Goal: Contribute content: Contribute content

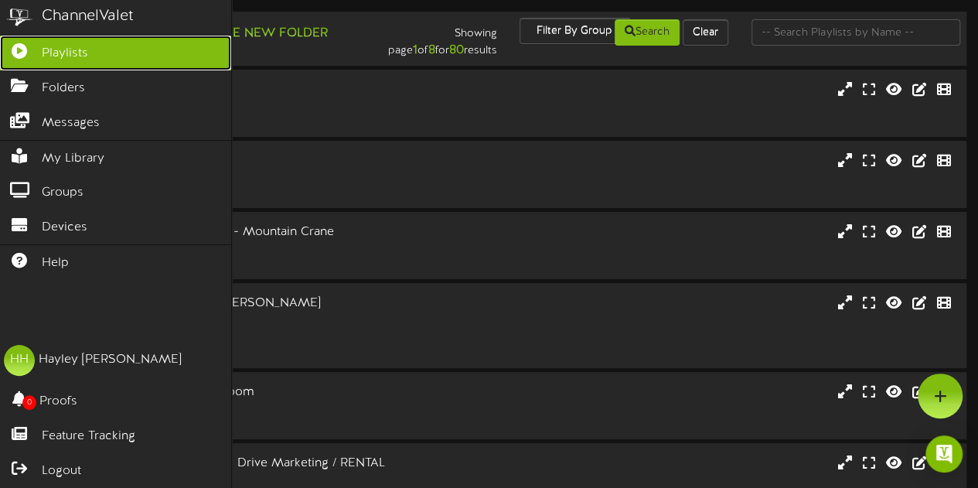
click at [43, 55] on span "Playlists" at bounding box center [65, 54] width 46 height 18
click at [88, 46] on link "Playlists" at bounding box center [115, 53] width 231 height 35
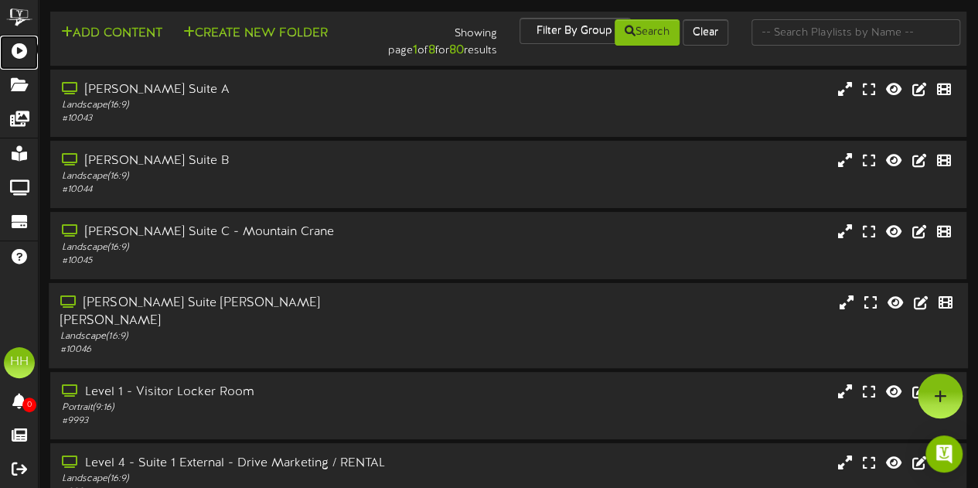
scroll to position [356, 0]
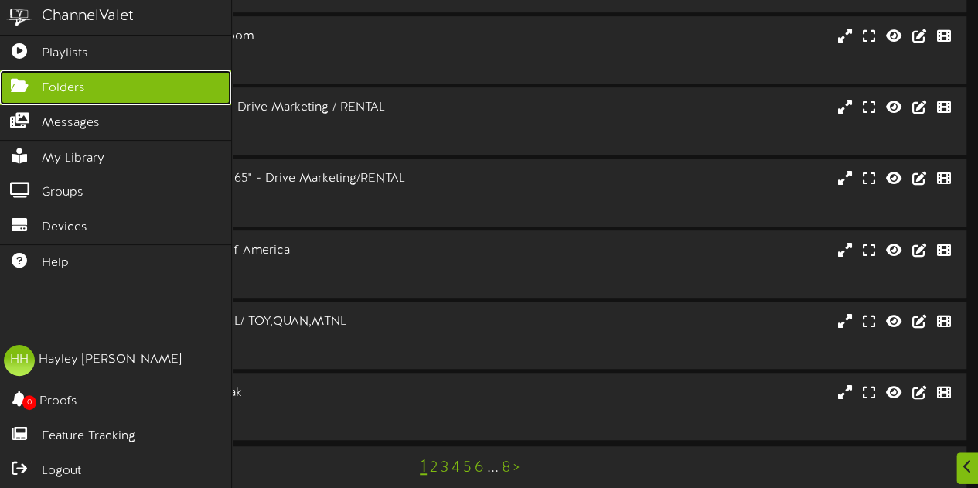
click at [51, 81] on span "Folders" at bounding box center [63, 89] width 43 height 18
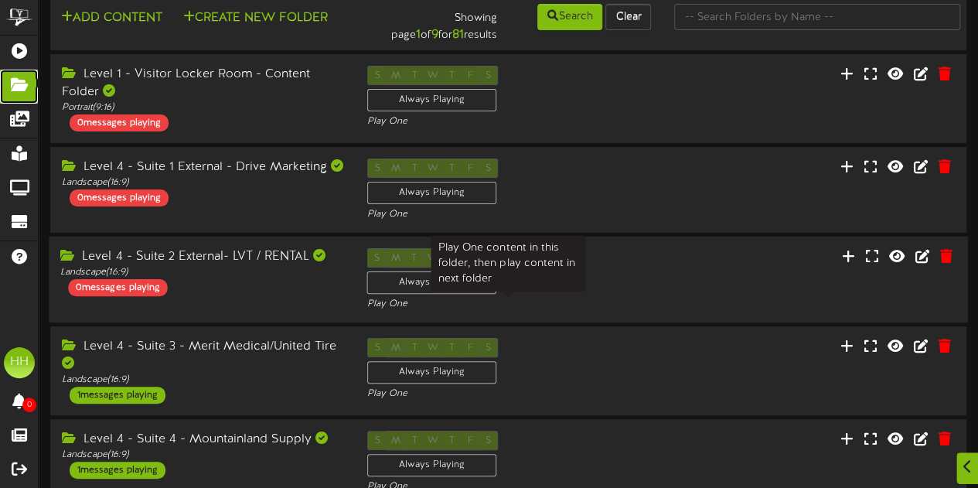
scroll to position [29, 0]
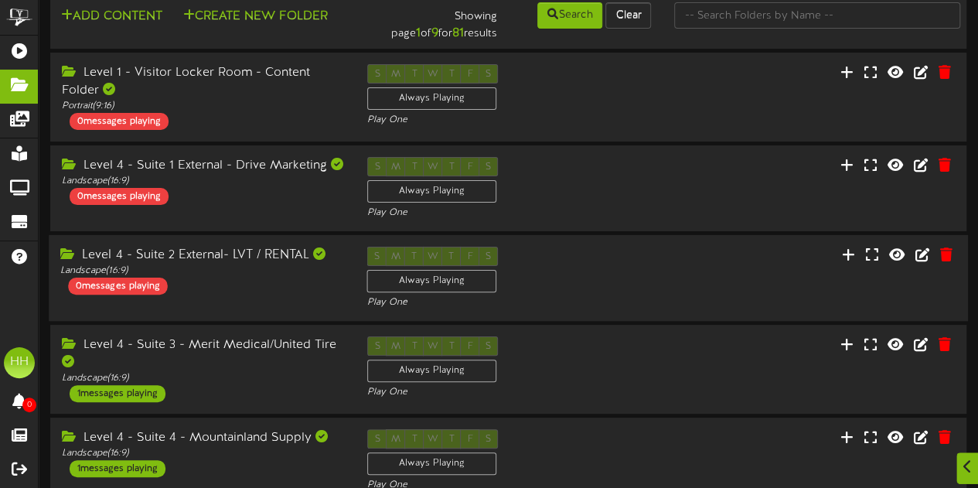
click at [608, 283] on div "S M T W T F S Always Playing Play One" at bounding box center [508, 278] width 306 height 63
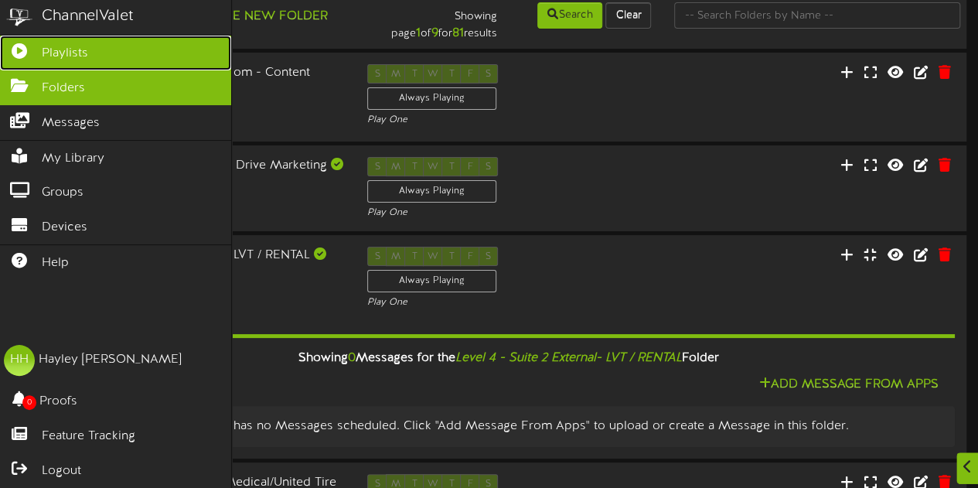
click at [87, 41] on link "Playlists" at bounding box center [115, 53] width 231 height 35
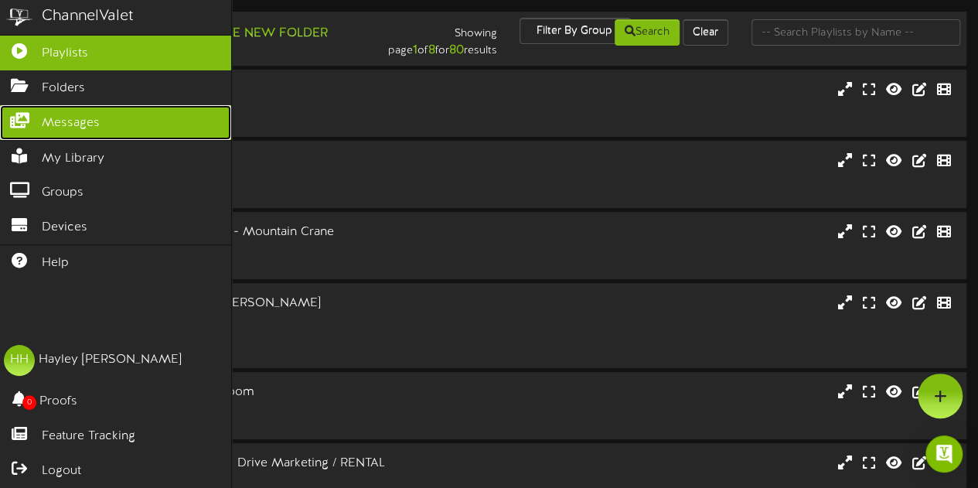
click at [82, 125] on span "Messages" at bounding box center [71, 123] width 58 height 18
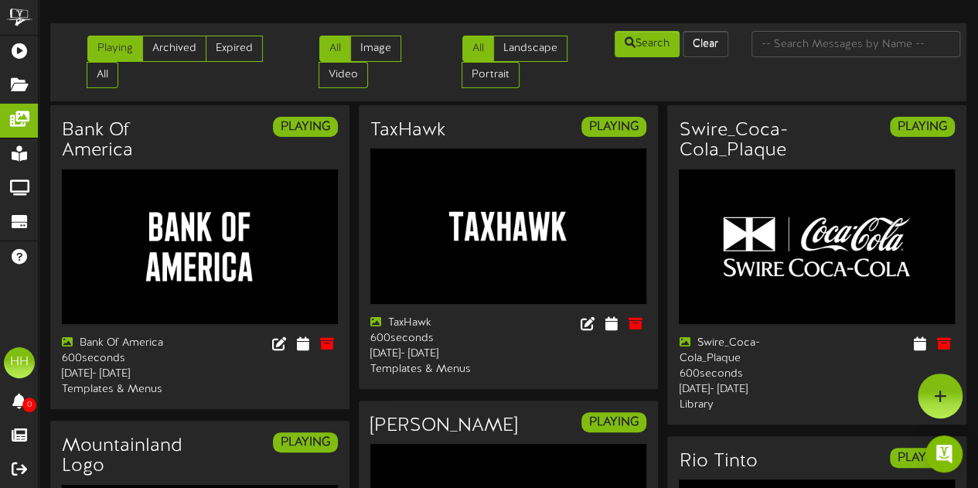
click at [178, 63] on ul "Playing Archived Expired All" at bounding box center [176, 62] width 178 height 53
click at [169, 43] on link "Archived" at bounding box center [174, 49] width 64 height 26
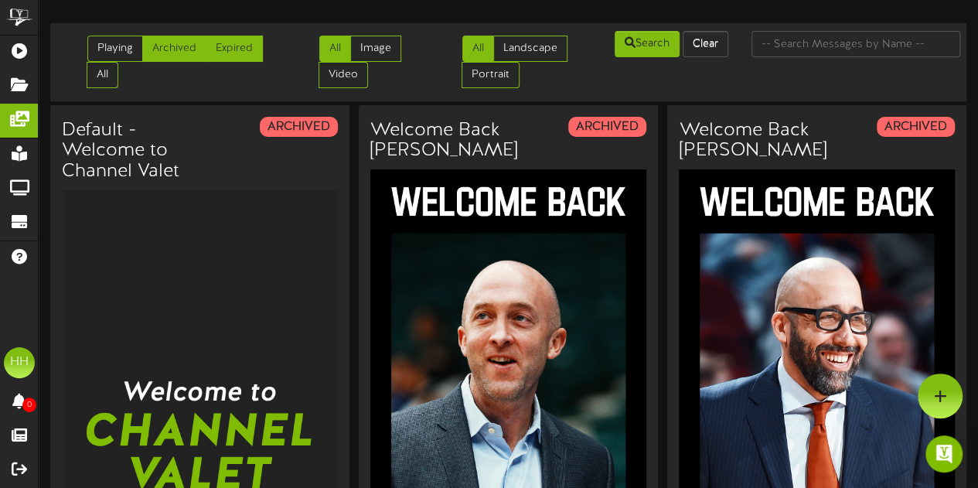
click at [226, 53] on link "Expired" at bounding box center [234, 49] width 57 height 26
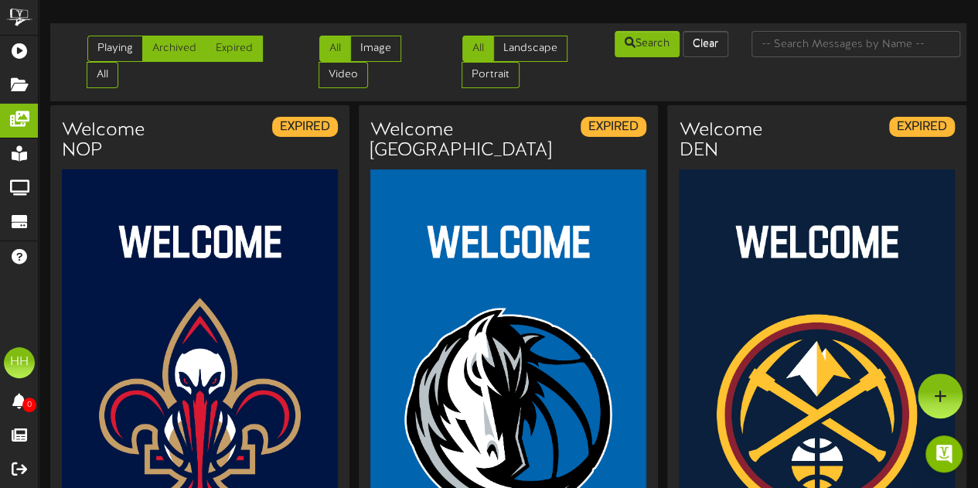
click at [172, 51] on link "Archived" at bounding box center [174, 49] width 64 height 26
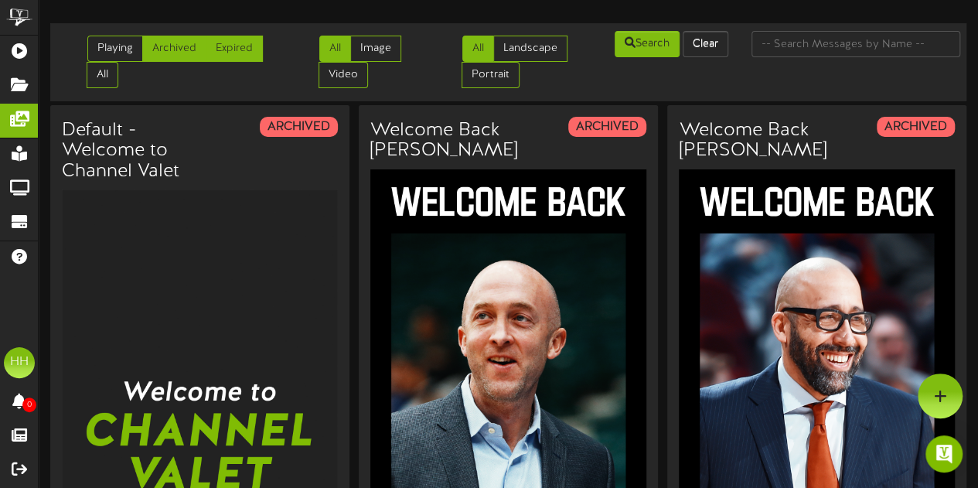
click at [212, 60] on link "Expired" at bounding box center [234, 49] width 57 height 26
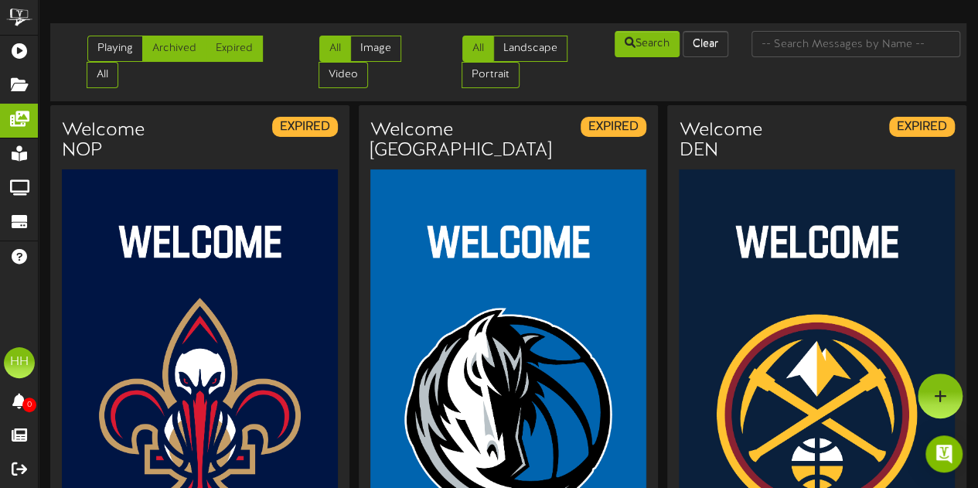
click at [173, 53] on link "Archived" at bounding box center [174, 49] width 64 height 26
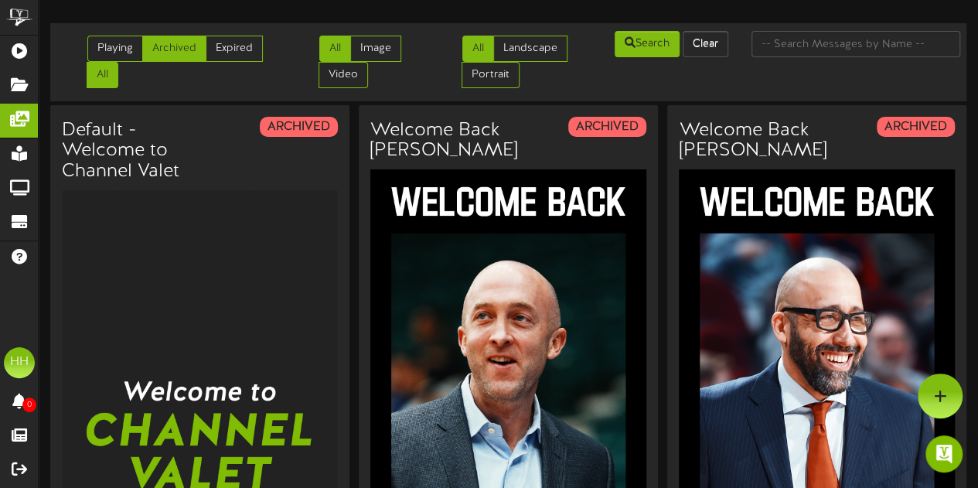
click at [108, 77] on link "All" at bounding box center [103, 75] width 32 height 26
click at [237, 56] on link "Expired" at bounding box center [234, 49] width 57 height 26
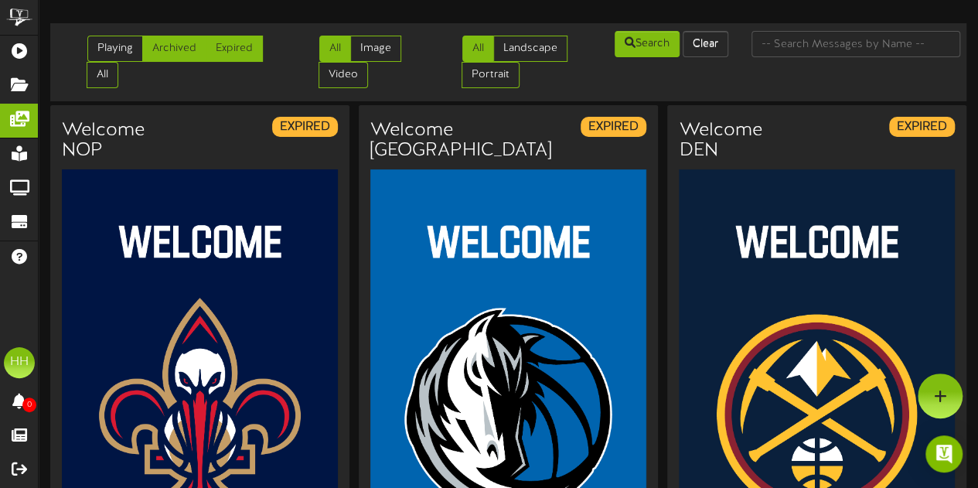
click at [181, 52] on link "Archived" at bounding box center [174, 49] width 64 height 26
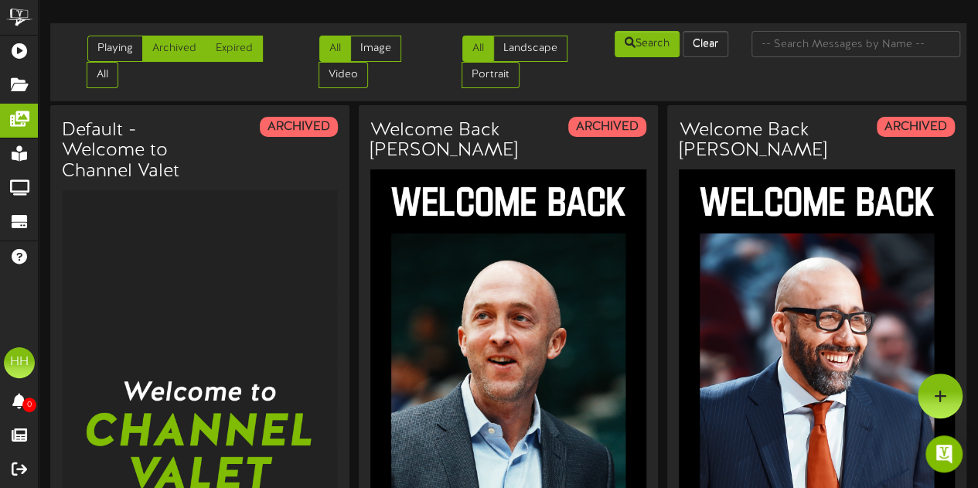
click at [240, 46] on link "Expired" at bounding box center [234, 49] width 57 height 26
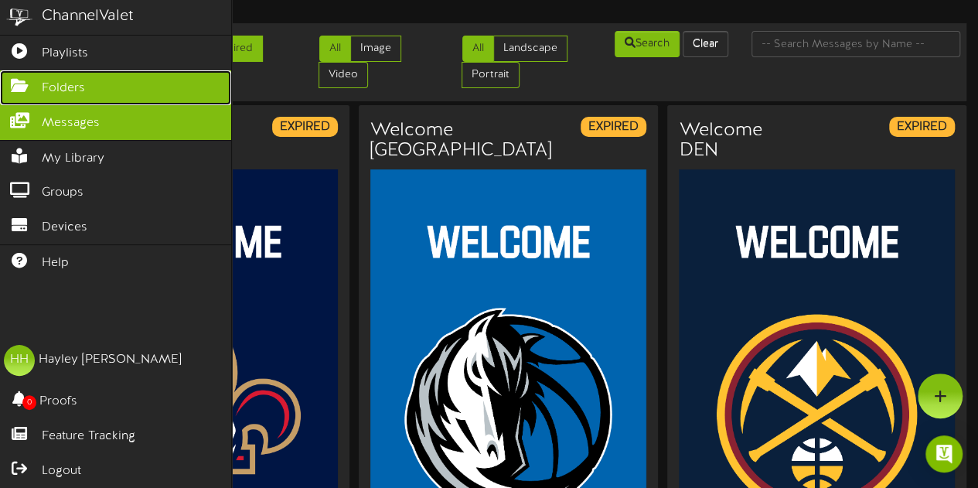
click at [63, 90] on span "Folders" at bounding box center [63, 89] width 43 height 18
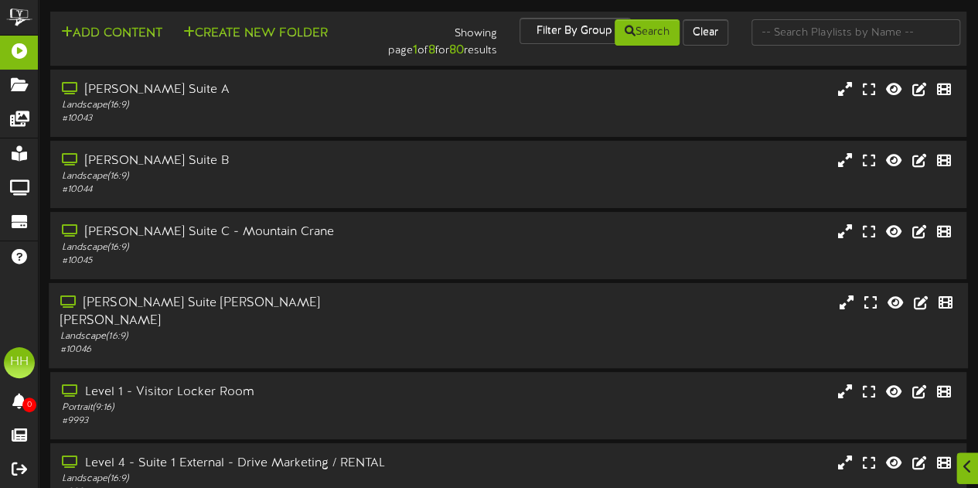
scroll to position [356, 0]
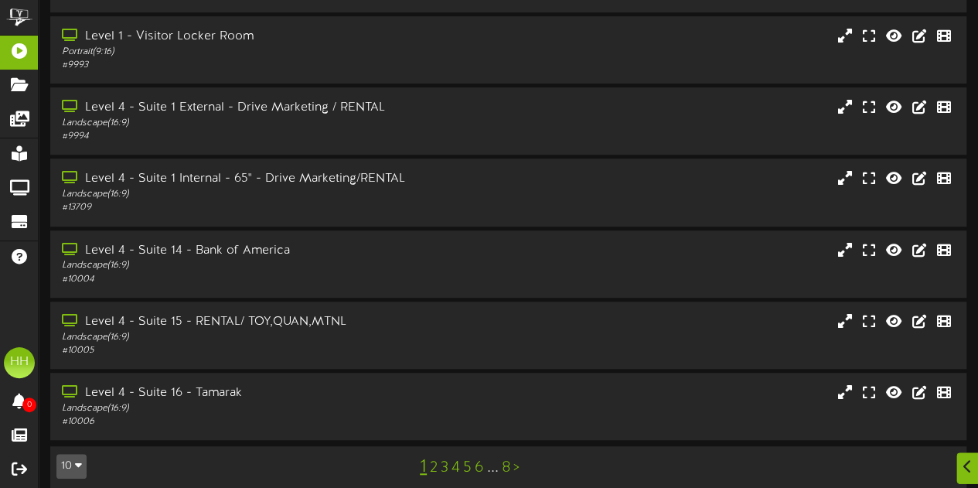
click at [452, 459] on link "4" at bounding box center [456, 467] width 9 height 17
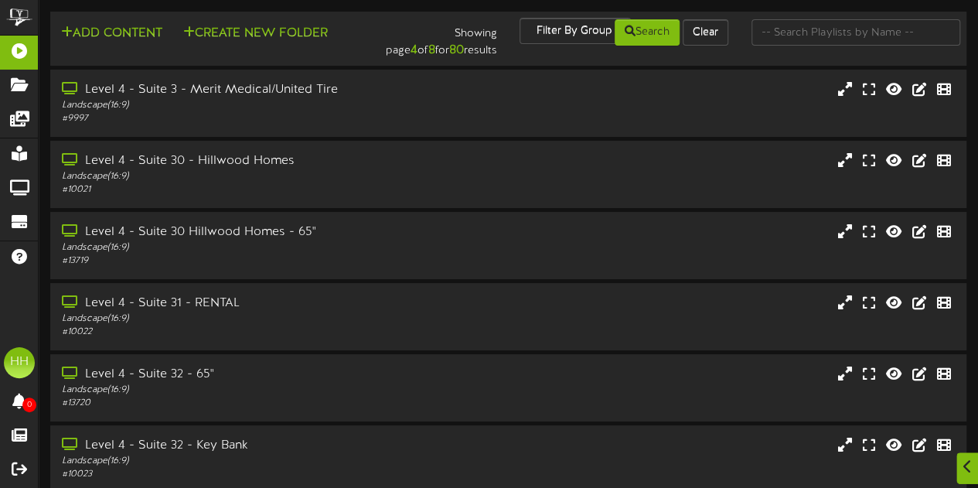
scroll to position [356, 0]
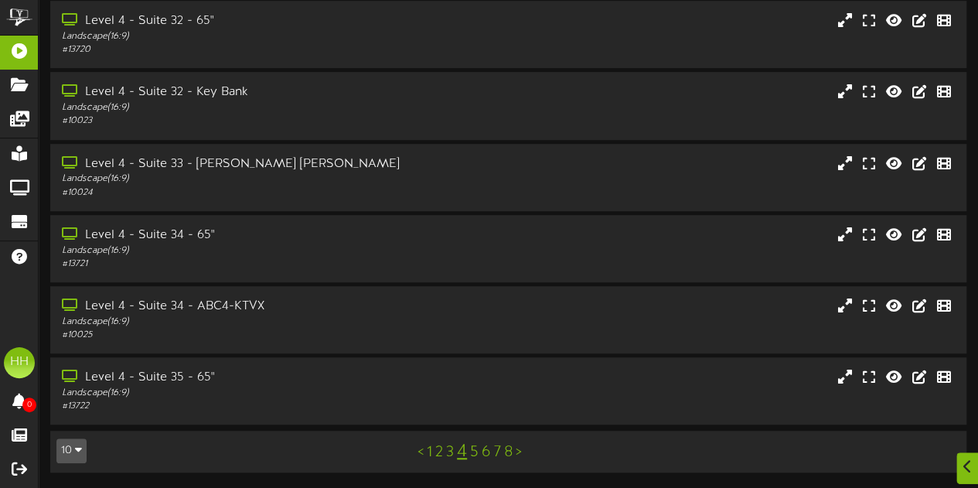
click at [450, 454] on link "3" at bounding box center [450, 452] width 8 height 17
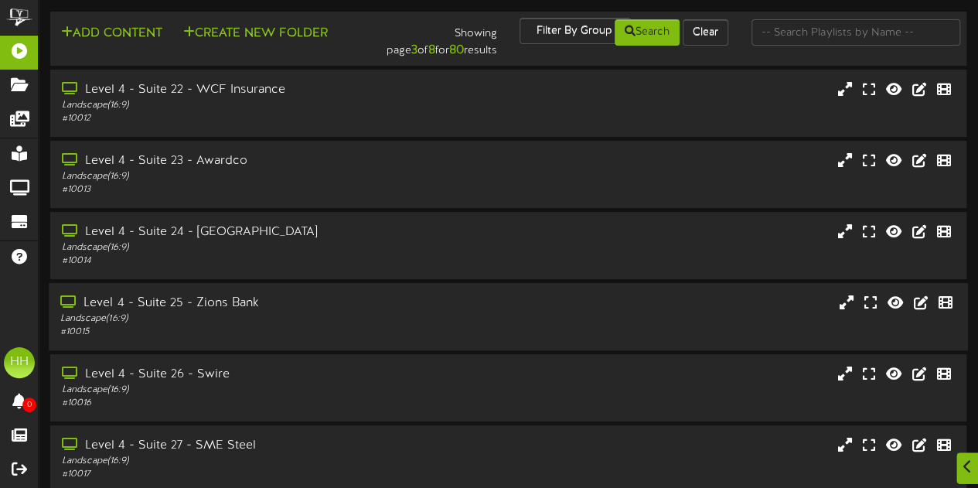
scroll to position [373, 0]
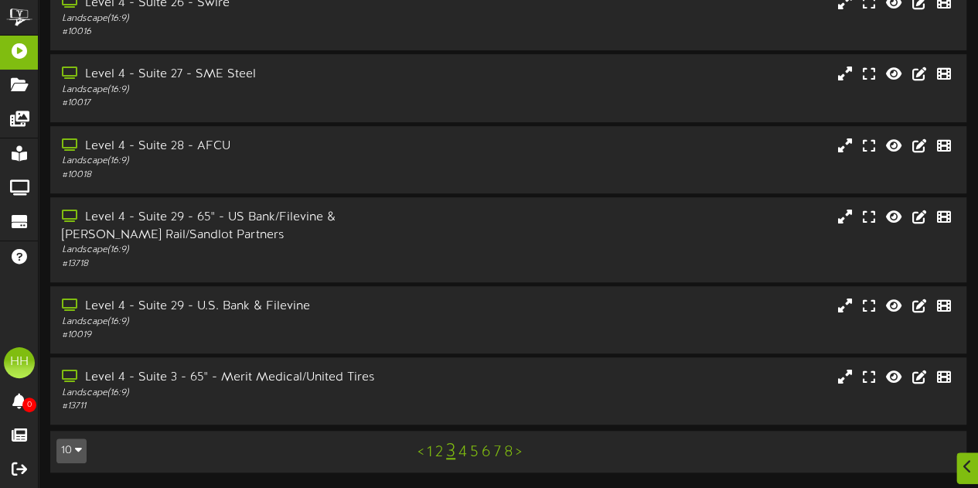
click at [435, 449] on link "2" at bounding box center [439, 452] width 8 height 17
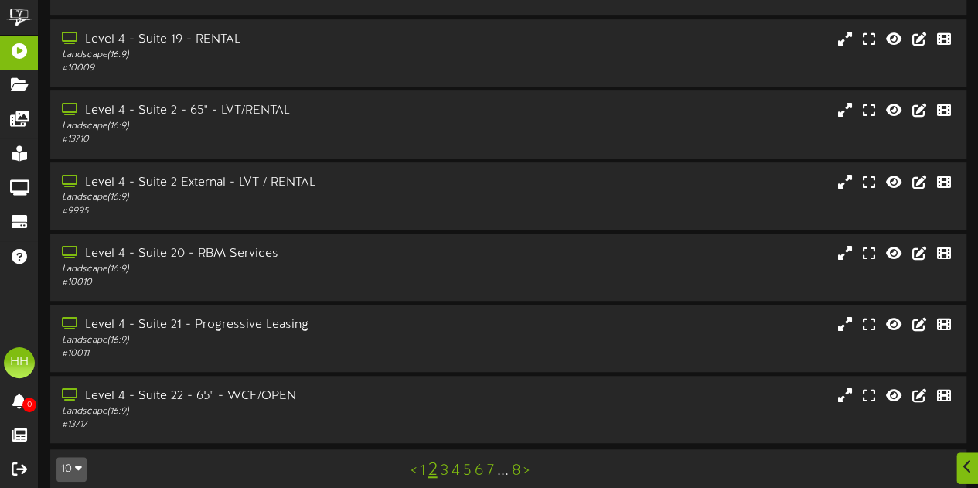
scroll to position [356, 0]
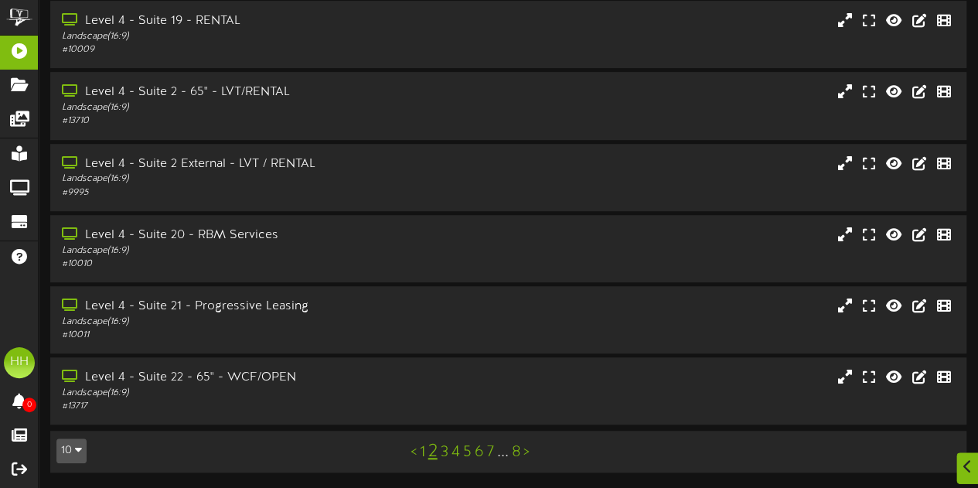
click at [464, 451] on link "5" at bounding box center [467, 452] width 9 height 17
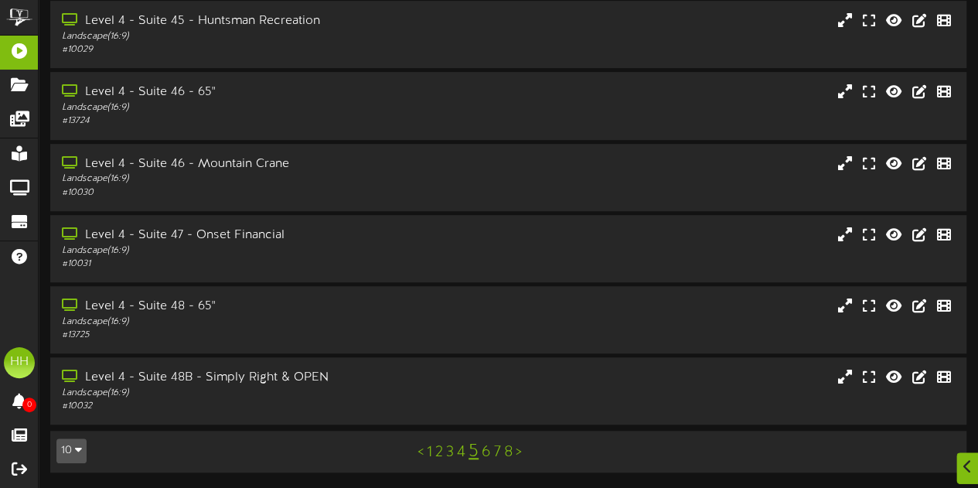
scroll to position [355, 0]
click at [487, 455] on link "6" at bounding box center [486, 452] width 9 height 17
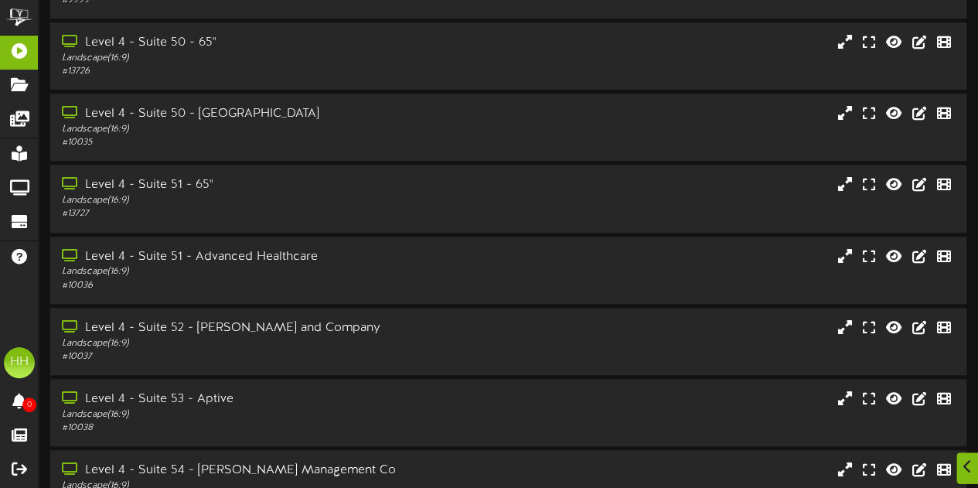
scroll to position [309, 0]
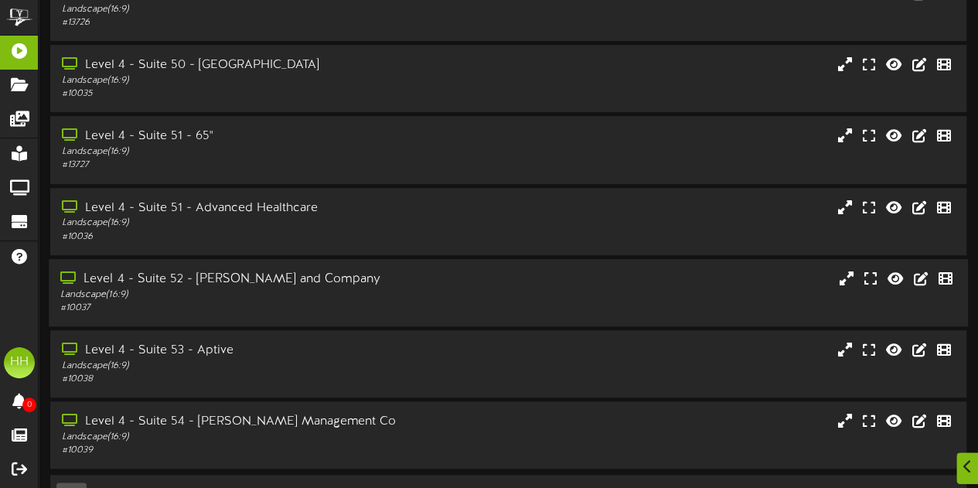
click at [438, 278] on div "Level 4 - Suite 52 - Nicholas and Company Landscape ( 16:9 ) # 10037" at bounding box center [508, 293] width 919 height 44
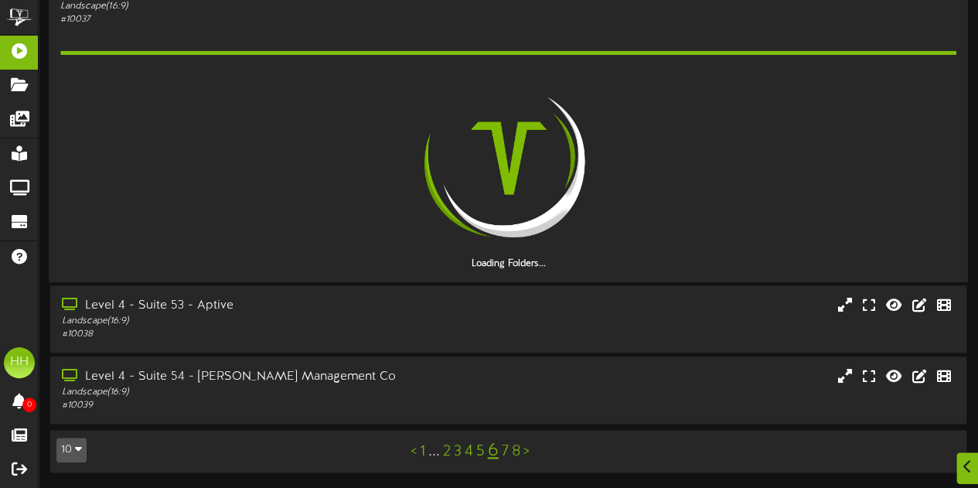
scroll to position [557, 0]
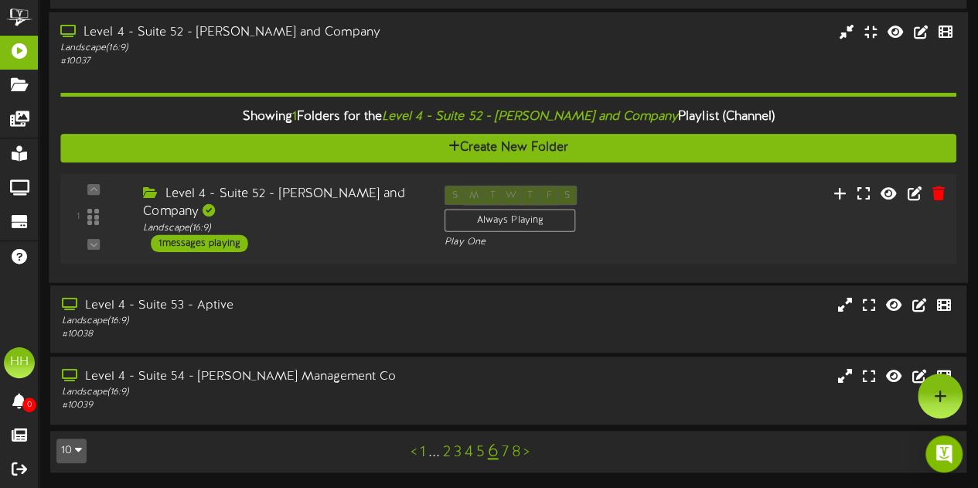
click at [339, 213] on div "Level 4 - Suite 52 - Nicholas and Company" at bounding box center [282, 203] width 278 height 36
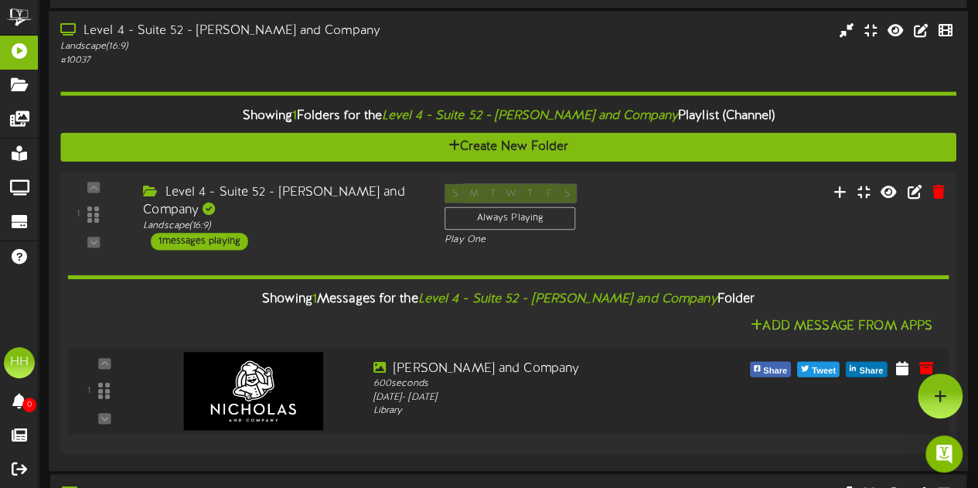
click at [393, 203] on div "Level 4 - Suite 52 - Nicholas and Company" at bounding box center [282, 201] width 278 height 36
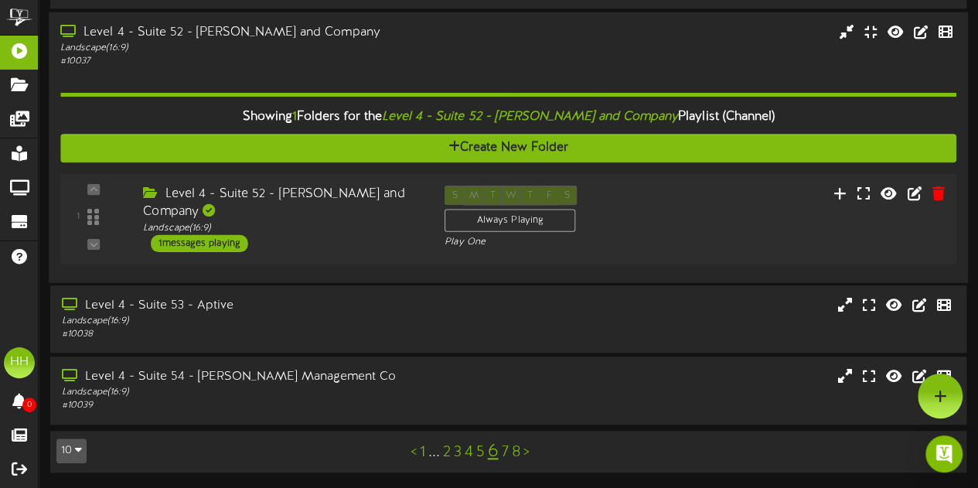
scroll to position [428, 0]
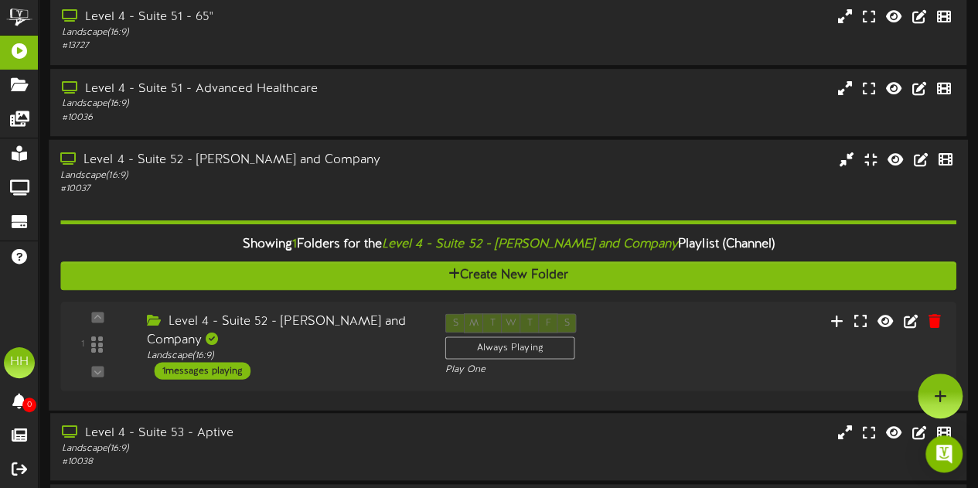
click at [388, 181] on div "Landscape ( 16:9 )" at bounding box center [240, 175] width 360 height 13
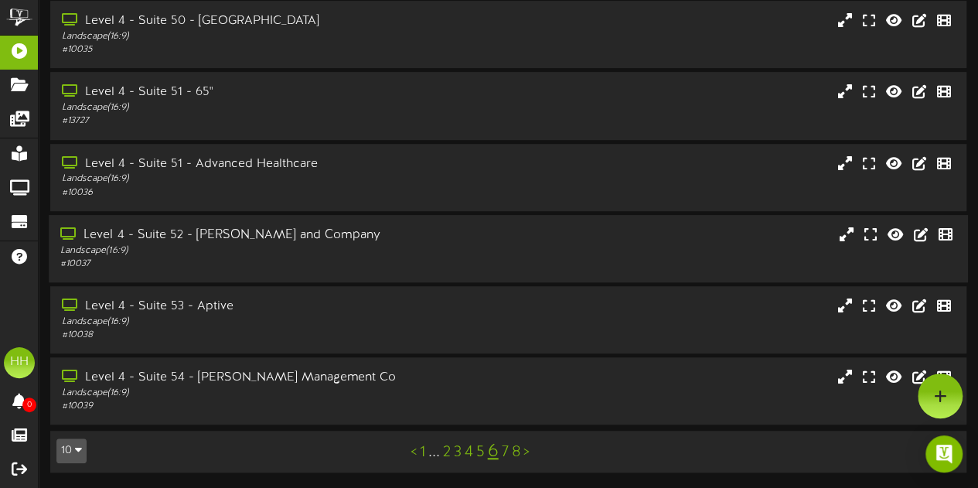
click at [370, 245] on div "Landscape ( 16:9 )" at bounding box center [240, 250] width 360 height 13
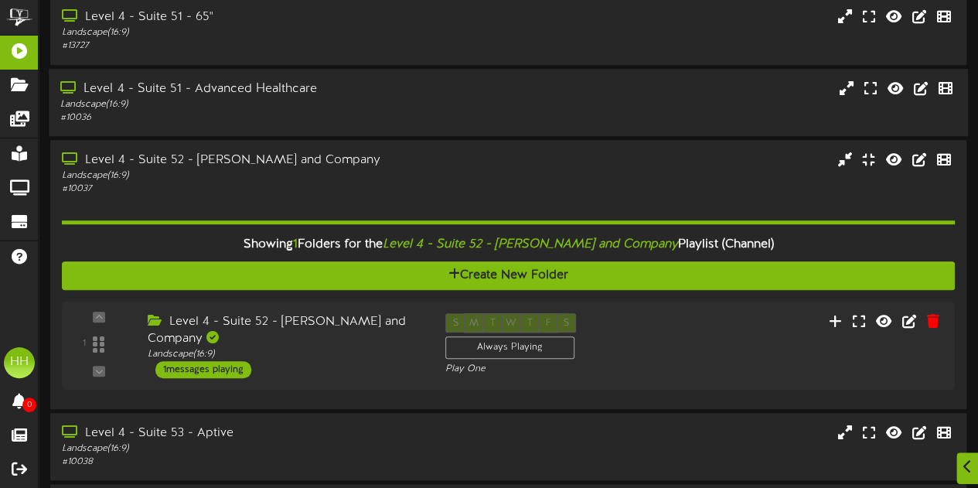
click at [360, 97] on div "Level 4 - Suite 51 - Advanced Healthcare" at bounding box center [240, 89] width 360 height 18
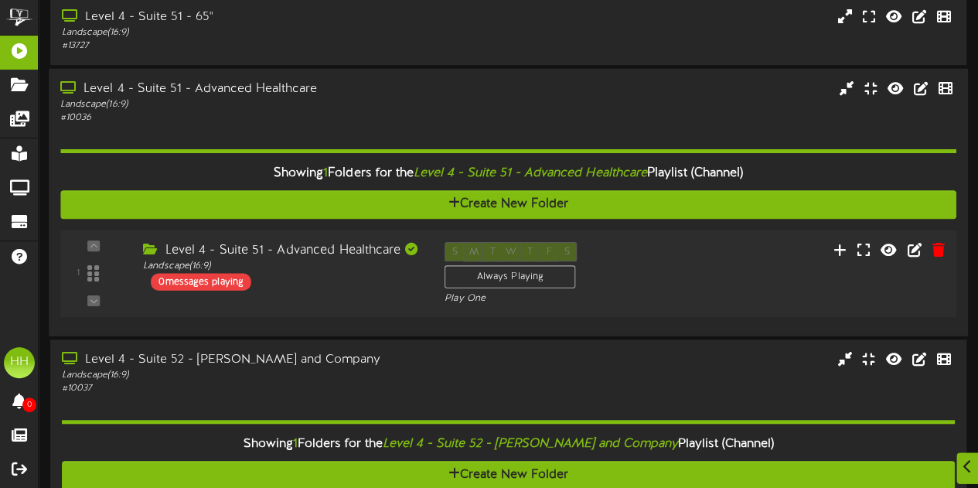
click at [362, 293] on div "1 ( 16:9" at bounding box center [508, 272] width 905 height 63
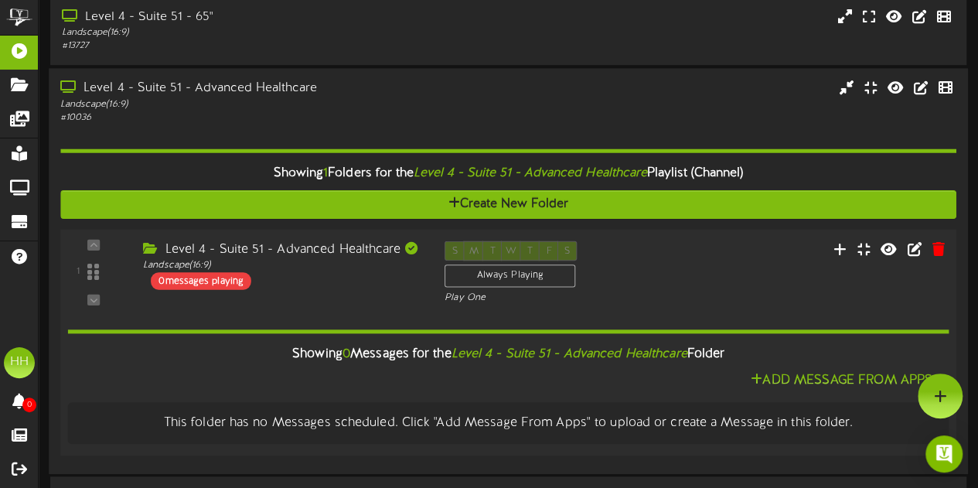
scroll to position [348, 0]
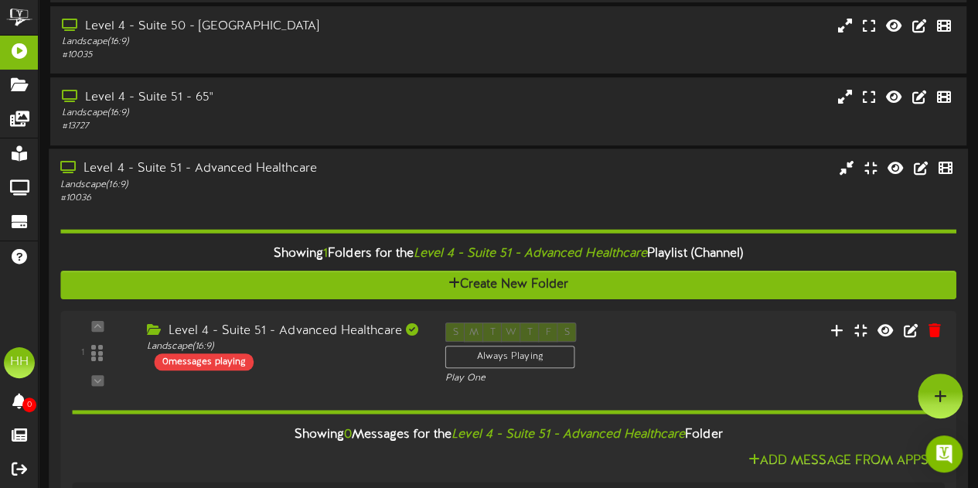
click at [412, 206] on div "Showing 1 Folders for the Level 4 - Suite 51 - Advanced Healthcare Playlist (Ch…" at bounding box center [507, 373] width 895 height 338
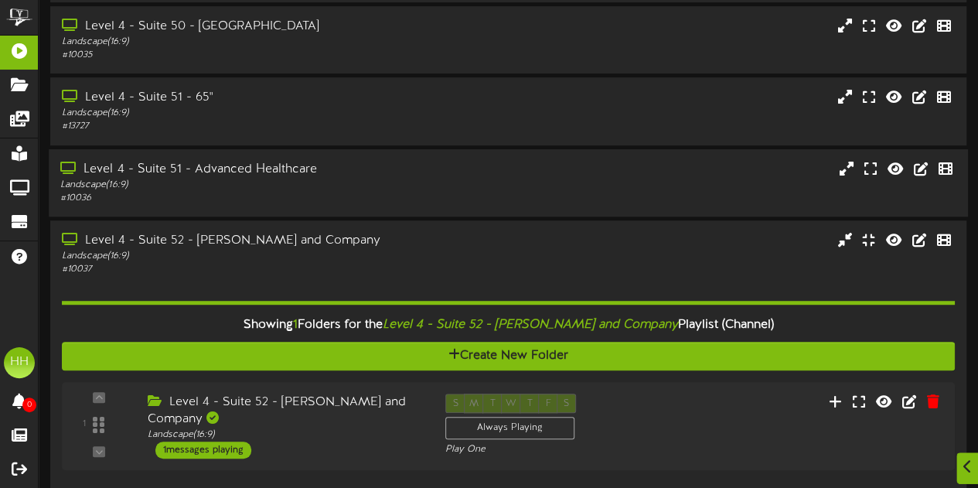
scroll to position [516, 0]
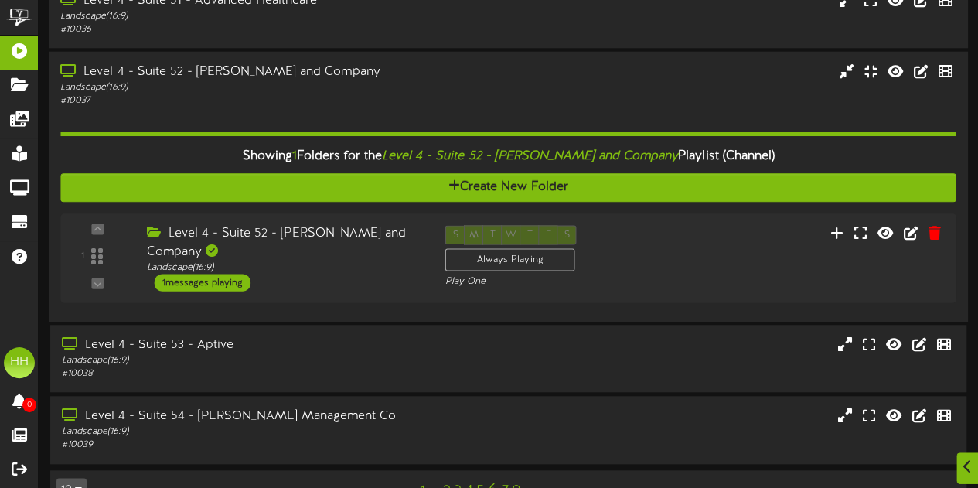
click at [368, 107] on div "# 10037" at bounding box center [240, 100] width 360 height 13
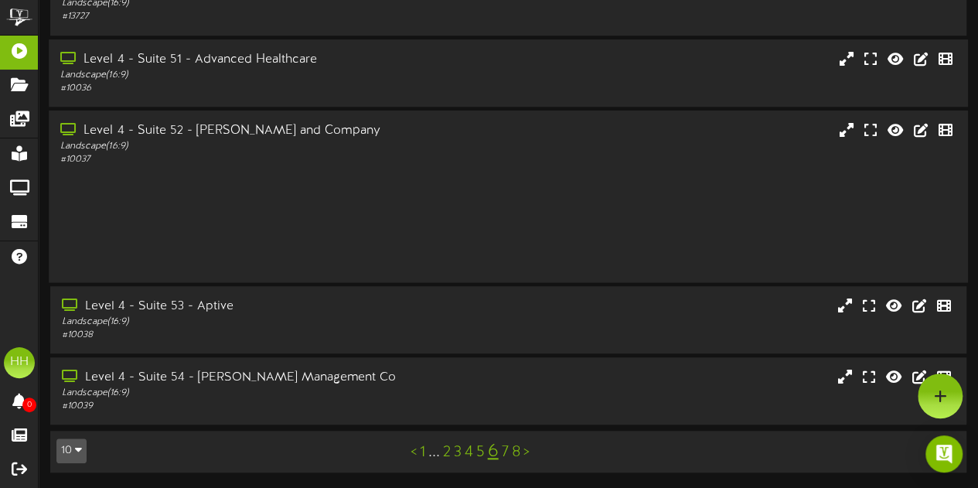
scroll to position [356, 0]
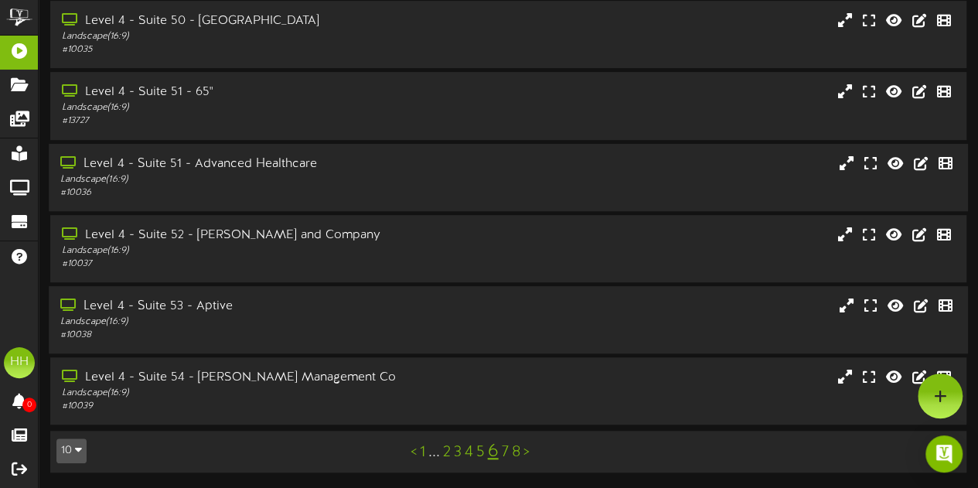
click at [328, 305] on div "Level 4 - Suite 53 - Aptive" at bounding box center [240, 307] width 360 height 18
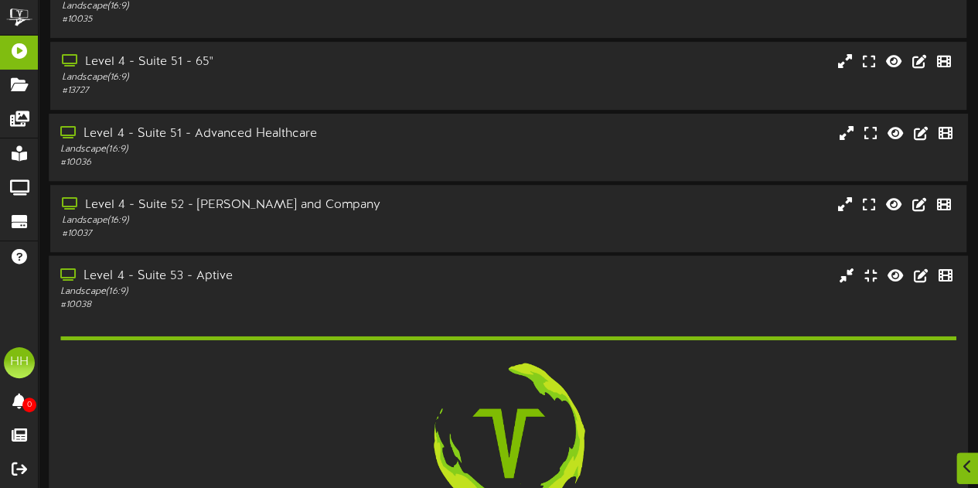
scroll to position [598, 0]
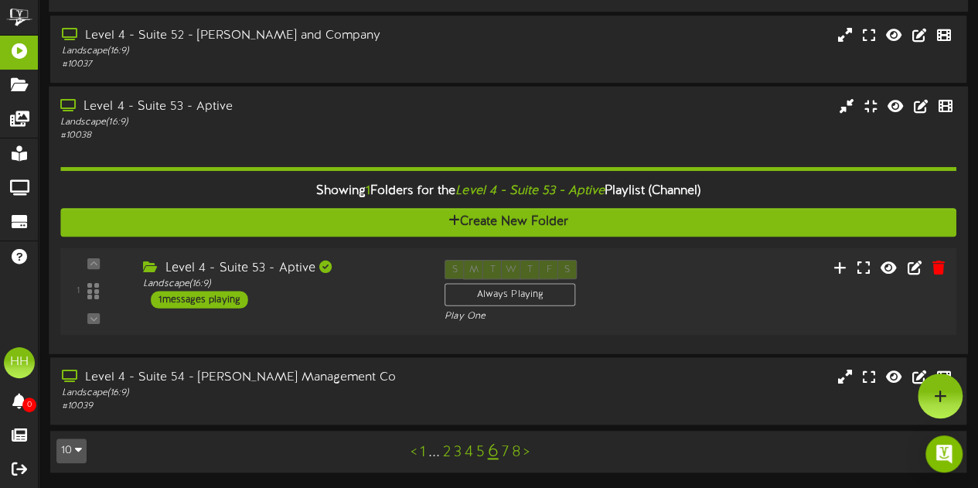
click at [346, 275] on div "Level 4 - Suite 53 - Aptive" at bounding box center [282, 268] width 278 height 18
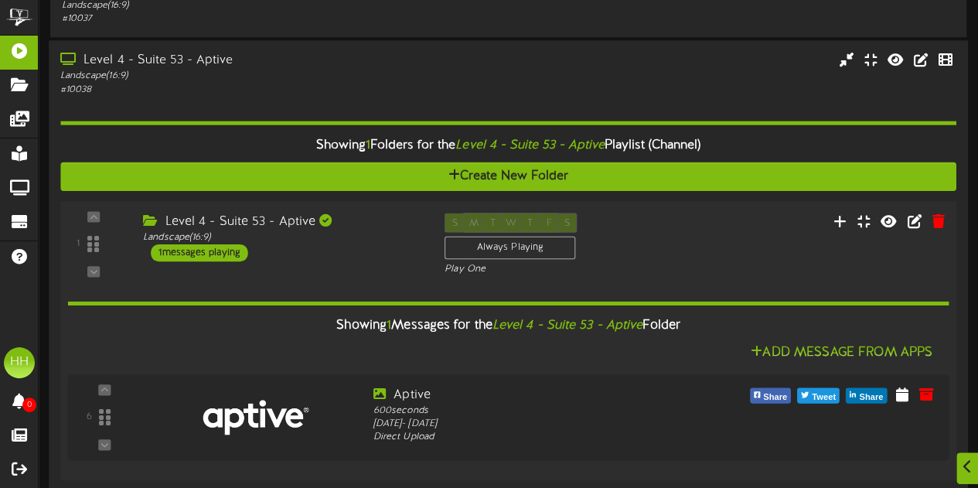
scroll to position [730, 0]
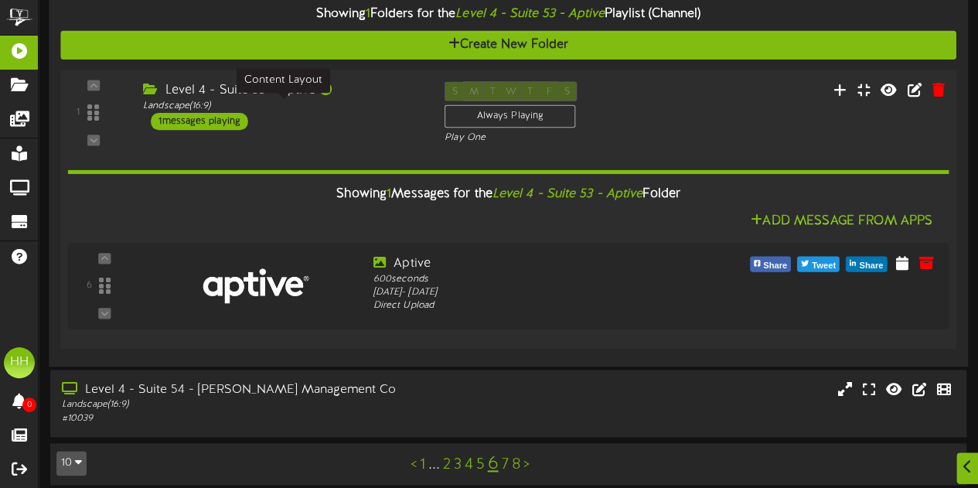
click at [321, 104] on div "Landscape ( 16:9 )" at bounding box center [282, 105] width 278 height 13
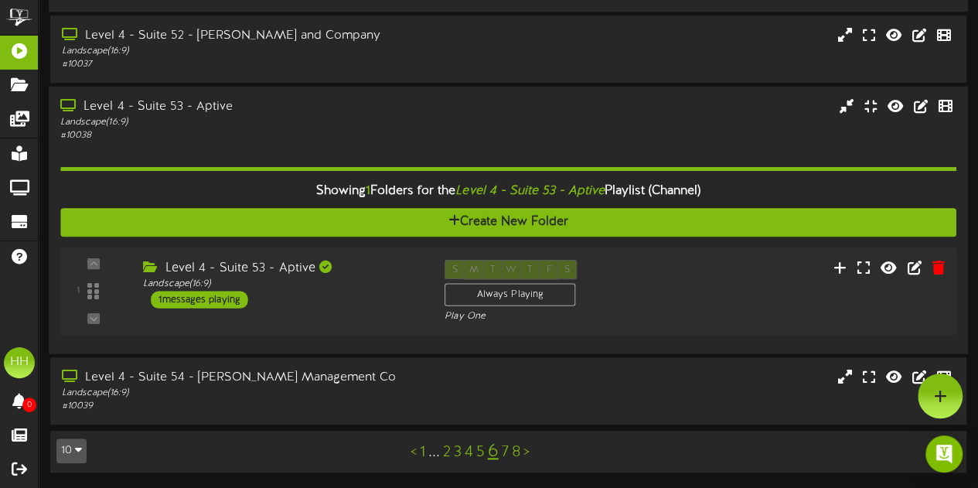
scroll to position [554, 0]
click at [296, 390] on div "Landscape ( 16:9 )" at bounding box center [240, 393] width 360 height 13
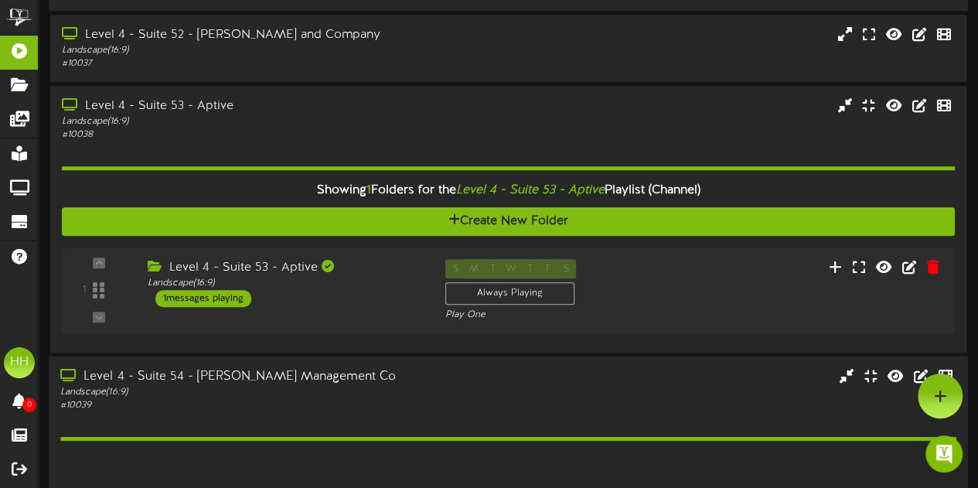
scroll to position [797, 0]
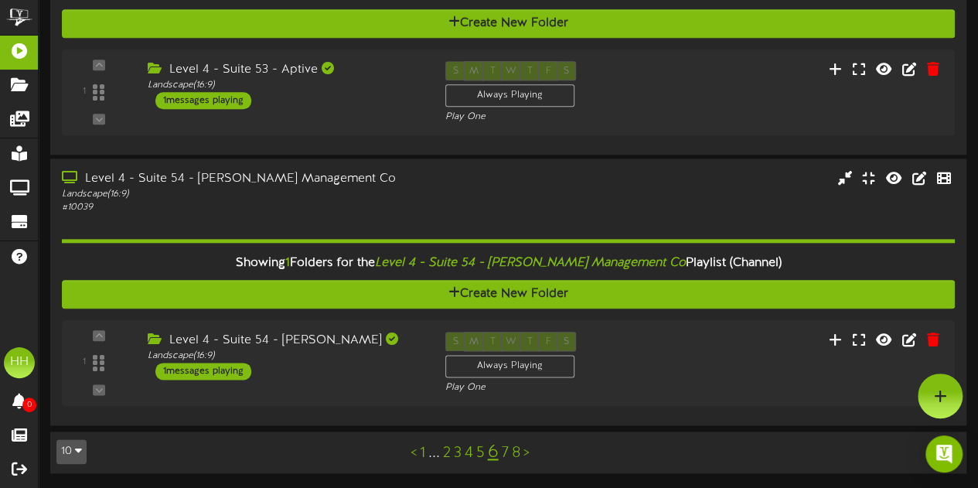
click at [336, 320] on div "1 Landscape (" at bounding box center [508, 363] width 893 height 86
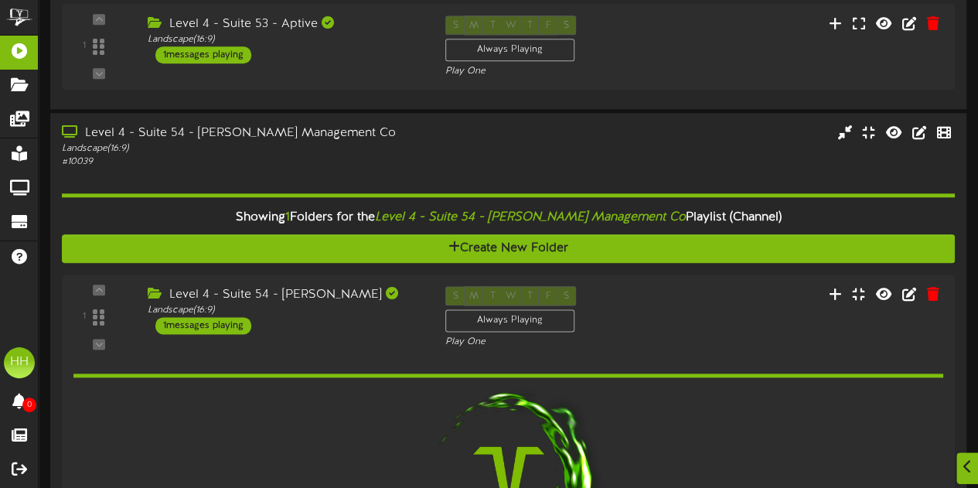
scroll to position [940, 0]
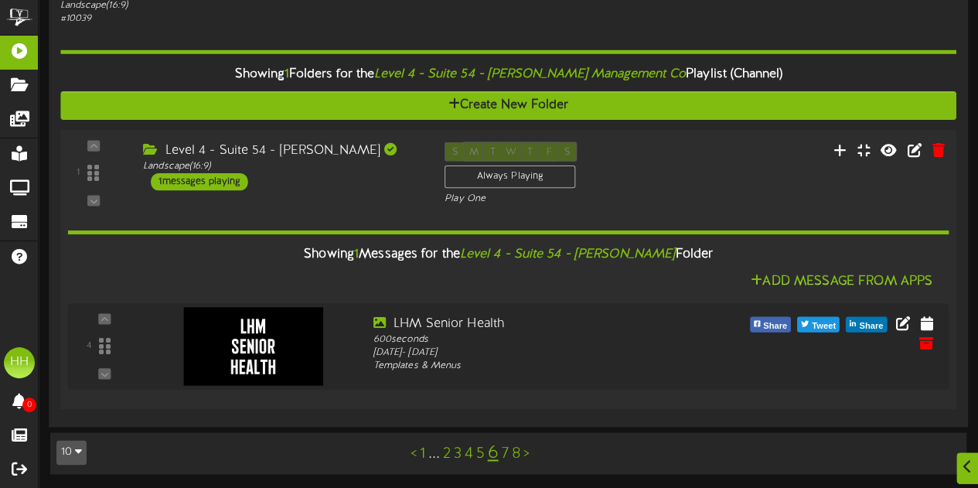
click at [326, 180] on div "Level 4 - Suite 54 - Larry H Miller Landscape ( 16:9 ) 1 messages playing" at bounding box center [282, 165] width 302 height 49
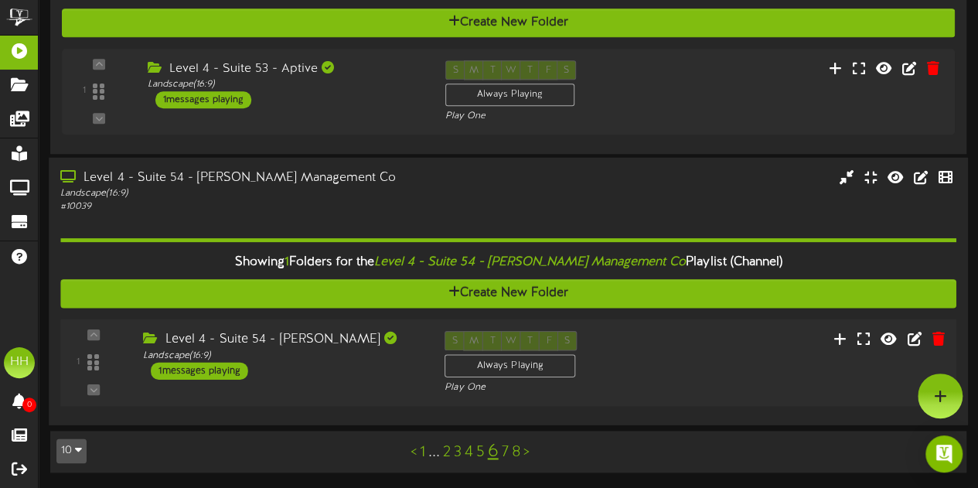
scroll to position [751, 0]
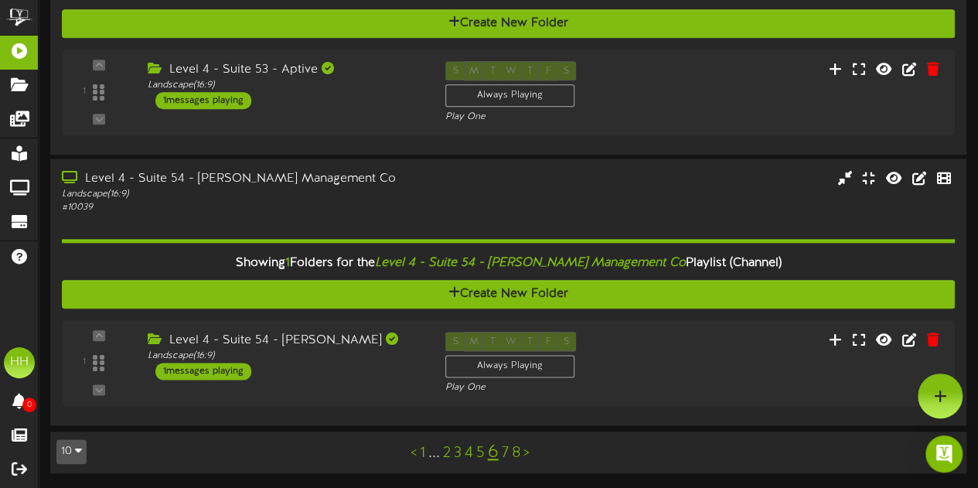
click at [503, 455] on link "7" at bounding box center [505, 453] width 7 height 17
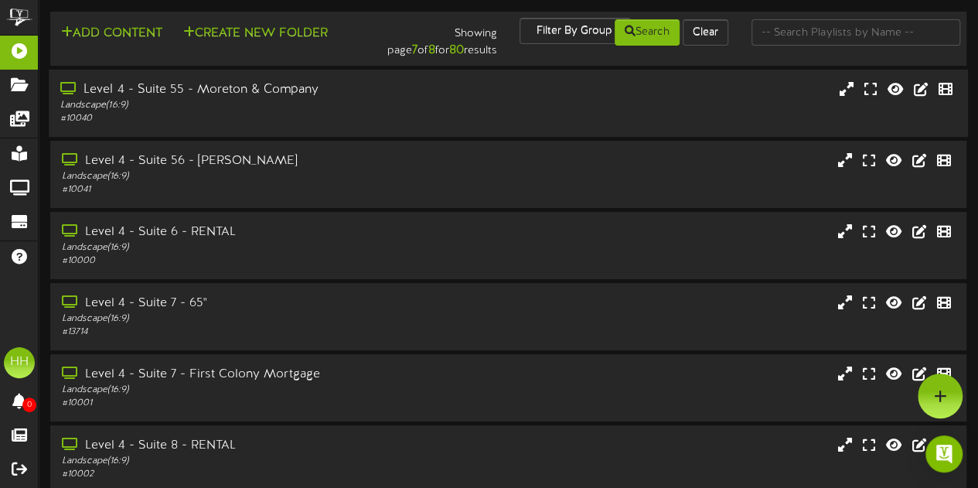
click at [390, 114] on div "# 10040" at bounding box center [240, 118] width 360 height 13
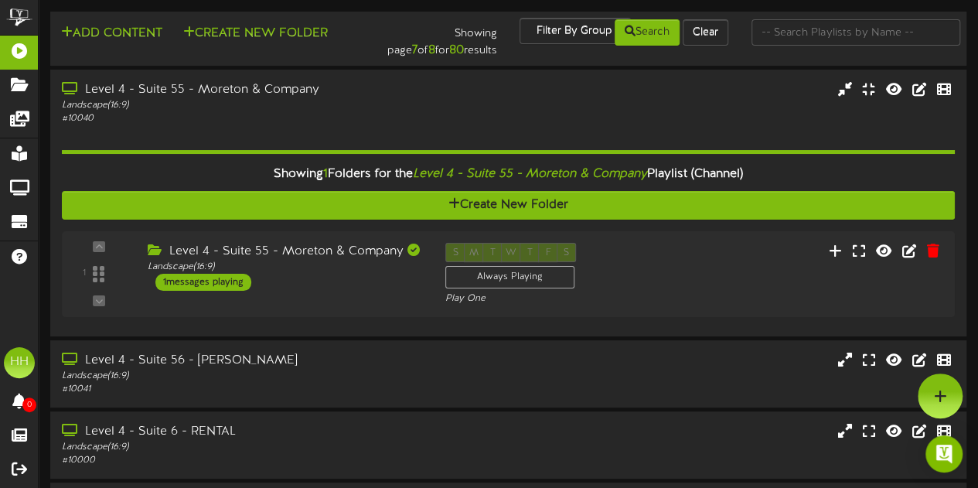
click at [367, 258] on div "Level 4 - Suite 55 - Moreton & Company" at bounding box center [285, 252] width 274 height 18
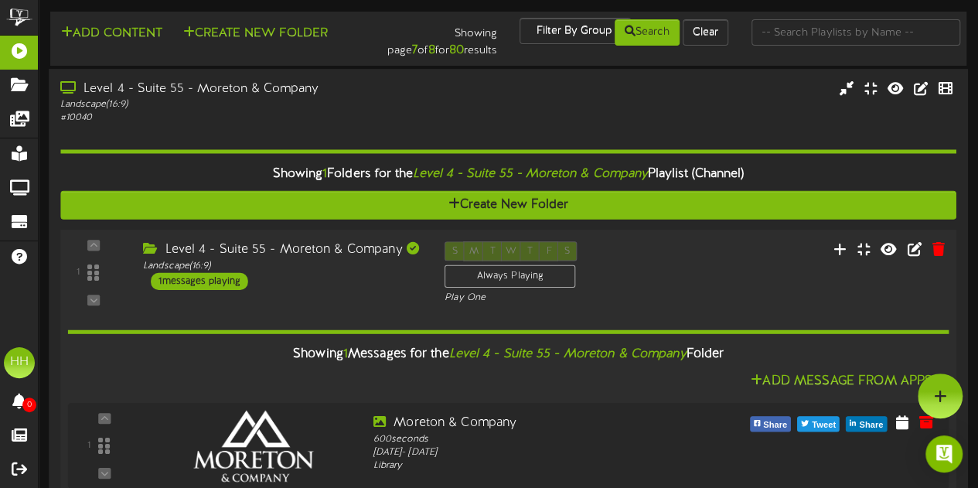
click at [393, 279] on div "Level 4 - Suite 55 - Moreton & Company Landscape ( 16:9 ) 1 messages playing" at bounding box center [282, 265] width 302 height 49
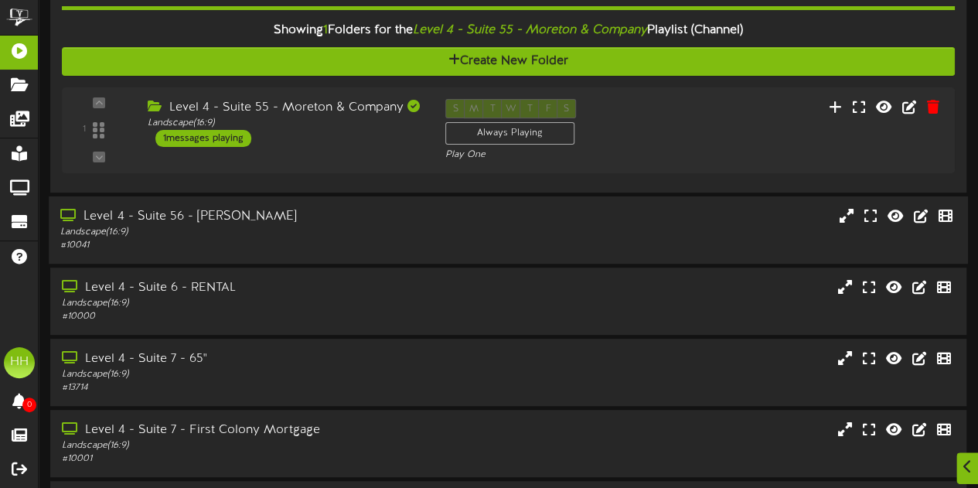
click at [366, 228] on div "Landscape ( 16:9 )" at bounding box center [240, 232] width 360 height 13
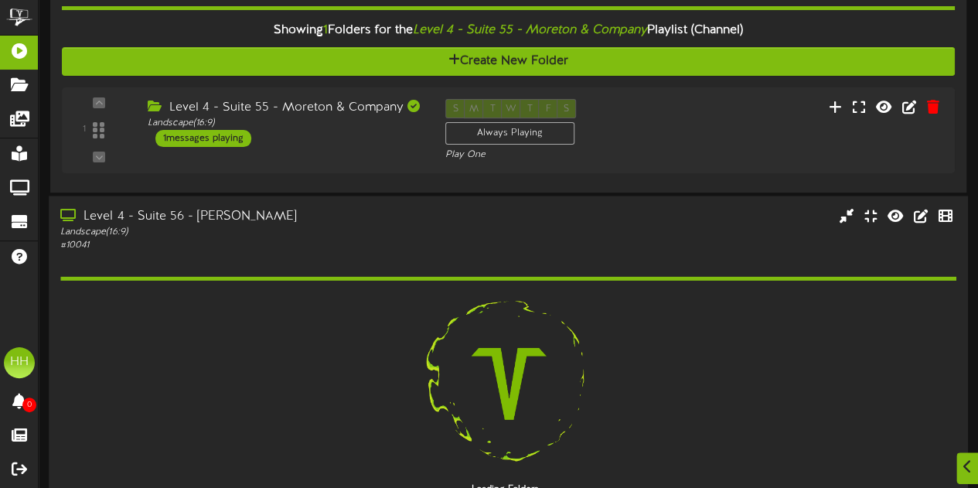
scroll to position [285, 0]
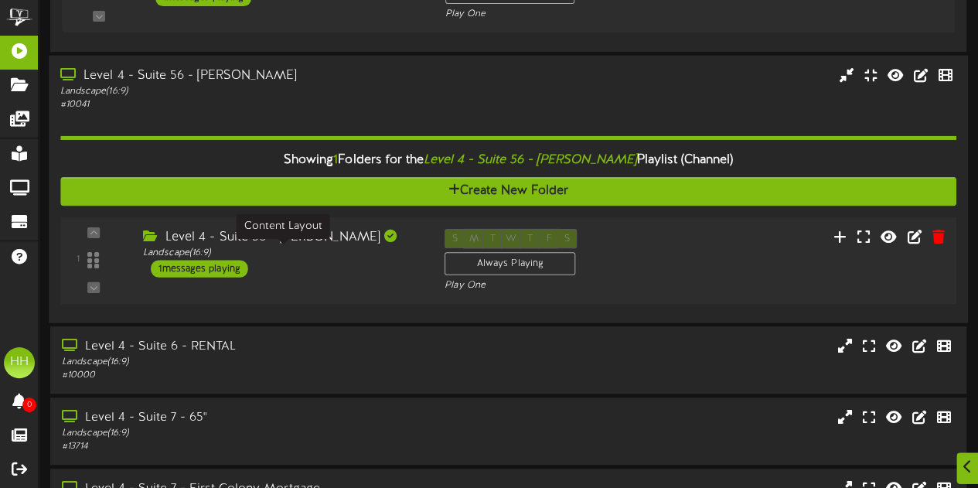
click at [370, 268] on div "Level 4 - Suite 56 - Ken Garff Landscape ( 16:9 ) 1 messages playing" at bounding box center [282, 252] width 302 height 49
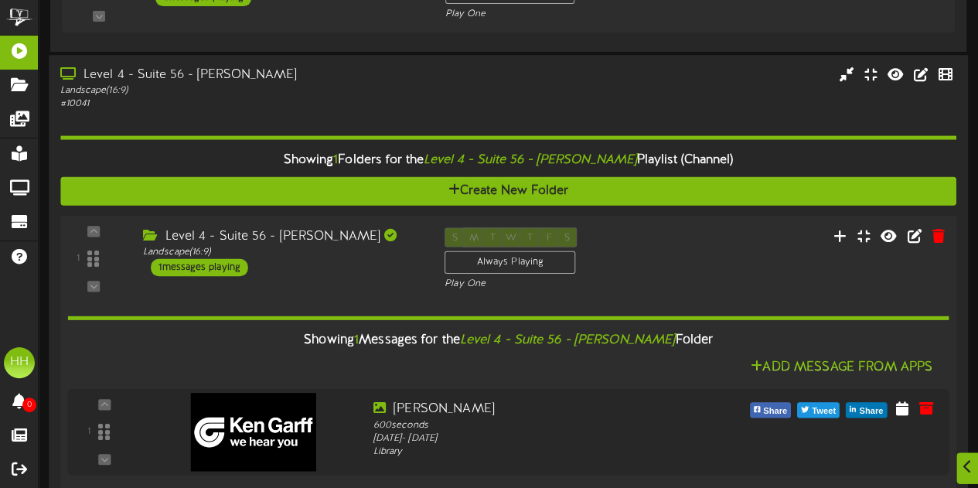
scroll to position [411, 0]
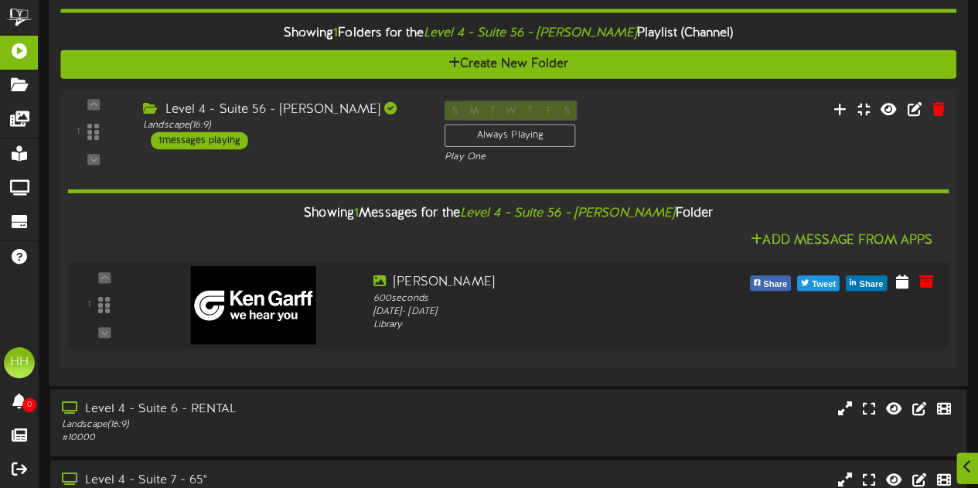
click at [396, 154] on div "1 ( 16:9" at bounding box center [508, 132] width 905 height 63
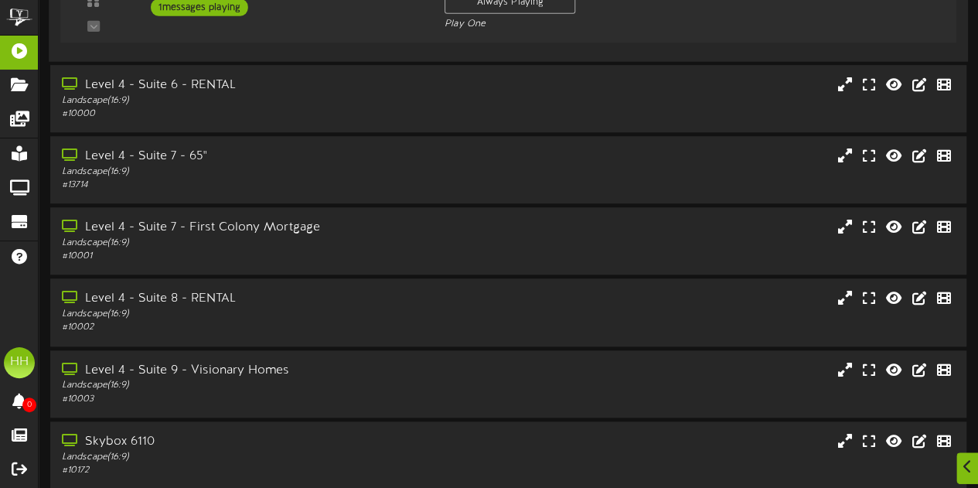
scroll to position [751, 0]
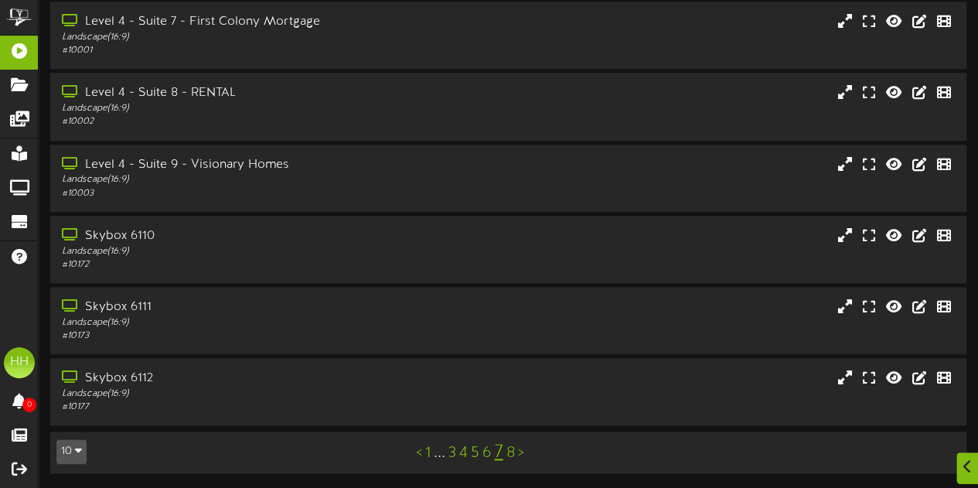
click at [488, 451] on link "6" at bounding box center [486, 453] width 9 height 17
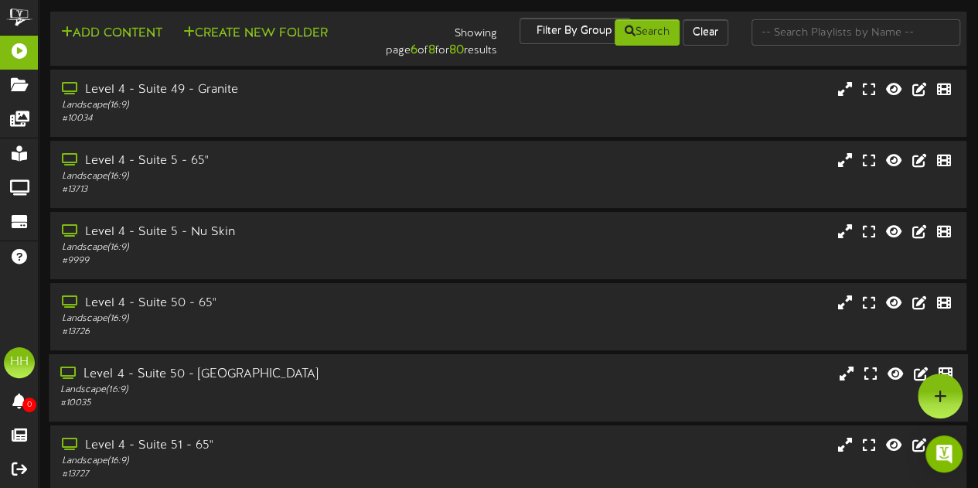
click at [428, 386] on div "Level 4 - Suite 50 - Cyprus Landscape ( 16:9 ) # 10035" at bounding box center [240, 388] width 383 height 44
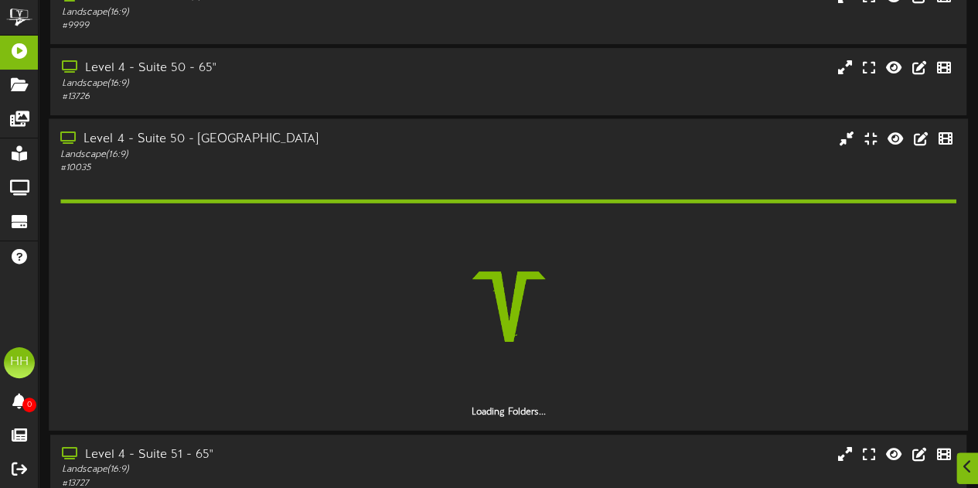
scroll to position [256, 0]
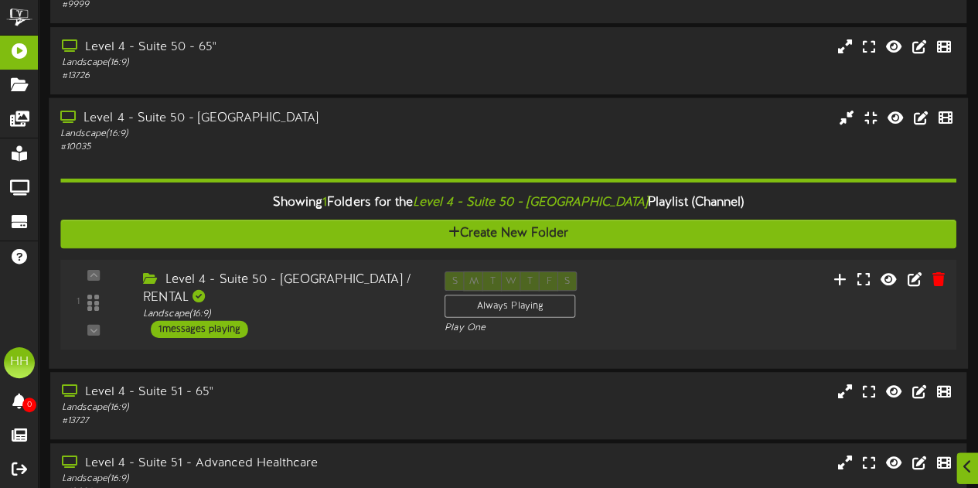
click at [382, 318] on div "Level 4 - Suite 50 - Cyprus / RENTAL Landscape ( 16:9 ) 1 messages playing" at bounding box center [282, 304] width 302 height 66
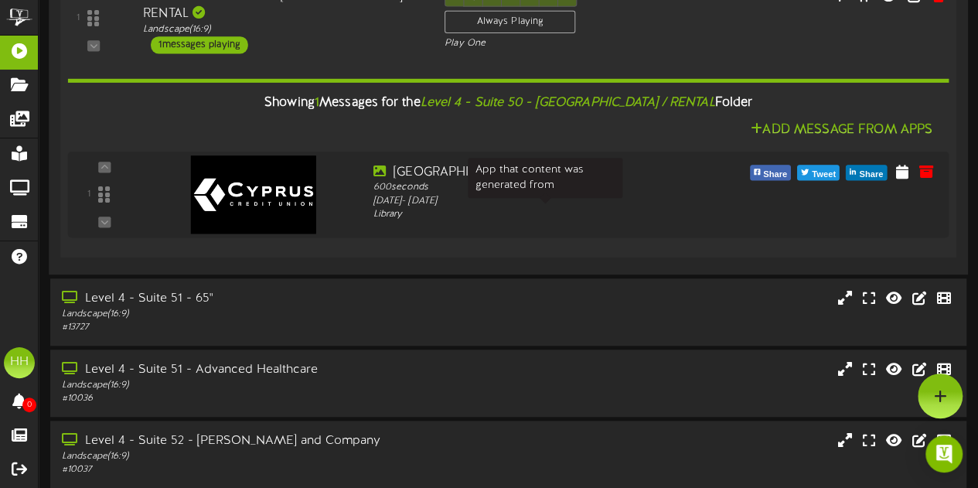
scroll to position [426, 0]
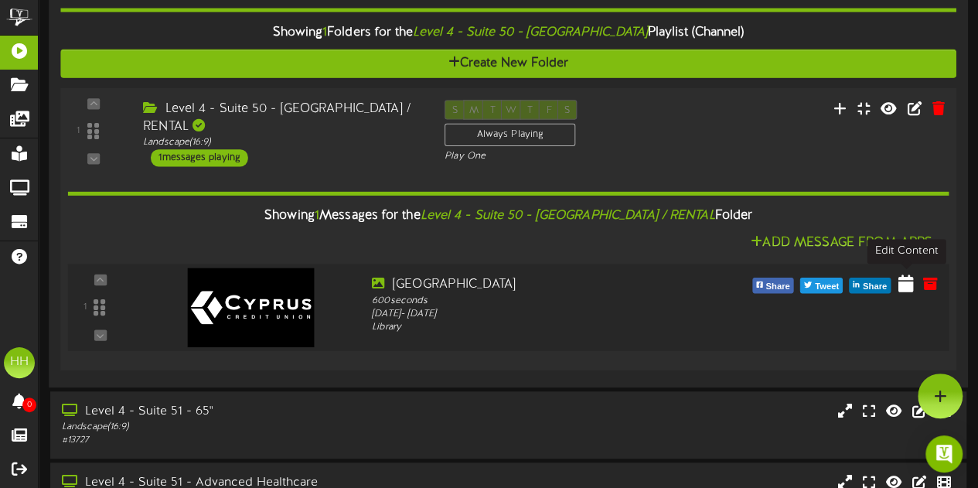
click at [908, 281] on icon at bounding box center [905, 282] width 15 height 17
select select "*"
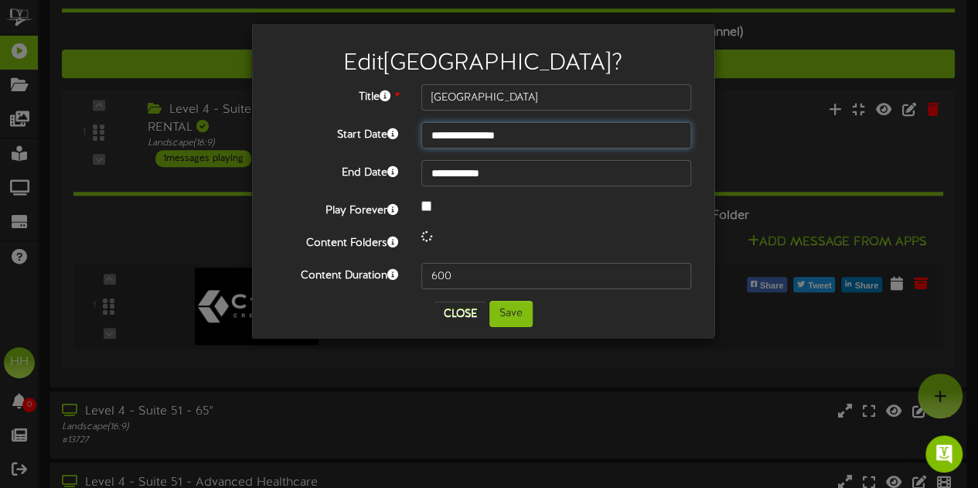
click at [473, 132] on input "**********" at bounding box center [556, 135] width 270 height 26
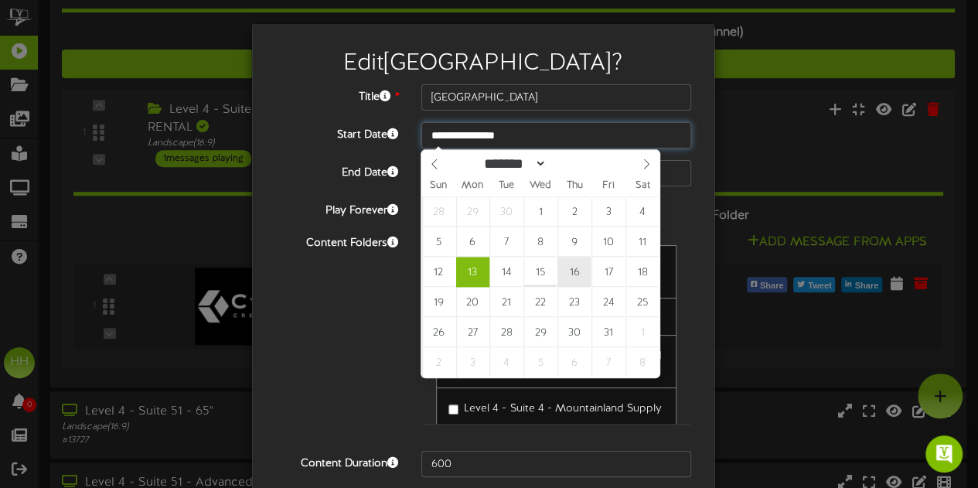
type input "**********"
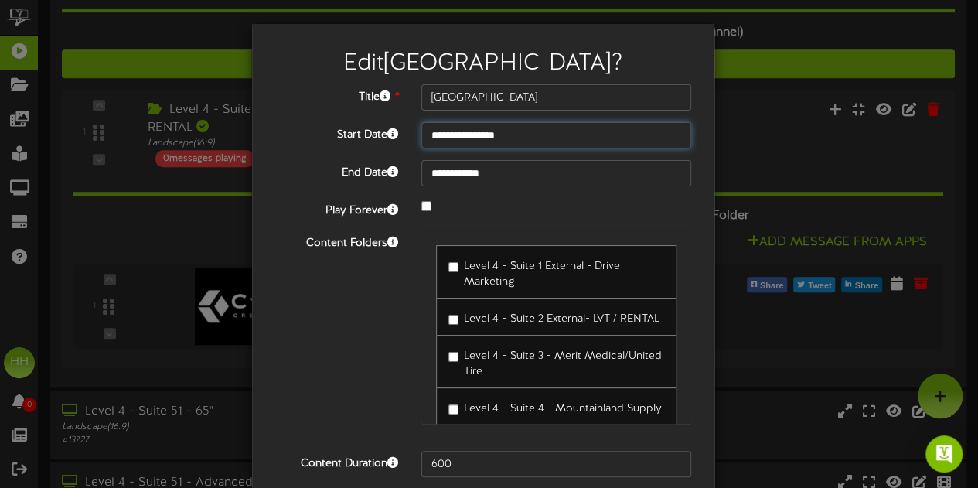
scroll to position [61, 0]
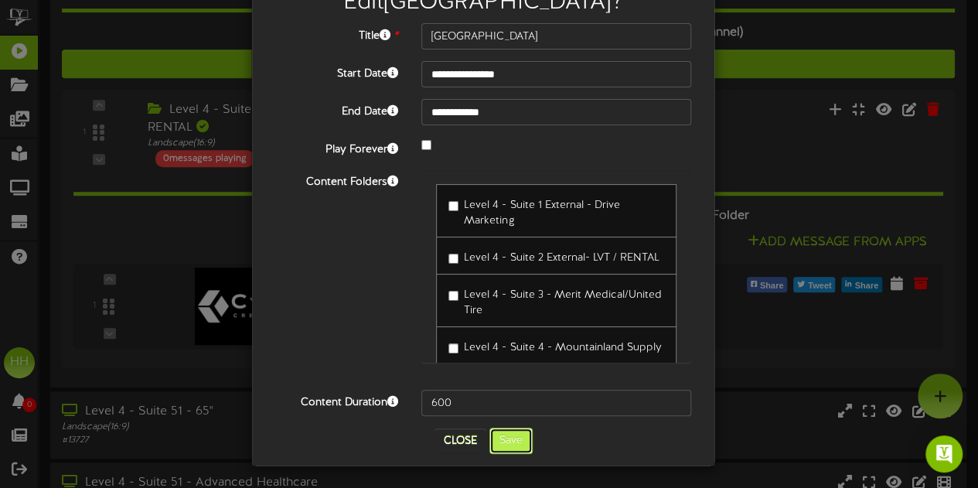
click at [503, 438] on button "Save" at bounding box center [510, 441] width 43 height 26
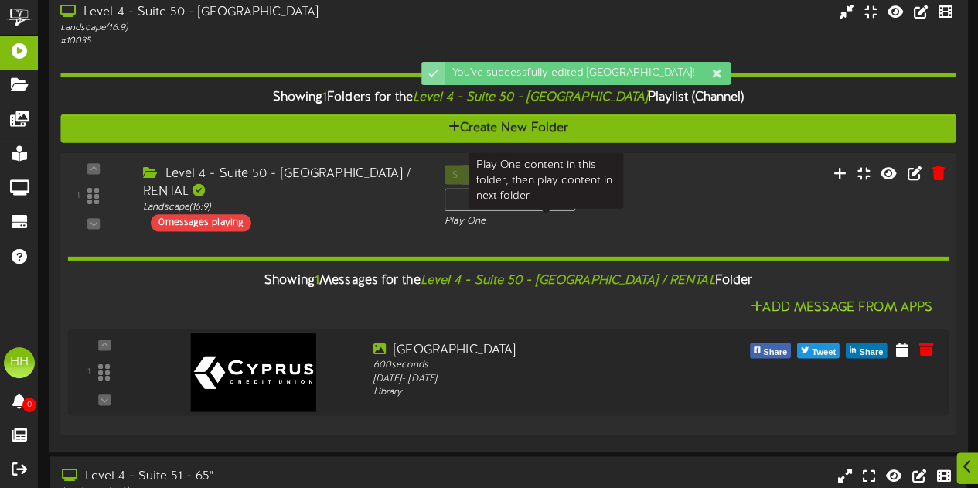
scroll to position [367, 0]
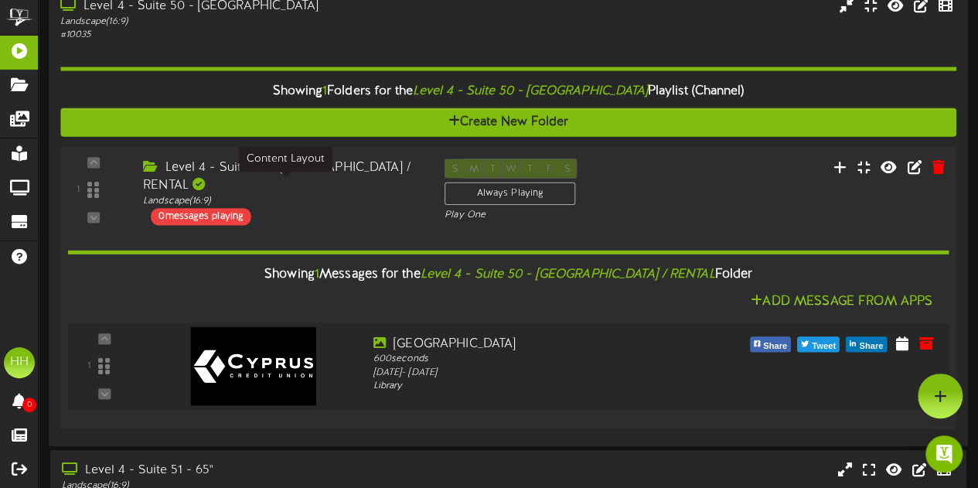
click at [332, 195] on div "Landscape ( 16:9 )" at bounding box center [282, 201] width 278 height 13
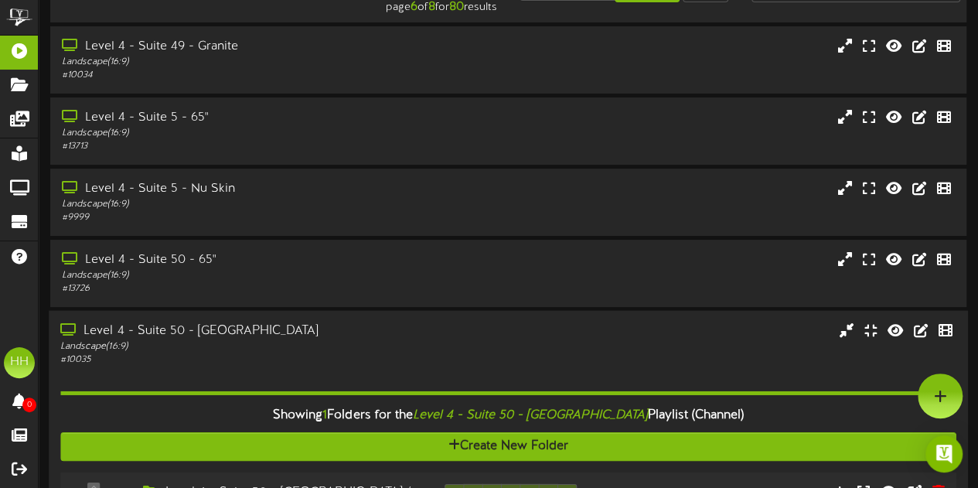
scroll to position [0, 0]
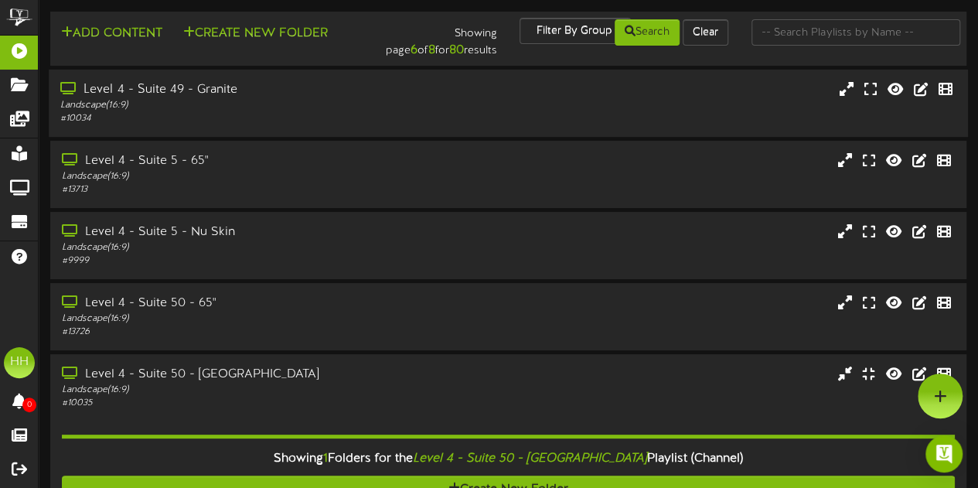
click at [310, 118] on div "# 10034" at bounding box center [240, 118] width 360 height 13
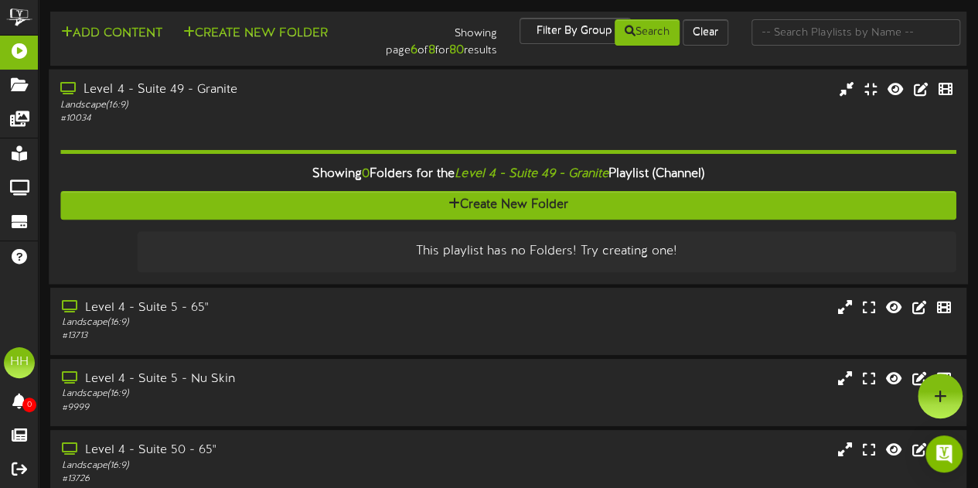
click at [217, 170] on div "Showing 0 Folders for the Level 4 - Suite 49 - Granite Playlist (Channel)" at bounding box center [508, 174] width 919 height 33
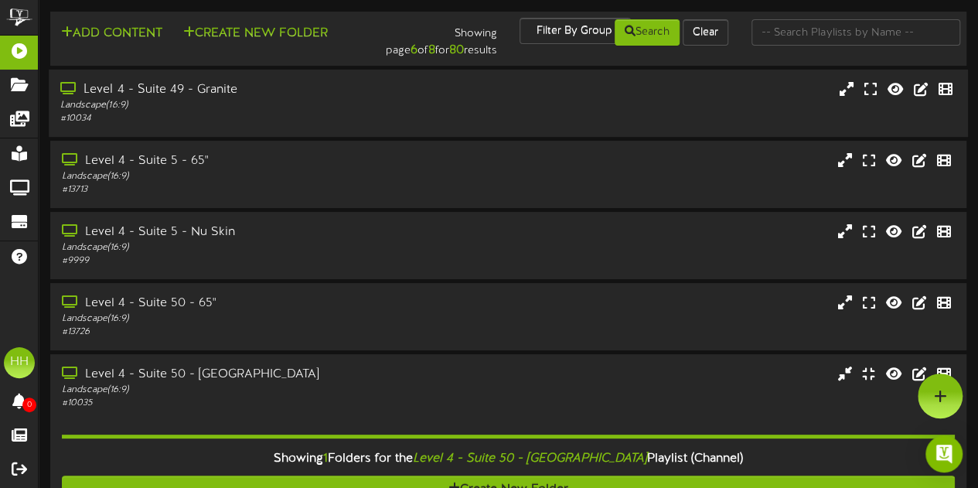
click at [213, 132] on div "Level 4 - Suite 49 - Granite Landscape ( 16:9 ) # 10034" at bounding box center [508, 103] width 919 height 67
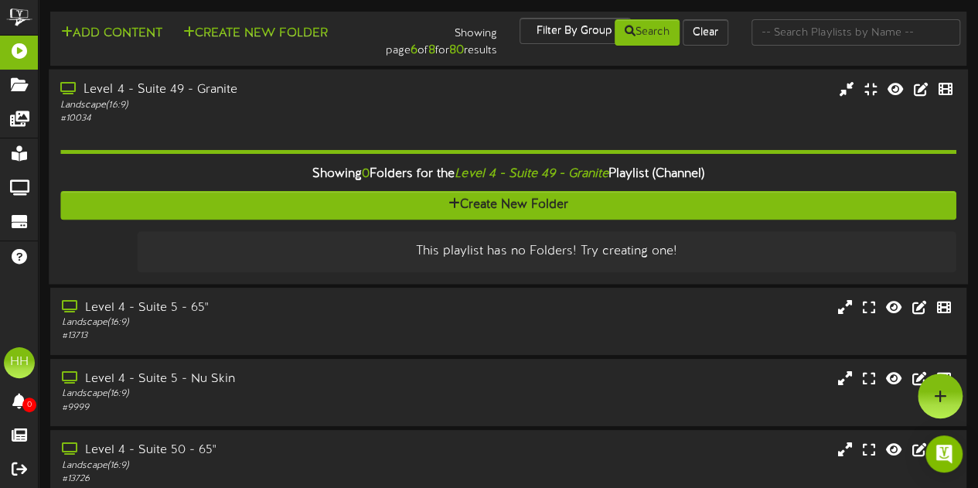
click at [300, 103] on div "Landscape ( 16:9 )" at bounding box center [240, 104] width 360 height 13
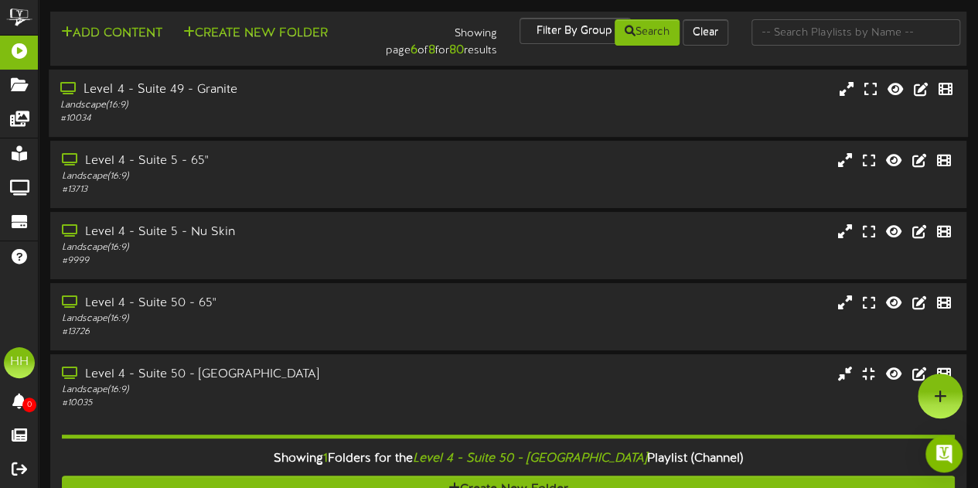
click at [300, 103] on div "Landscape ( 16:9 )" at bounding box center [240, 105] width 360 height 13
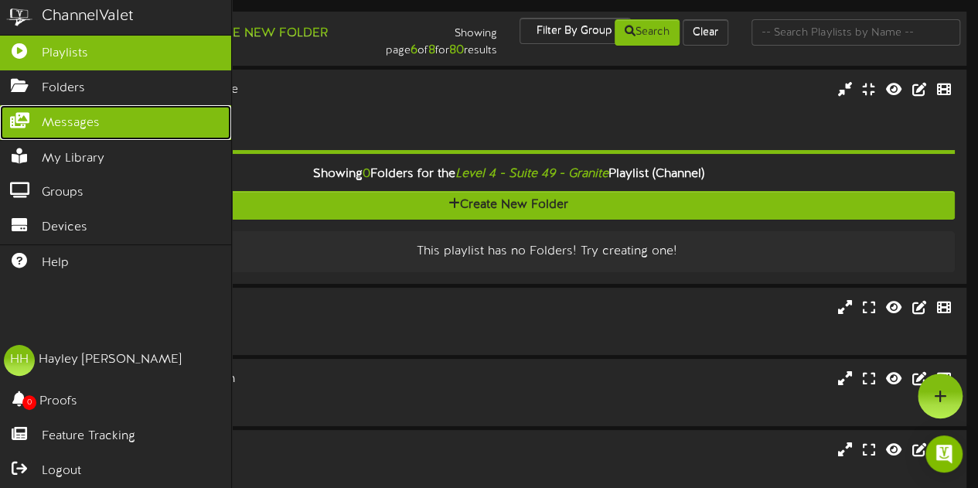
click at [41, 131] on link "Messages" at bounding box center [115, 122] width 231 height 35
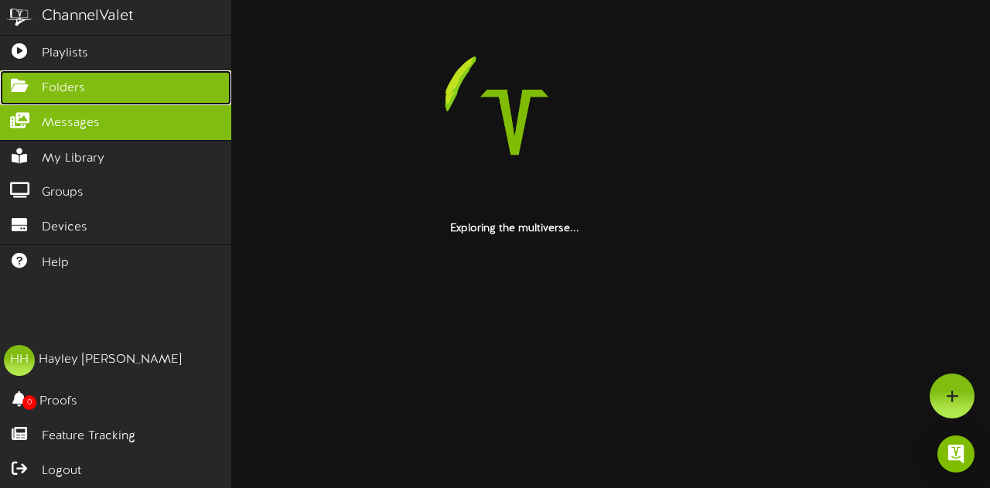
click at [83, 96] on link "Folders" at bounding box center [115, 87] width 231 height 35
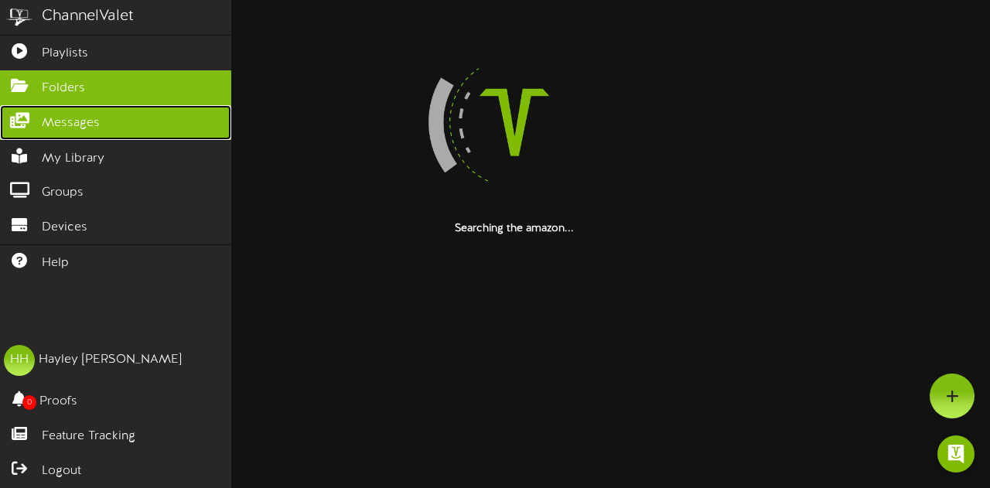
click at [79, 114] on span "Messages" at bounding box center [71, 123] width 58 height 18
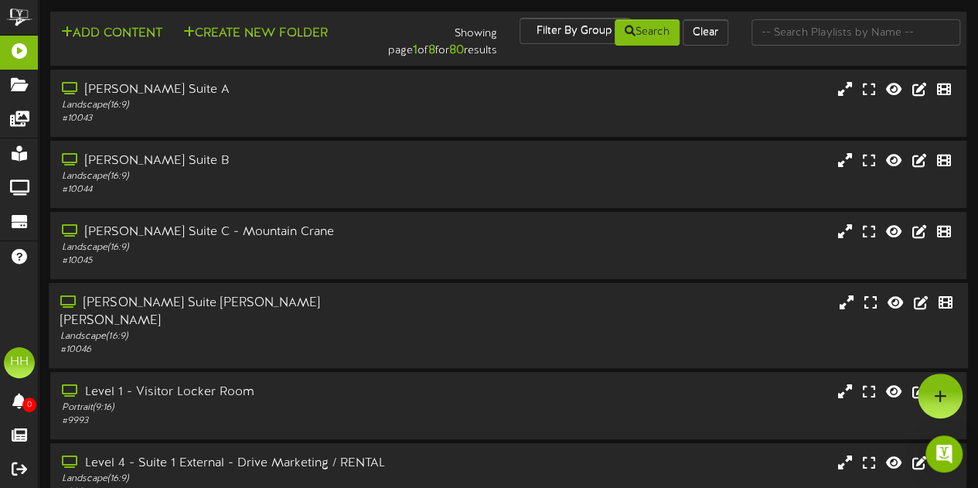
scroll to position [356, 0]
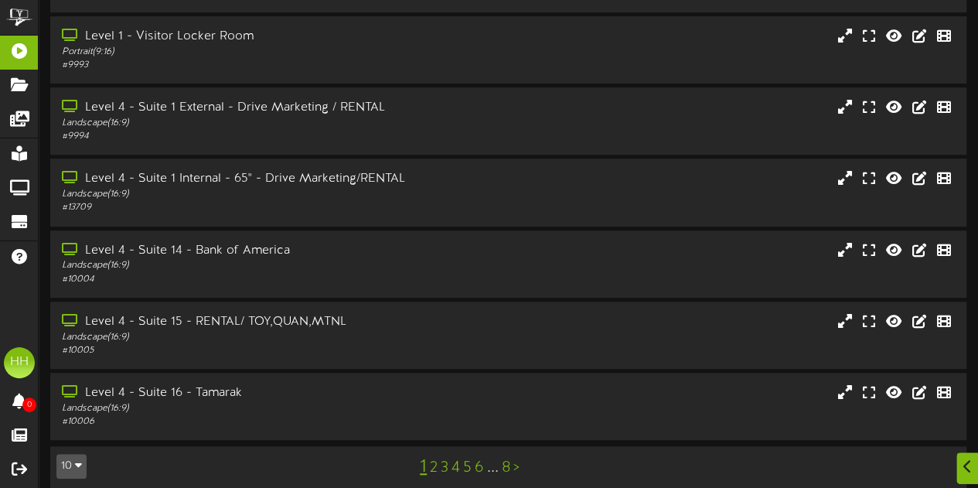
click at [445, 459] on link "3" at bounding box center [445, 467] width 8 height 17
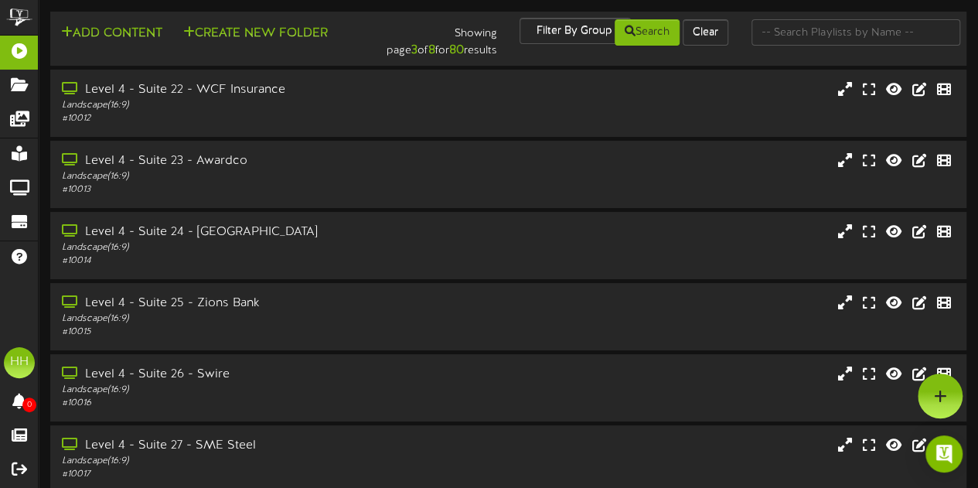
scroll to position [373, 0]
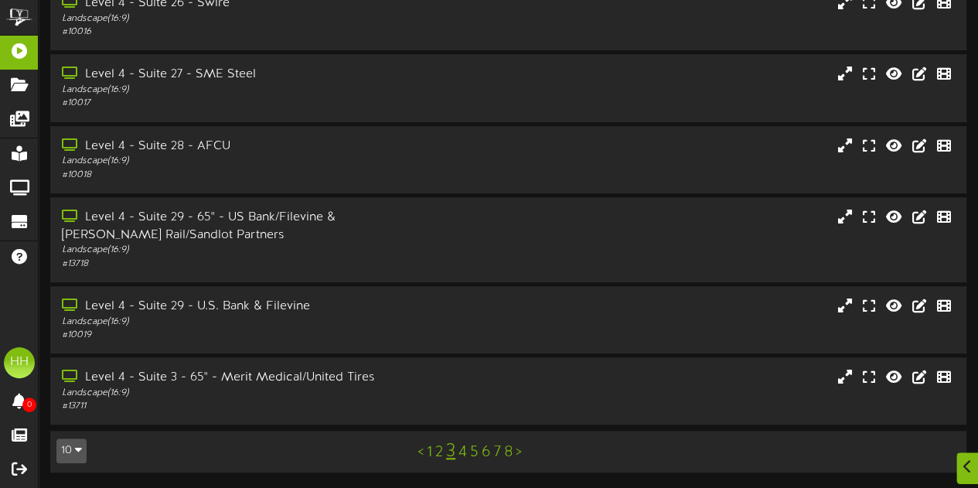
click at [463, 455] on link "4" at bounding box center [462, 452] width 9 height 17
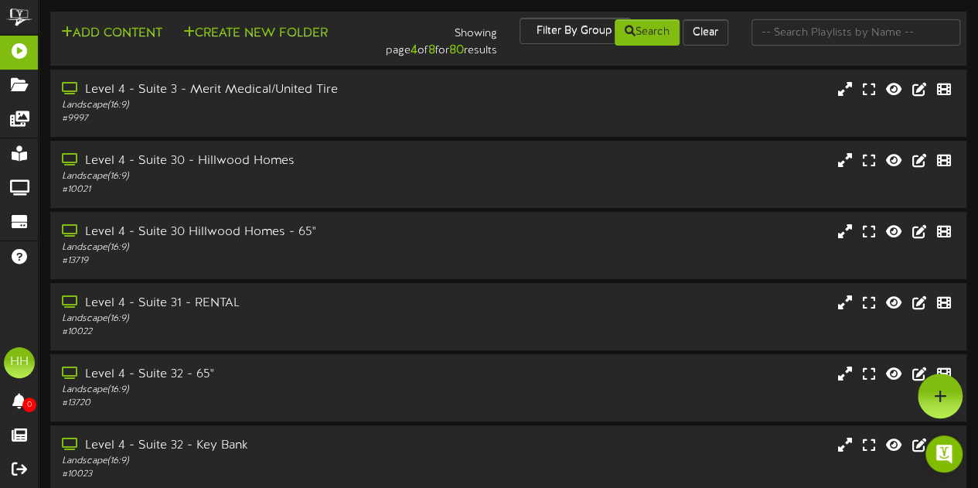
scroll to position [356, 0]
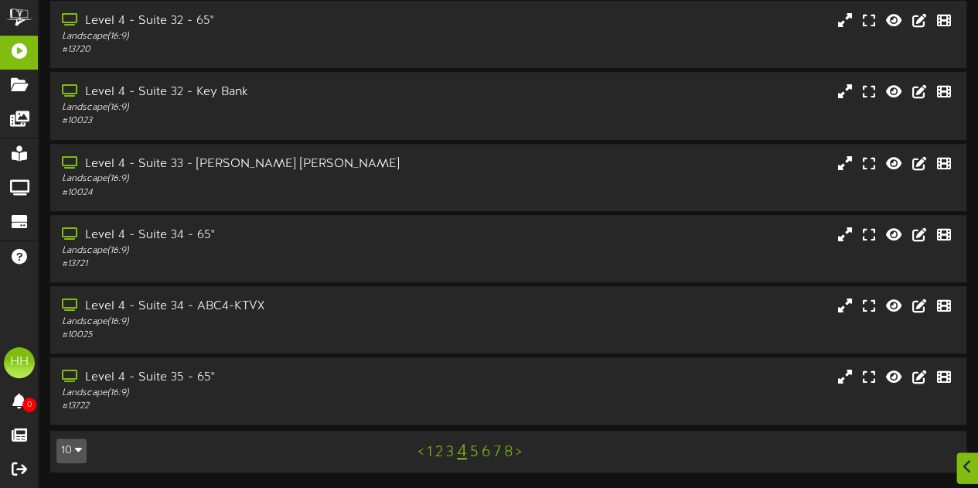
click at [475, 454] on link "5" at bounding box center [474, 452] width 9 height 17
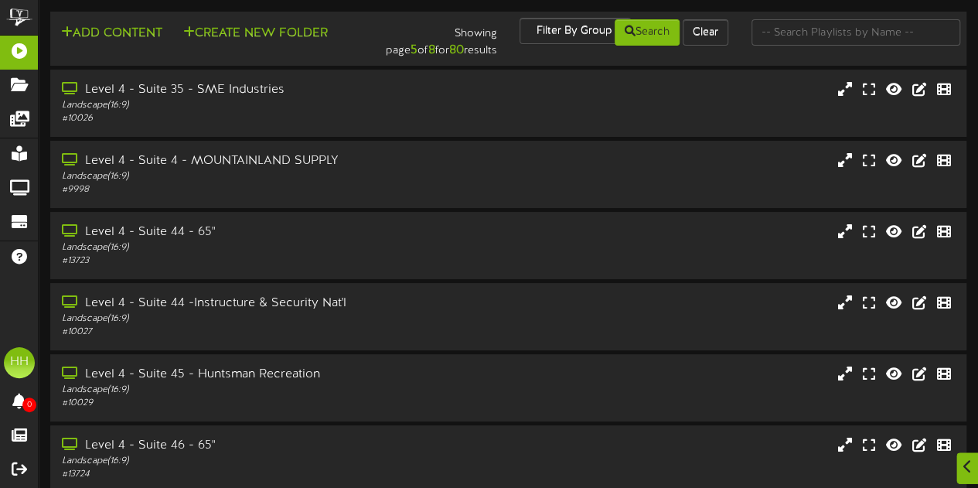
scroll to position [356, 0]
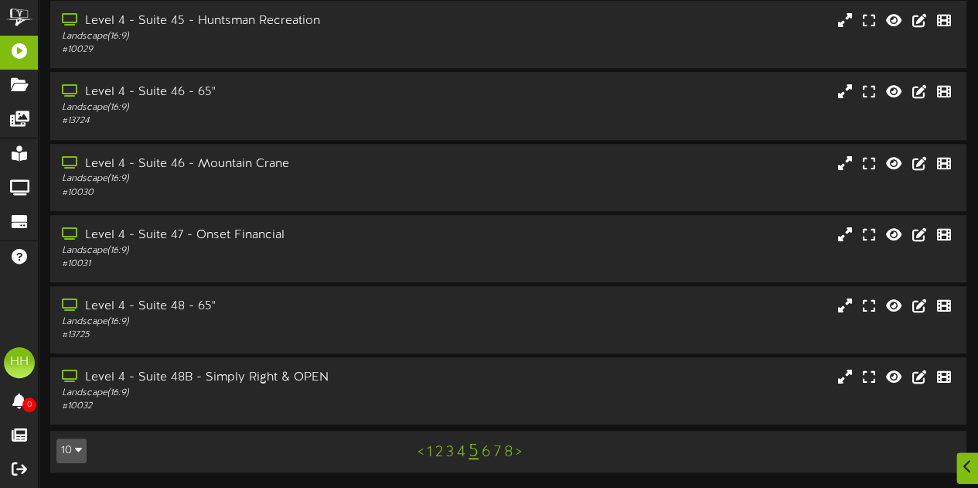
click at [484, 456] on link "6" at bounding box center [486, 452] width 9 height 17
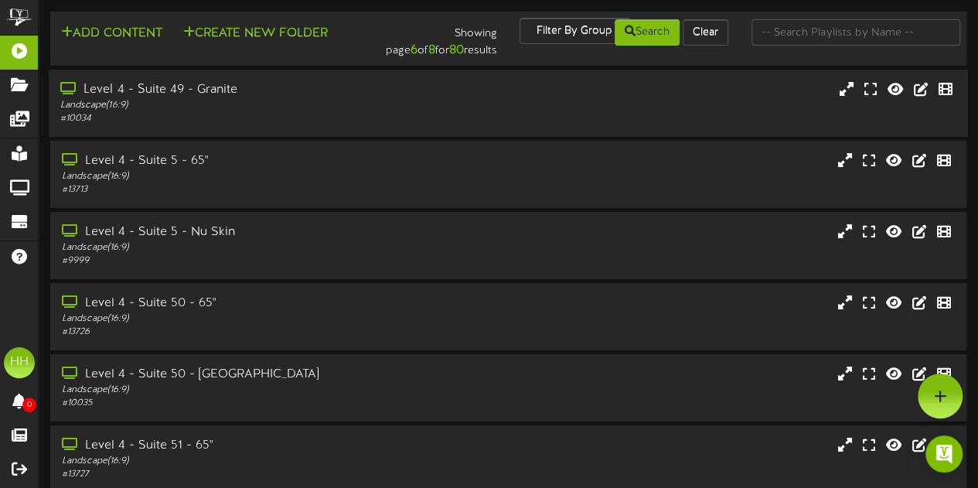
click at [316, 115] on div "# 10034" at bounding box center [240, 118] width 360 height 13
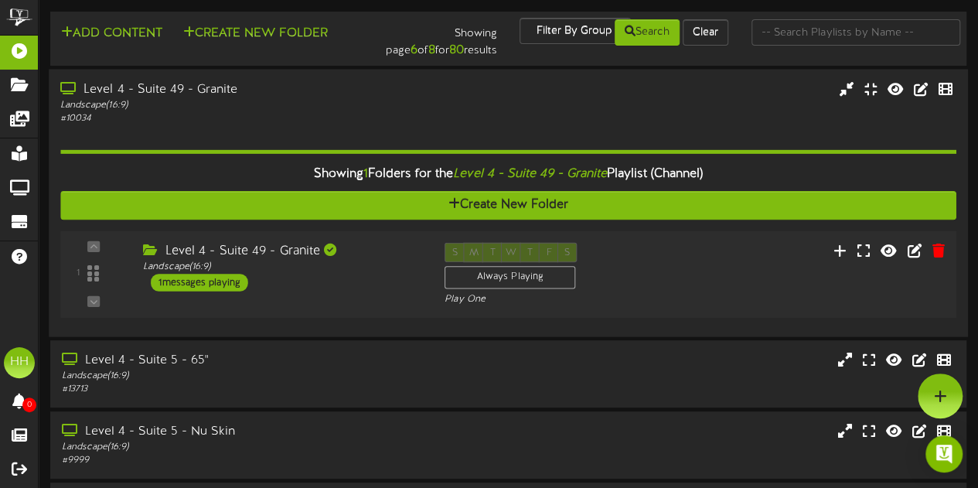
click at [335, 285] on div "Level 4 - Suite 49 - Granite Landscape ( 16:9 ) 1 messages playing" at bounding box center [282, 266] width 302 height 49
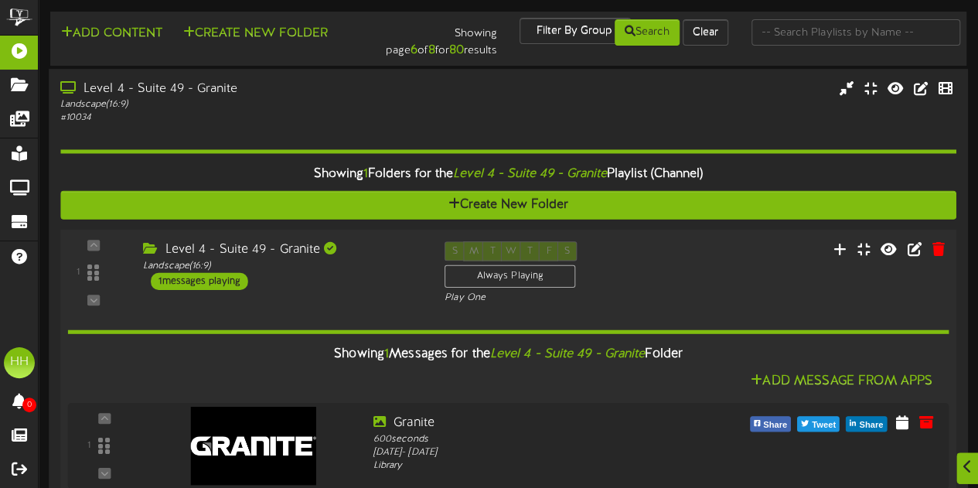
scroll to position [164, 0]
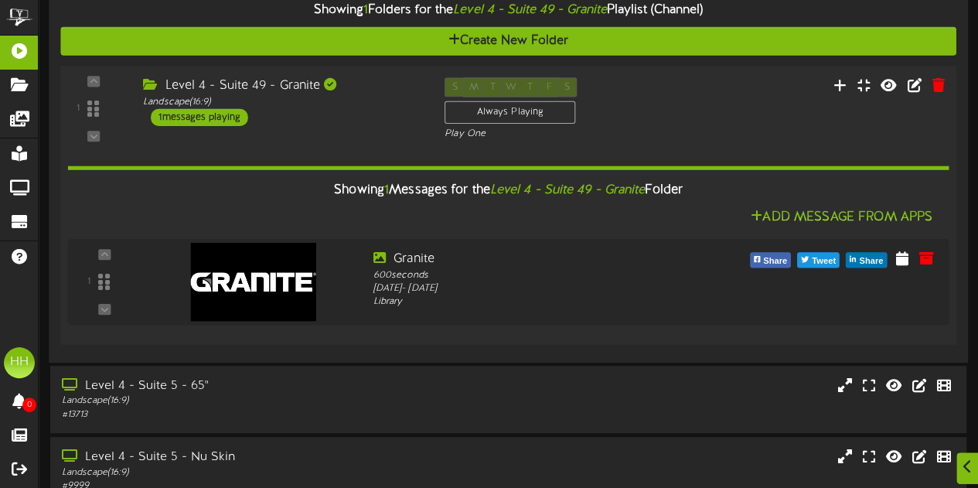
click at [302, 116] on div "Level 4 - Suite 49 - Granite Landscape ( 16:9 ) 1 messages playing" at bounding box center [282, 101] width 302 height 49
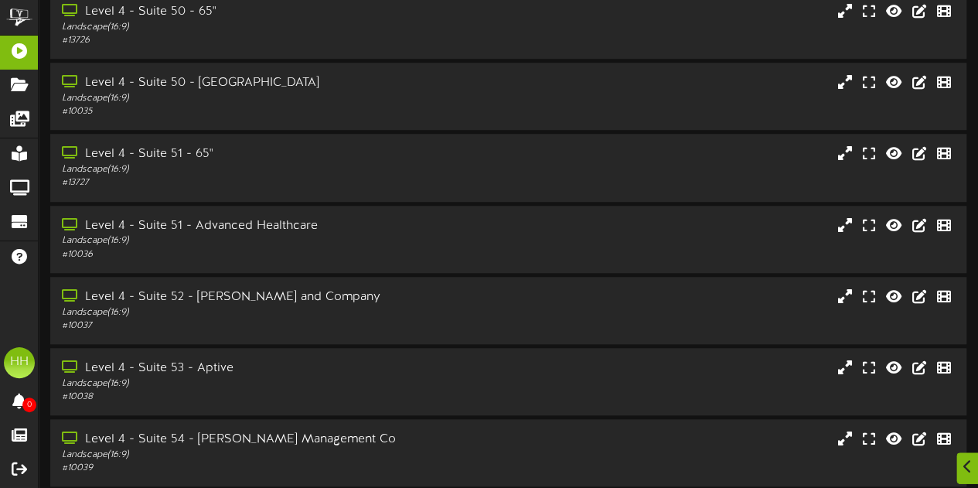
scroll to position [554, 0]
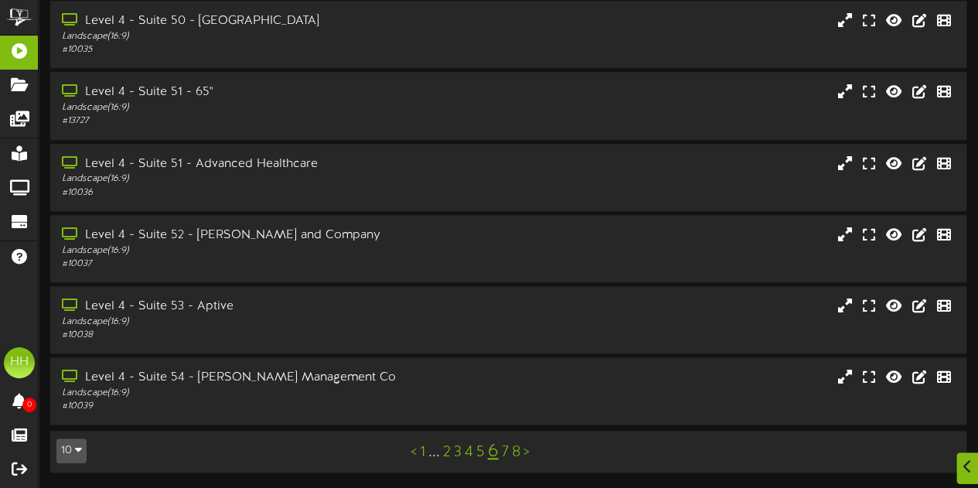
click at [482, 451] on link "5" at bounding box center [480, 452] width 9 height 17
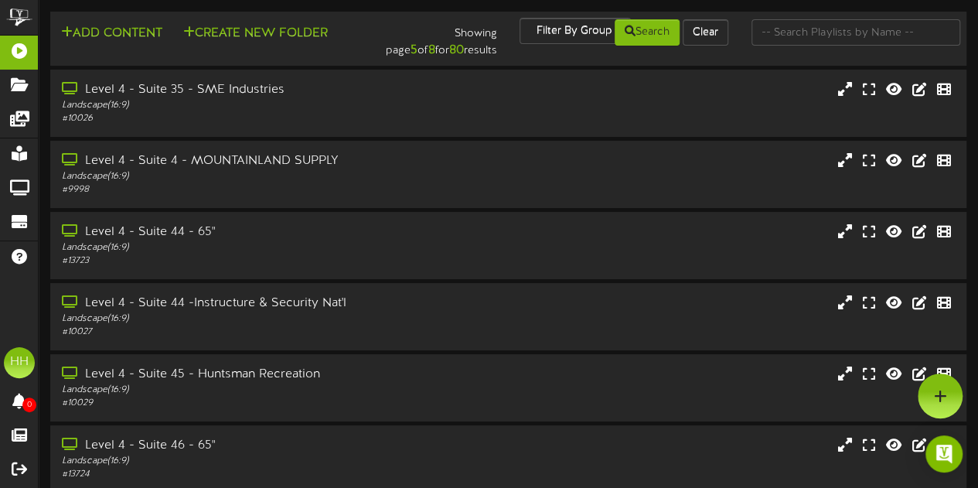
scroll to position [356, 0]
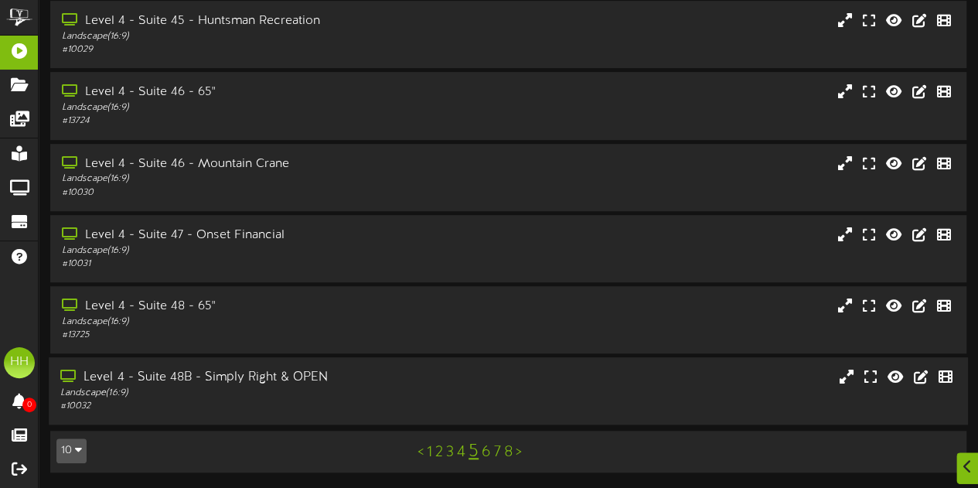
click at [329, 411] on div "# 10032" at bounding box center [240, 406] width 360 height 13
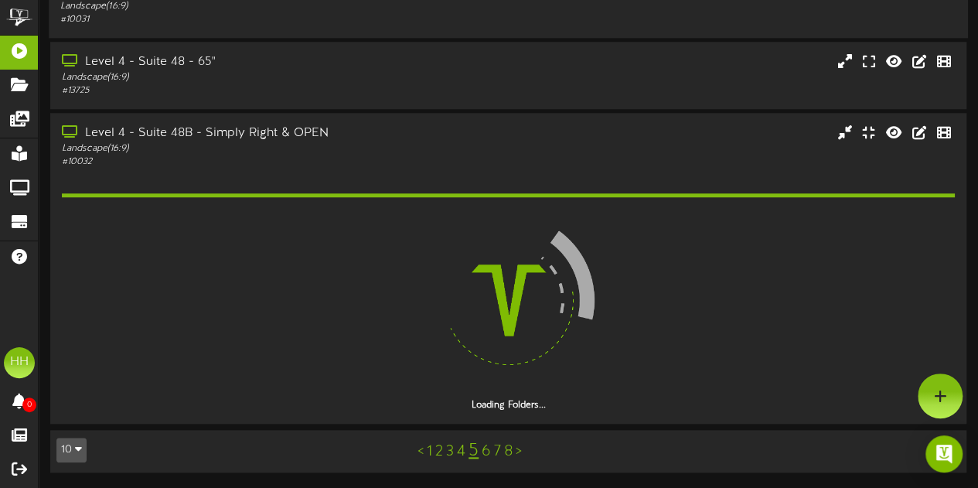
scroll to position [557, 0]
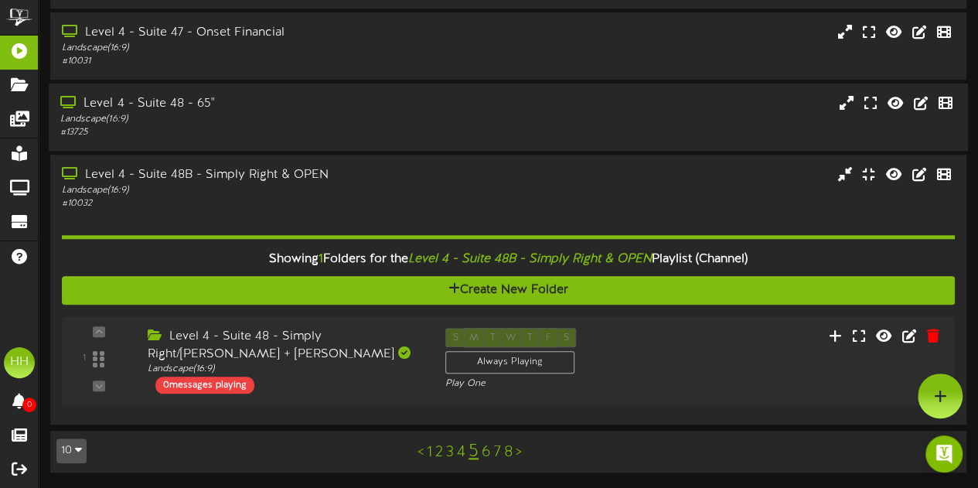
click at [331, 116] on div "Landscape ( 16:9 )" at bounding box center [240, 119] width 360 height 13
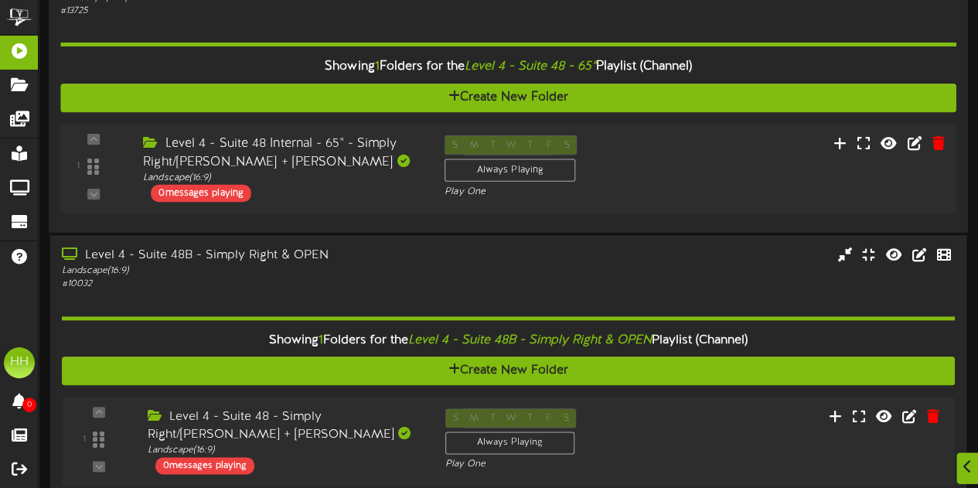
scroll to position [685, 0]
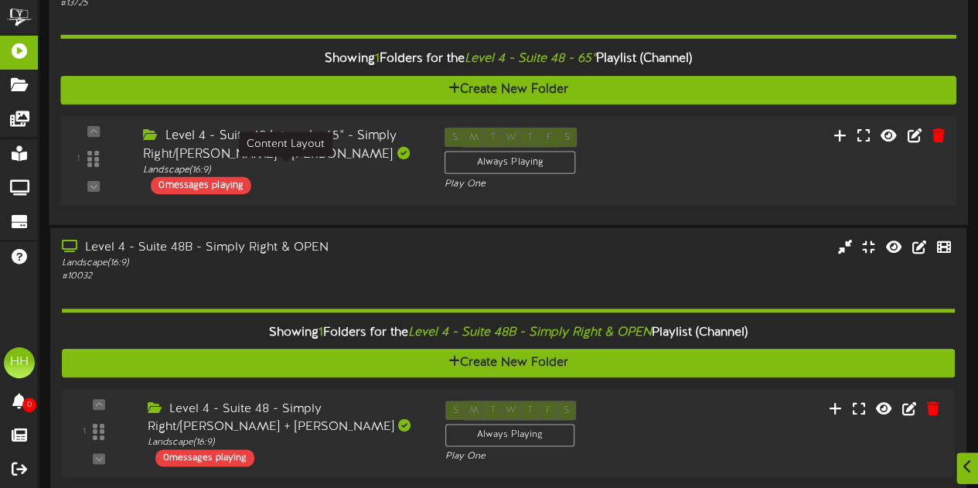
click at [390, 174] on div "Landscape ( 16:9 )" at bounding box center [282, 169] width 278 height 13
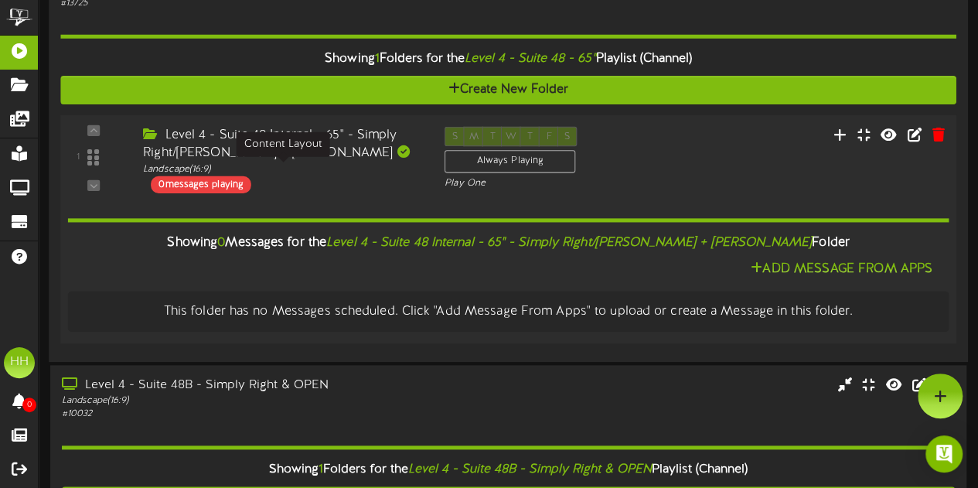
click at [390, 174] on div "Landscape ( 16:9 )" at bounding box center [282, 168] width 278 height 13
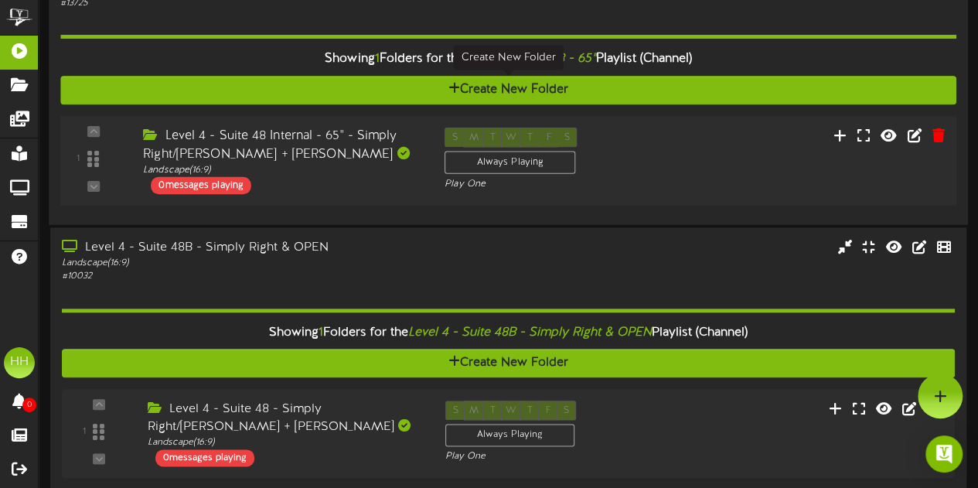
scroll to position [528, 0]
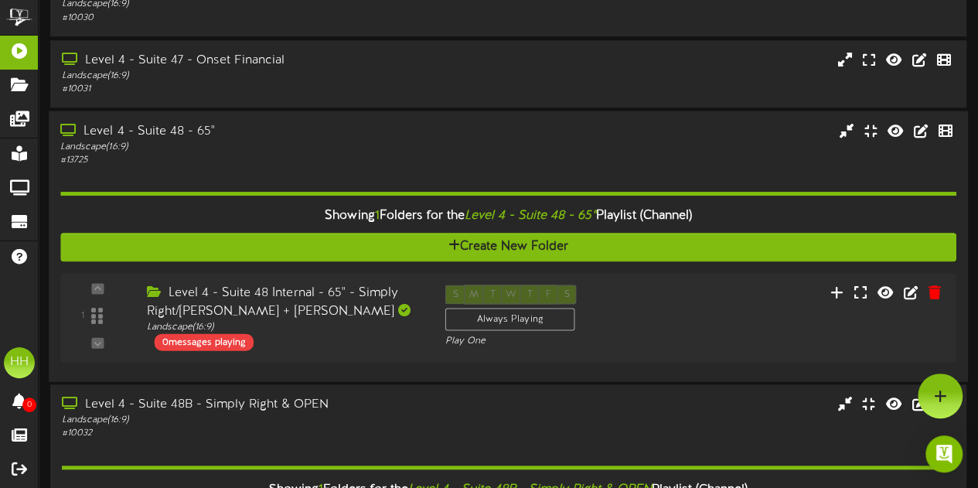
click at [274, 170] on div "Showing 1 Folders for the Level 4 - Suite 48 - 65" Playlist (Channel) Create Ne…" at bounding box center [507, 268] width 895 height 203
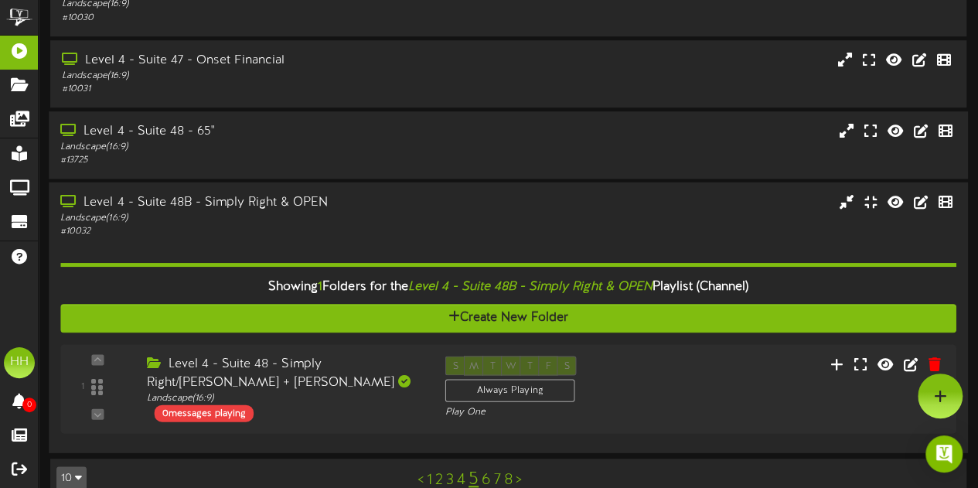
click at [278, 231] on div "# 10032" at bounding box center [240, 231] width 360 height 13
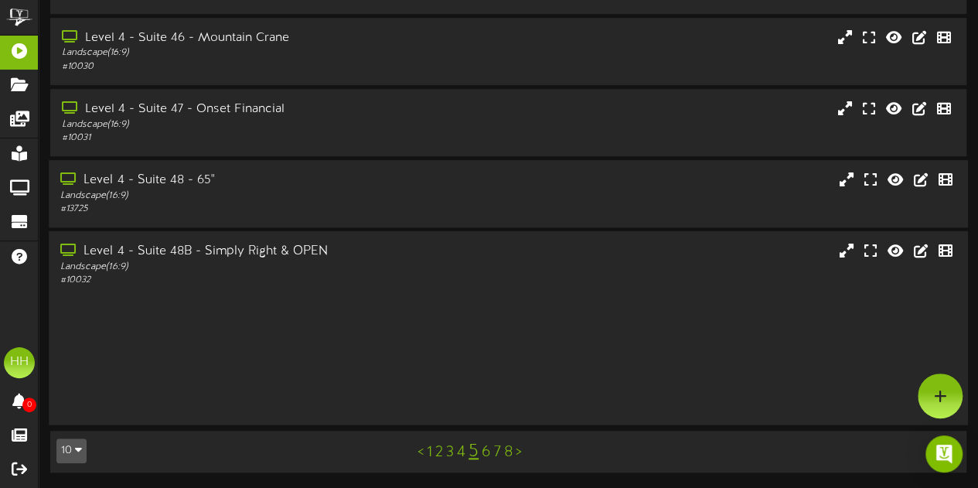
scroll to position [356, 0]
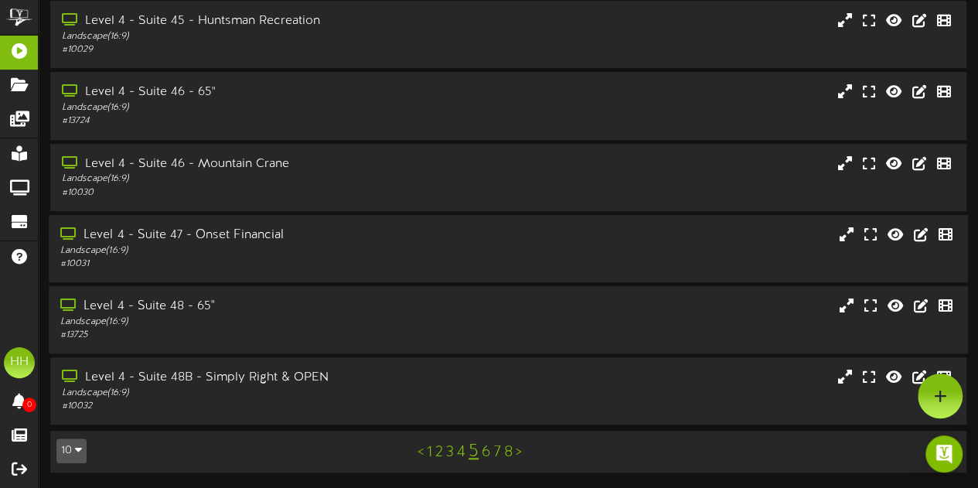
click at [323, 254] on div "Landscape ( 16:9 )" at bounding box center [240, 250] width 360 height 13
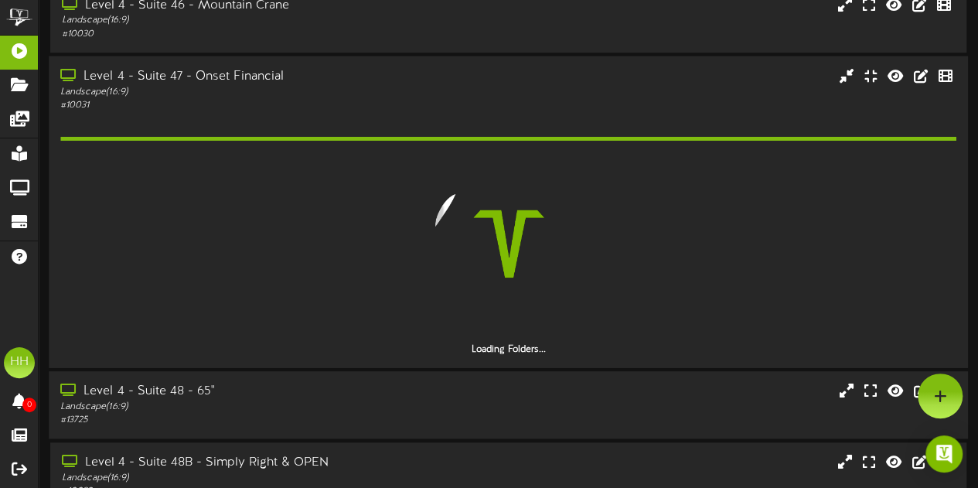
scroll to position [511, 0]
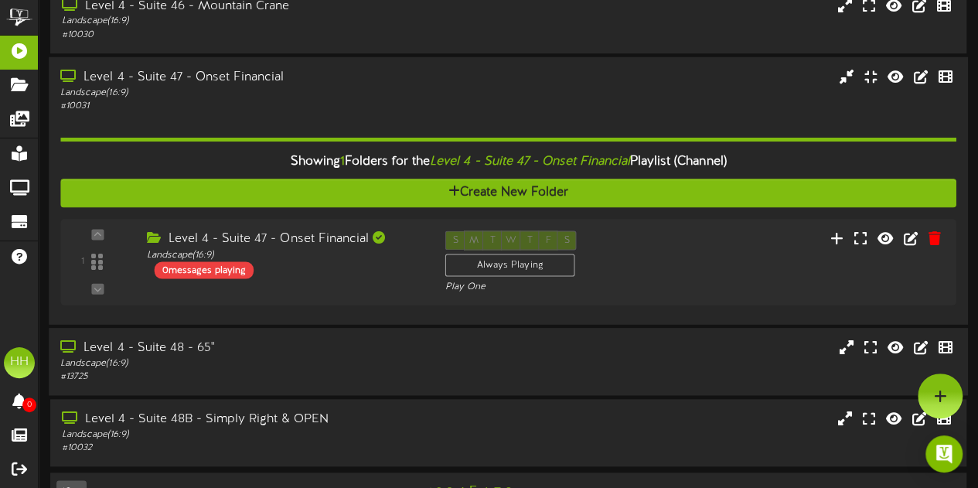
click at [336, 306] on div "Showing 1 Folders for the Level 4 - Suite 47 - Onset Financial Playlist (Channe…" at bounding box center [507, 213] width 895 height 200
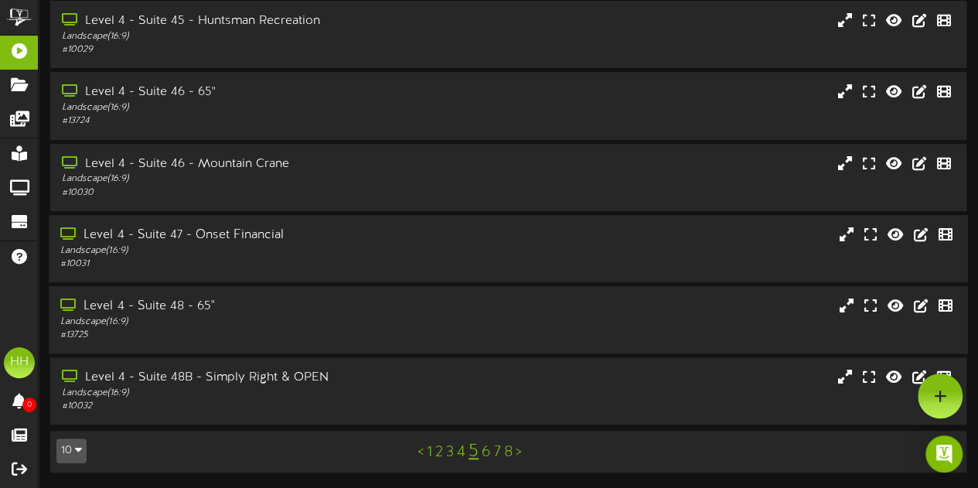
click at [319, 258] on div "# 10031" at bounding box center [240, 263] width 360 height 13
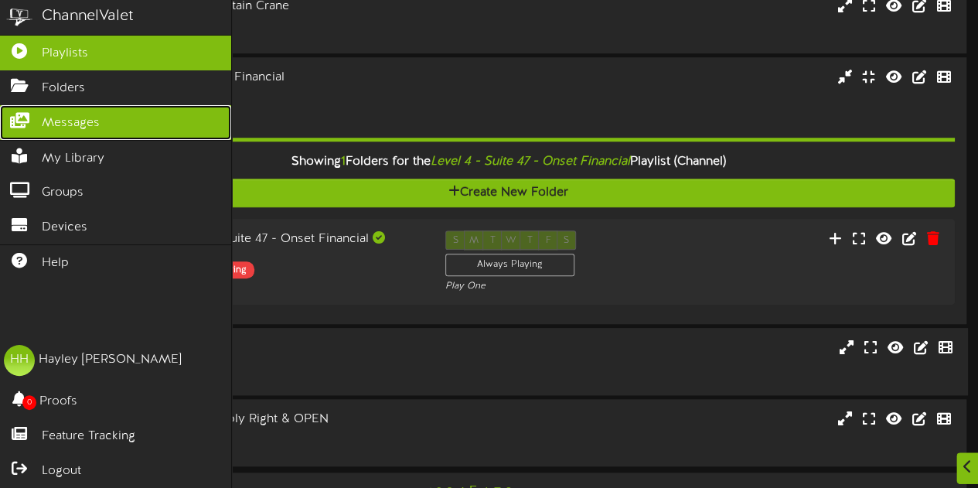
click at [72, 127] on span "Messages" at bounding box center [71, 123] width 58 height 18
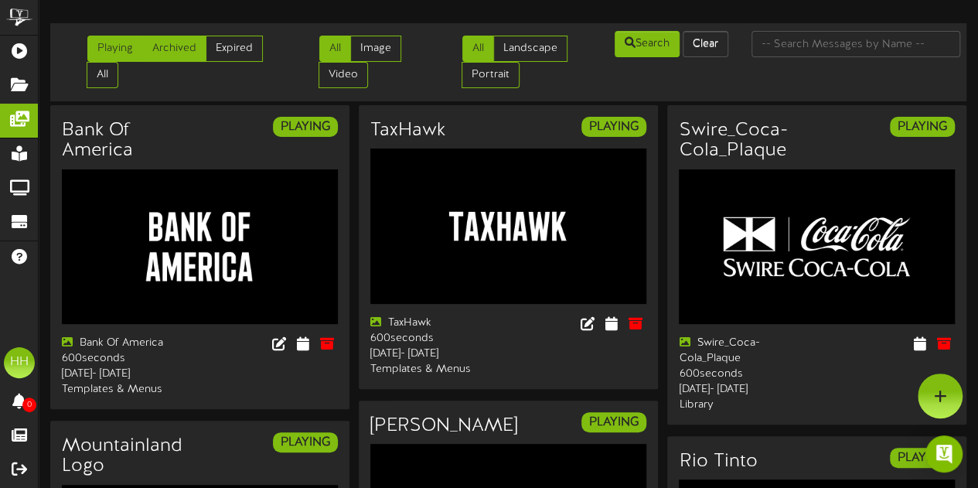
click at [183, 41] on link "Archived" at bounding box center [174, 49] width 64 height 26
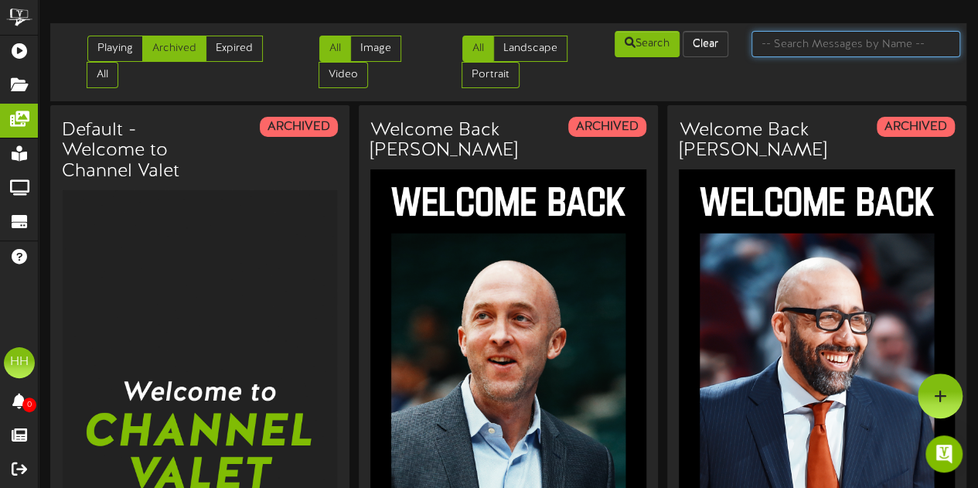
click at [804, 39] on input "text" at bounding box center [855, 44] width 209 height 26
type input "ONSET"
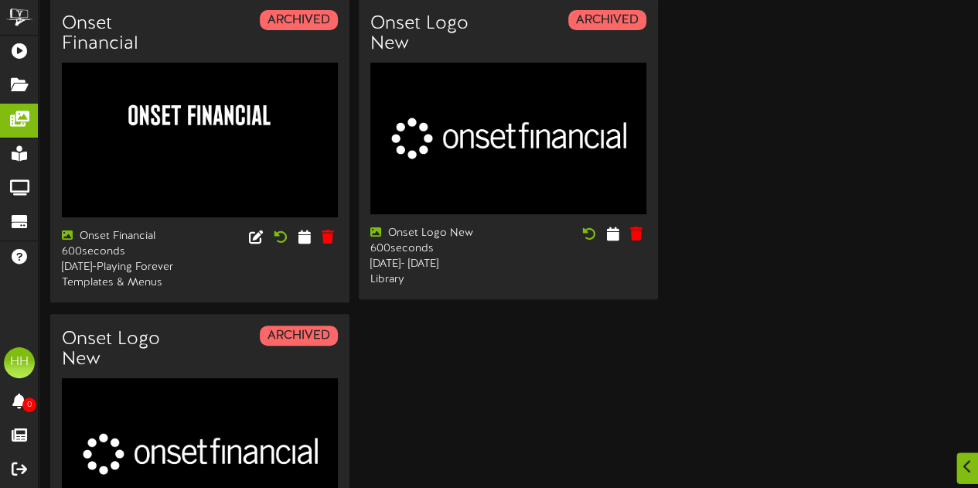
scroll to position [107, 0]
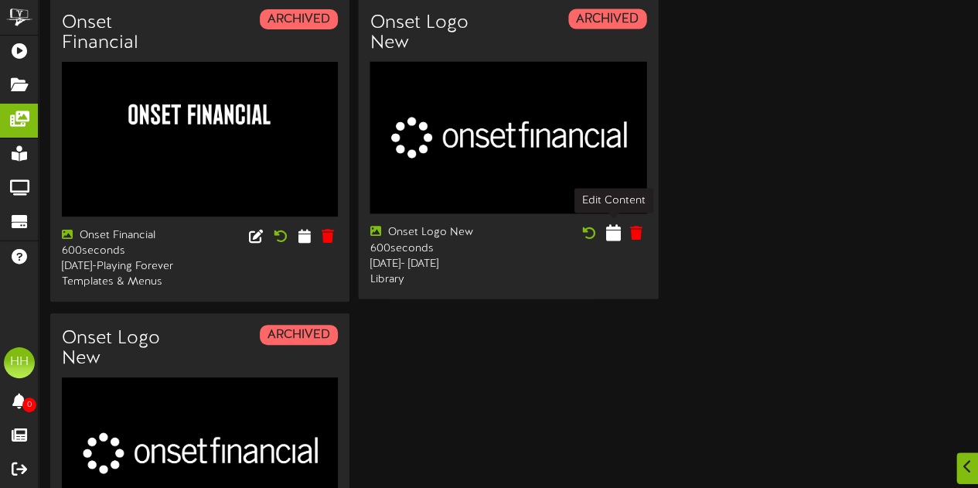
click at [615, 233] on icon at bounding box center [613, 232] width 15 height 17
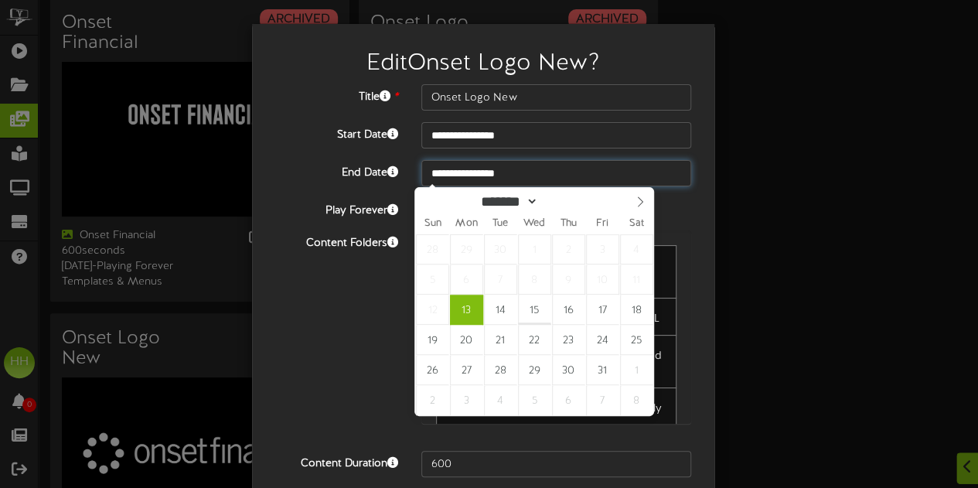
click at [475, 169] on input "**********" at bounding box center [556, 173] width 270 height 26
type input "****"
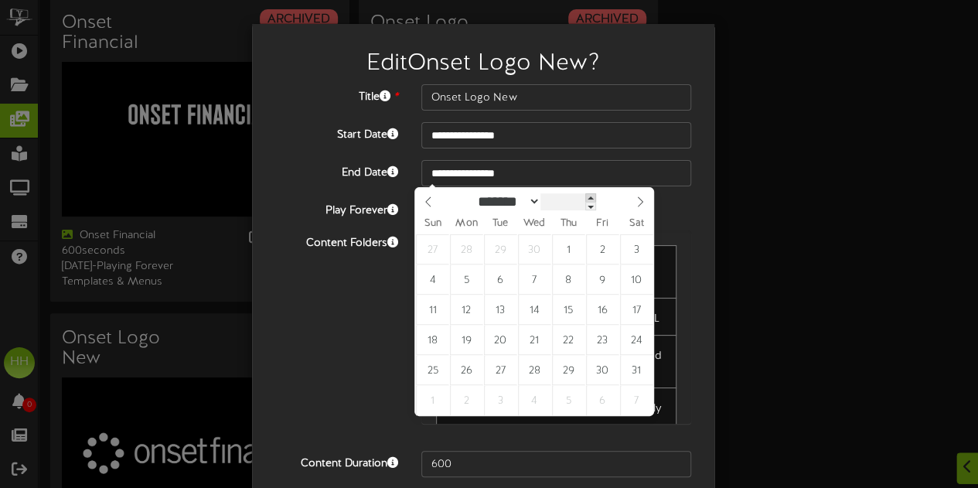
click at [596, 199] on span at bounding box center [590, 197] width 11 height 9
type input "**********"
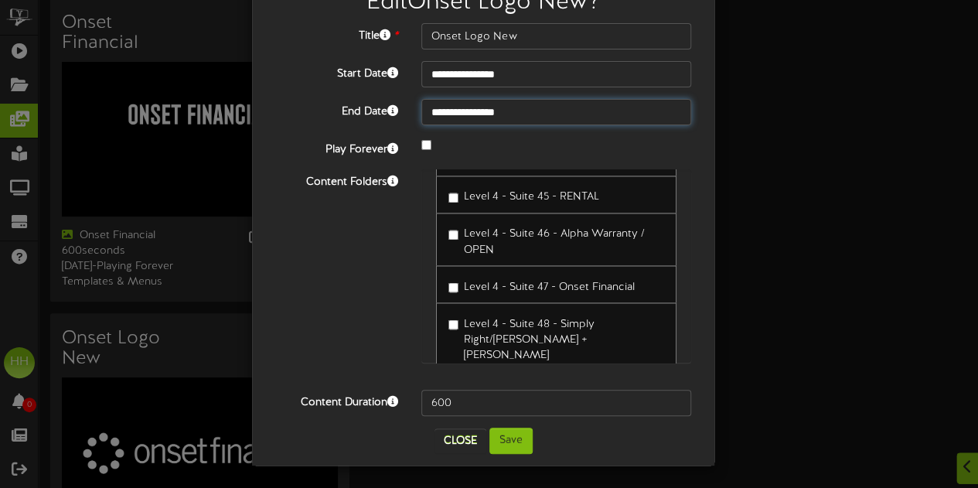
scroll to position [60, 0]
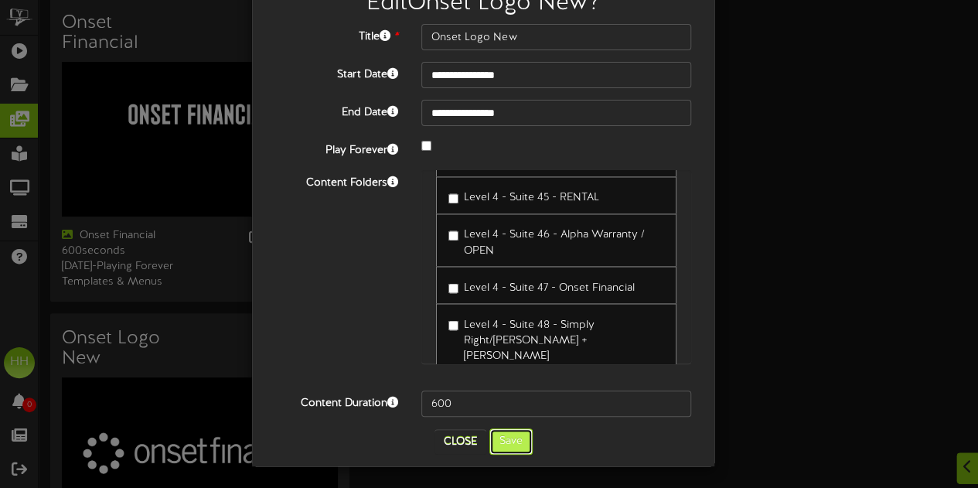
click at [509, 437] on button "Save" at bounding box center [510, 441] width 43 height 26
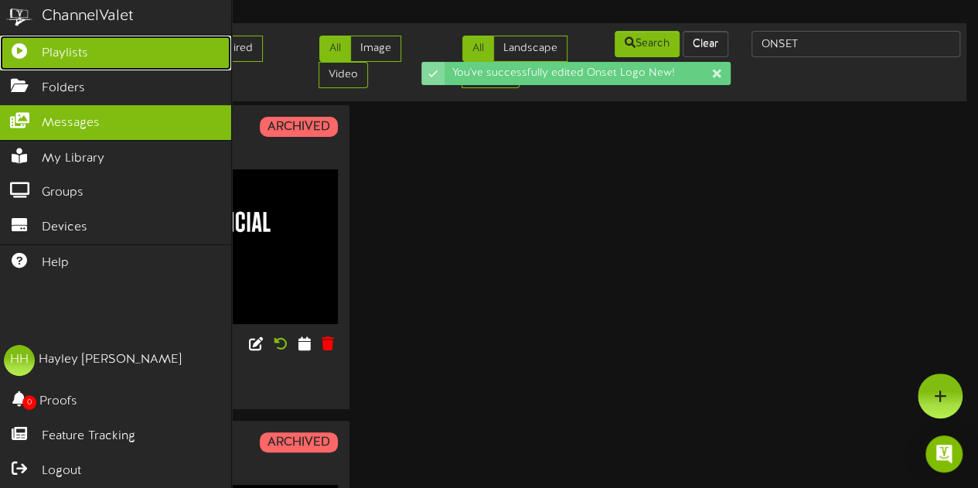
click at [56, 60] on span "Playlists" at bounding box center [65, 54] width 46 height 18
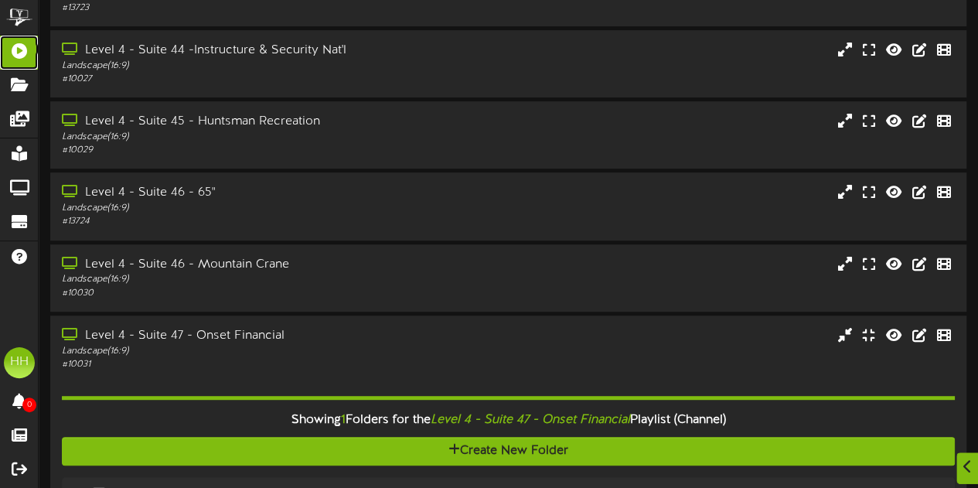
scroll to position [269, 0]
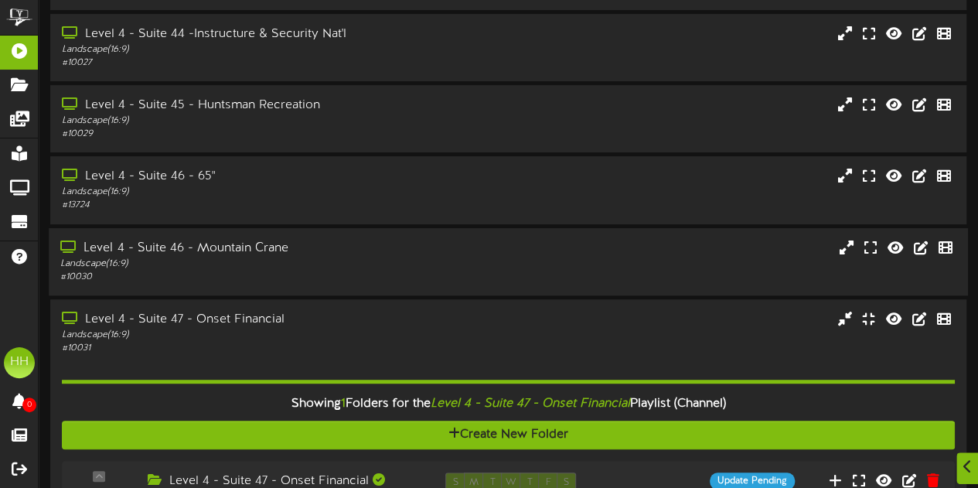
click at [337, 278] on div "# 10030" at bounding box center [240, 277] width 360 height 13
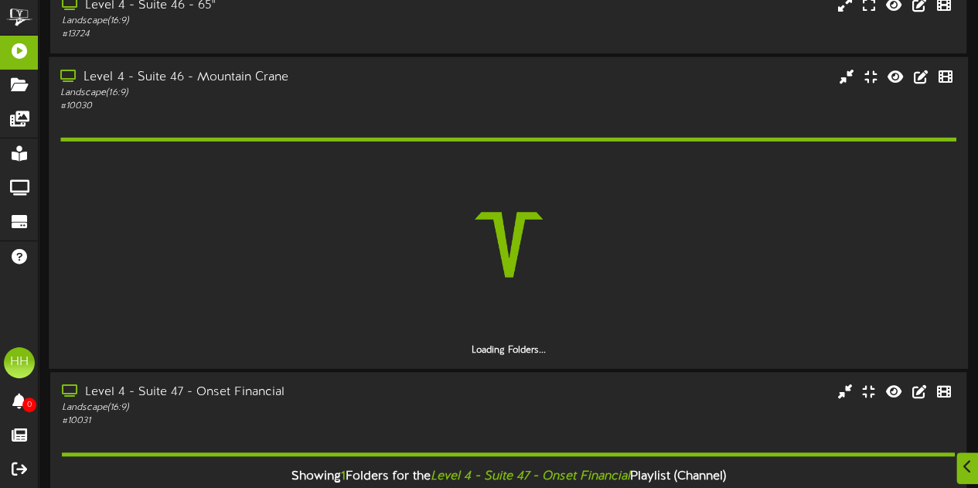
scroll to position [441, 0]
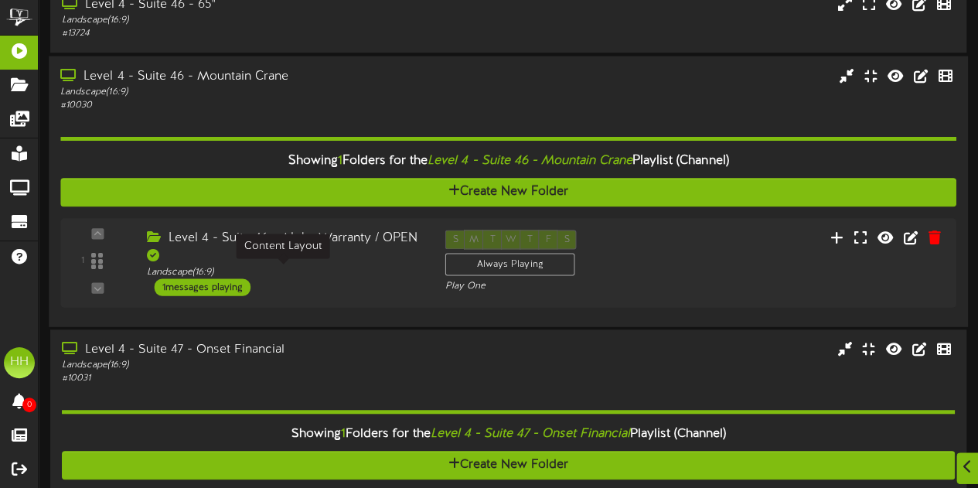
click at [368, 273] on div "Landscape ( 16:9 )" at bounding box center [284, 270] width 275 height 13
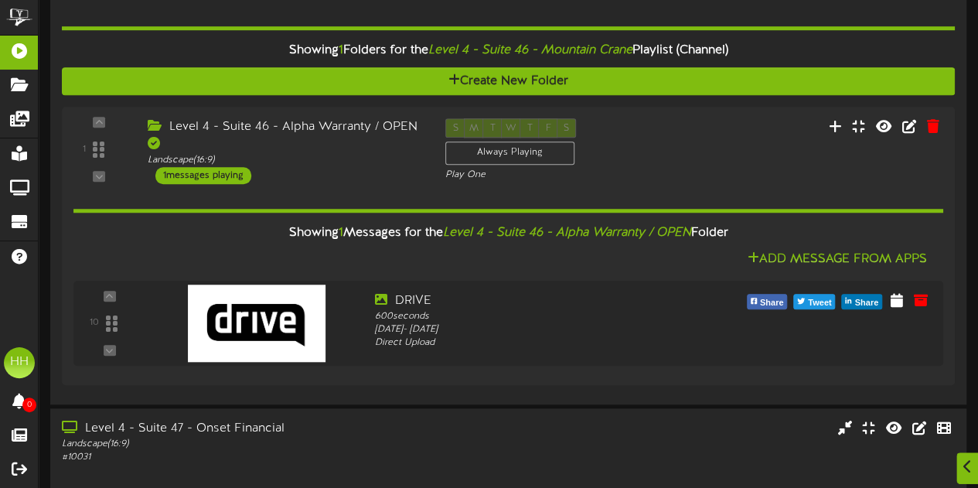
scroll to position [552, 0]
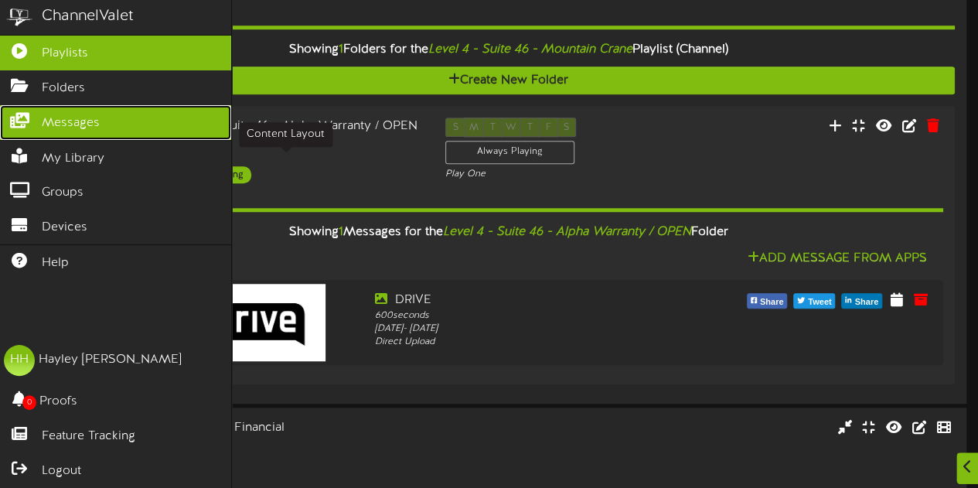
click at [79, 118] on span "Messages" at bounding box center [71, 123] width 58 height 18
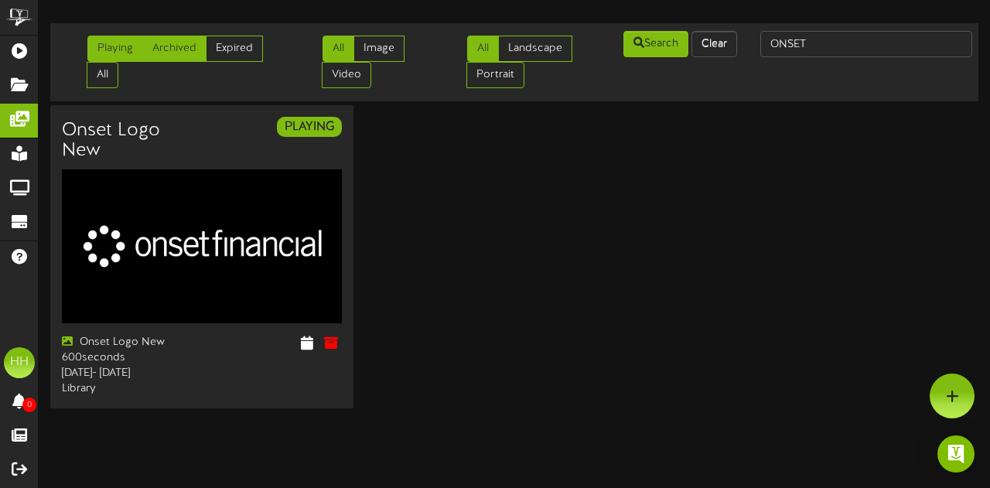
click at [166, 47] on link "Archived" at bounding box center [174, 49] width 64 height 26
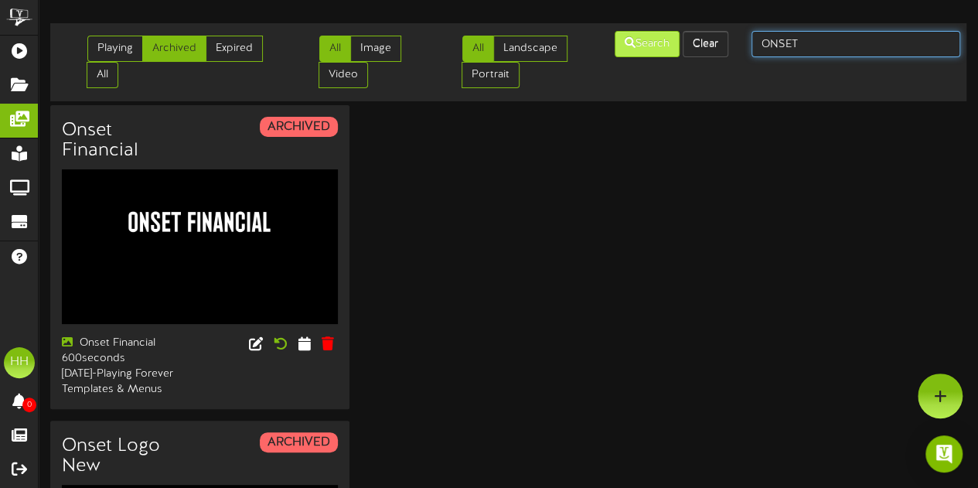
drag, startPoint x: 813, startPoint y: 53, endPoint x: 634, endPoint y: 36, distance: 180.2
click at [634, 36] on div "Playing Archived Expired All All Image Video All Landscape Portrait" at bounding box center [508, 62] width 927 height 66
type input "MOUNTAIN CRANE"
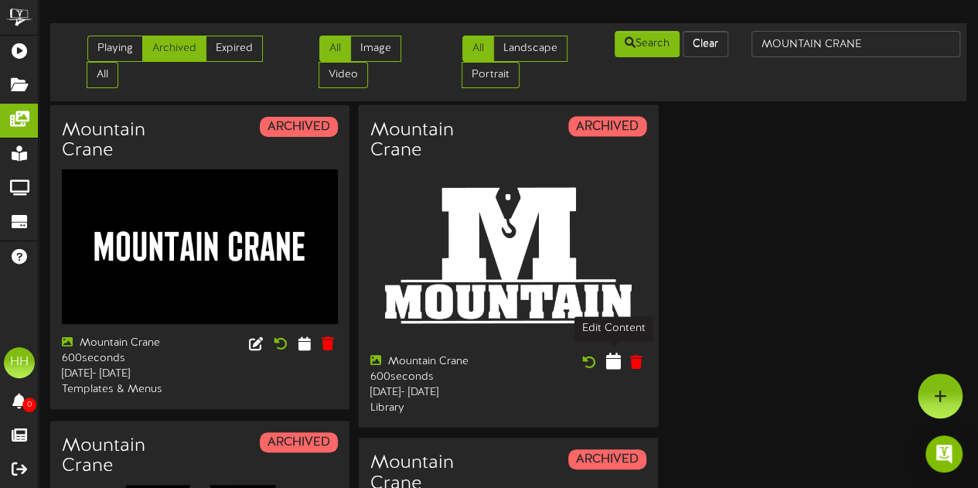
click at [612, 361] on icon at bounding box center [613, 361] width 15 height 17
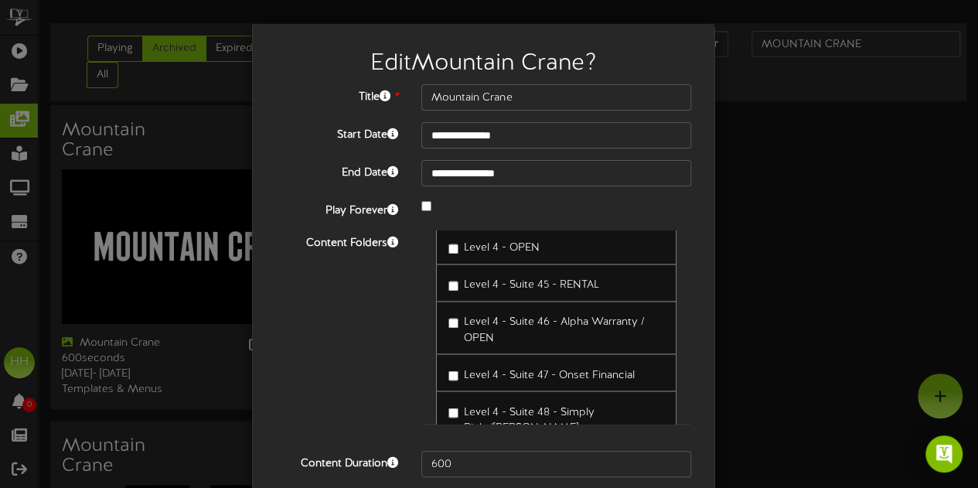
scroll to position [1363, 0]
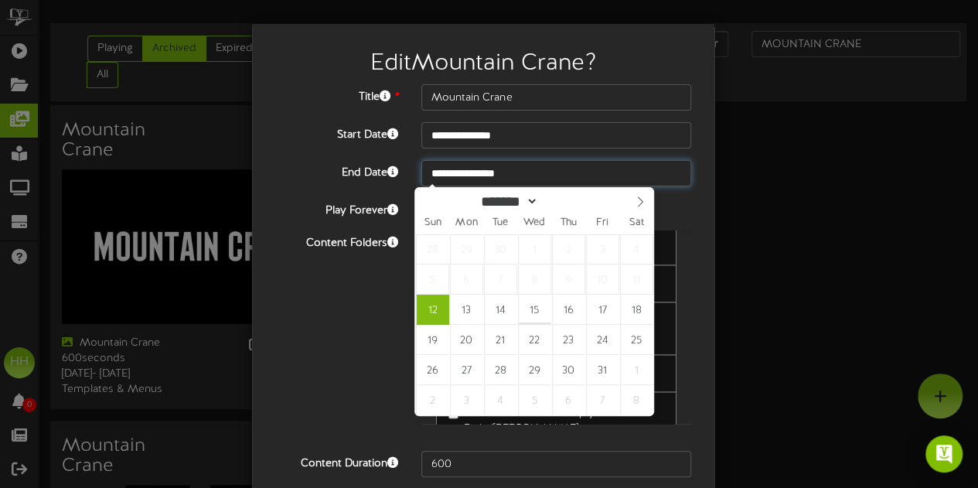
click at [527, 176] on input "**********" at bounding box center [556, 173] width 270 height 26
type input "****"
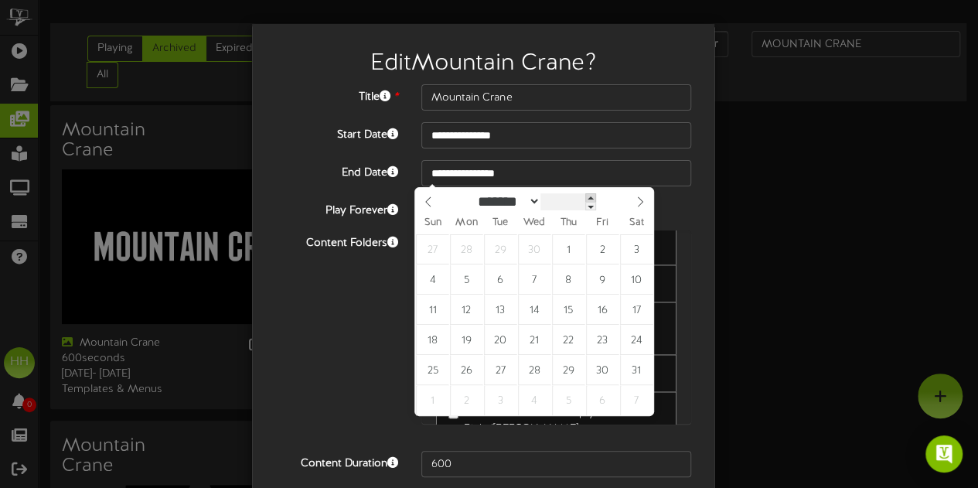
click at [596, 197] on span at bounding box center [590, 197] width 11 height 9
type input "**********"
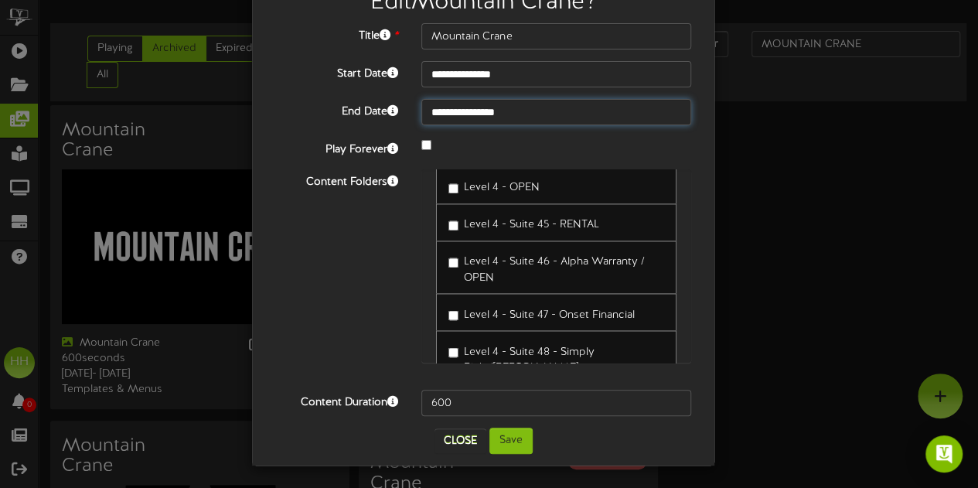
scroll to position [0, 0]
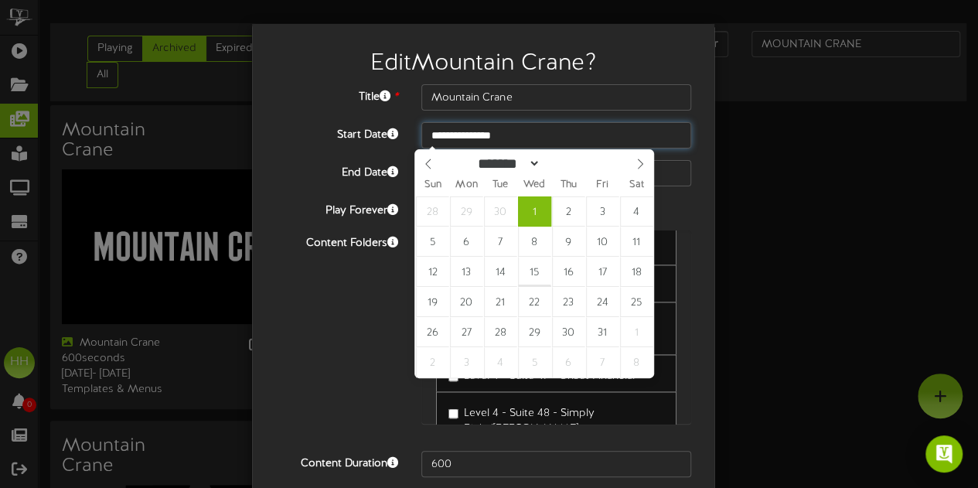
click at [465, 142] on input "**********" at bounding box center [556, 135] width 270 height 26
type input "**********"
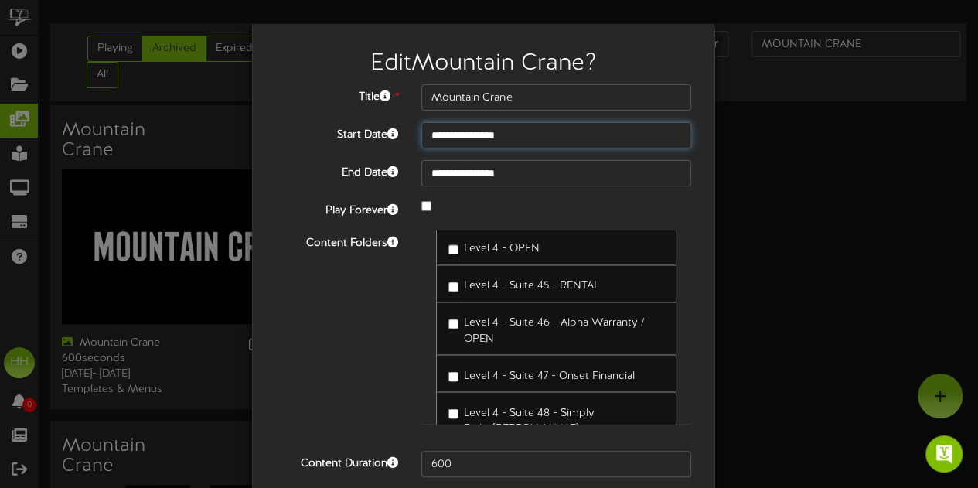
scroll to position [61, 0]
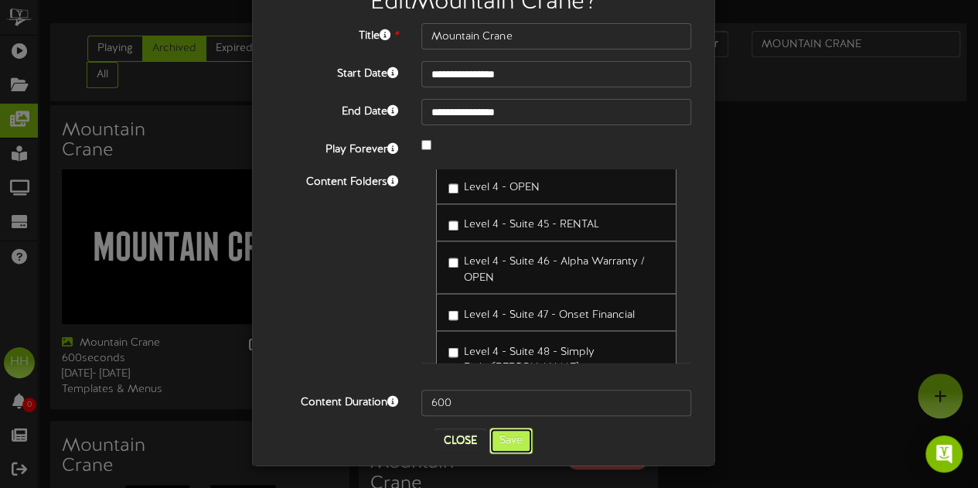
click at [519, 437] on button "Save" at bounding box center [510, 441] width 43 height 26
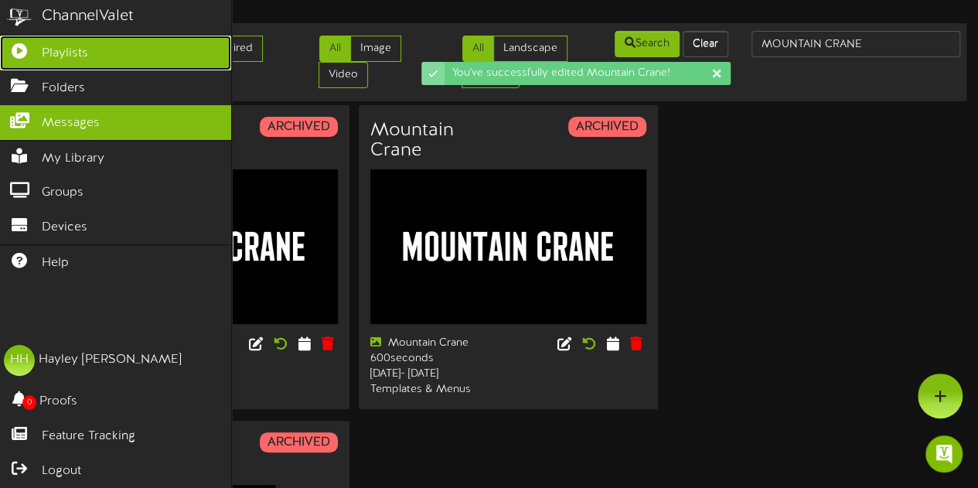
click at [45, 55] on span "Playlists" at bounding box center [65, 54] width 46 height 18
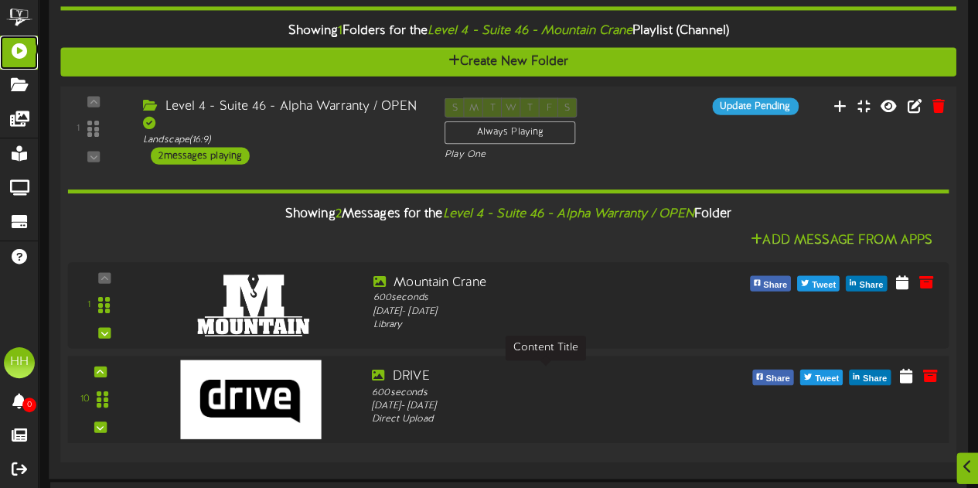
scroll to position [674, 0]
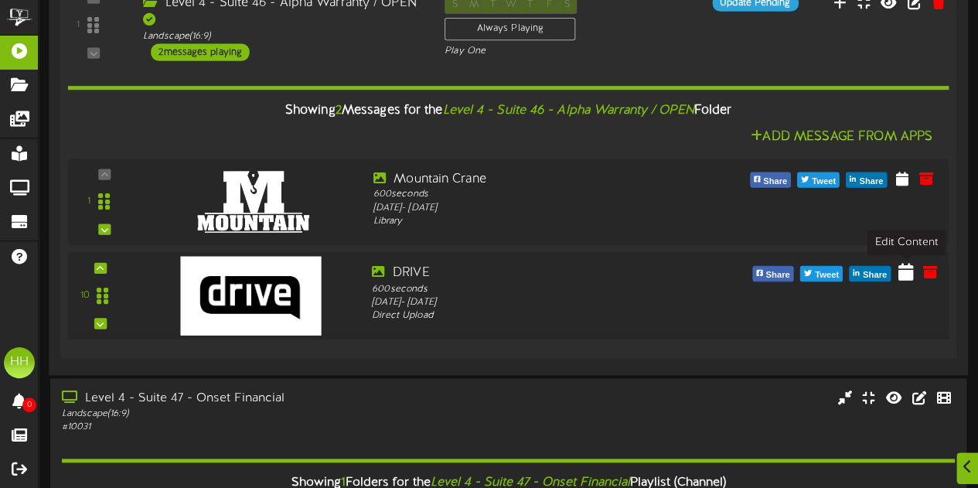
click at [906, 269] on icon at bounding box center [905, 270] width 15 height 17
select select "*"
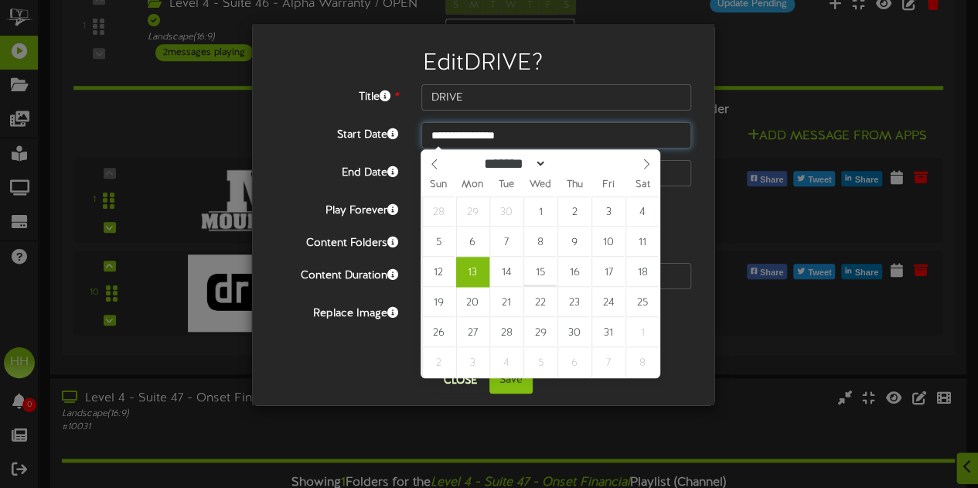
click at [491, 134] on input "**********" at bounding box center [556, 135] width 270 height 26
type input "**********"
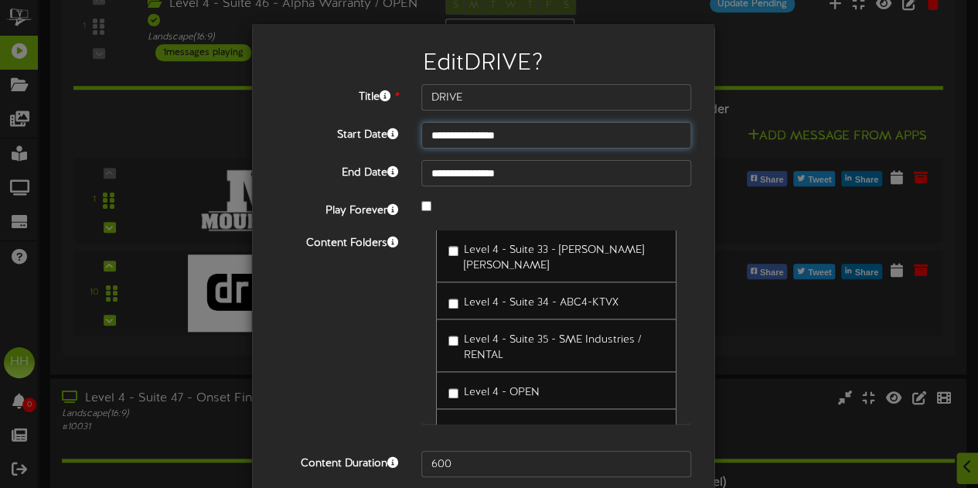
scroll to position [127, 0]
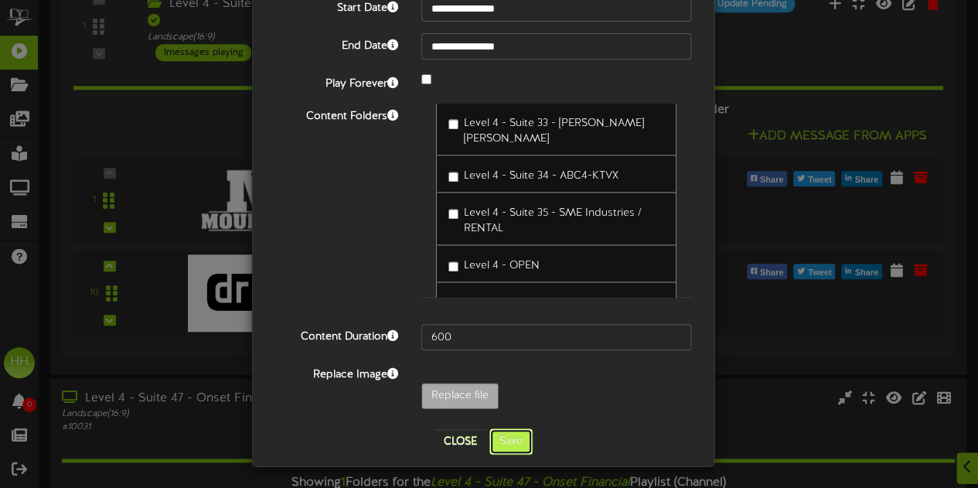
click at [505, 439] on button "Save" at bounding box center [510, 441] width 43 height 26
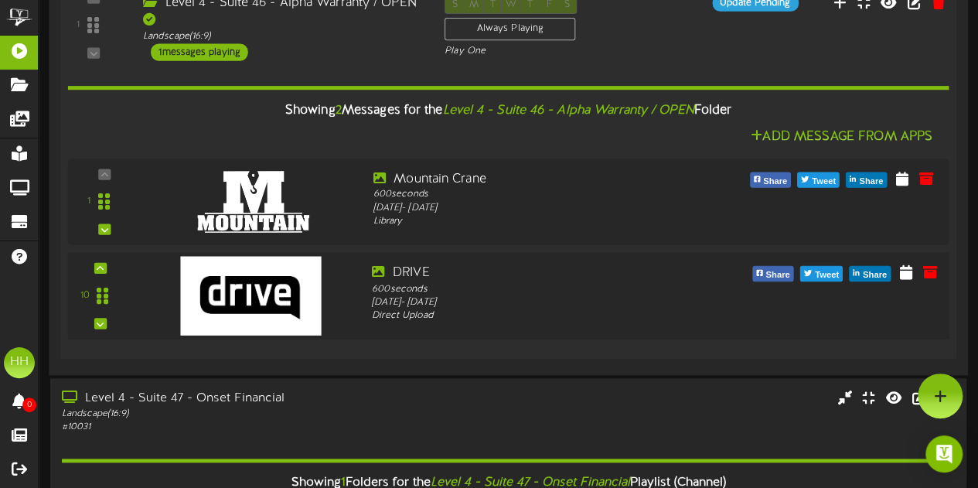
scroll to position [432, 0]
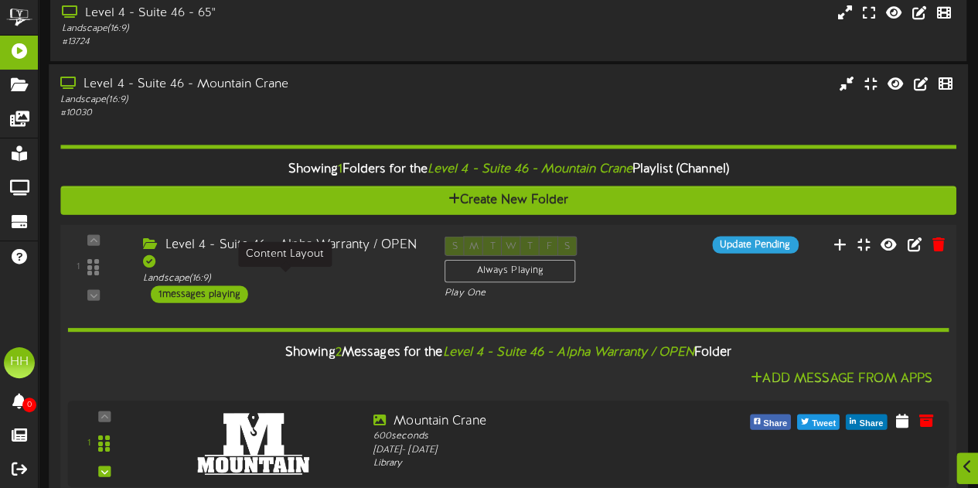
click at [295, 286] on div "Level 4 - Suite 46 - Alpha Warranty / OPEN Landscape ( 16:9 ) 1 messages playing" at bounding box center [282, 269] width 302 height 66
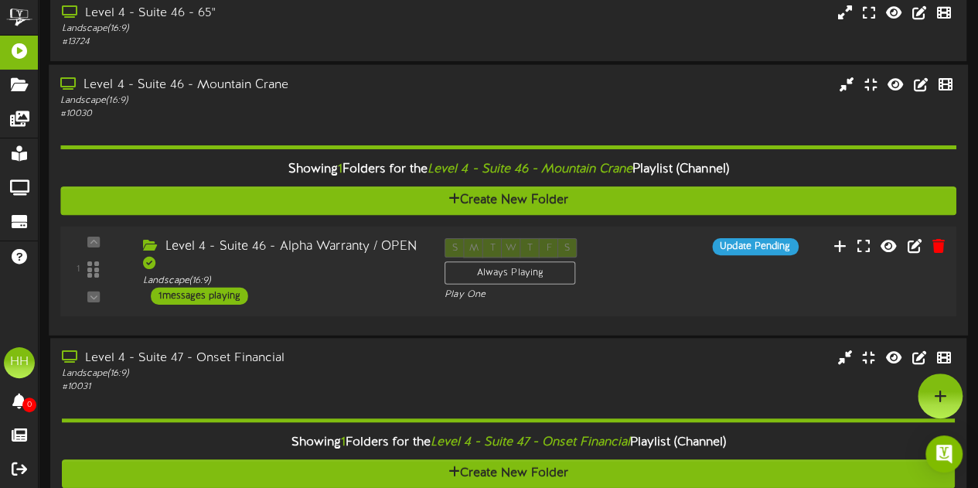
scroll to position [283, 0]
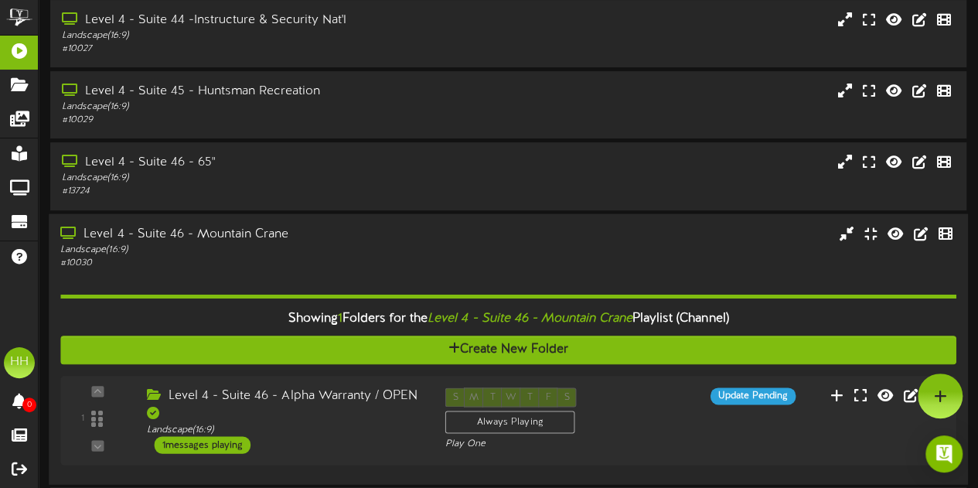
click at [288, 246] on div "Landscape ( 16:9 )" at bounding box center [240, 249] width 360 height 13
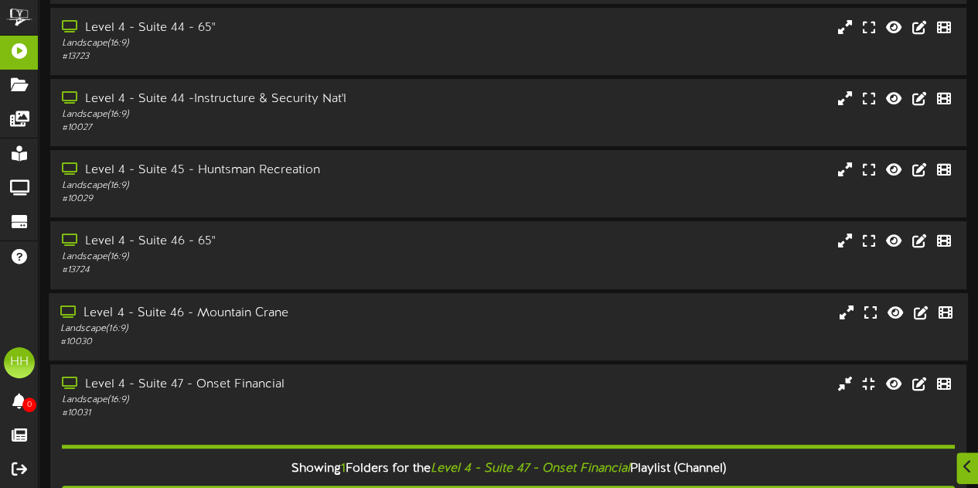
scroll to position [205, 0]
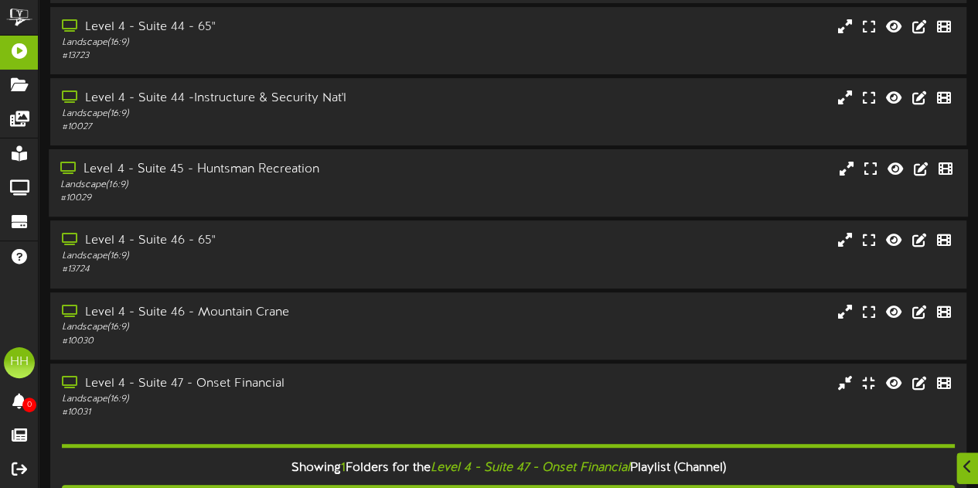
click at [270, 192] on div "Landscape ( 16:9 )" at bounding box center [240, 185] width 360 height 13
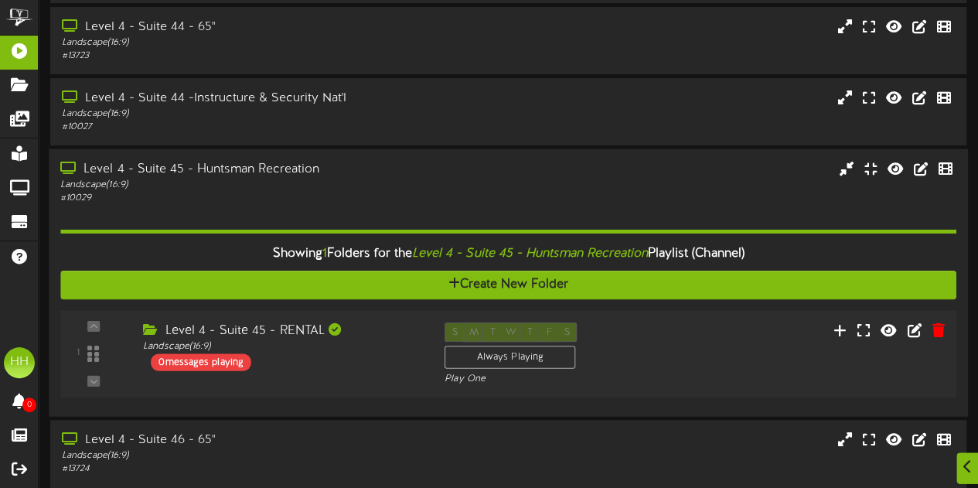
click at [380, 337] on div "Level 4 - Suite 45 - RENTAL" at bounding box center [282, 331] width 278 height 18
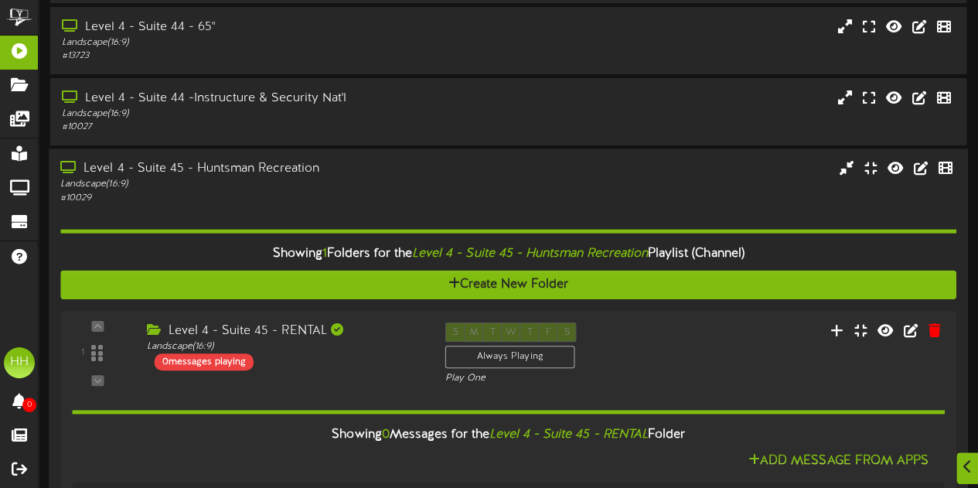
scroll to position [276, 0]
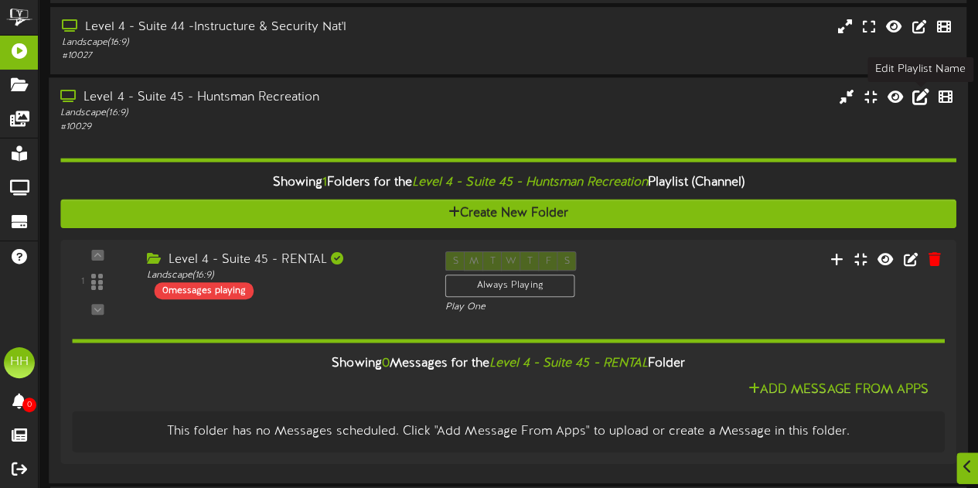
click at [922, 102] on icon at bounding box center [920, 96] width 17 height 17
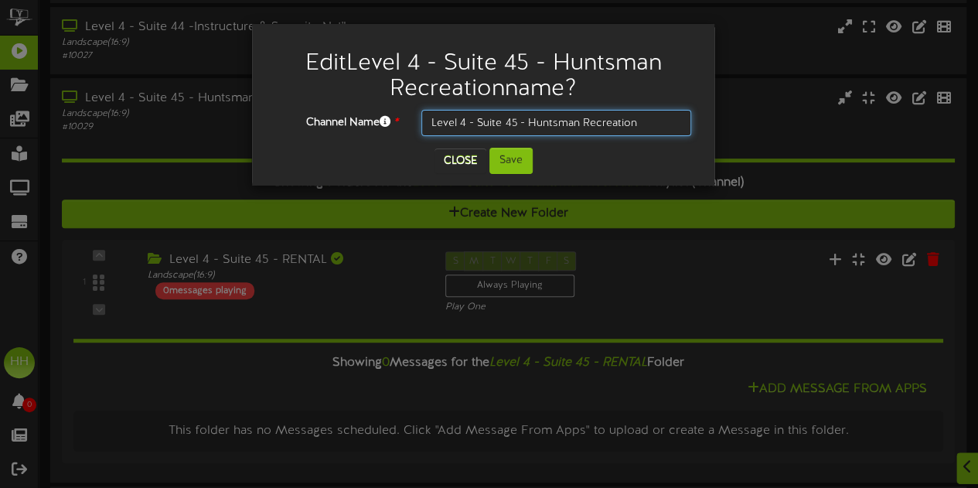
drag, startPoint x: 529, startPoint y: 126, endPoint x: 693, endPoint y: 138, distance: 164.3
click at [693, 138] on div "Channel Name * Level 4 - Suite 45 - Huntsman Recreation" at bounding box center [483, 129] width 439 height 38
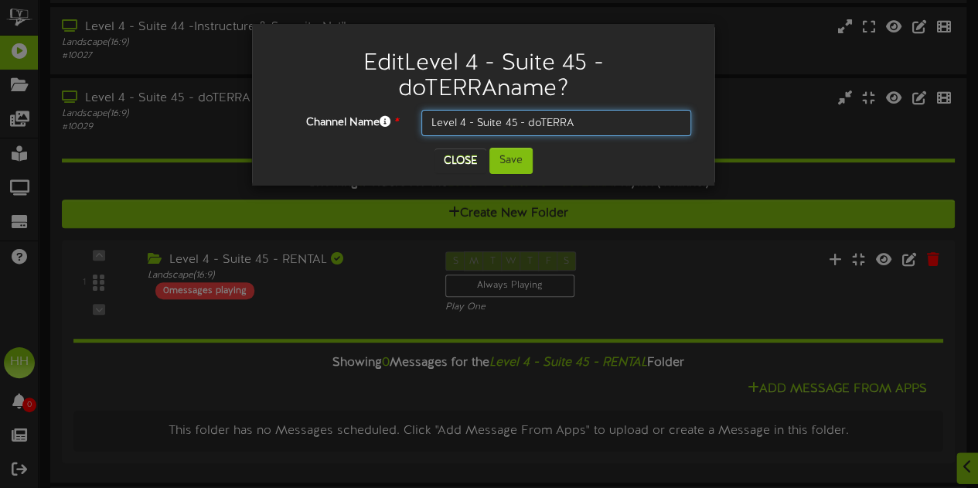
drag, startPoint x: 529, startPoint y: 123, endPoint x: 615, endPoint y: 118, distance: 86.7
click at [615, 118] on input "Level 4 - Suite 45 - doTERRA" at bounding box center [556, 123] width 270 height 26
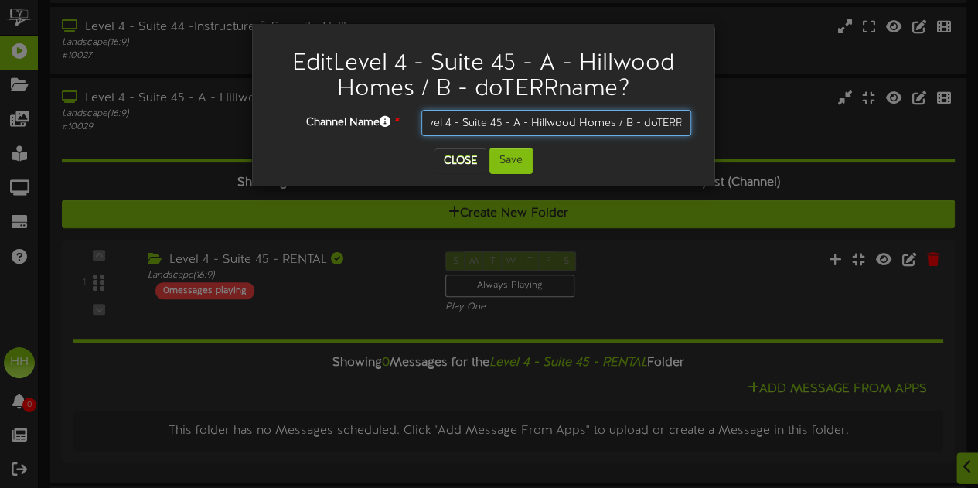
scroll to position [0, 22]
type input "Level 4 - Suite 45 - A - Hillwood Homes / B - doTERRA"
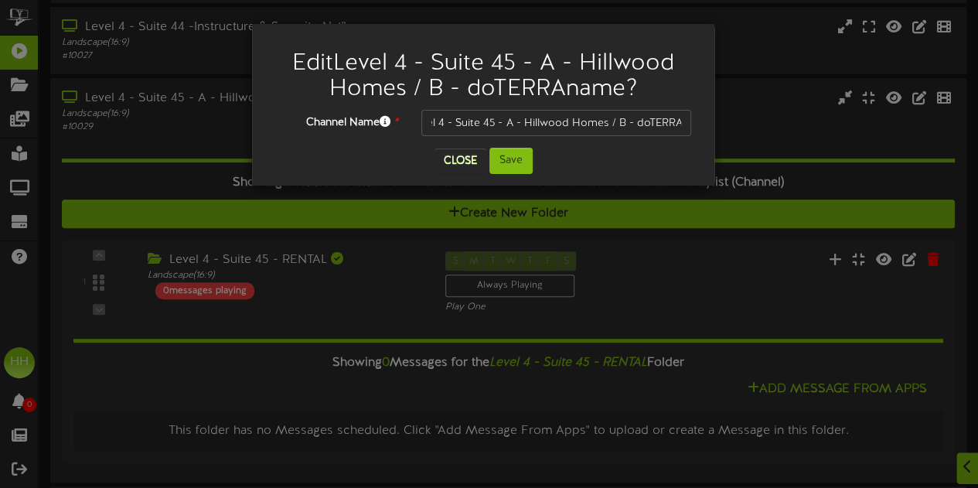
scroll to position [0, 0]
click at [523, 145] on div "Channel Name * Level 4 - Suite 45 - A - Hillwood Homes / B - doTERRA" at bounding box center [483, 129] width 439 height 38
click at [517, 160] on button "Save" at bounding box center [510, 161] width 43 height 26
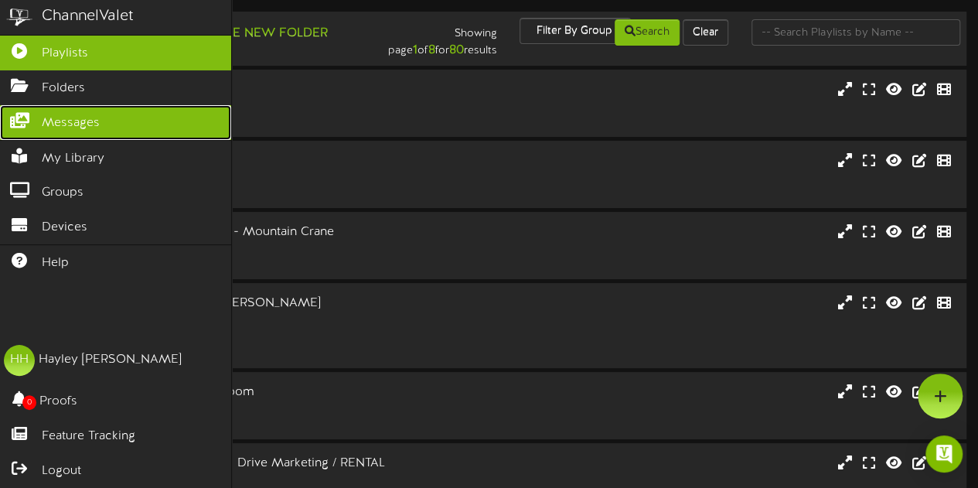
click at [73, 120] on span "Messages" at bounding box center [71, 123] width 58 height 18
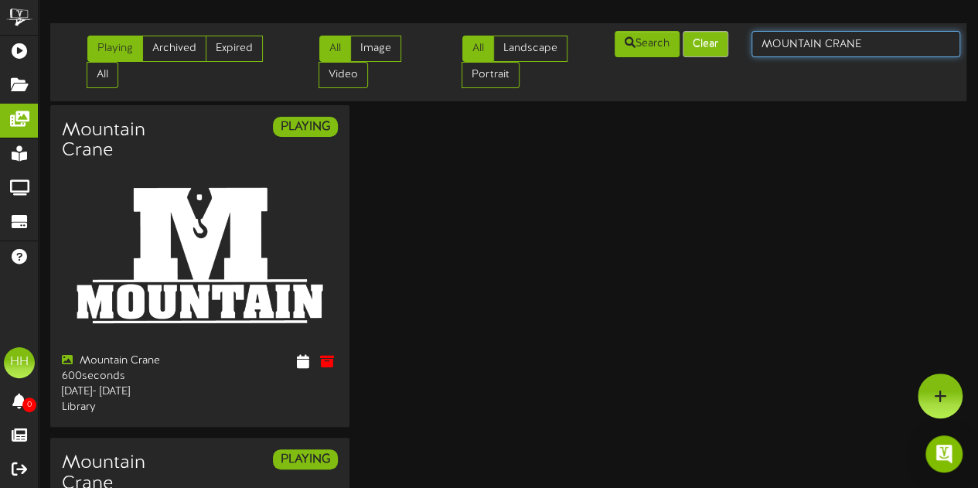
drag, startPoint x: 877, startPoint y: 49, endPoint x: 715, endPoint y: 52, distance: 161.6
click at [715, 52] on div "Playing Archived Expired All All Image Video All Landscape Portrait" at bounding box center [508, 62] width 927 height 66
type input "doterra"
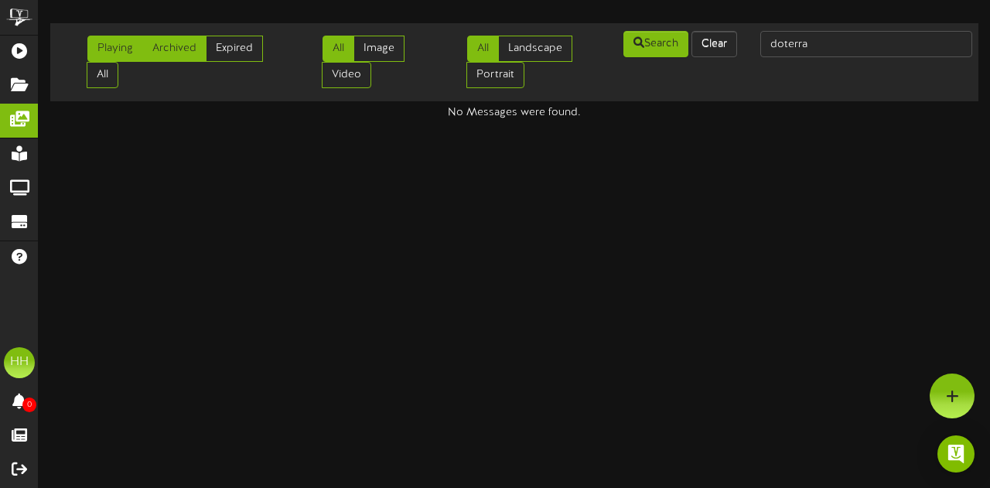
click at [169, 45] on link "Archived" at bounding box center [174, 49] width 64 height 26
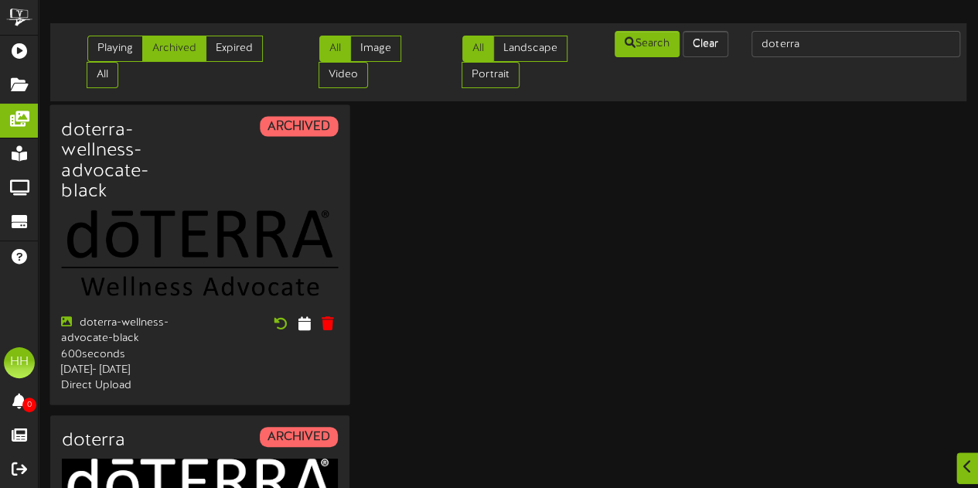
scroll to position [1, 0]
click at [244, 53] on link "Expired" at bounding box center [234, 48] width 57 height 26
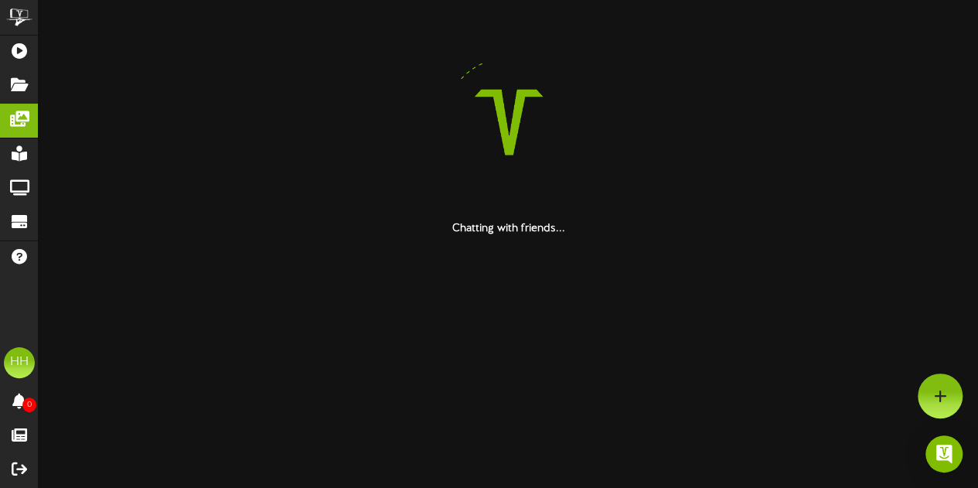
scroll to position [0, 0]
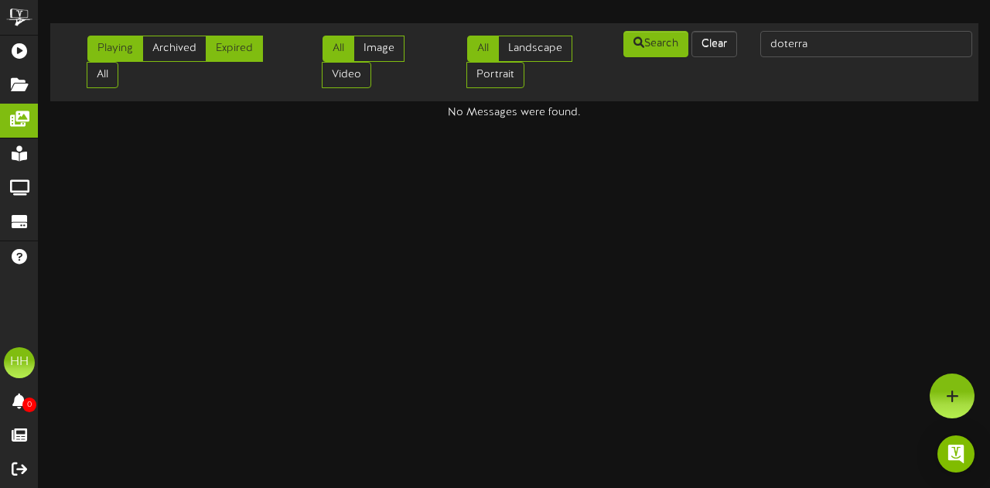
click at [131, 55] on link "Playing" at bounding box center [115, 49] width 56 height 26
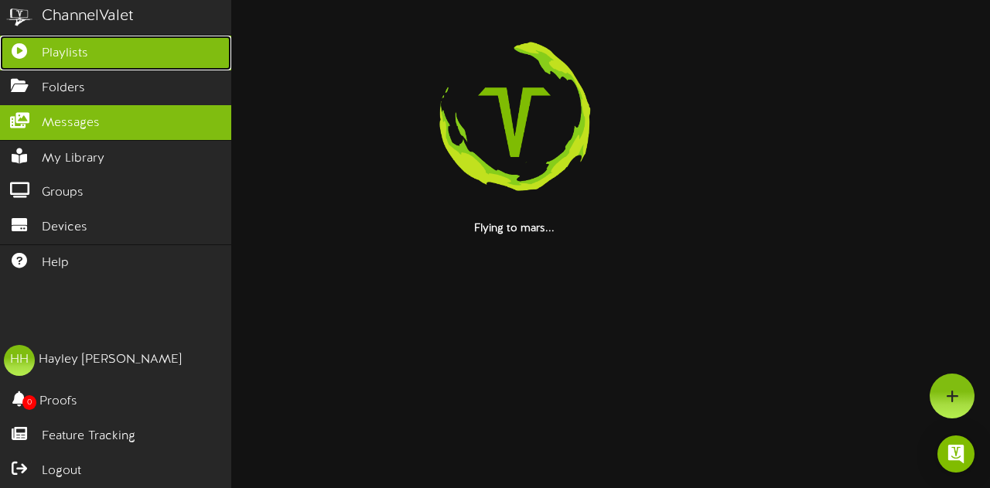
click at [23, 49] on icon at bounding box center [19, 49] width 39 height 12
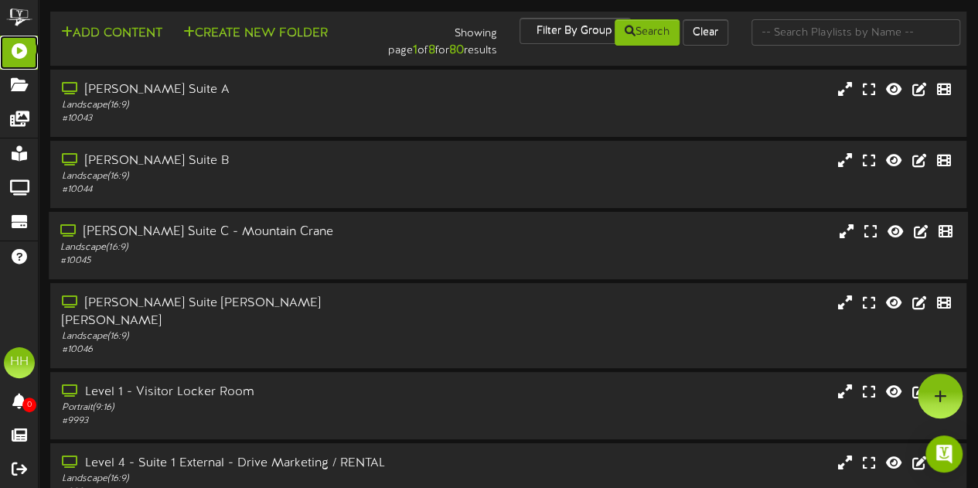
scroll to position [356, 0]
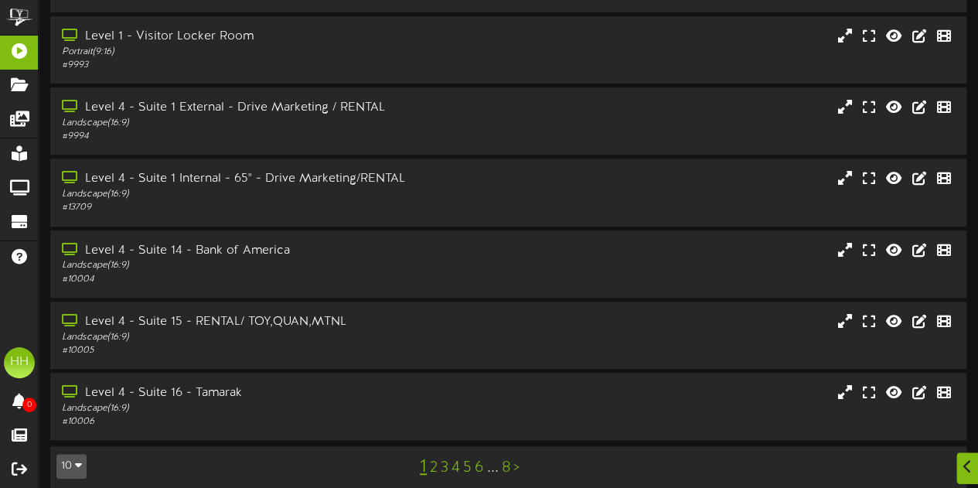
click at [444, 459] on link "3" at bounding box center [445, 467] width 8 height 17
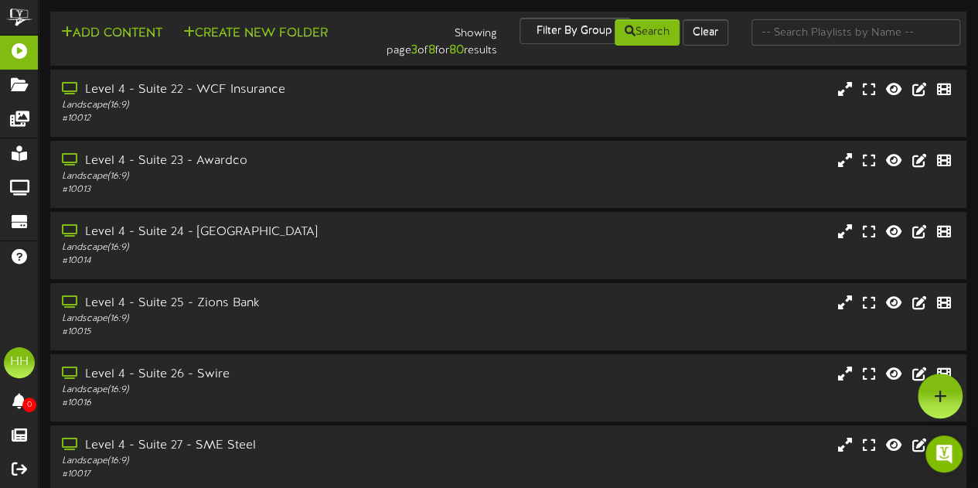
scroll to position [373, 0]
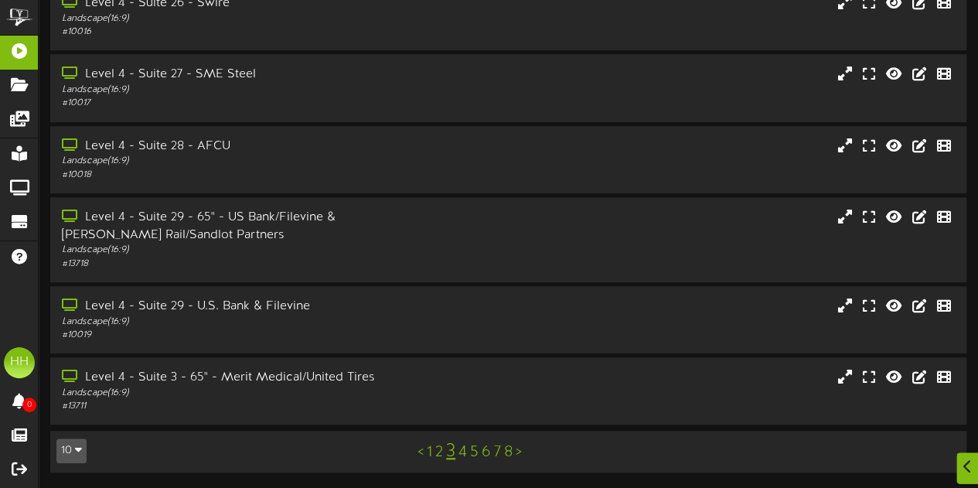
click at [462, 454] on link "4" at bounding box center [462, 452] width 9 height 17
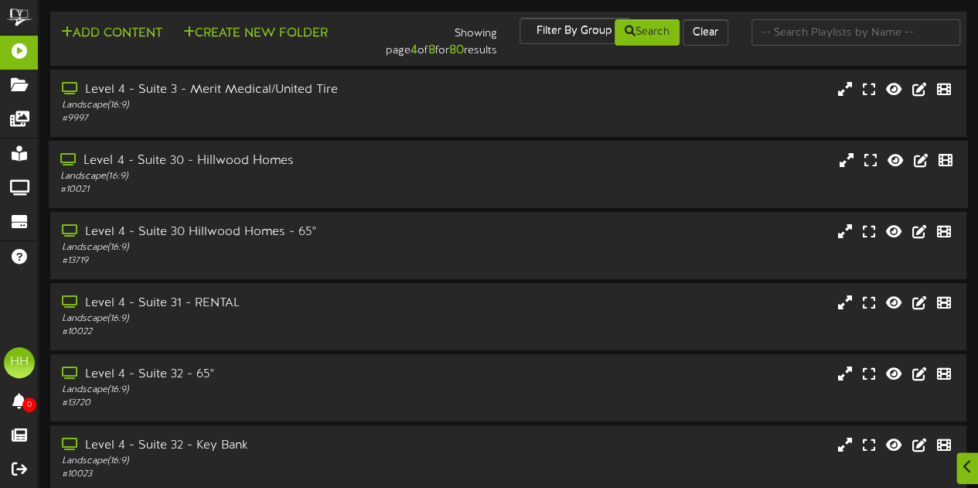
scroll to position [356, 0]
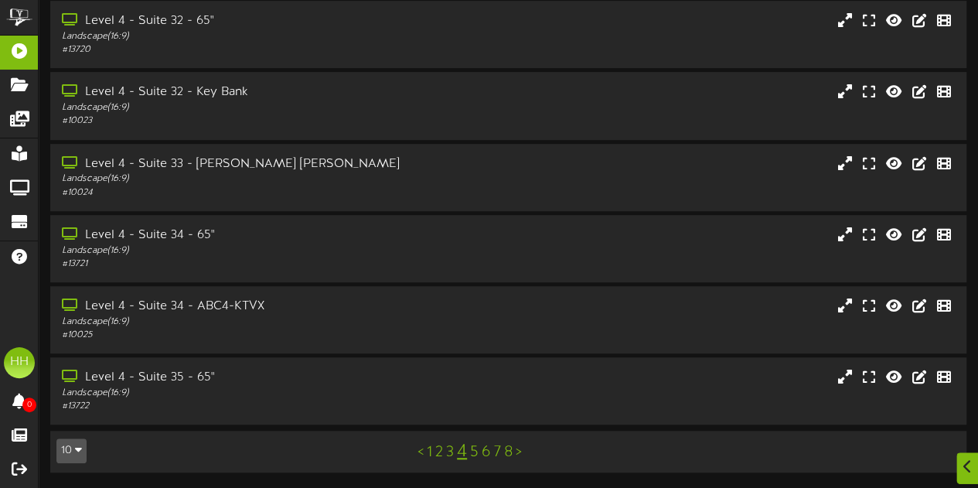
click at [478, 455] on div "< 1 2 3 4 5 6 7 8 >" at bounding box center [470, 451] width 232 height 29
drag, startPoint x: 473, startPoint y: 453, endPoint x: 365, endPoint y: 431, distance: 110.4
click at [365, 431] on td "10 5 10 25 50 100 < 1 2 3 4 5 6 7 8 >" at bounding box center [508, 452] width 916 height 42
click at [476, 454] on link "5" at bounding box center [474, 452] width 9 height 17
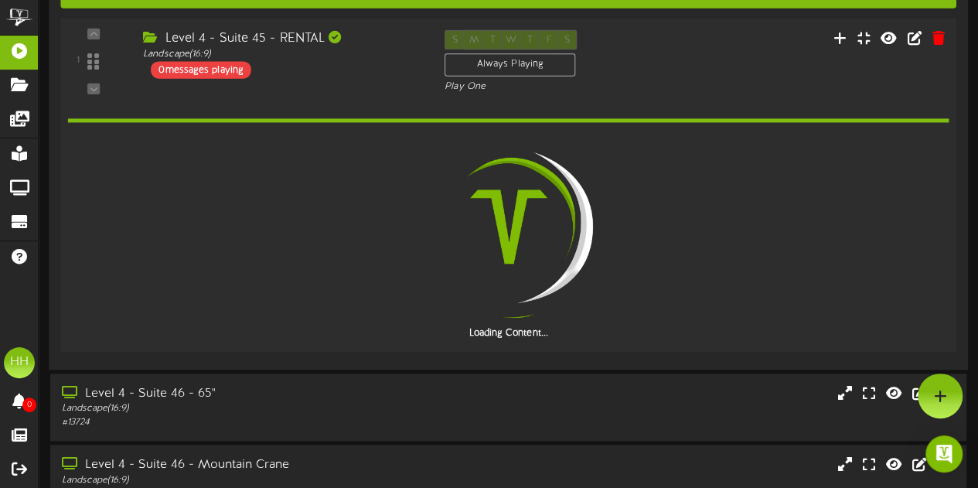
scroll to position [341, 0]
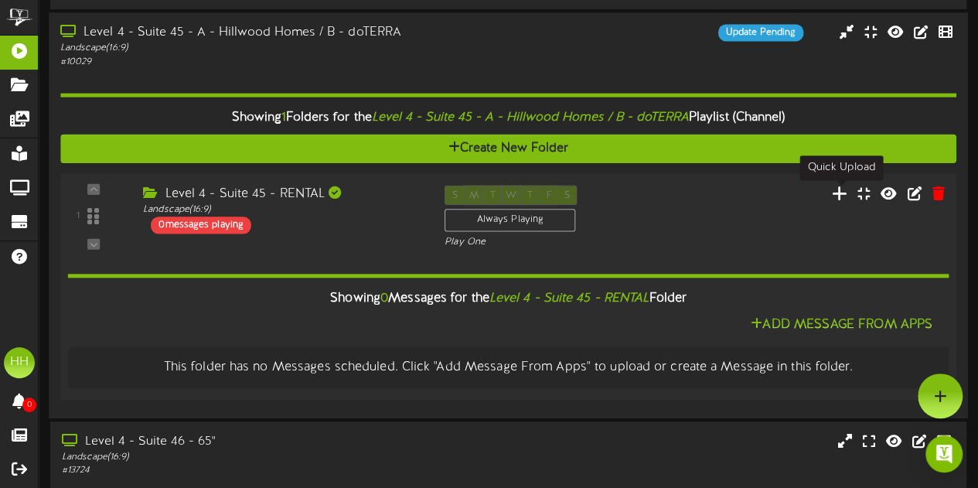
click at [842, 196] on icon at bounding box center [840, 192] width 16 height 17
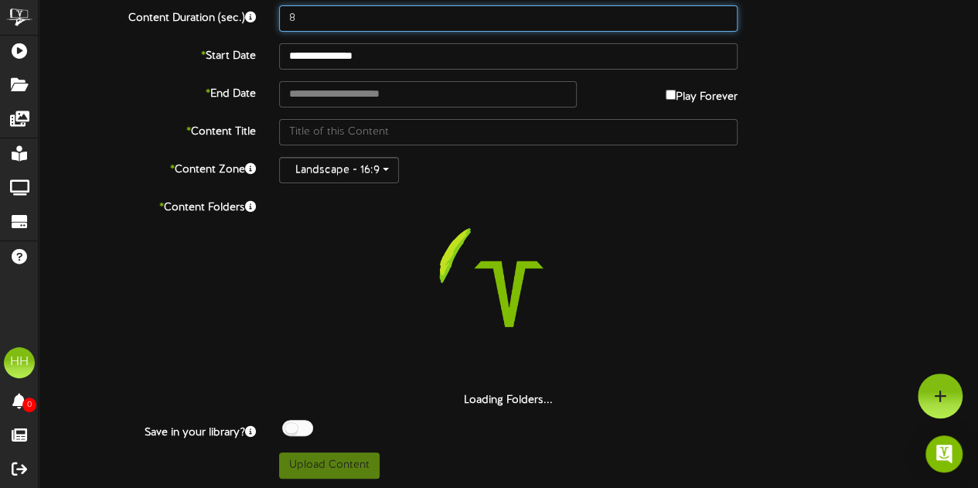
scroll to position [79, 0]
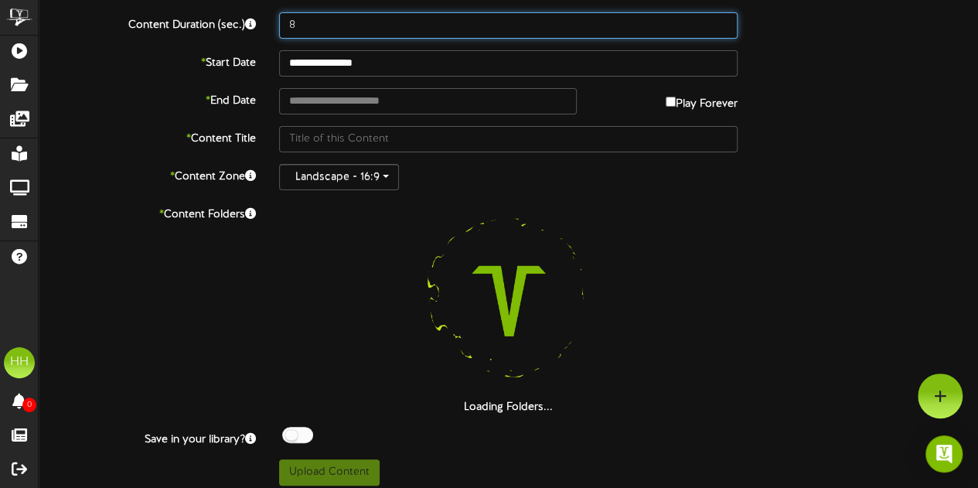
drag, startPoint x: 331, startPoint y: 16, endPoint x: 203, endPoint y: 2, distance: 129.1
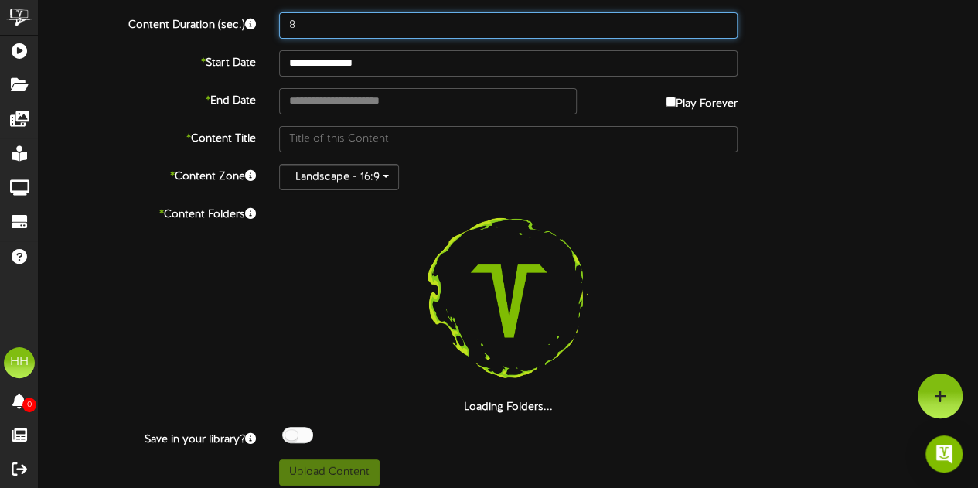
click at [203, 2] on div "**********" at bounding box center [508, 207] width 939 height 557
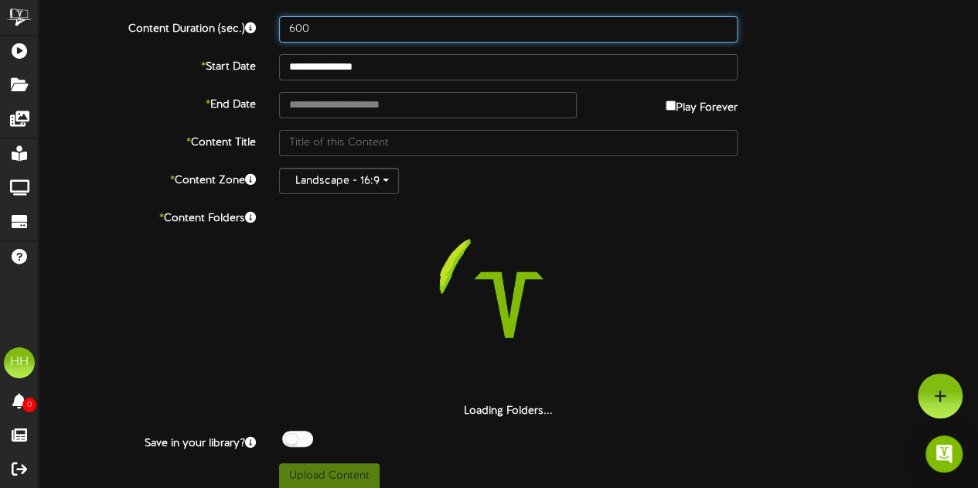
type input "600"
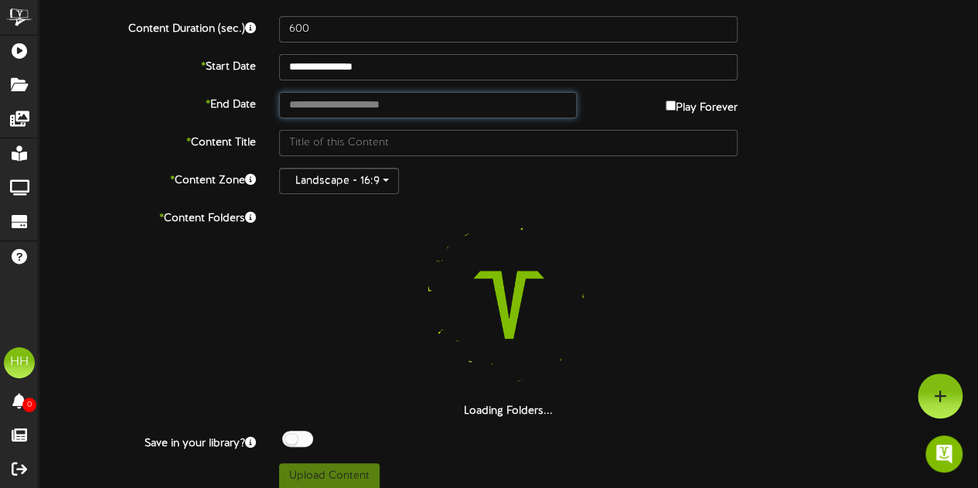
click at [306, 97] on input "text" at bounding box center [428, 105] width 298 height 26
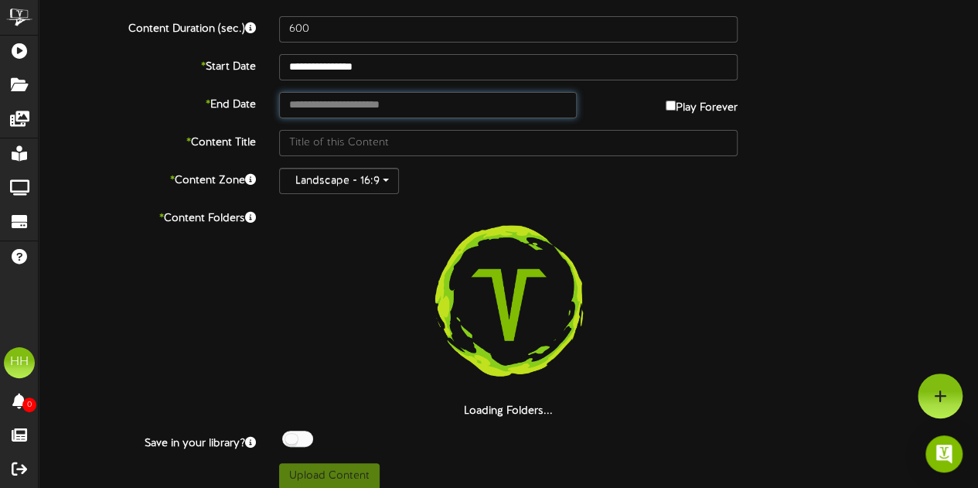
type input "**********"
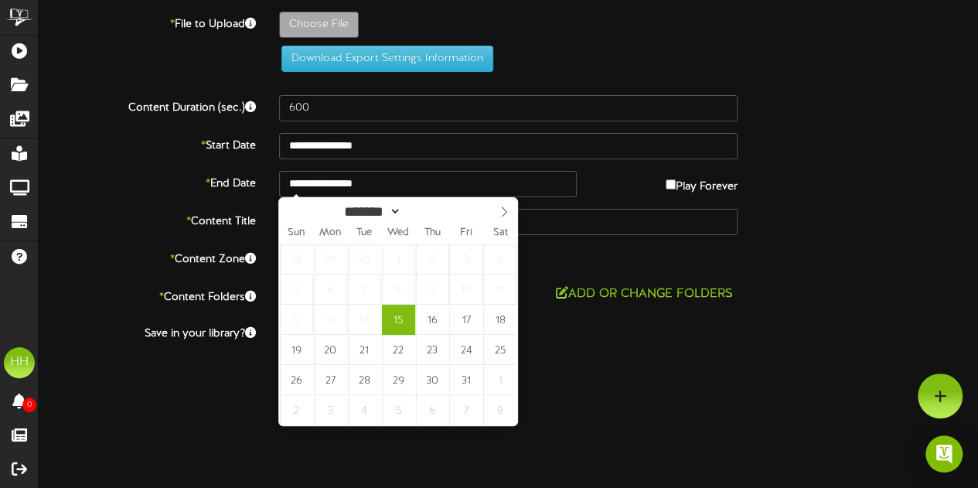
scroll to position [0, 0]
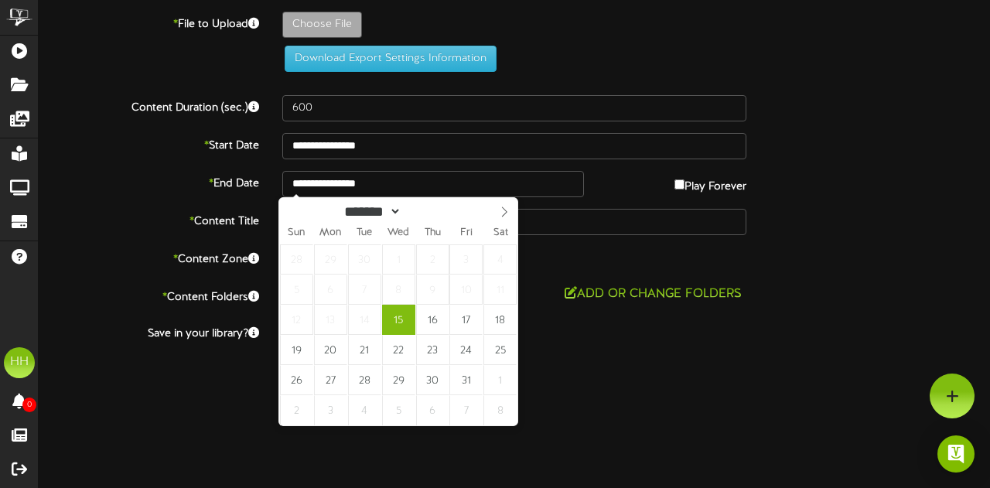
click at [397, 231] on span "Wed" at bounding box center [398, 233] width 34 height 10
click at [224, 123] on div "**********" at bounding box center [514, 196] width 951 height 368
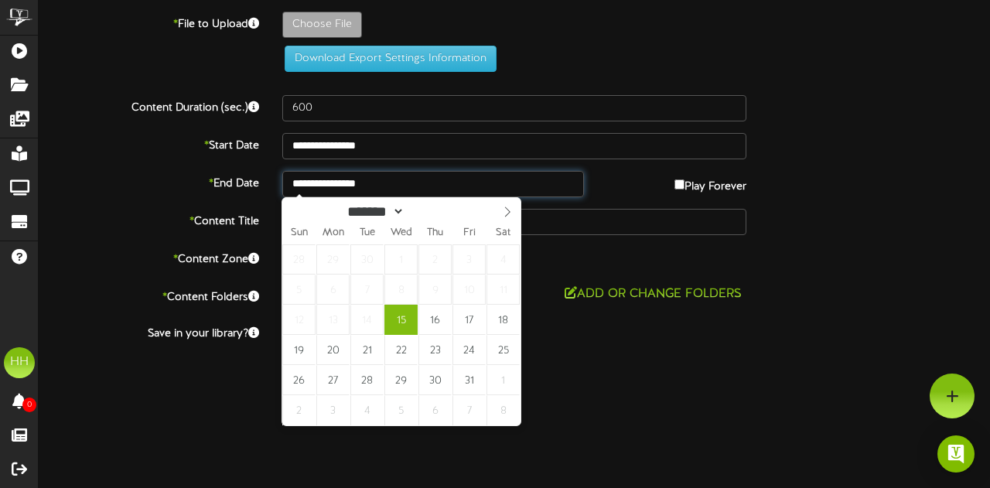
click at [400, 171] on input "**********" at bounding box center [433, 184] width 302 height 26
type input "****"
click at [460, 207] on span at bounding box center [454, 207] width 11 height 9
type input "**********"
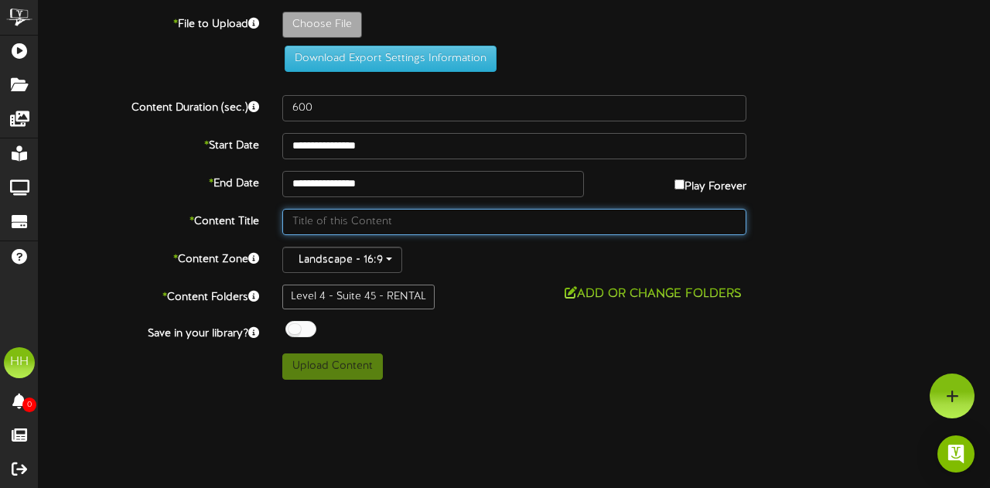
click at [385, 220] on input "text" at bounding box center [514, 222] width 464 height 26
type input "D"
type input "DOTERRA"
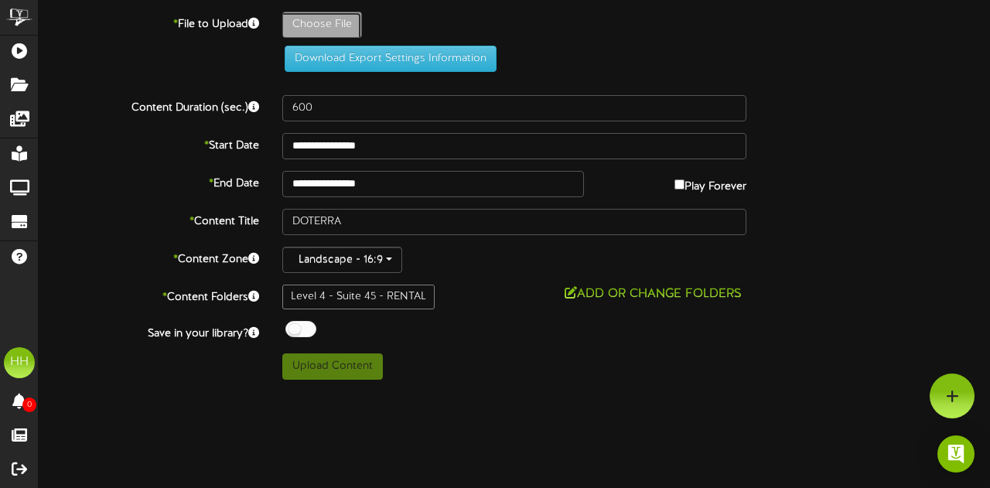
type input "**********"
type input "DoTerra"
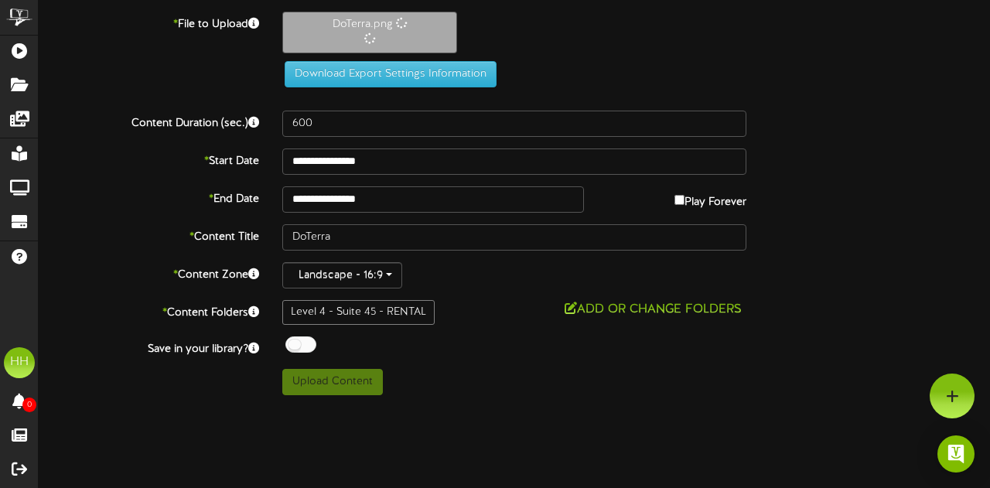
click at [401, 313] on div "Level 4 - Suite 45 - RENTAL" at bounding box center [358, 312] width 152 height 25
drag, startPoint x: 387, startPoint y: 310, endPoint x: 453, endPoint y: 313, distance: 66.6
click at [453, 313] on row "Level 4 - Suite 45 - RENTAL Add or Change Folders" at bounding box center [514, 309] width 464 height 19
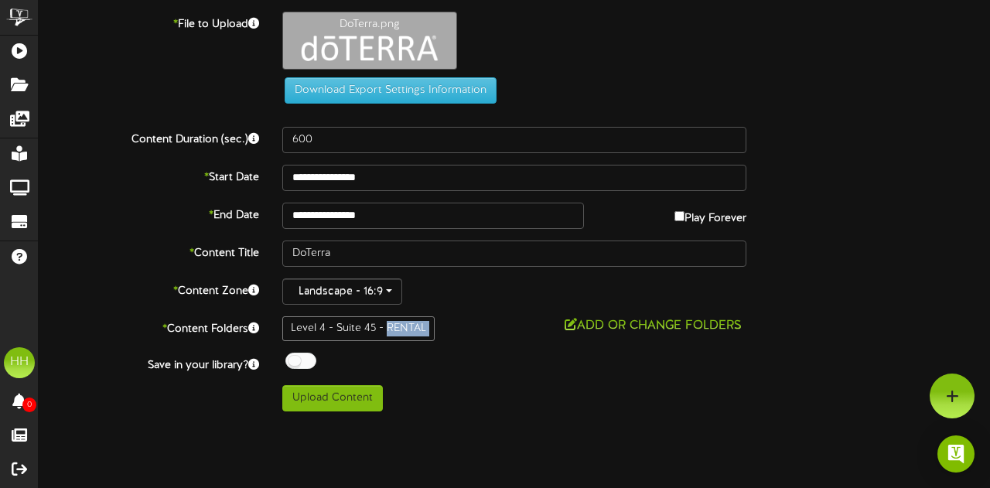
click at [408, 322] on div "Level 4 - Suite 45 - RENTAL" at bounding box center [358, 328] width 152 height 25
drag, startPoint x: 390, startPoint y: 329, endPoint x: 475, endPoint y: 329, distance: 85.0
click at [475, 329] on row "Level 4 - Suite 45 - RENTAL Add or Change Folders" at bounding box center [514, 325] width 464 height 19
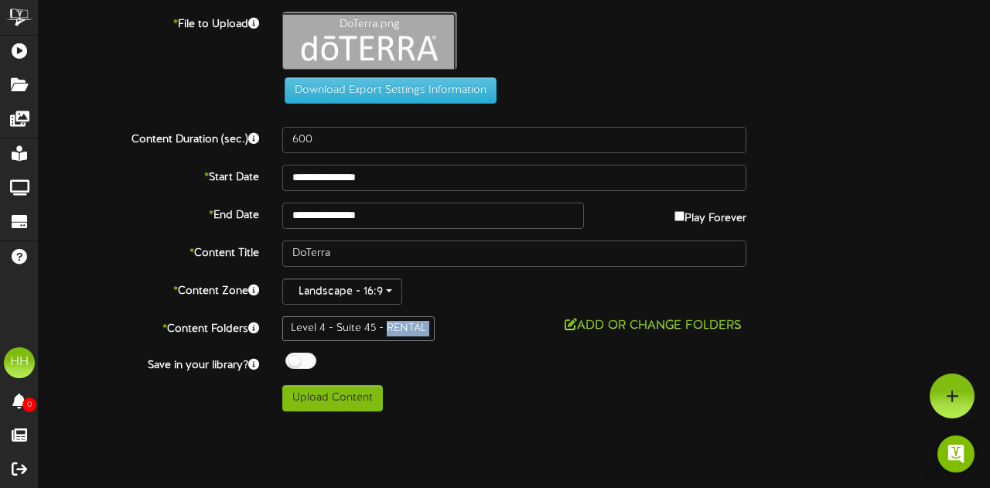
type input "**********"
type input "Untitleddesign"
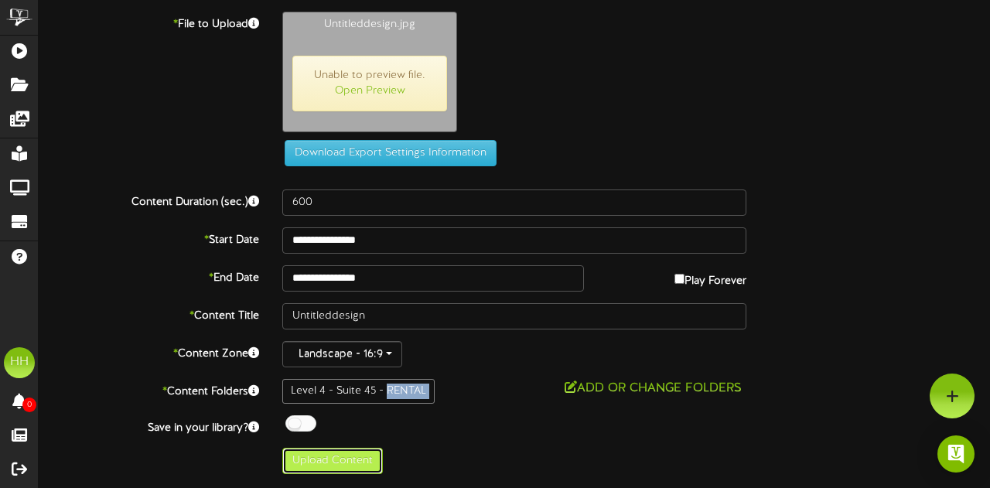
click at [334, 454] on button "Upload Content" at bounding box center [332, 461] width 101 height 26
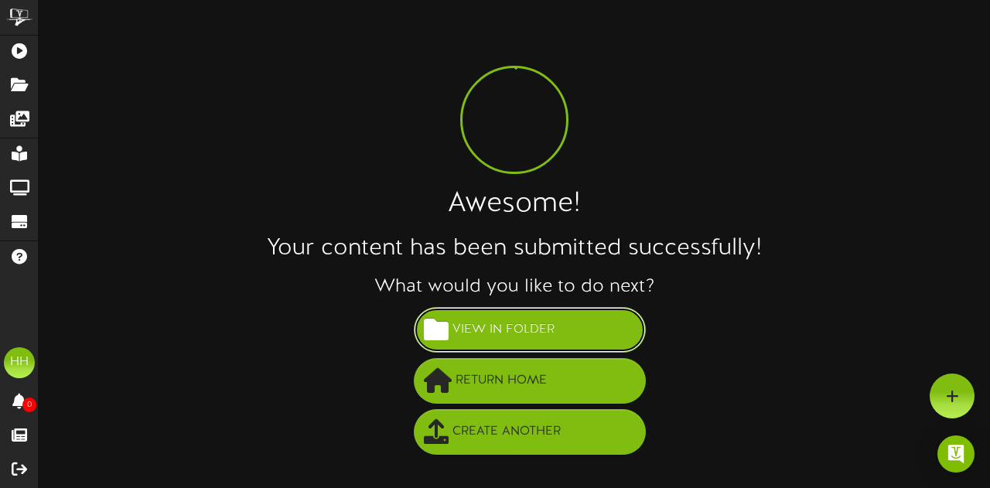
click at [559, 344] on button "View in Folder" at bounding box center [530, 330] width 232 height 46
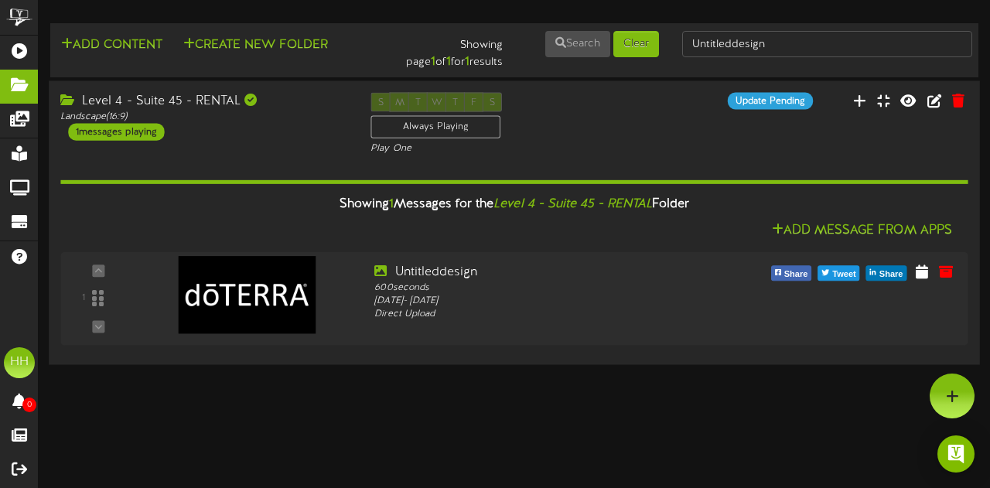
click at [246, 152] on div "Level 4 - Suite 45 - RENTAL Landscape ( 16:9 ) 1 messages playing S M T W T F S…" at bounding box center [514, 123] width 931 height 63
click at [306, 121] on div "Landscape ( 16:9 )" at bounding box center [203, 116] width 287 height 13
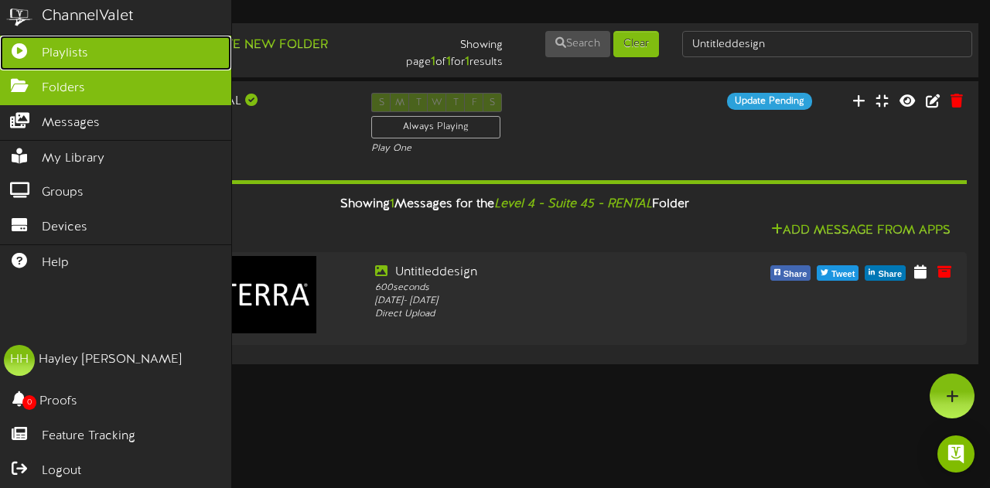
click at [19, 48] on icon at bounding box center [19, 49] width 39 height 12
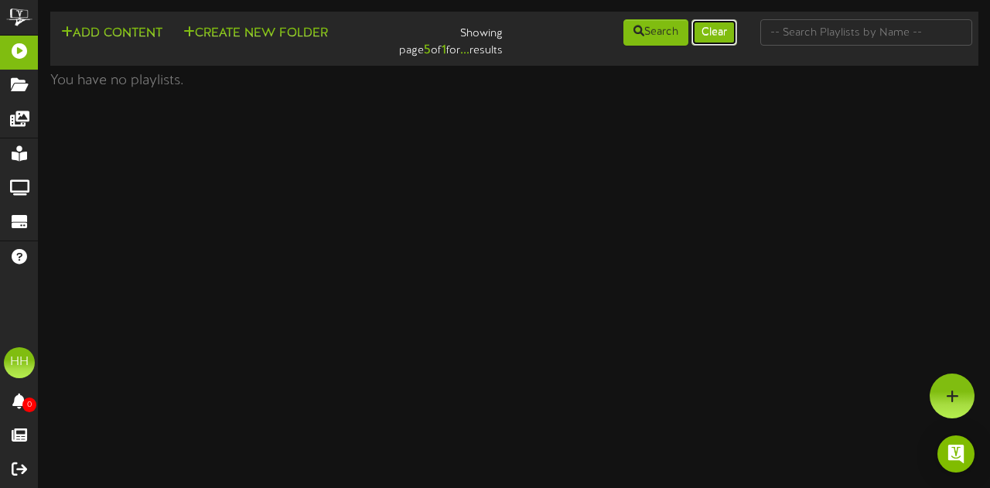
click at [712, 39] on button "Clear" at bounding box center [714, 32] width 46 height 26
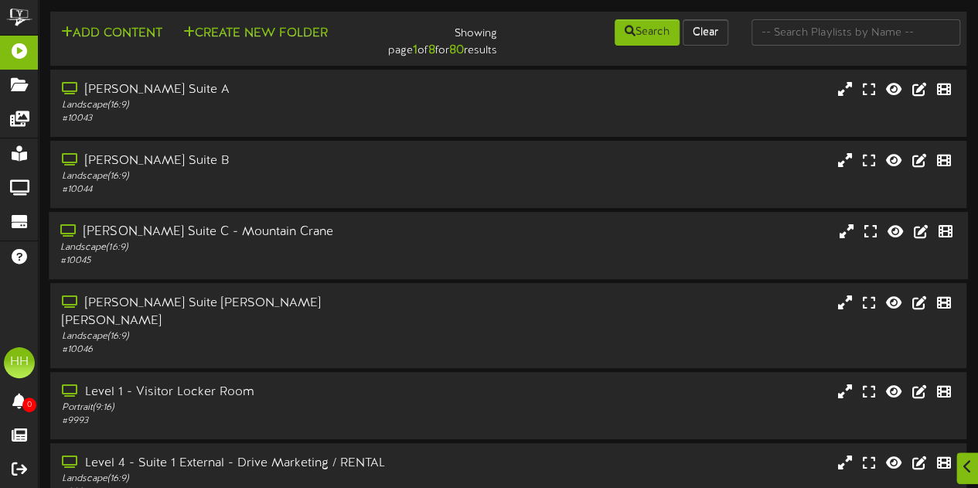
scroll to position [356, 0]
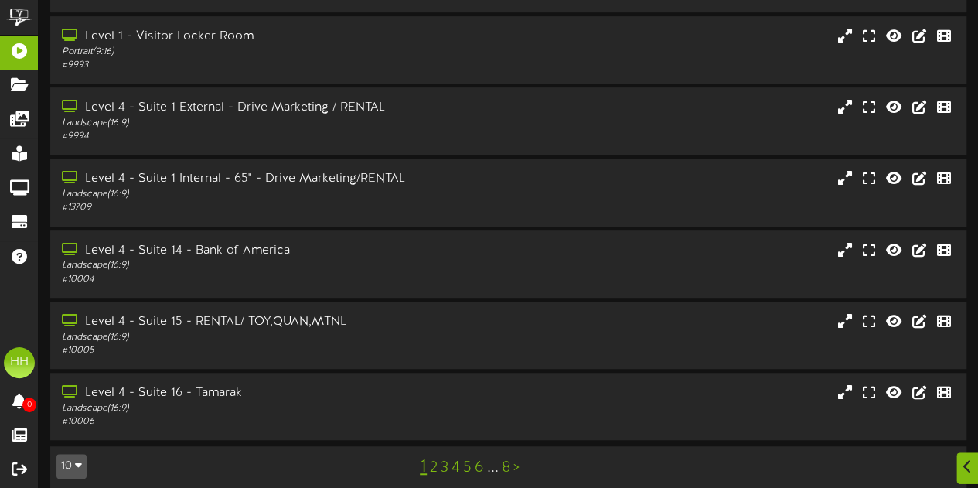
click at [441, 459] on link "3" at bounding box center [445, 467] width 8 height 17
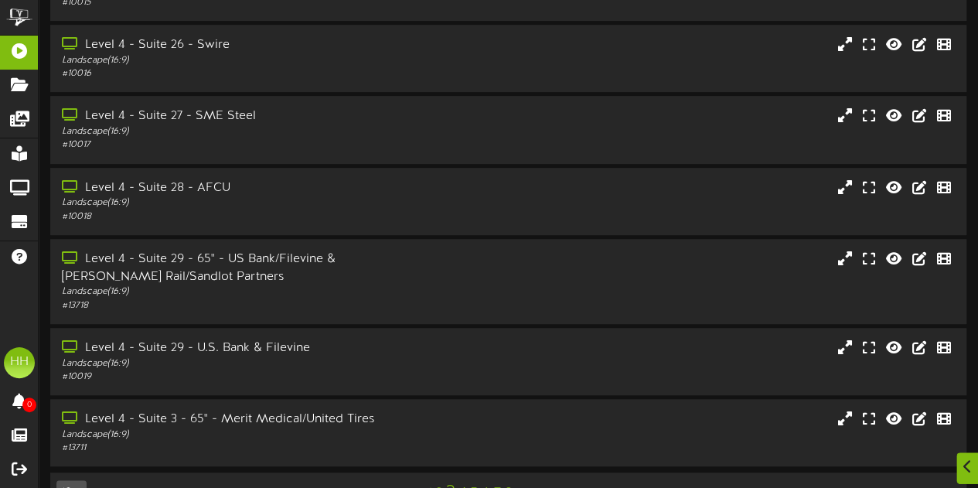
scroll to position [373, 0]
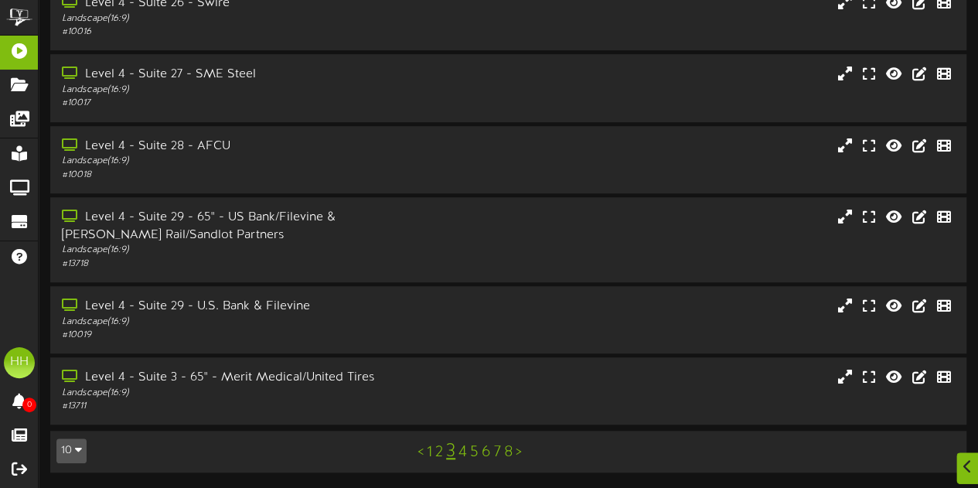
click at [465, 456] on link "4" at bounding box center [462, 452] width 9 height 17
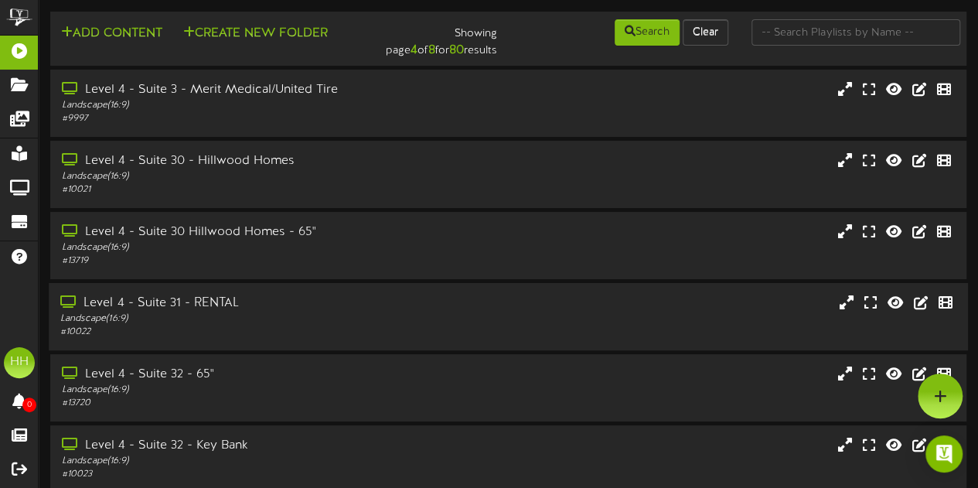
scroll to position [356, 0]
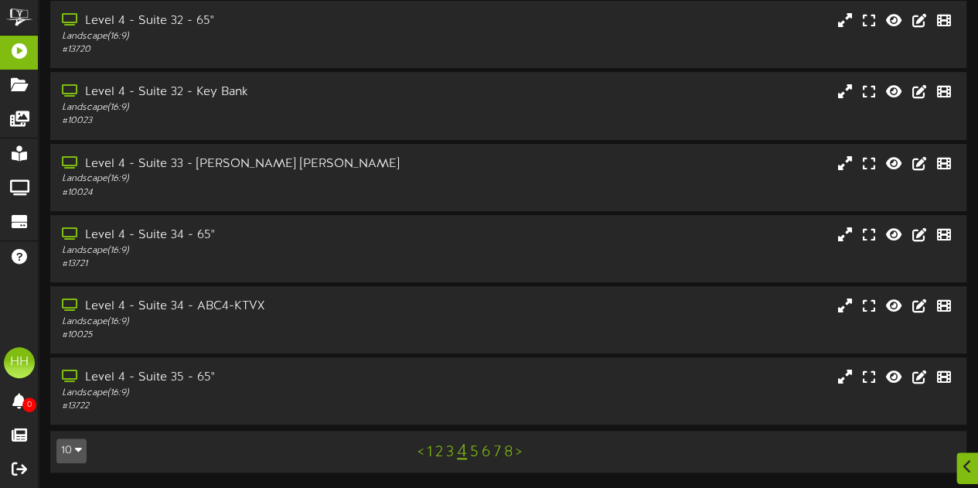
click at [475, 455] on link "5" at bounding box center [474, 452] width 9 height 17
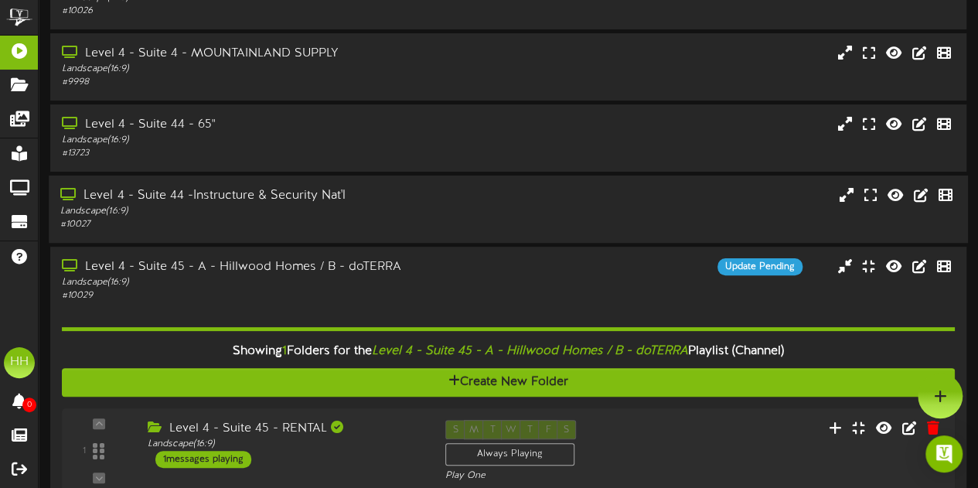
scroll to position [108, 0]
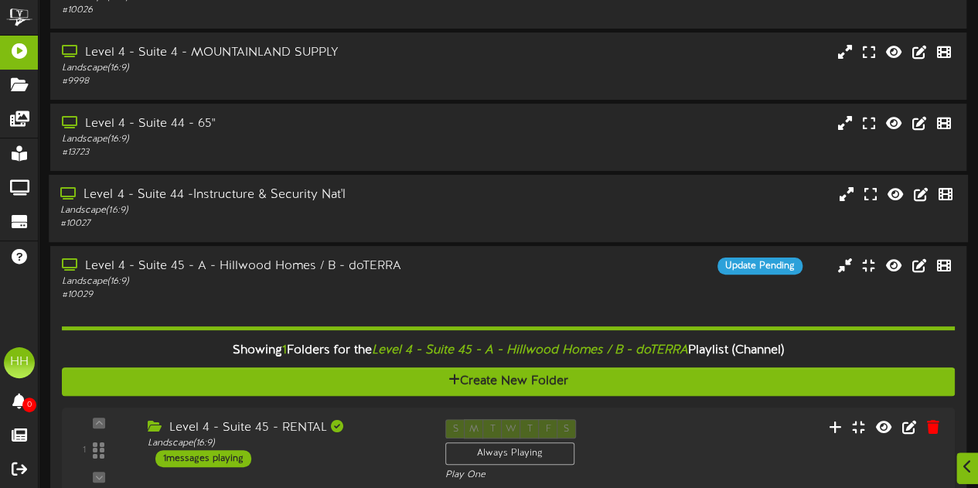
click at [492, 203] on div "Level 4 - Suite 44 -Instructure & Security Nat'l Landscape ( 16:9 ) # 10027" at bounding box center [508, 208] width 919 height 44
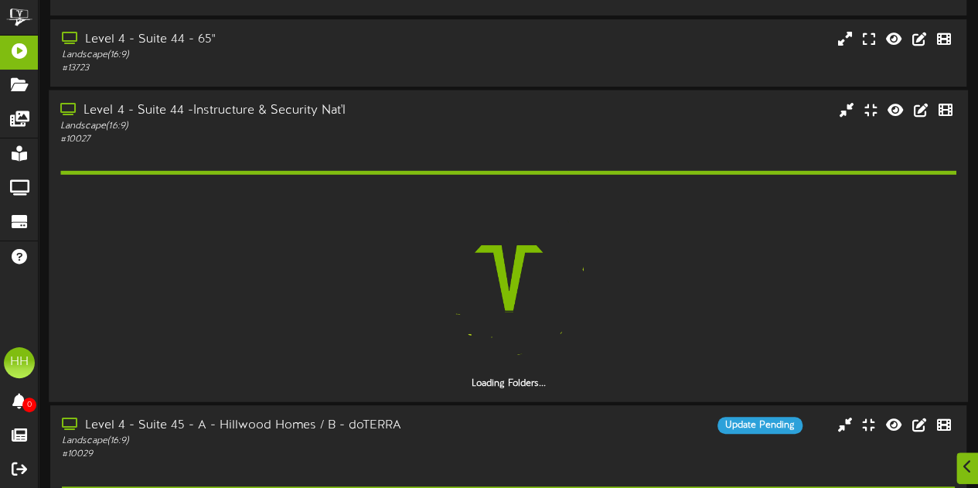
scroll to position [193, 0]
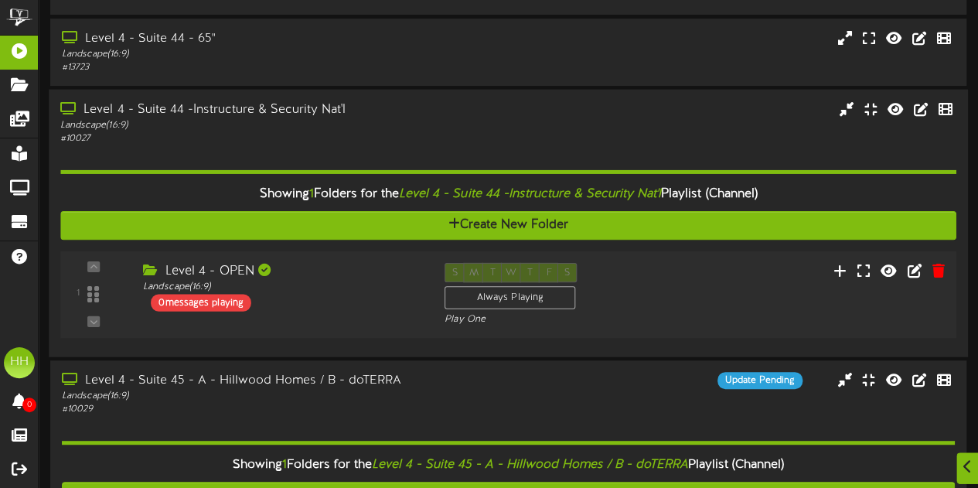
click at [406, 278] on div "Level 4 - OPEN" at bounding box center [282, 272] width 278 height 18
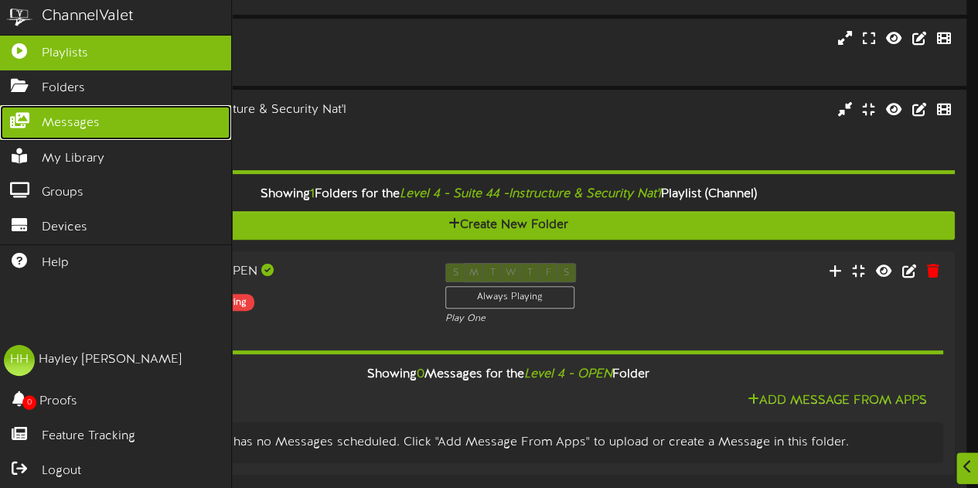
click at [81, 127] on span "Messages" at bounding box center [71, 123] width 58 height 18
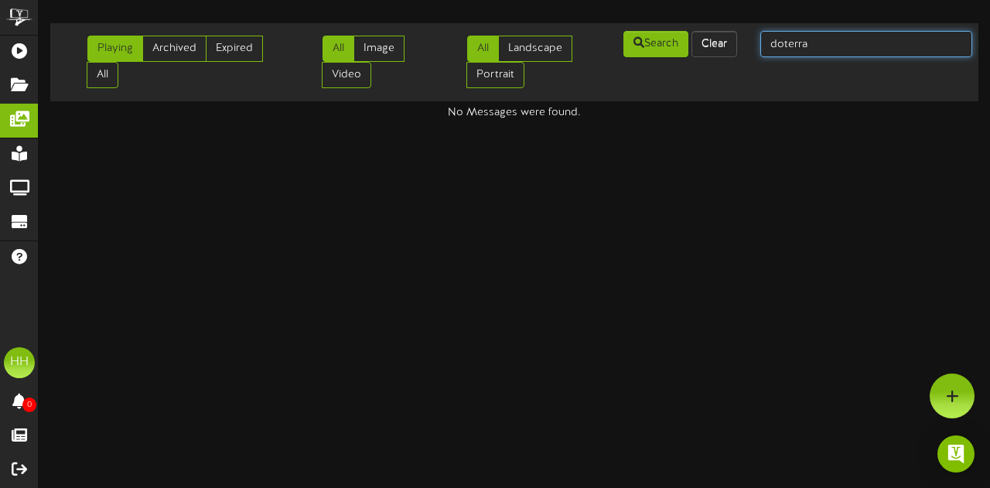
drag, startPoint x: 804, startPoint y: 55, endPoint x: 750, endPoint y: 43, distance: 55.5
click at [750, 43] on div "doterra" at bounding box center [865, 43] width 235 height 29
type input "i"
type input "intermountain"
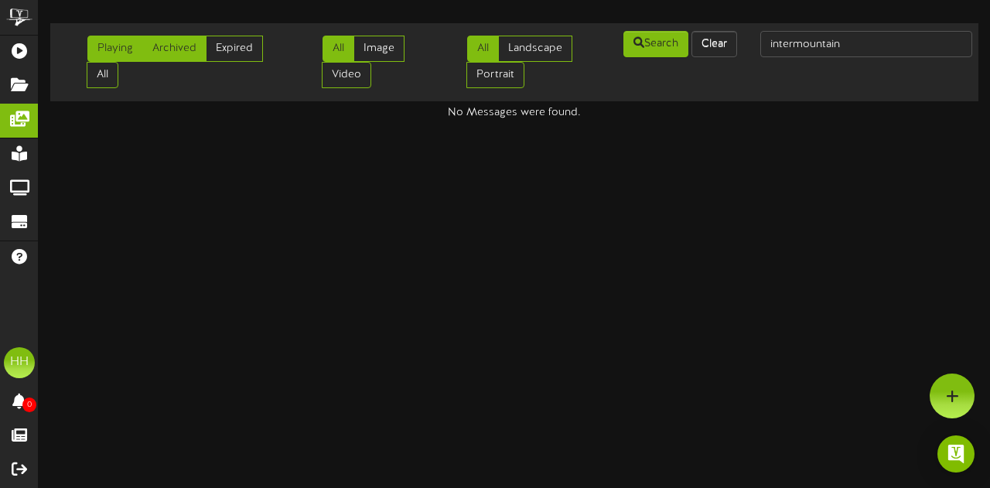
click at [181, 46] on link "Archived" at bounding box center [174, 49] width 64 height 26
click at [241, 54] on link "Expired" at bounding box center [234, 49] width 57 height 26
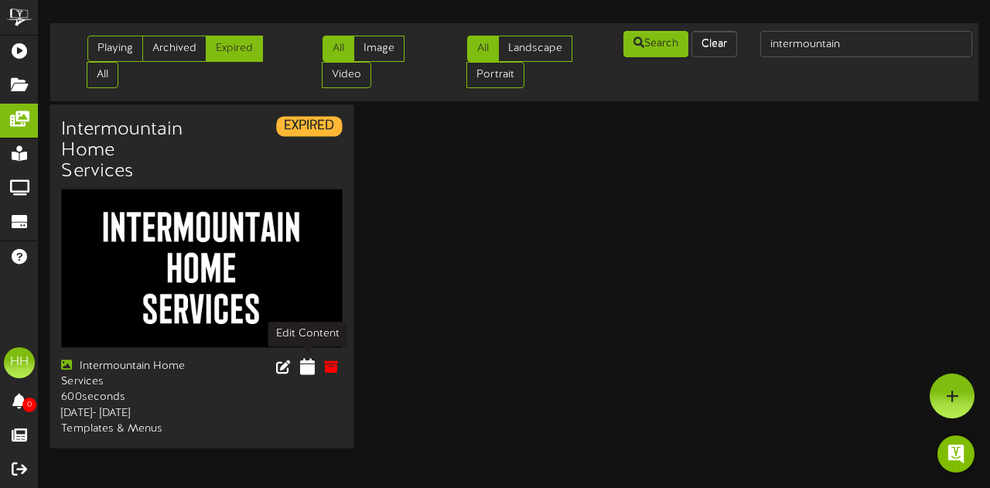
click at [309, 371] on icon at bounding box center [306, 366] width 15 height 17
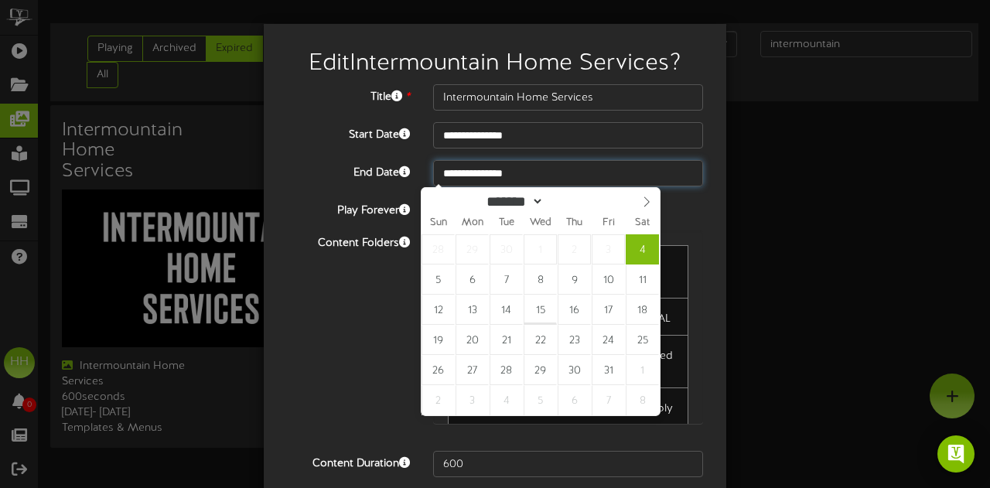
click at [503, 166] on input "**********" at bounding box center [568, 173] width 270 height 26
type input "****"
click at [602, 197] on span at bounding box center [596, 197] width 11 height 9
type input "**********"
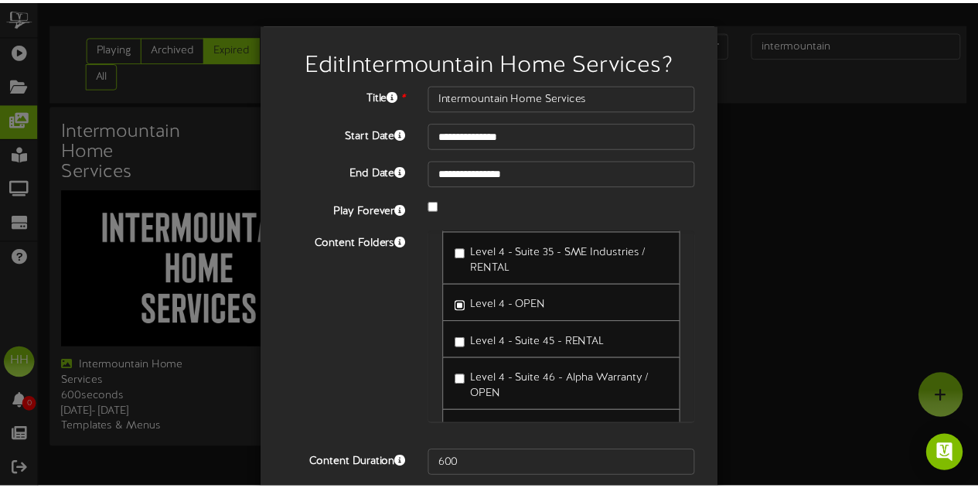
scroll to position [61, 0]
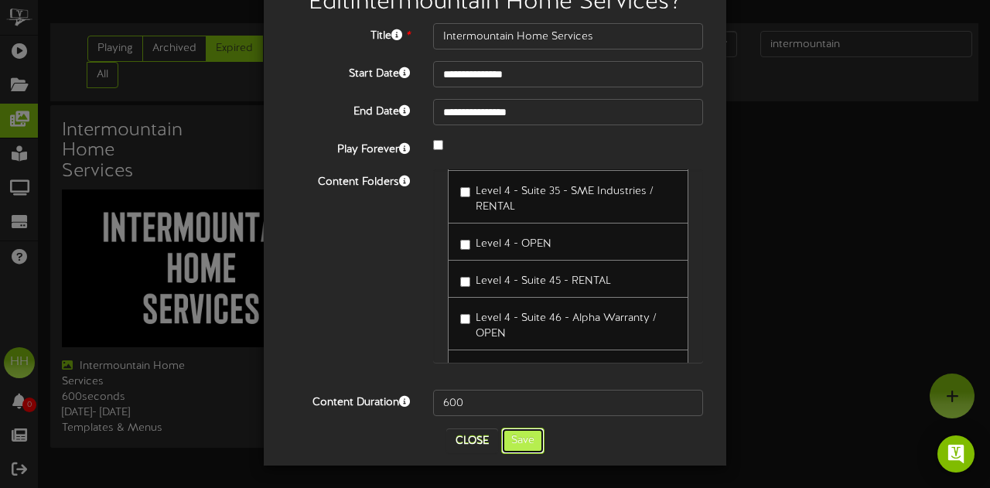
click at [522, 445] on button "Save" at bounding box center [522, 441] width 43 height 26
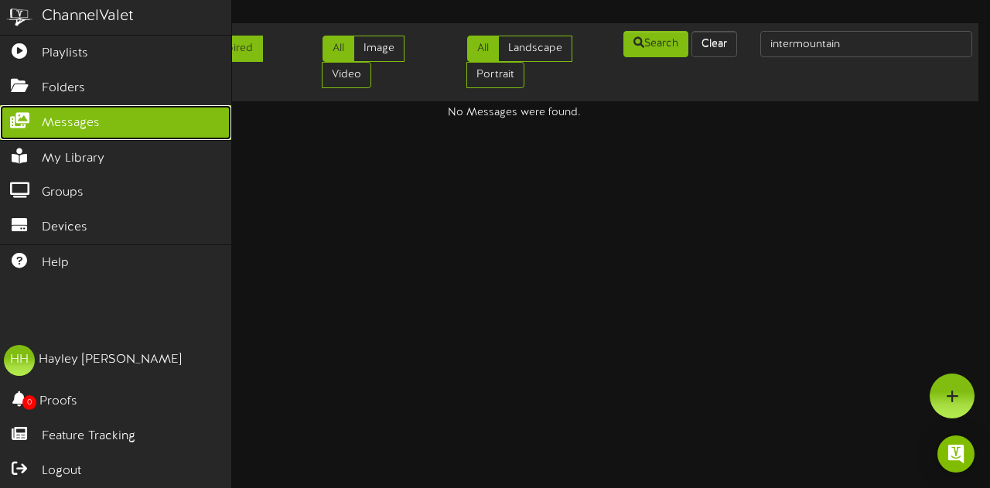
click at [81, 118] on span "Messages" at bounding box center [71, 123] width 58 height 18
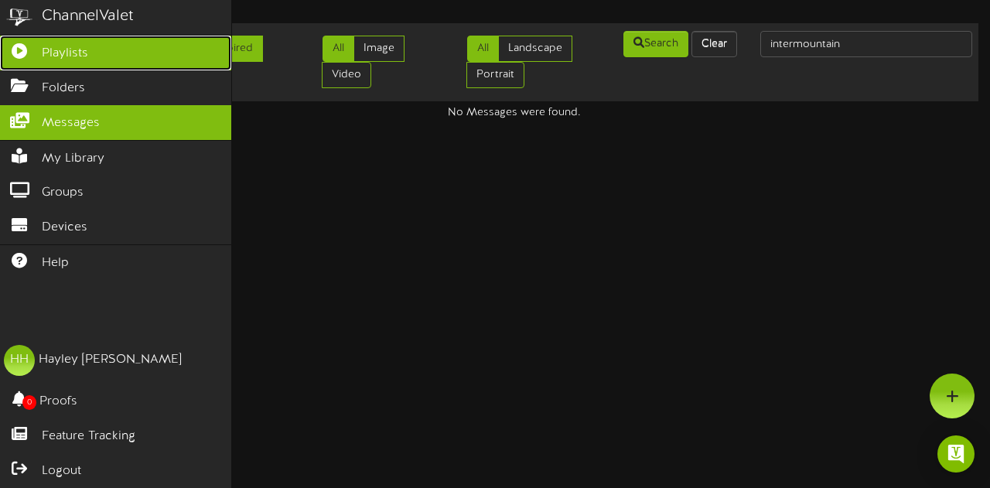
click at [86, 53] on span "Playlists" at bounding box center [65, 54] width 46 height 18
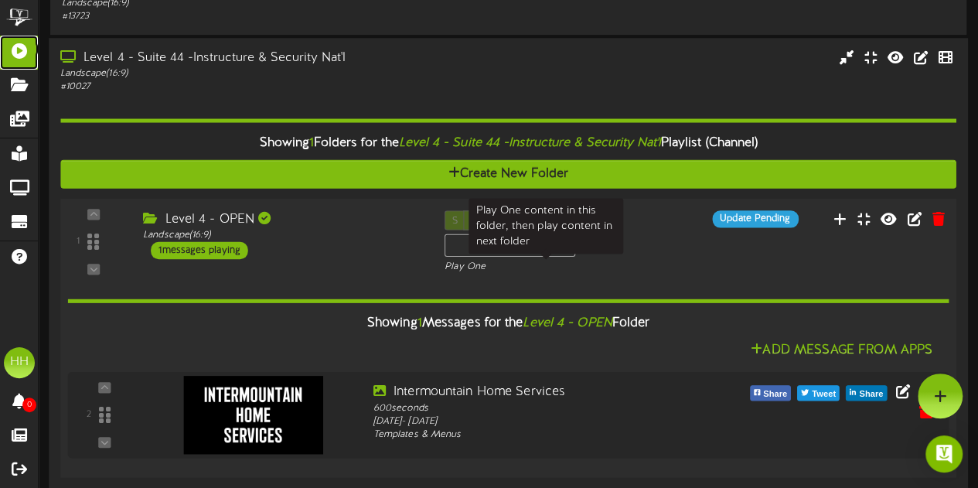
scroll to position [203, 0]
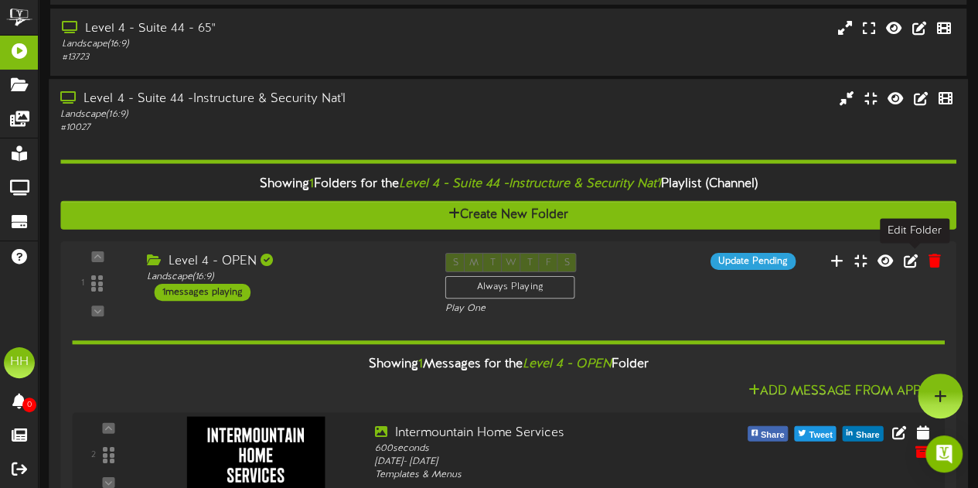
drag, startPoint x: 920, startPoint y: 261, endPoint x: 963, endPoint y: 288, distance: 50.8
click at [963, 288] on div "Level 4 - Suite 44 -Instructure & Security Nat'l Landscape ( 16:9 ) # 10027" at bounding box center [508, 308] width 919 height 458
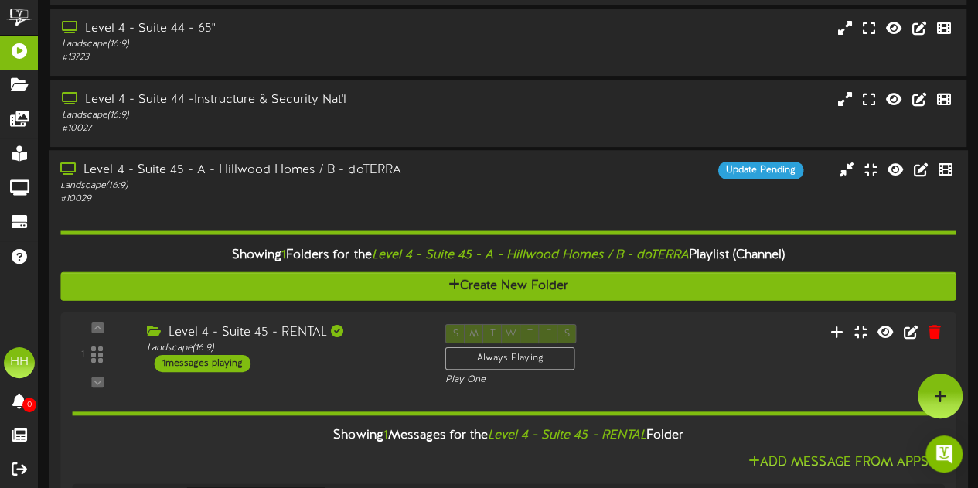
click at [638, 202] on div "Level 4 - Suite 45 - A - Hillwood Homes / B - doTERRA Landscape ( 16:9 ) # 1002…" at bounding box center [508, 184] width 919 height 44
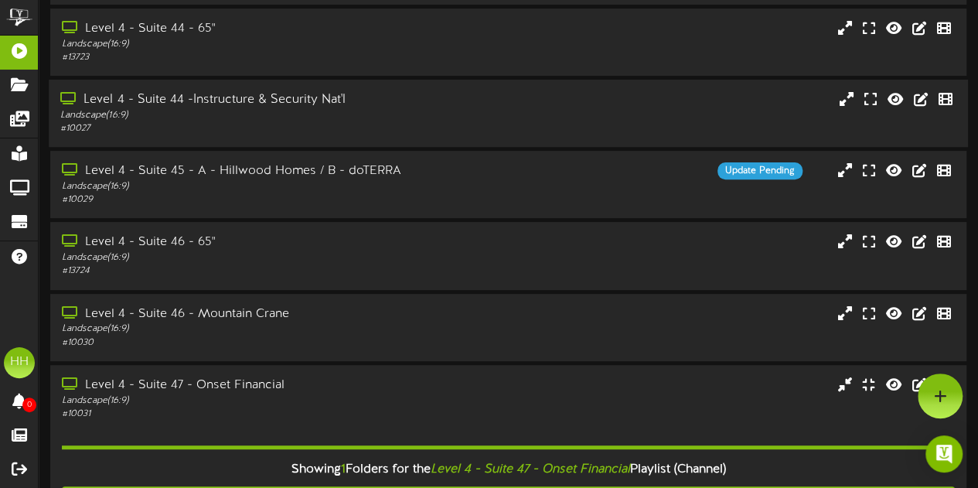
click at [458, 92] on div at bounding box center [622, 91] width 383 height 1
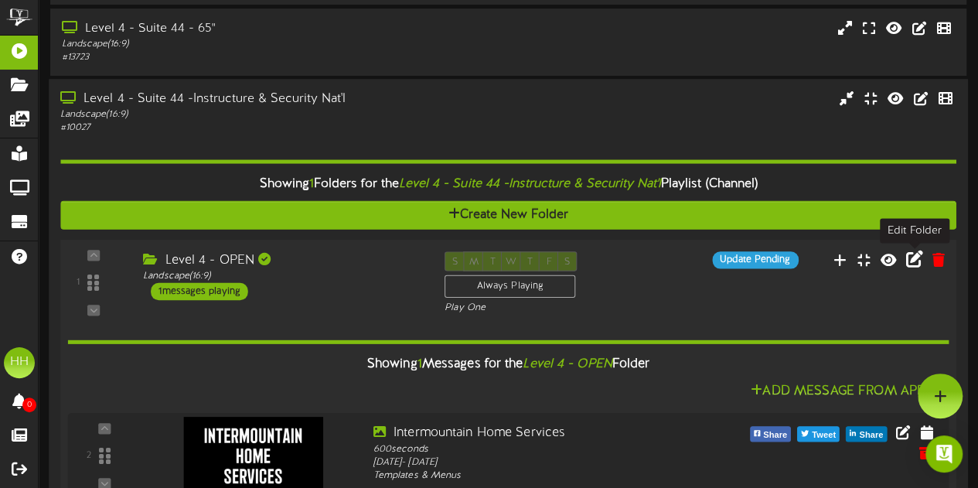
click at [906, 254] on icon at bounding box center [914, 258] width 17 height 17
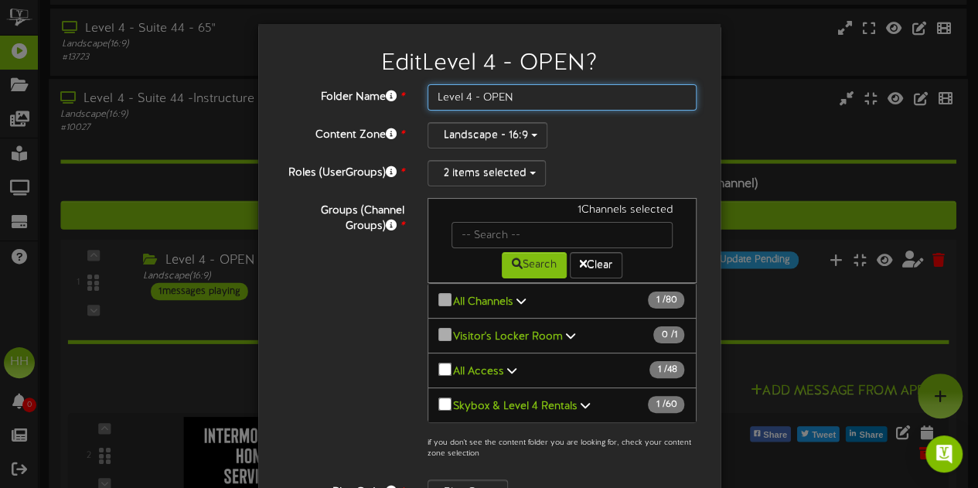
click at [466, 101] on input "Level 4 - OPEN" at bounding box center [563, 97] width 270 height 26
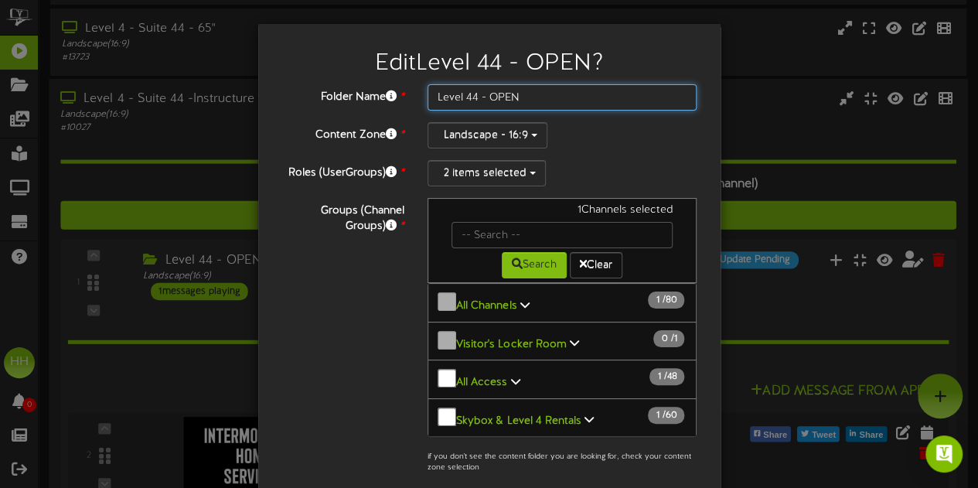
scroll to position [168, 0]
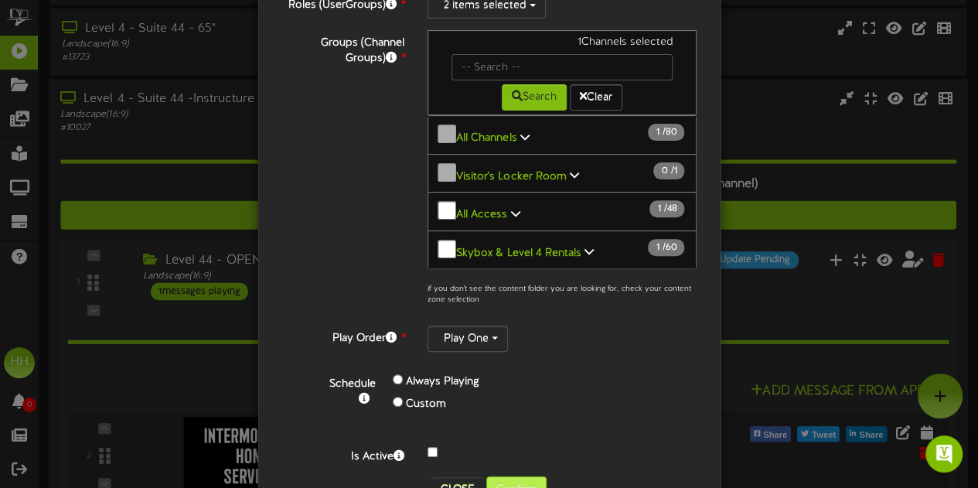
type input "Level 44 - OPEN"
click at [510, 476] on button "Confirm" at bounding box center [516, 489] width 60 height 26
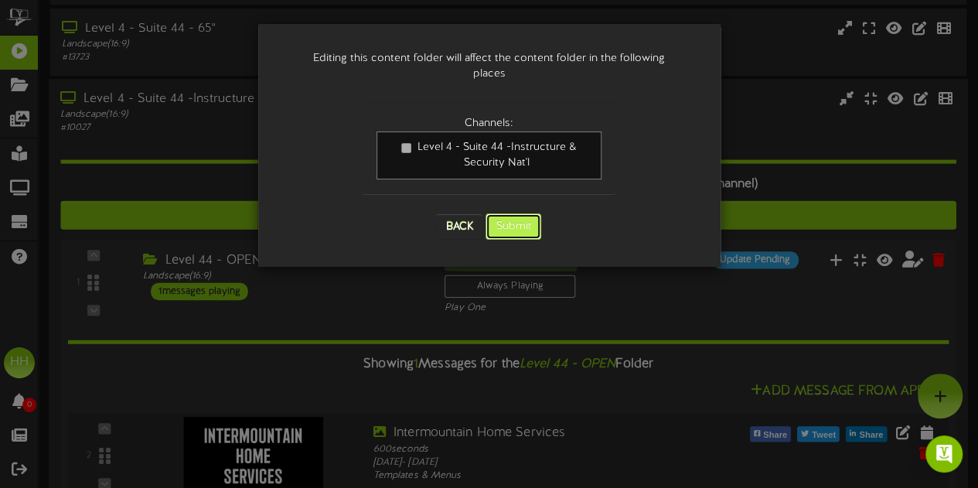
click at [515, 219] on button "Submit" at bounding box center [514, 226] width 56 height 26
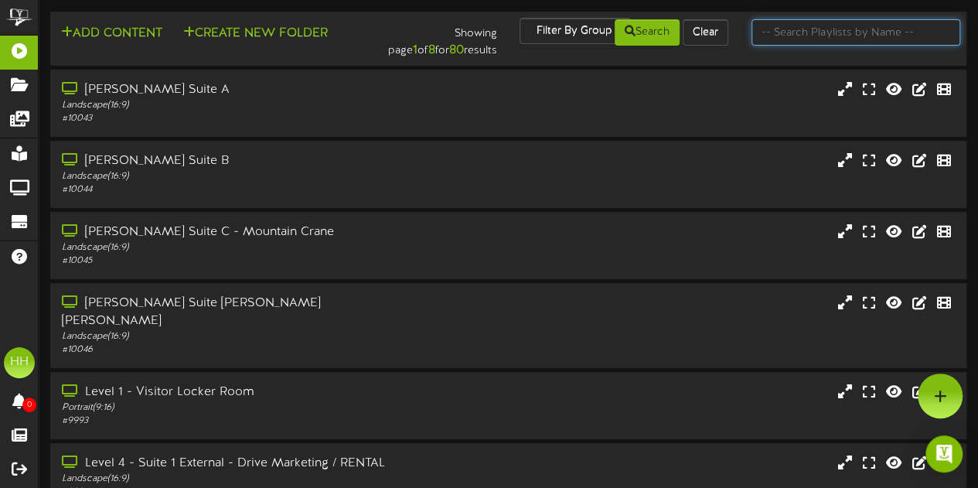
click at [786, 30] on input "text" at bounding box center [855, 32] width 209 height 26
type input "suite 44"
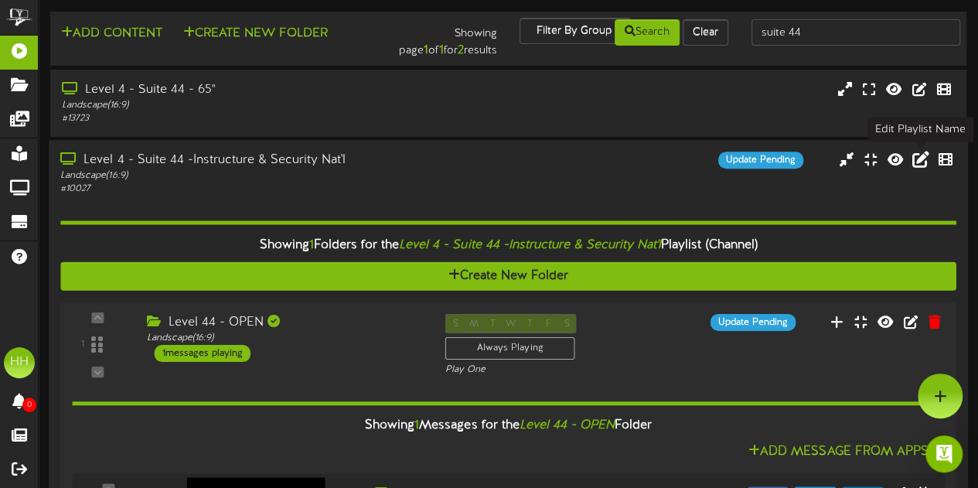
click at [917, 164] on icon at bounding box center [920, 159] width 17 height 17
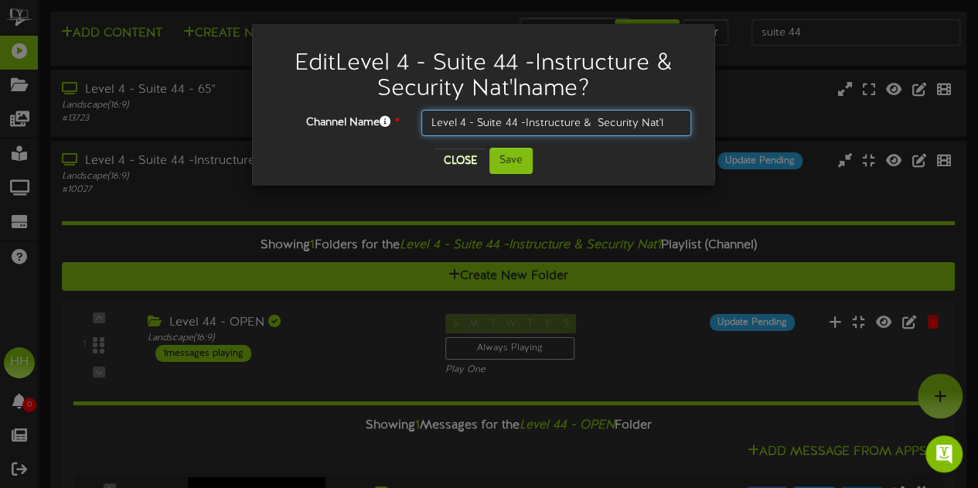
drag, startPoint x: 525, startPoint y: 131, endPoint x: 700, endPoint y: 138, distance: 175.7
click at [700, 138] on div "Channel Name * Level 4 - Suite 44 -Instructure & Security Nat'l" at bounding box center [483, 129] width 439 height 38
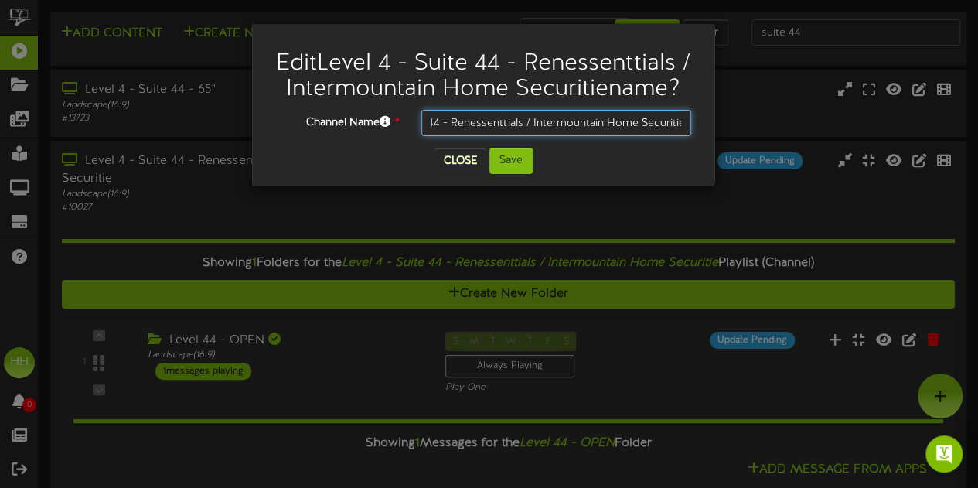
scroll to position [0, 82]
type input "Level 4 - Suite 44 - Renessenttials / Intermountain Home Securities"
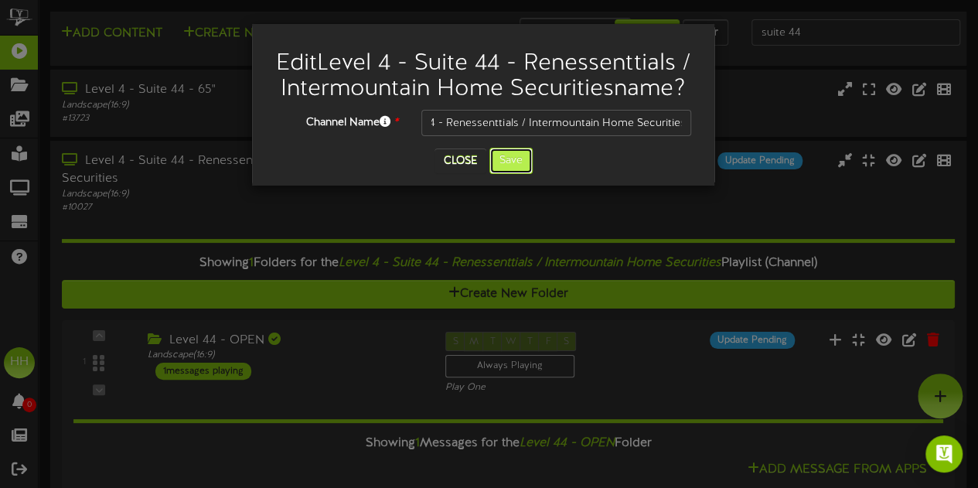
scroll to position [0, 0]
click at [516, 174] on button "Save" at bounding box center [510, 161] width 43 height 26
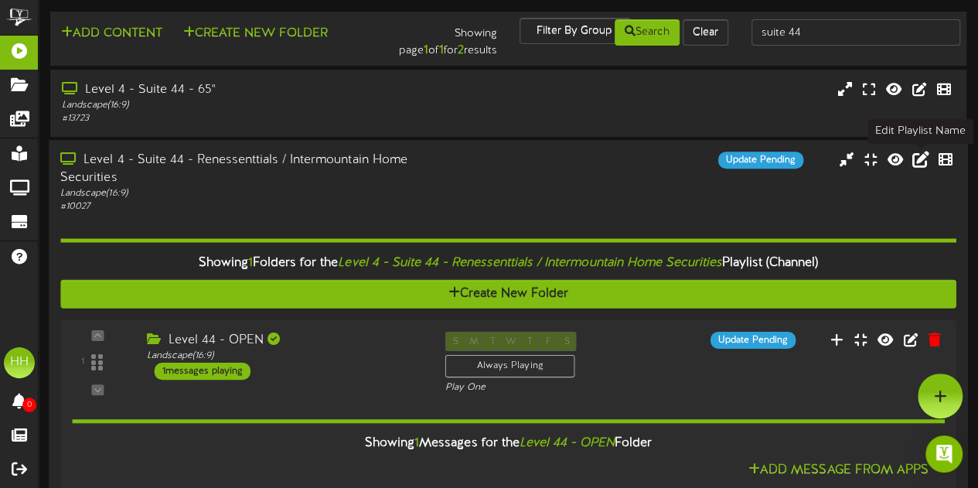
click at [918, 165] on icon at bounding box center [920, 159] width 17 height 17
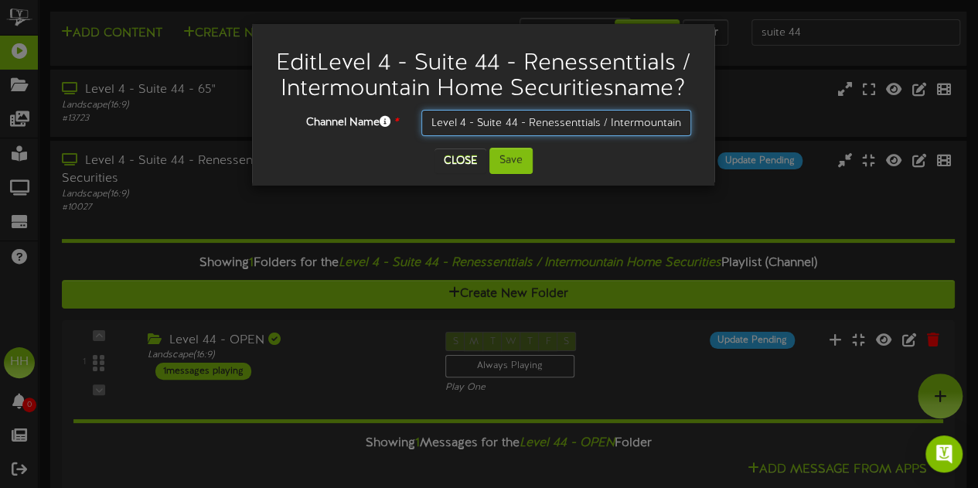
click at [583, 136] on input "Level 4 - Suite 44 - Renessenttials / Intermountain Home Securities" at bounding box center [556, 123] width 270 height 26
type input "Level 4 - Suite 44 - Renessentials / Intermountain Home Securities"
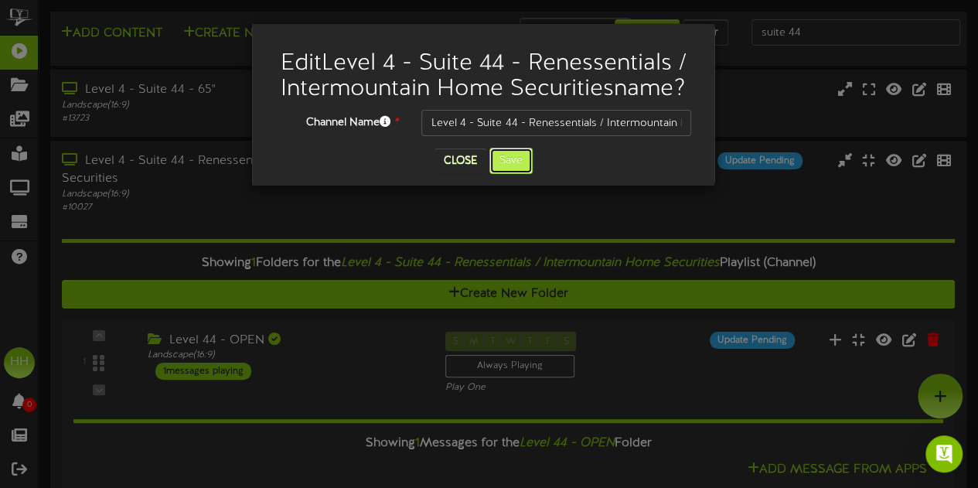
click at [503, 154] on button "Save" at bounding box center [510, 161] width 43 height 26
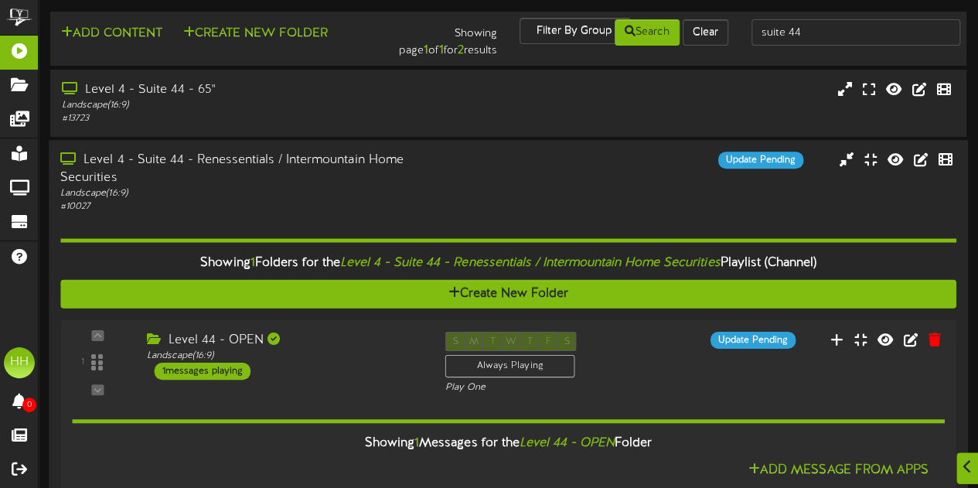
scroll to position [1, 0]
click at [389, 133] on div "Level 4 - Suite 44 - 65" Landscape ( 16:9 ) # 13723" at bounding box center [508, 102] width 919 height 67
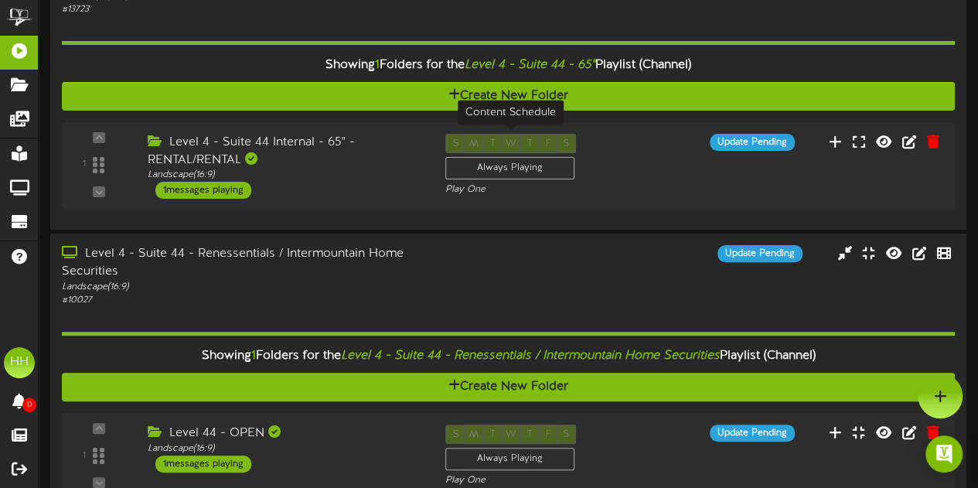
scroll to position [25, 0]
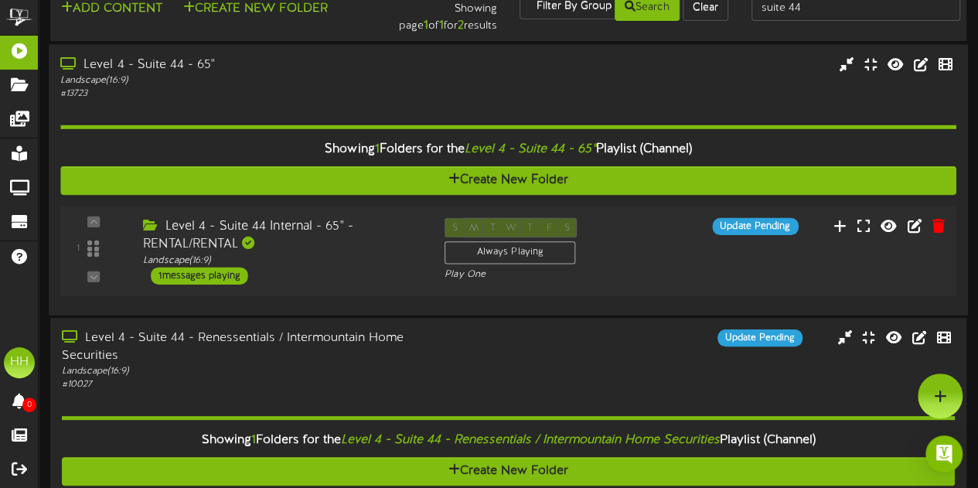
click at [346, 283] on div "Level 4 - Suite 44 Internal - 65" - RENTAL/RENTAL Landscape ( 16:9 ) 1 messages…" at bounding box center [282, 250] width 302 height 66
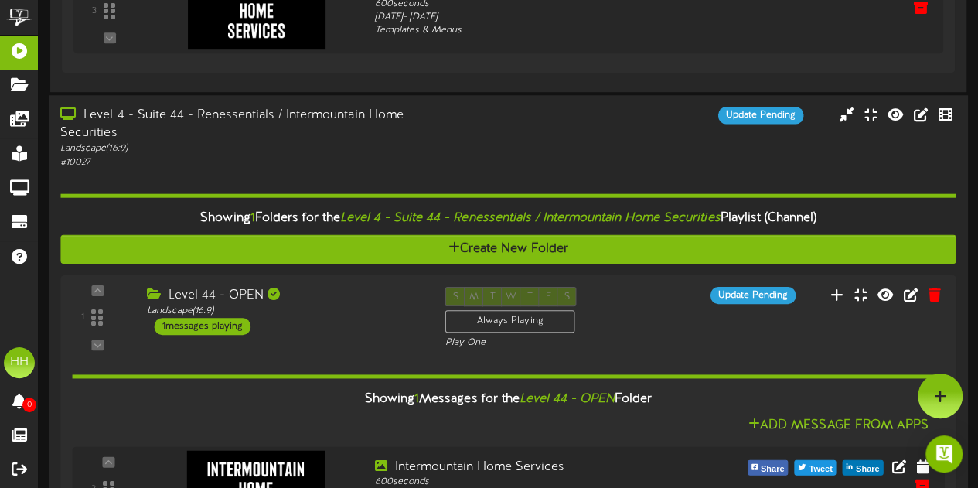
scroll to position [0, 0]
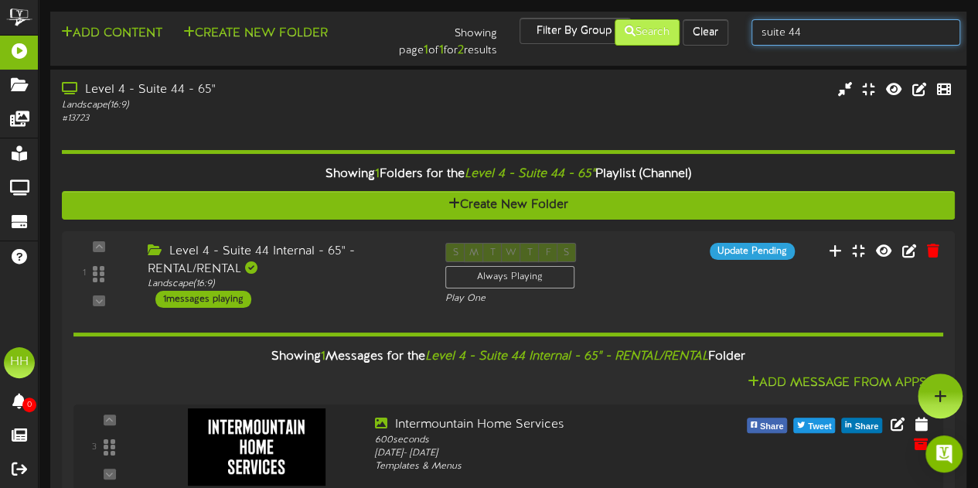
drag, startPoint x: 811, startPoint y: 35, endPoint x: 670, endPoint y: 44, distance: 141.0
click at [670, 44] on div "Add Content Create New Folder Showing page 1 of 1 for 2 results Filter By Group…" at bounding box center [508, 39] width 927 height 42
type input "65""
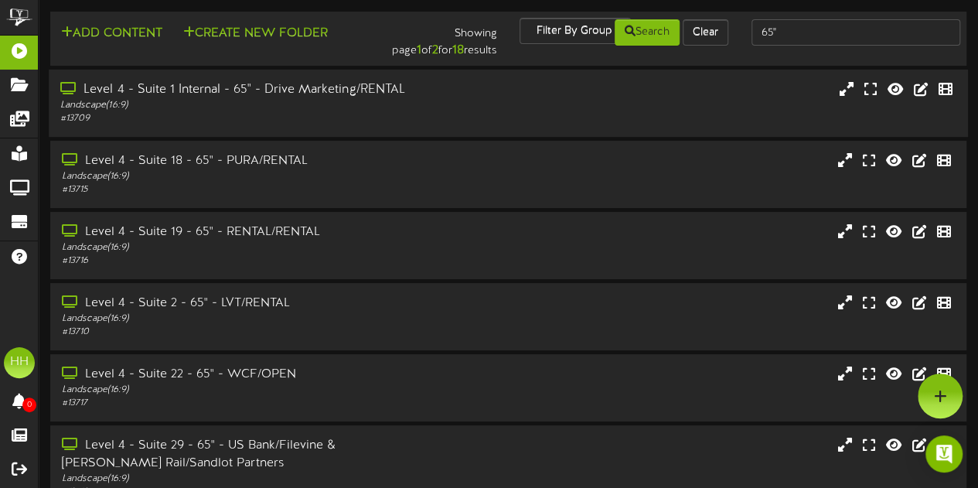
click at [393, 118] on div "# 13709" at bounding box center [240, 118] width 360 height 13
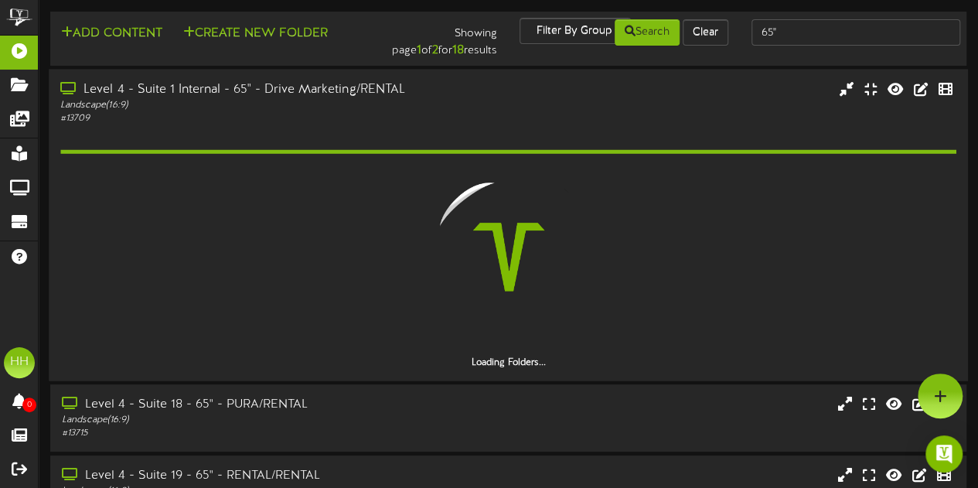
click at [393, 118] on div "# 13709" at bounding box center [240, 117] width 360 height 13
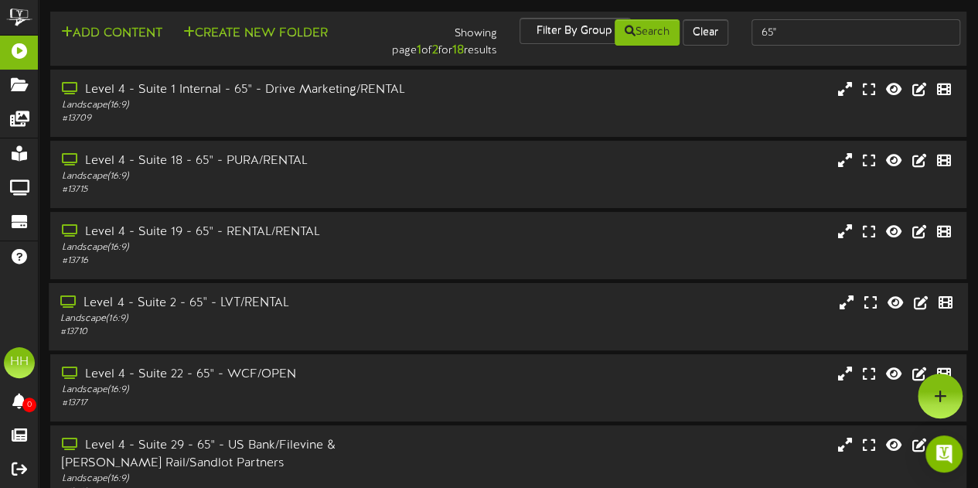
click at [331, 304] on div "Level 4 - Suite 2 - 65" - LVT/RENTAL" at bounding box center [240, 304] width 360 height 18
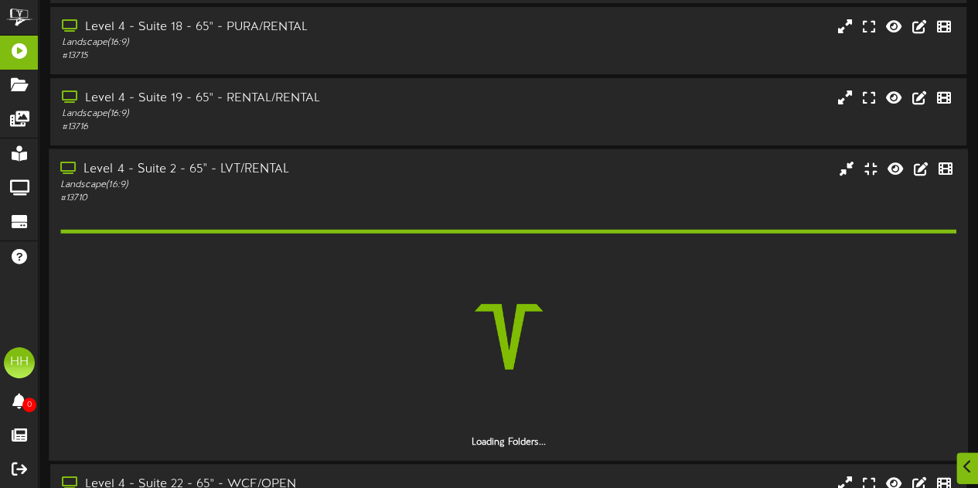
scroll to position [135, 0]
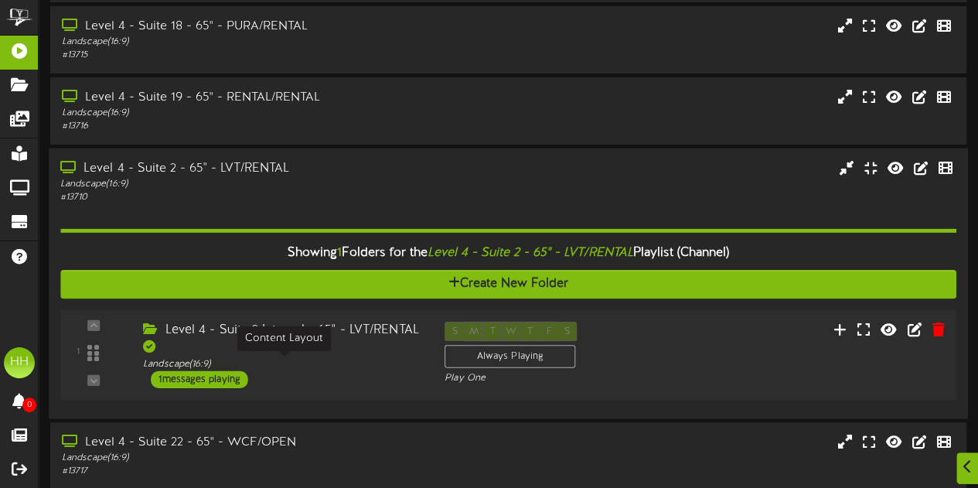
click at [343, 362] on div "Landscape ( 16:9 )" at bounding box center [282, 363] width 278 height 13
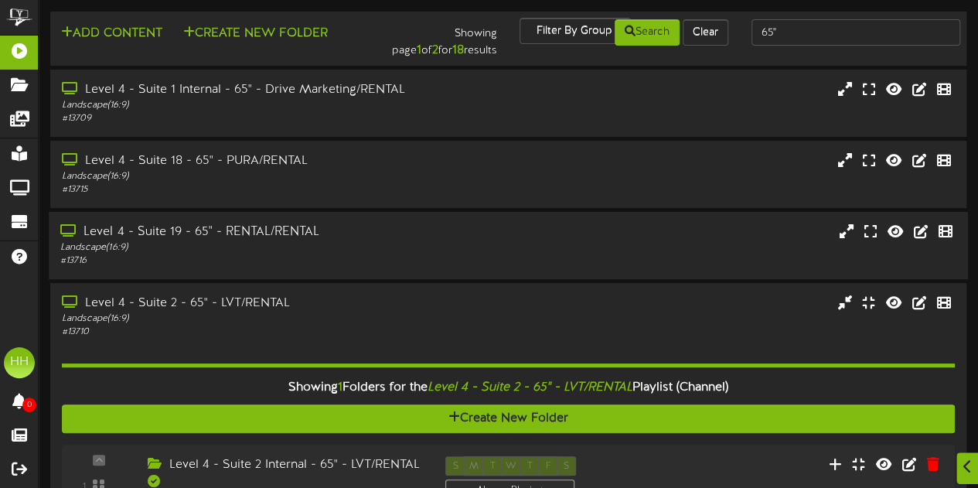
scroll to position [174, 0]
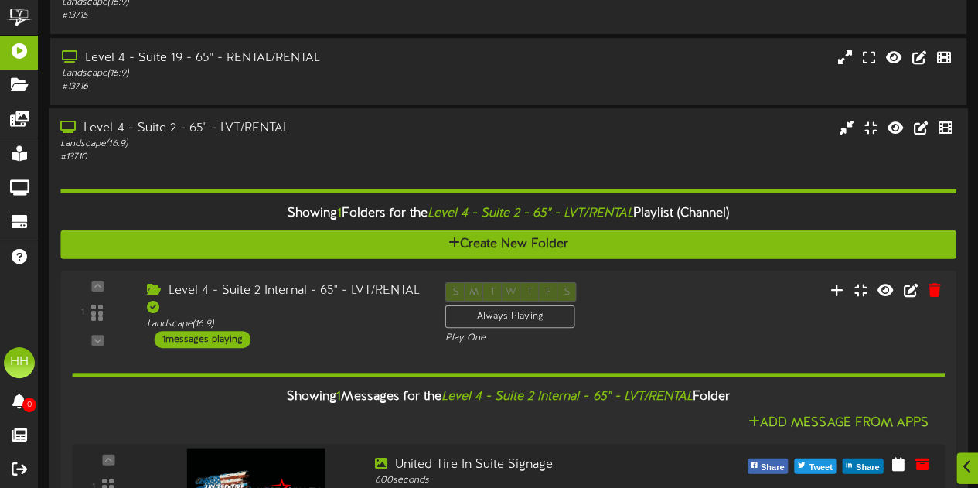
click at [368, 154] on div "# 13710" at bounding box center [240, 157] width 360 height 13
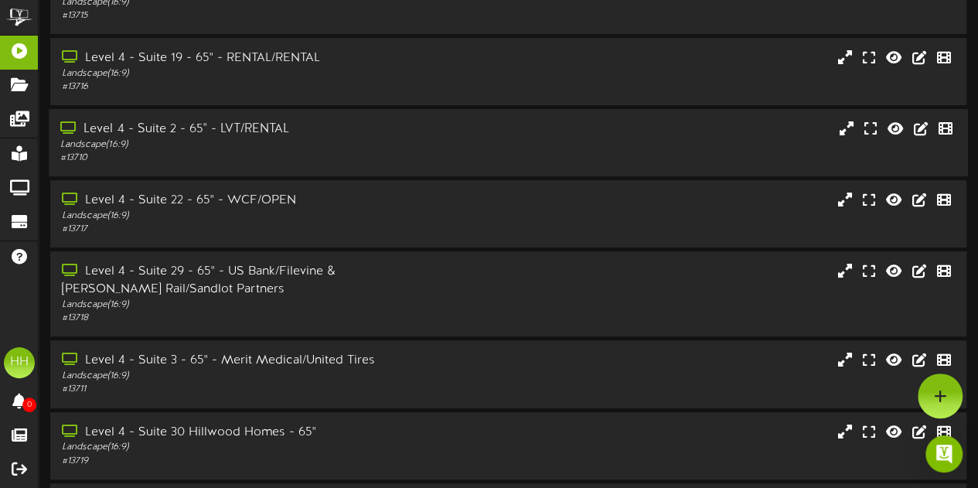
scroll to position [0, 0]
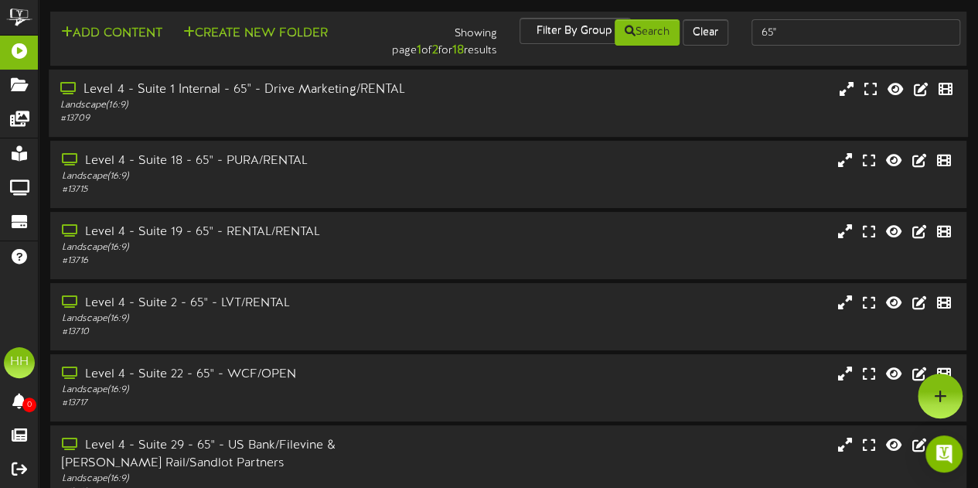
click at [379, 121] on div "# 13709" at bounding box center [240, 118] width 360 height 13
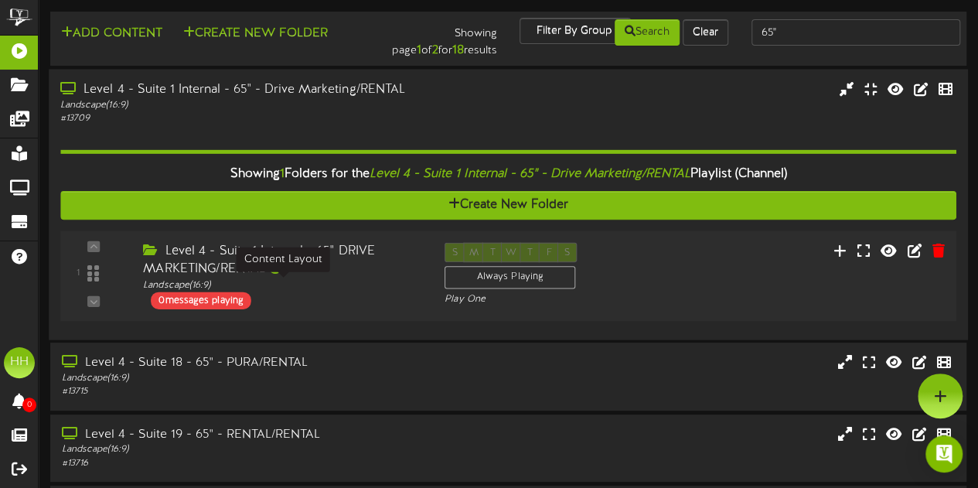
click at [387, 279] on div "Landscape ( 16:9 )" at bounding box center [282, 284] width 278 height 13
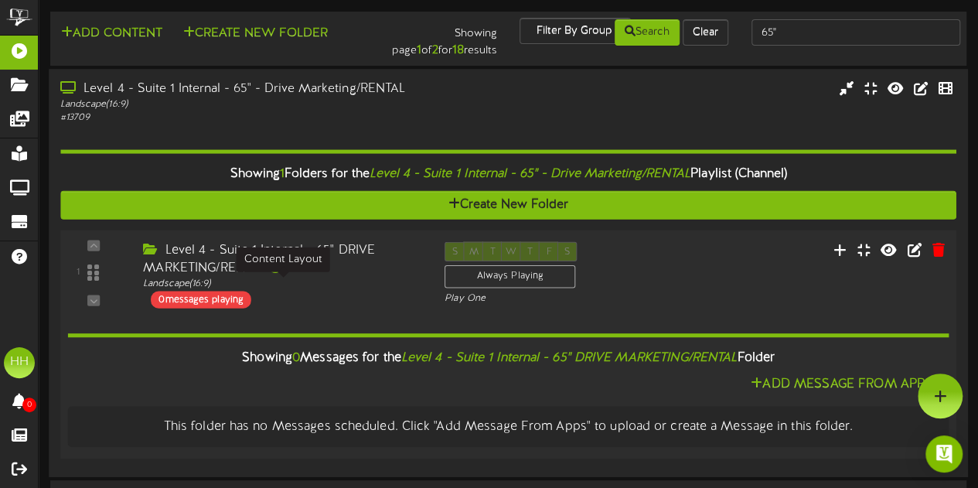
click at [387, 279] on div "Landscape ( 16:9 )" at bounding box center [282, 284] width 278 height 13
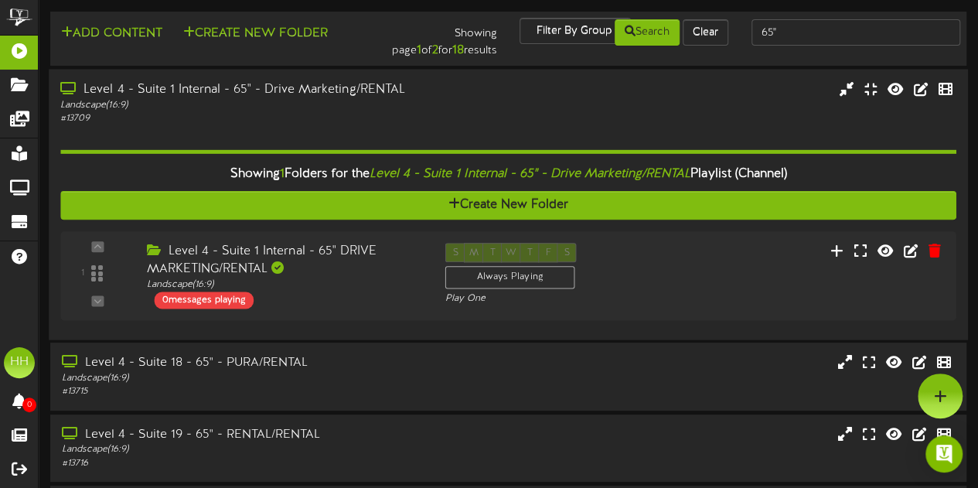
click at [317, 136] on div "Showing 1 Folders for the Level 4 - Suite 1 Internal - 65" - Drive Marketing/RE…" at bounding box center [507, 226] width 895 height 203
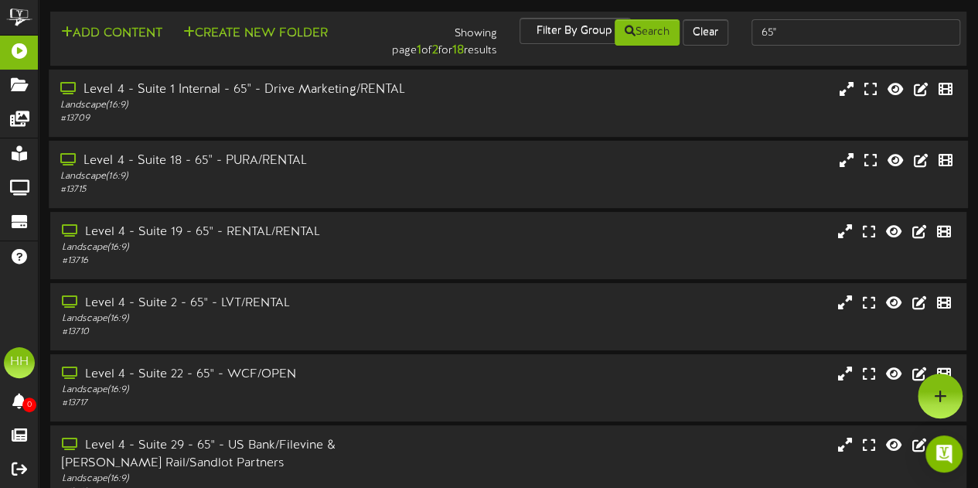
click at [335, 196] on div "# 13715" at bounding box center [240, 189] width 360 height 13
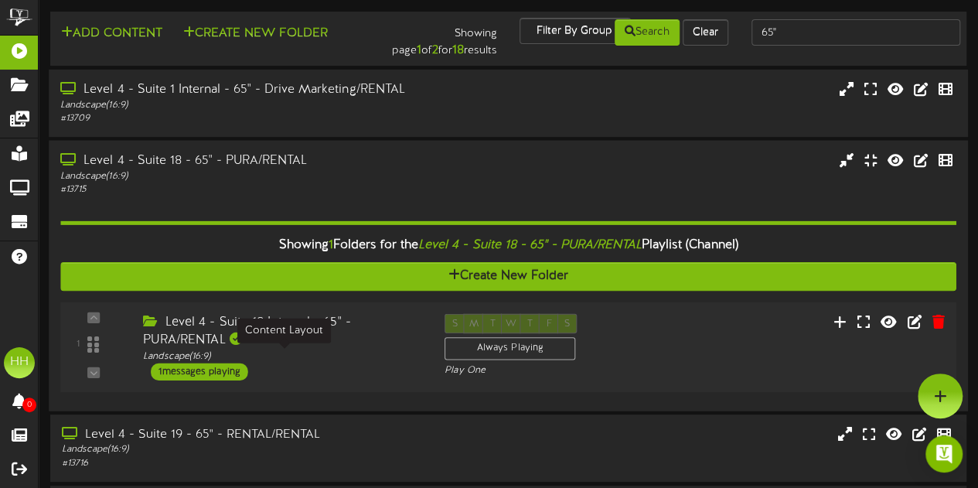
click at [343, 360] on div "Landscape ( 16:9 )" at bounding box center [282, 355] width 278 height 13
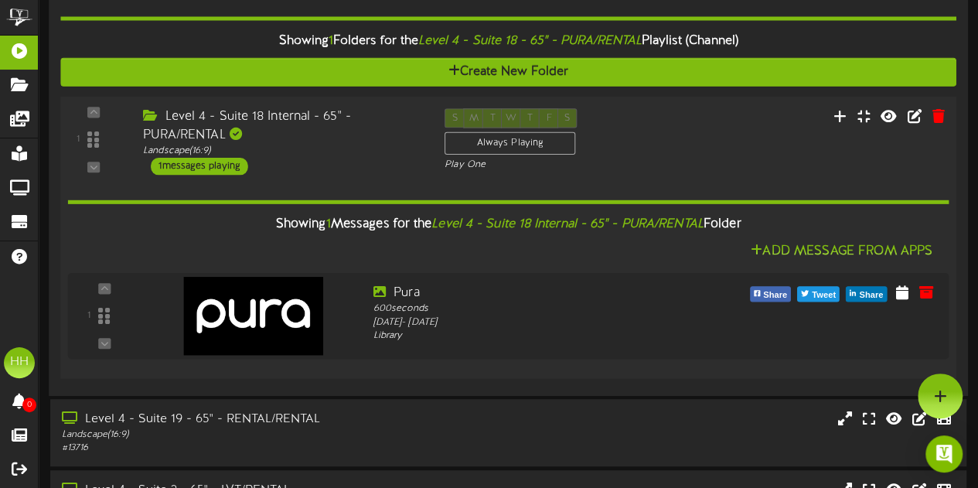
scroll to position [48, 0]
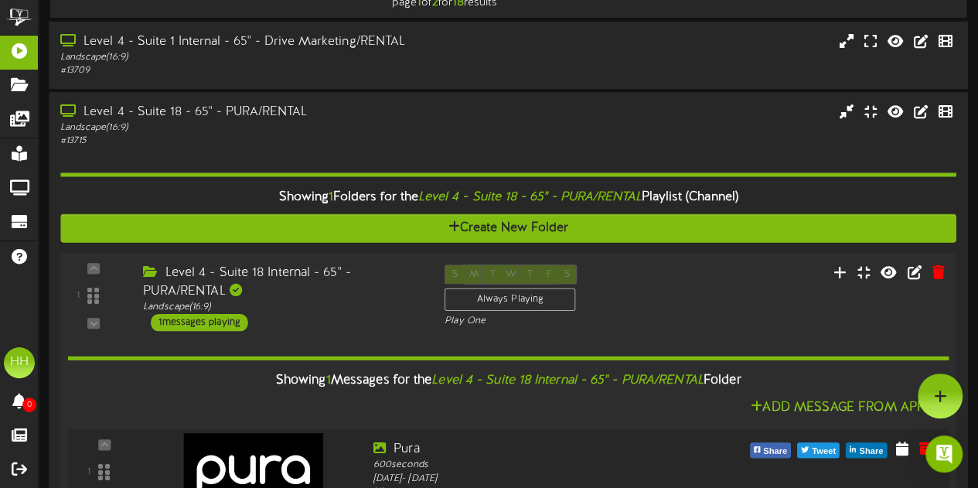
click at [377, 306] on div "Landscape ( 16:9 )" at bounding box center [282, 306] width 278 height 13
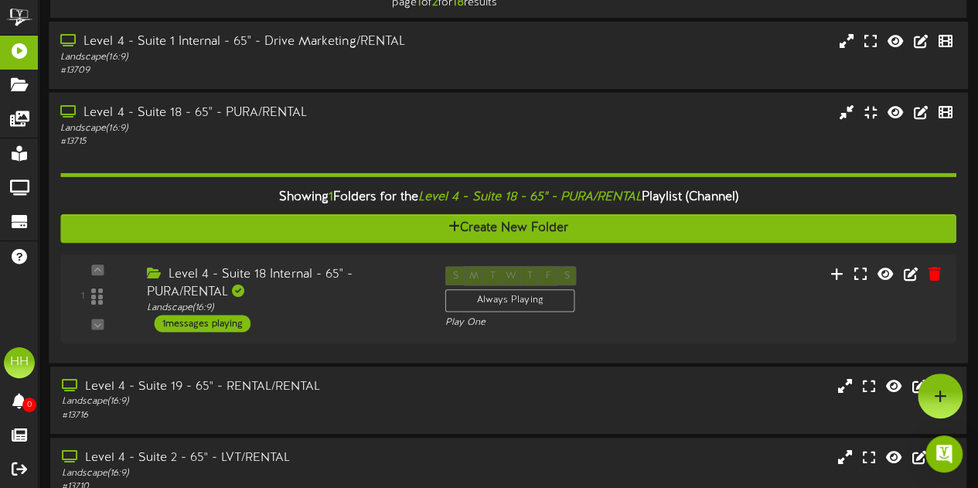
click at [312, 148] on div "# 13715" at bounding box center [240, 141] width 360 height 13
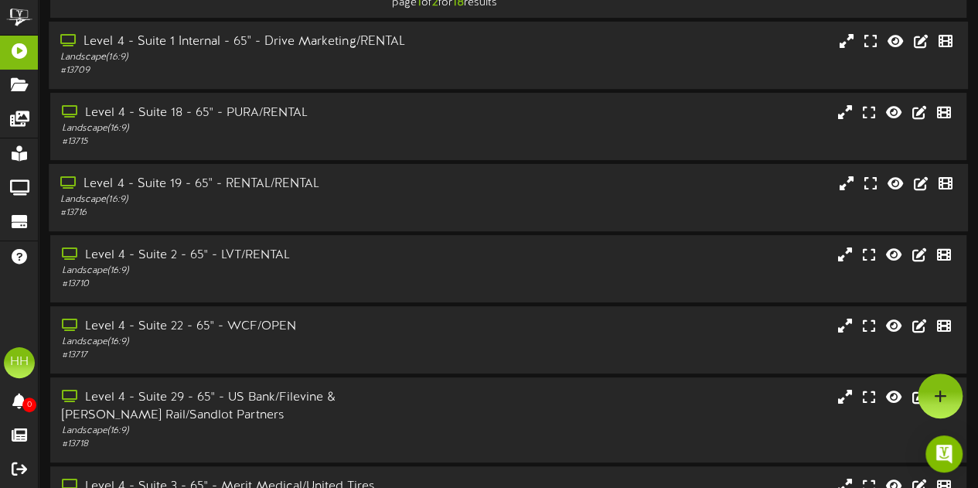
click at [339, 223] on div "Level 4 - Suite 19 - 65" - RENTAL/RENTAL Landscape ( 16:9 ) # 13716" at bounding box center [508, 197] width 919 height 67
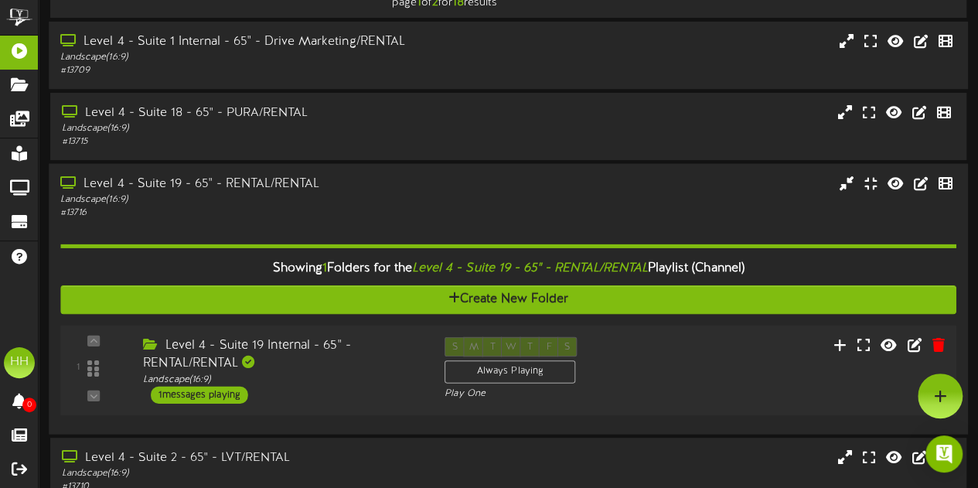
click at [336, 370] on div "Level 4 - Suite 19 Internal - 65" - RENTAL/RENTAL" at bounding box center [282, 355] width 278 height 36
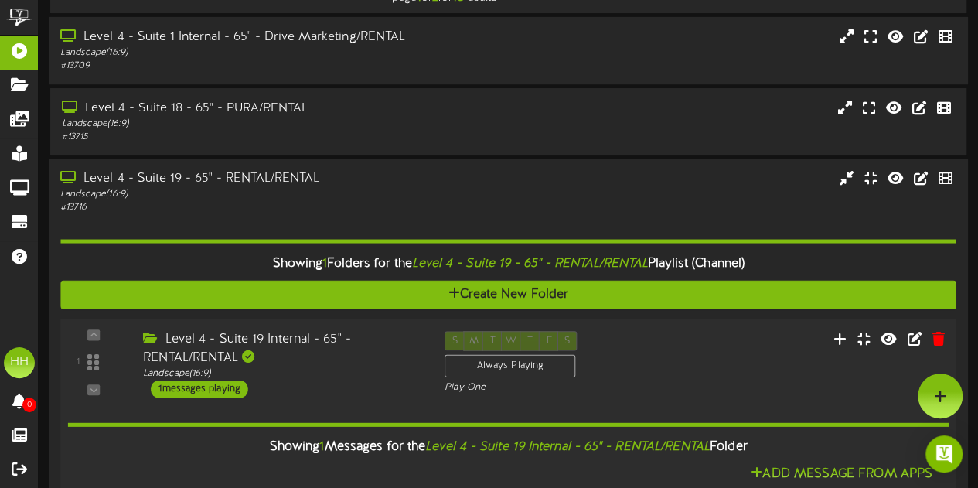
scroll to position [51, 0]
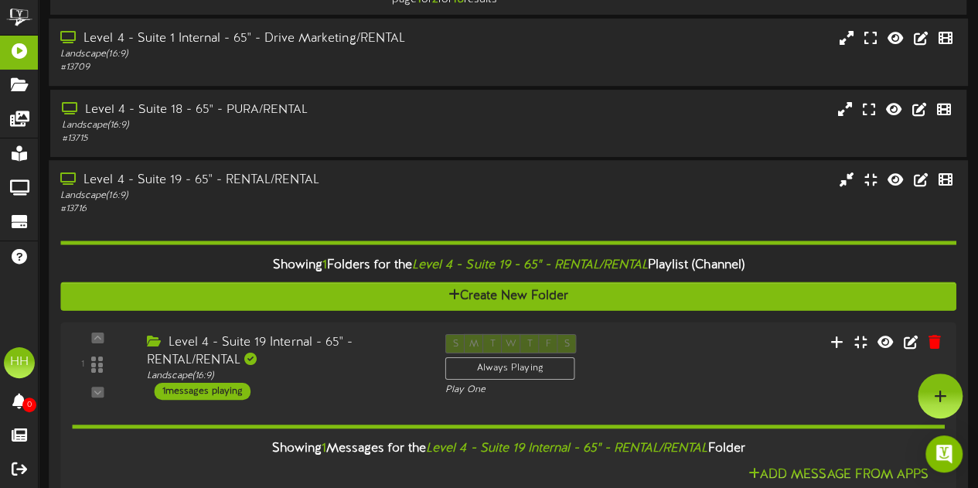
click at [387, 189] on div "Level 4 - Suite 19 - 65" - RENTAL/RENTAL" at bounding box center [240, 181] width 360 height 18
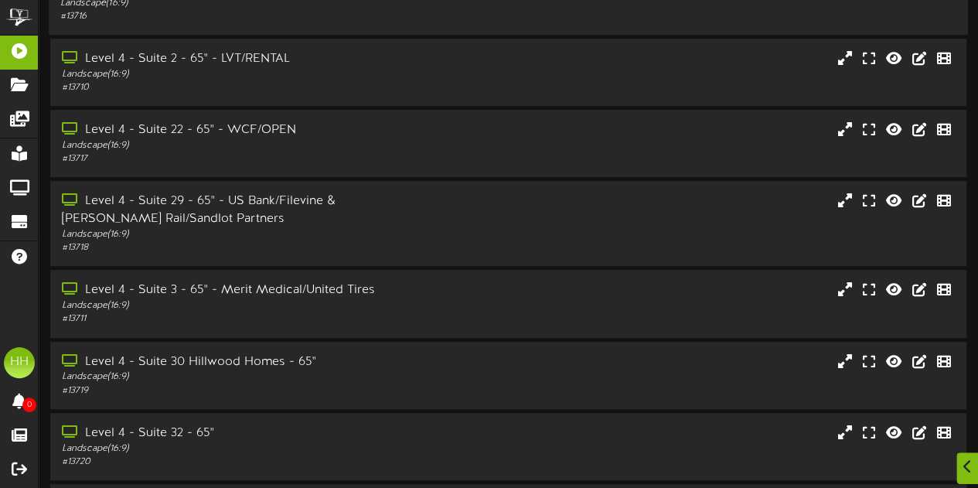
scroll to position [244, 0]
click at [371, 306] on div "Landscape ( 16:9 )" at bounding box center [240, 305] width 360 height 13
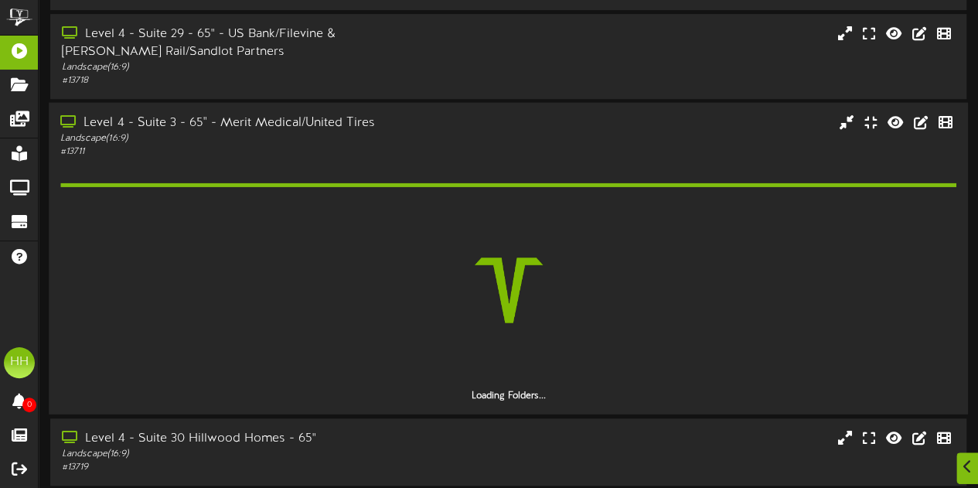
scroll to position [416, 0]
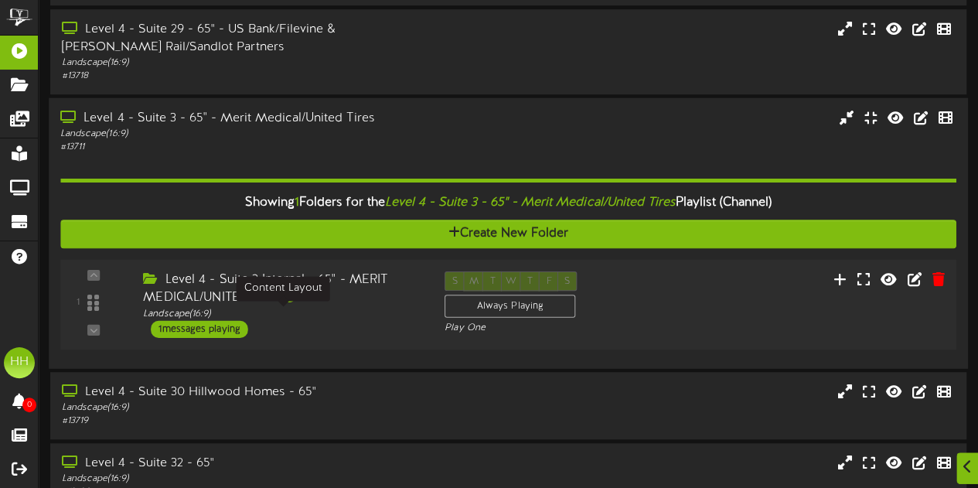
click at [370, 314] on div "Landscape ( 16:9 )" at bounding box center [282, 313] width 278 height 13
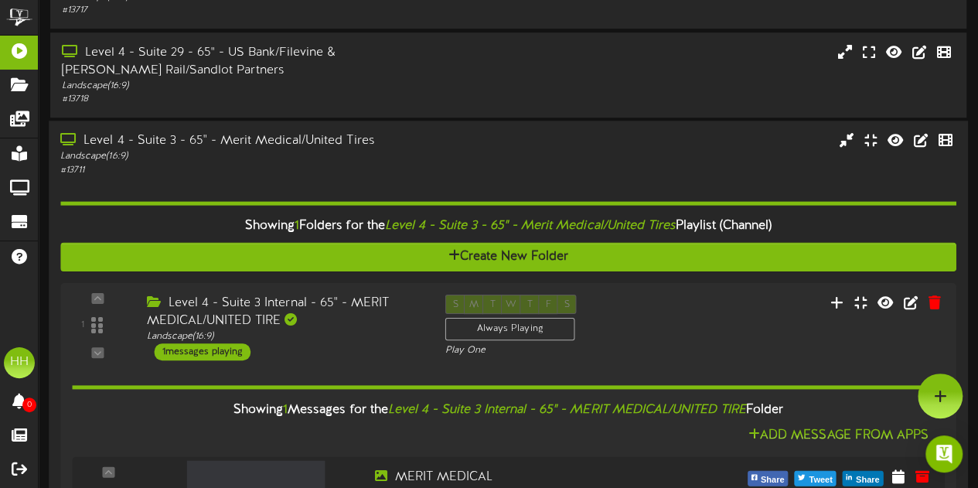
click at [373, 163] on div "Landscape ( 16:9 )" at bounding box center [240, 157] width 360 height 13
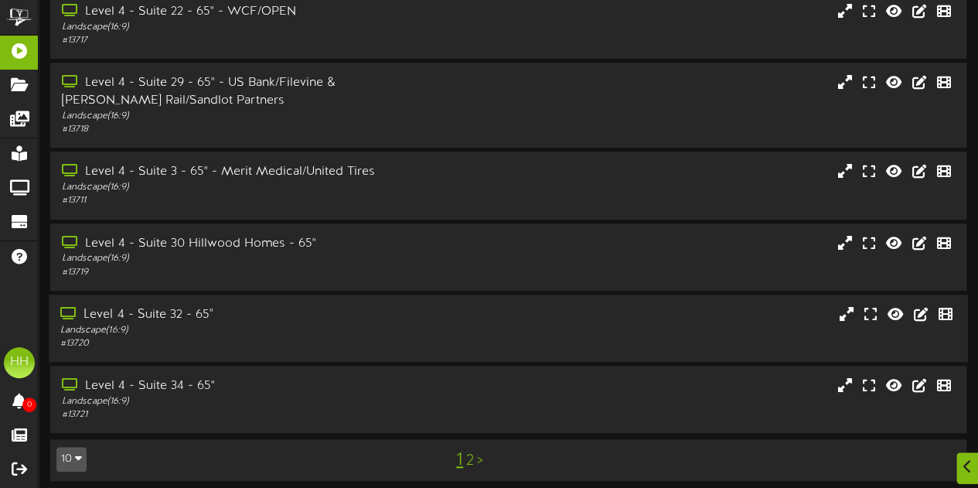
scroll to position [373, 0]
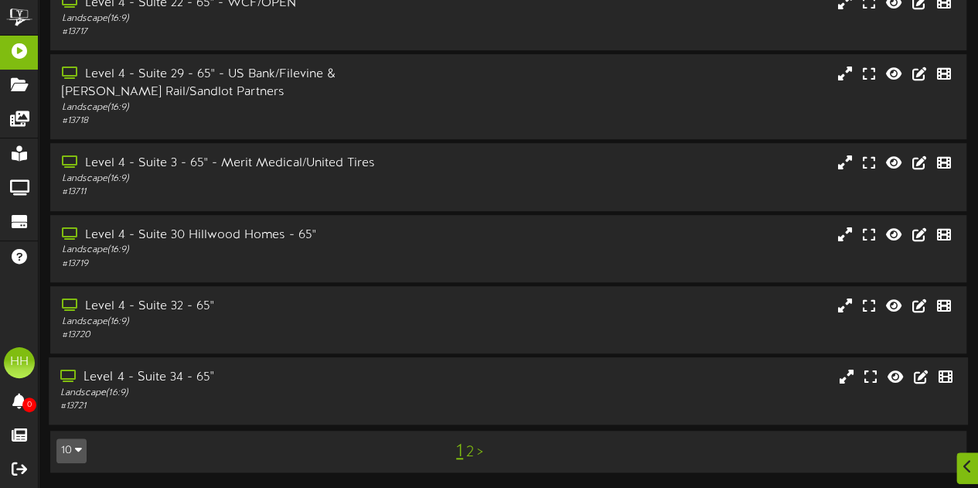
click at [281, 387] on div "Landscape ( 16:9 )" at bounding box center [240, 393] width 360 height 13
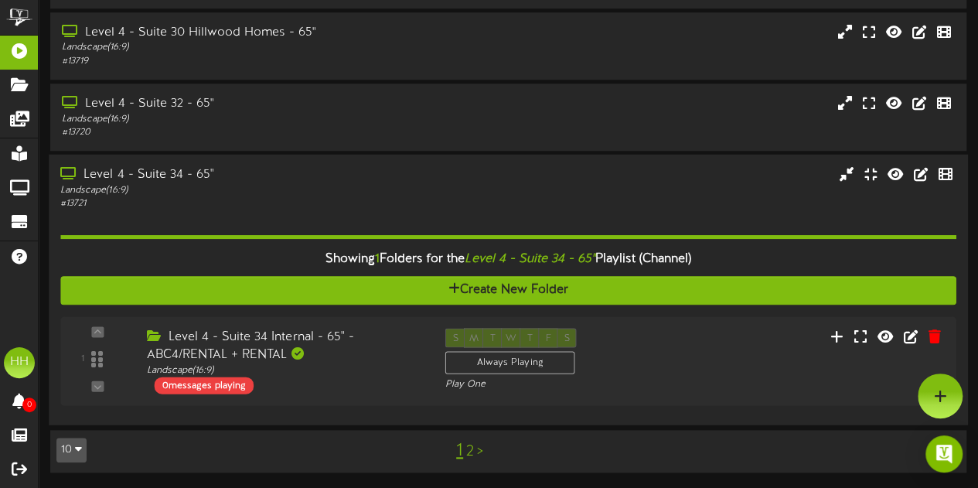
scroll to position [574, 0]
click at [281, 386] on div "Level 4 - Suite 34 Internal - 65" - ABC4/RENTAL + RENTAL Landscape ( 16:9 ) 0 m…" at bounding box center [284, 361] width 298 height 66
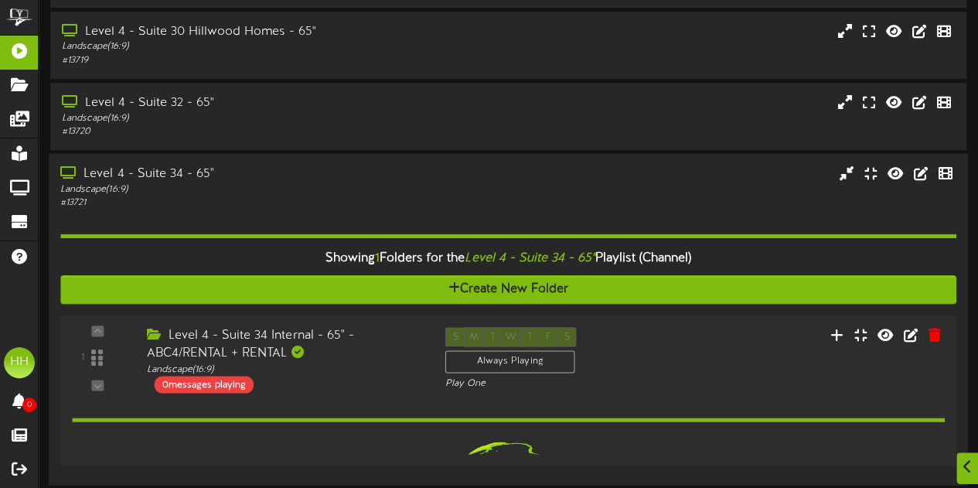
scroll to position [616, 0]
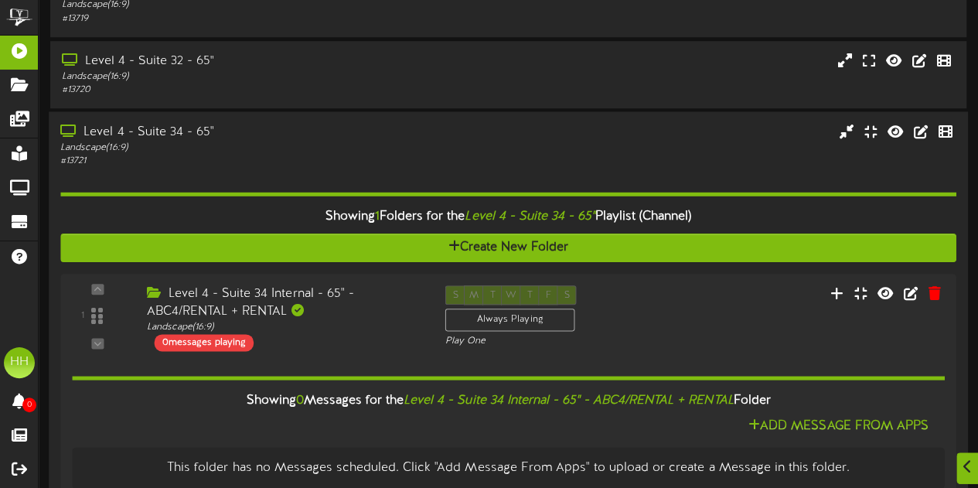
click at [322, 154] on div "Landscape ( 16:9 )" at bounding box center [240, 147] width 360 height 13
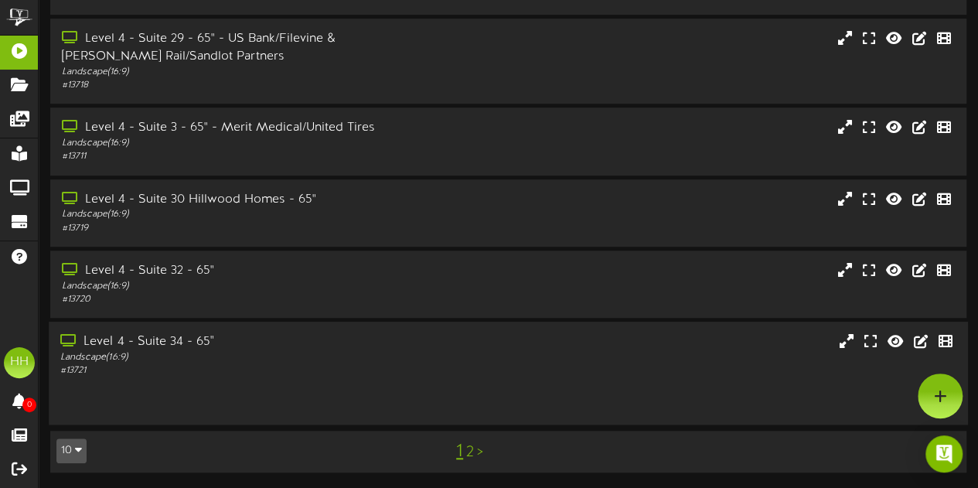
scroll to position [373, 0]
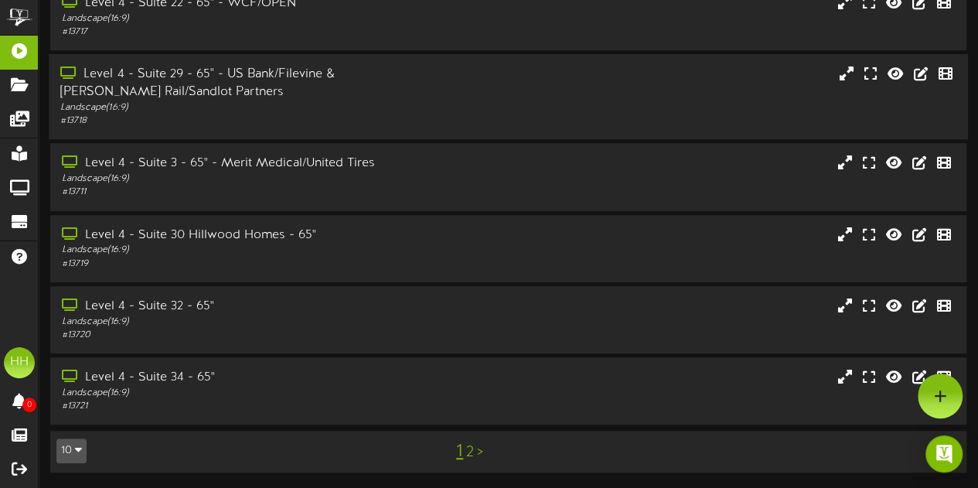
click at [298, 89] on div "Level 4 - Suite 29 - 65" - US Bank/Filevine & Stadler Rail/Sandlot Partners" at bounding box center [240, 84] width 360 height 36
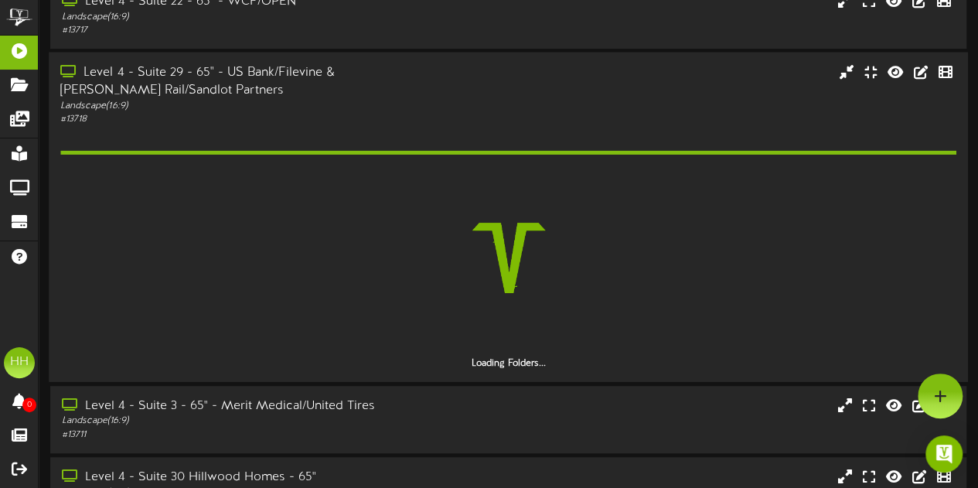
click at [321, 91] on div "Level 4 - Suite 29 - 65" - US Bank/Filevine & Stadler Rail/Sandlot Partners" at bounding box center [240, 82] width 360 height 36
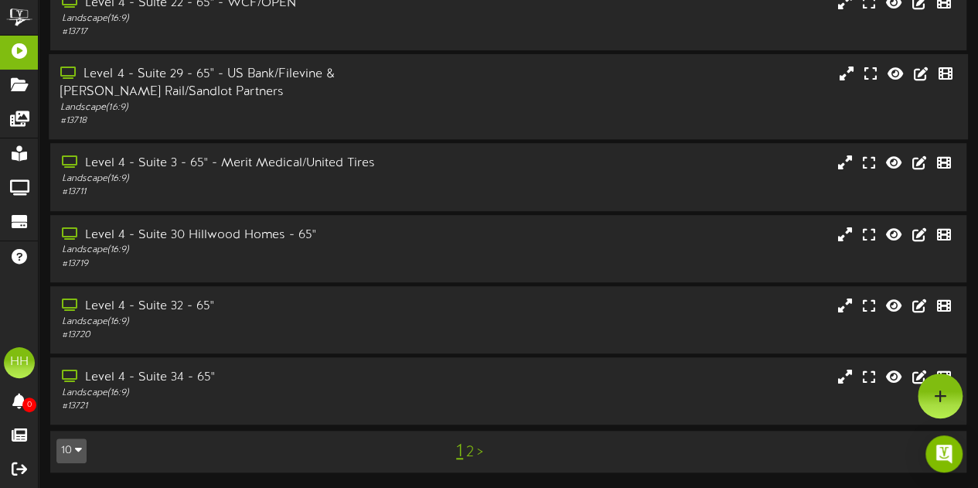
scroll to position [0, 0]
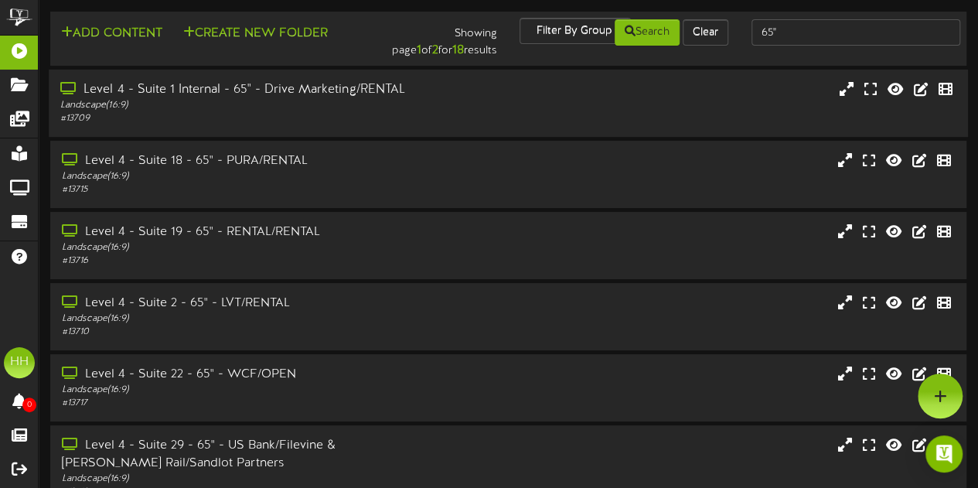
drag, startPoint x: 325, startPoint y: 100, endPoint x: 321, endPoint y: 91, distance: 9.3
click at [321, 91] on div "Level 4 - Suite 1 Internal - 65" - Drive Marketing/RENTAL" at bounding box center [240, 90] width 360 height 18
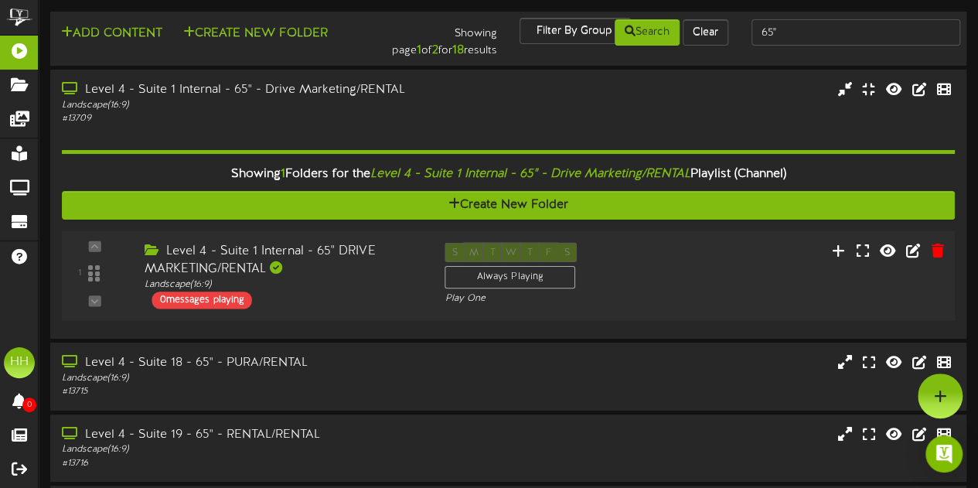
click at [352, 278] on div "Level 4 - Suite 1 Internal - 65" DRIVE MARKETING/RENTAL" at bounding box center [284, 260] width 278 height 36
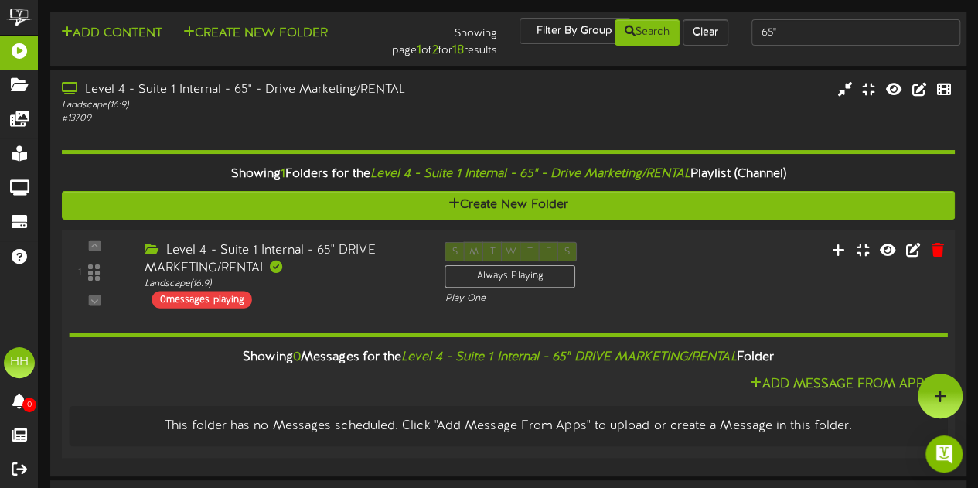
scroll to position [1, 0]
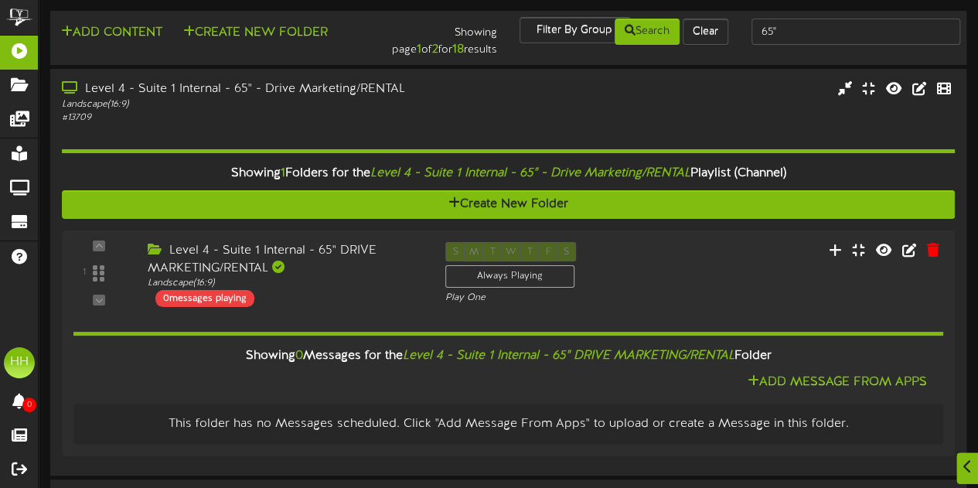
click at [321, 137] on div "Showing 1 Folders for the Level 4 - Suite 1 Internal - 65" - Drive Marketing/RE…" at bounding box center [508, 293] width 893 height 339
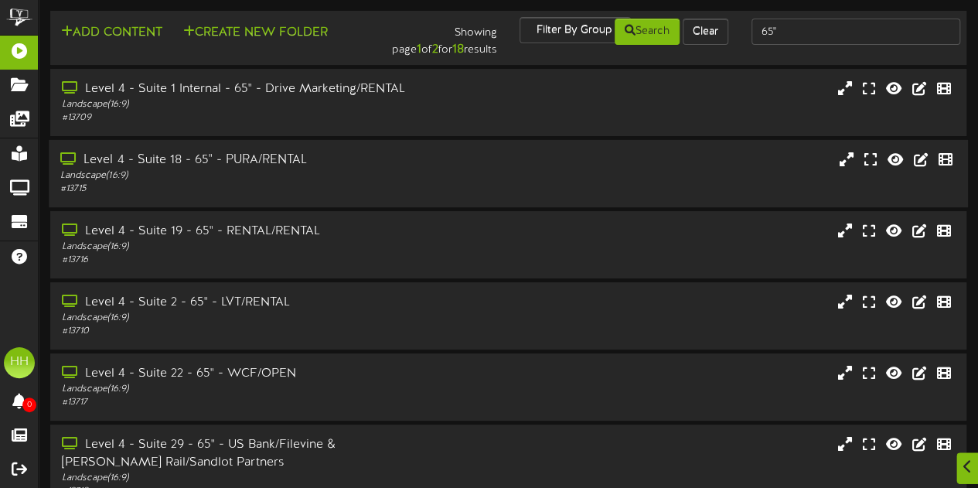
click at [324, 191] on div "# 13715" at bounding box center [240, 188] width 360 height 13
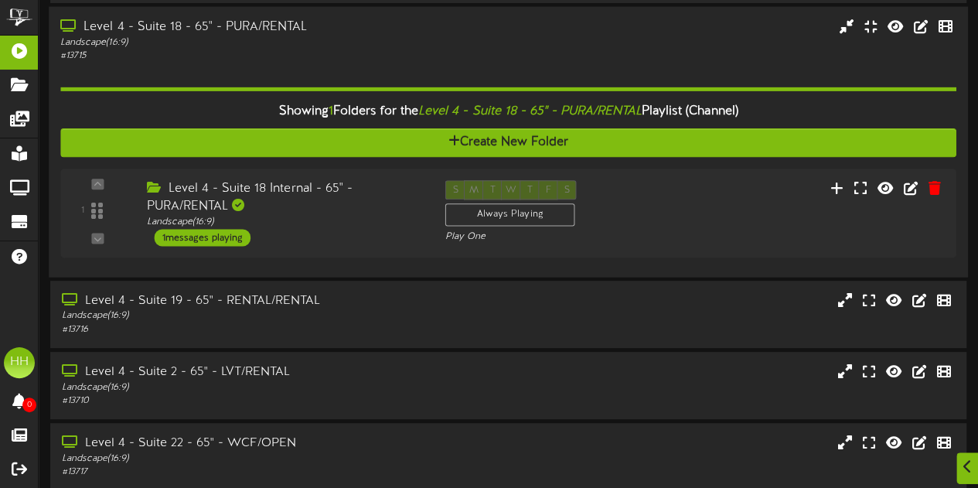
scroll to position [135, 0]
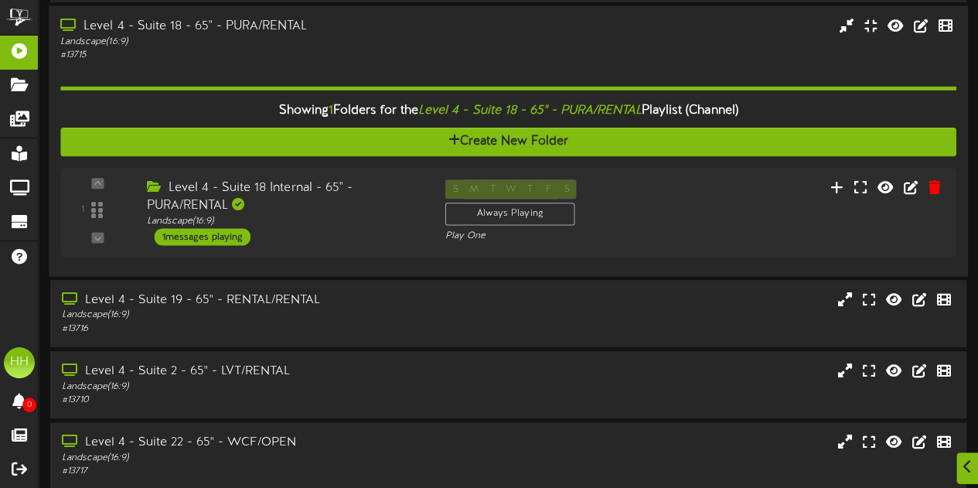
click at [324, 191] on div "Level 4 - Suite 18 Internal - 65" - PURA/RENTAL" at bounding box center [284, 197] width 275 height 36
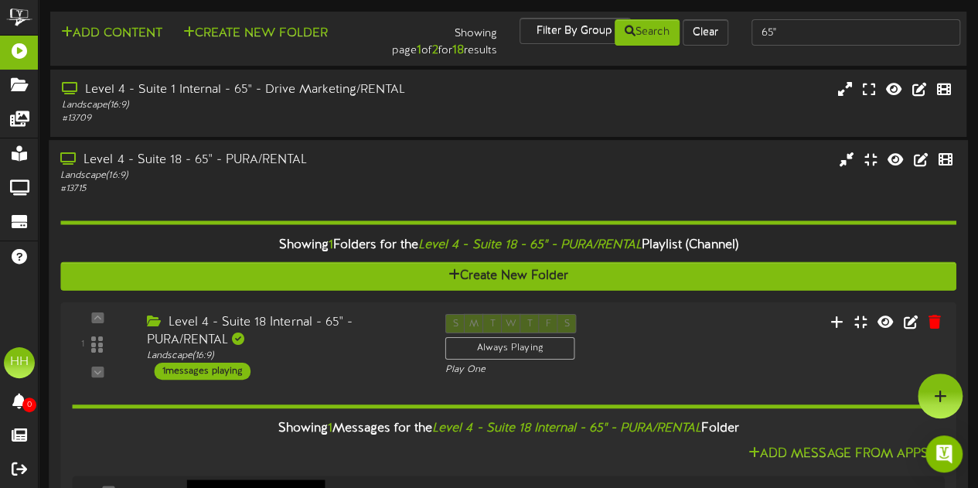
scroll to position [0, 0]
click at [323, 184] on div "# 13715" at bounding box center [240, 188] width 360 height 13
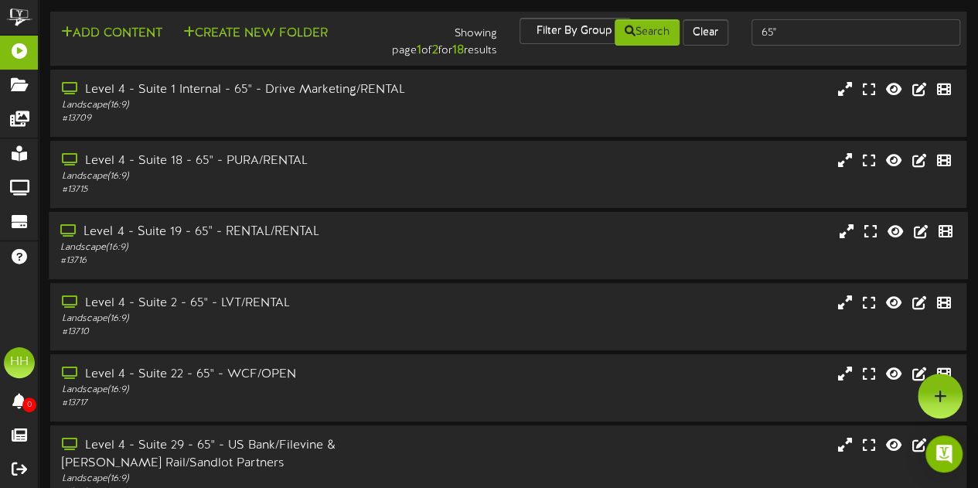
click at [313, 241] on div "Level 4 - Suite 19 - 65" - RENTAL/RENTAL" at bounding box center [240, 232] width 360 height 18
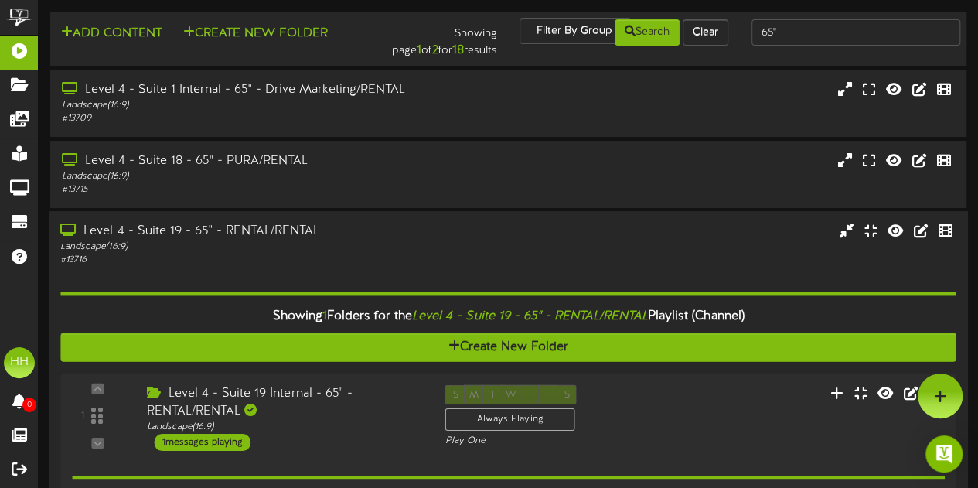
scroll to position [156, 0]
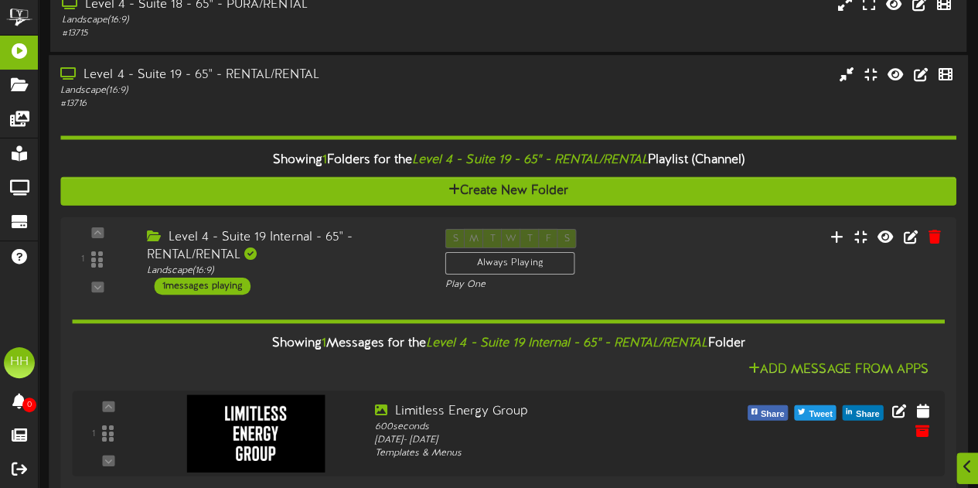
click at [313, 243] on div "Level 4 - Suite 19 Internal - 65" - RENTAL/RENTAL" at bounding box center [284, 247] width 275 height 36
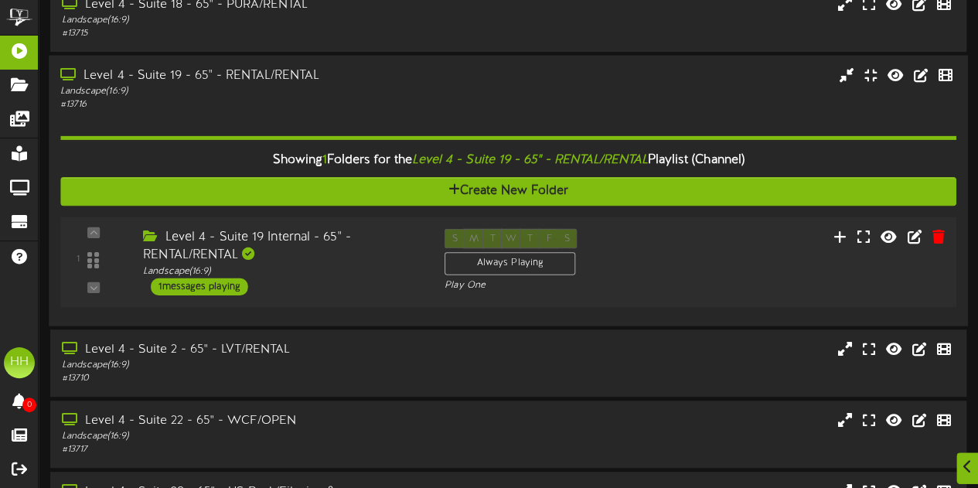
click at [313, 243] on div "Level 4 - Suite 19 Internal - 65" - RENTAL/RENTAL" at bounding box center [282, 247] width 278 height 36
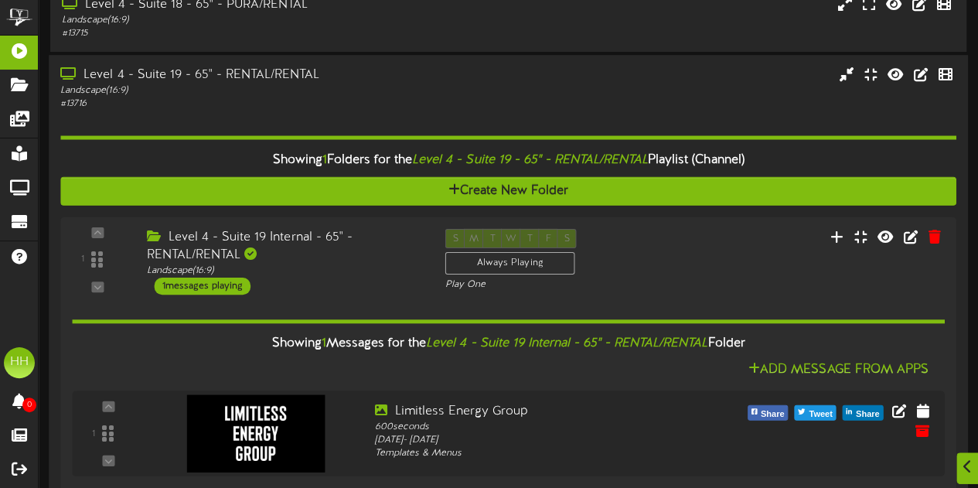
click at [295, 83] on div "Level 4 - Suite 19 - 65" - RENTAL/RENTAL" at bounding box center [240, 75] width 360 height 18
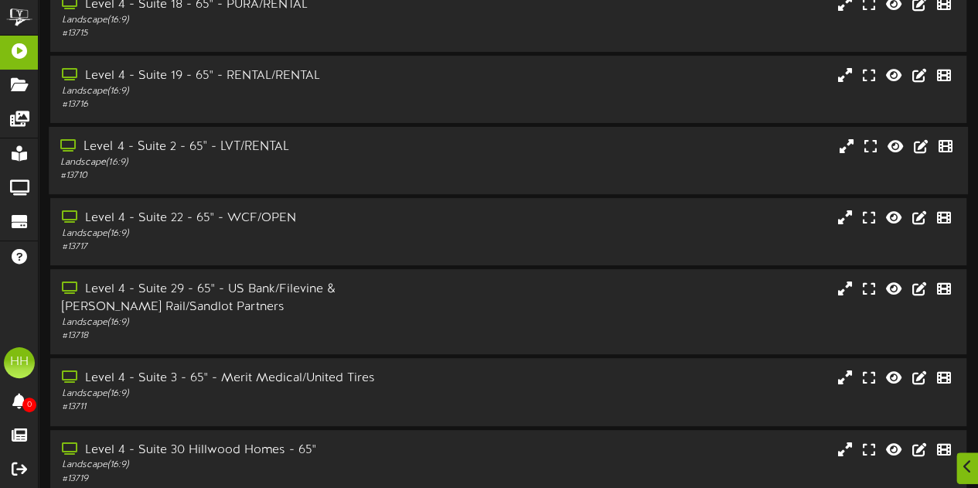
click at [295, 155] on div "Level 4 - Suite 2 - 65" - LVT/RENTAL" at bounding box center [240, 147] width 360 height 18
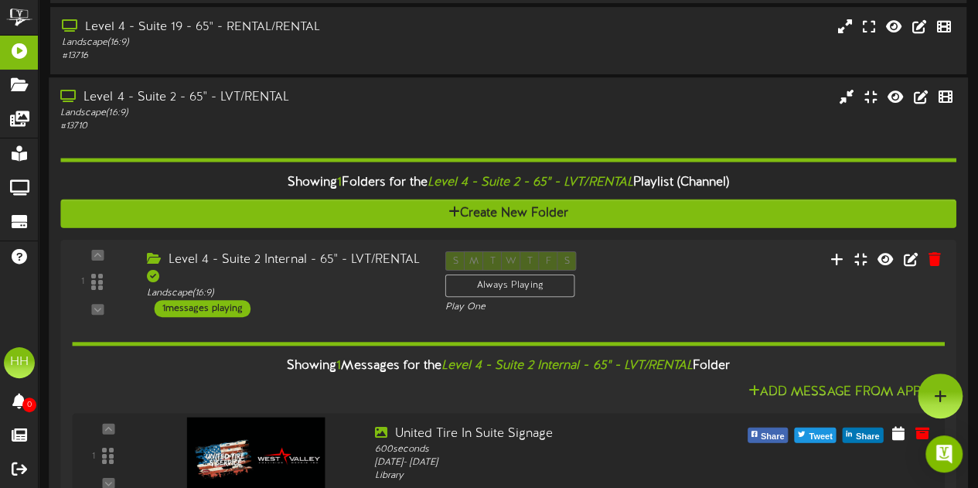
scroll to position [204, 0]
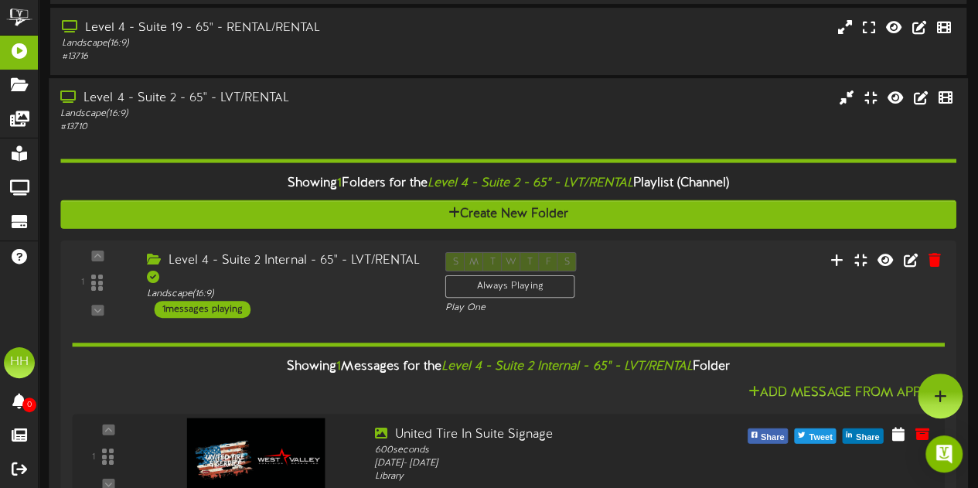
click at [288, 125] on div "# 13710" at bounding box center [240, 127] width 360 height 13
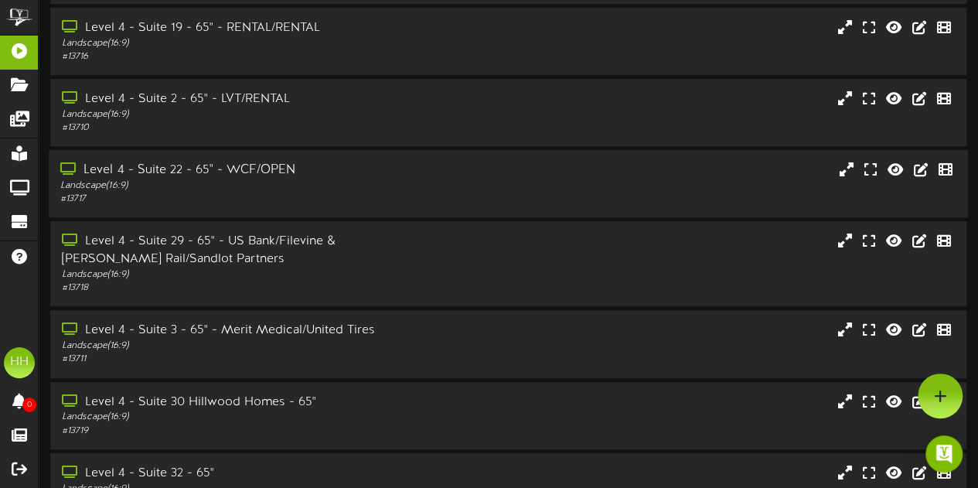
click at [295, 203] on div "# 13717" at bounding box center [240, 199] width 360 height 13
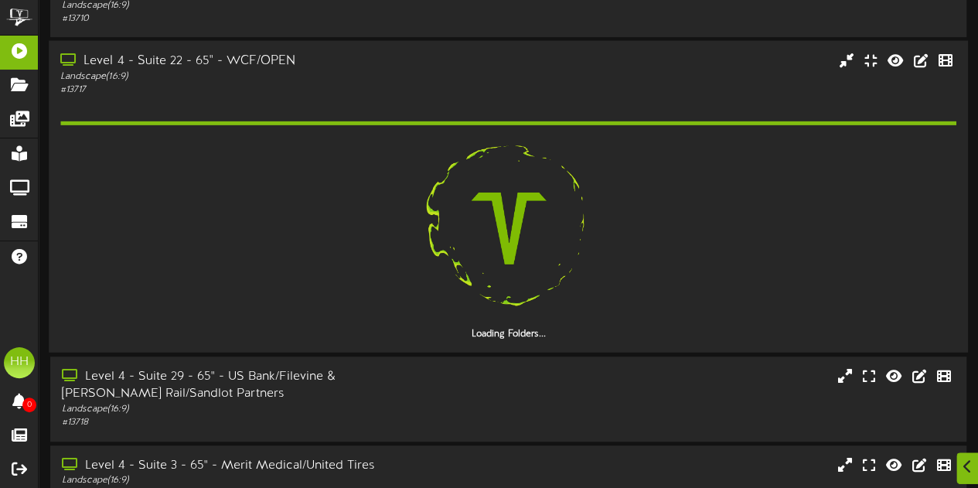
scroll to position [324, 0]
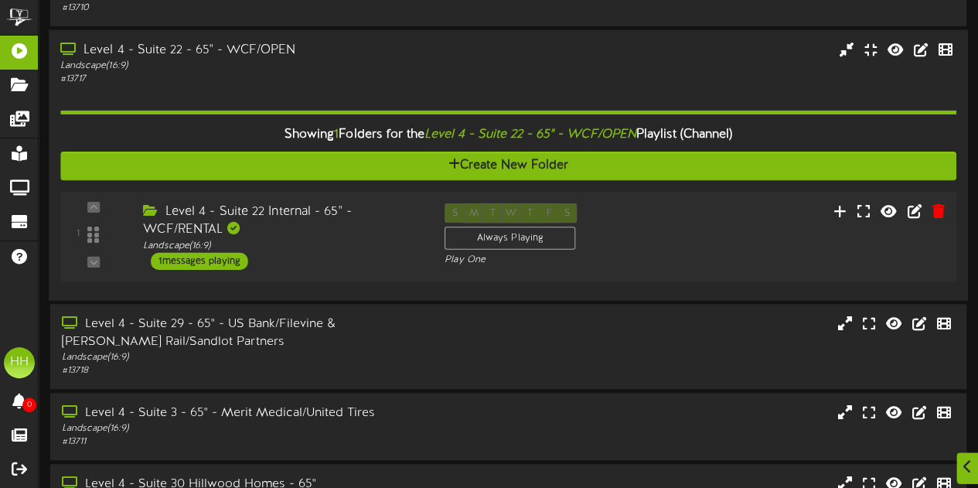
click at [321, 256] on div "Level 4 - Suite 22 Internal - 65" - WCF/RENTAL Landscape ( 16:9 ) 1 messages pl…" at bounding box center [282, 236] width 302 height 66
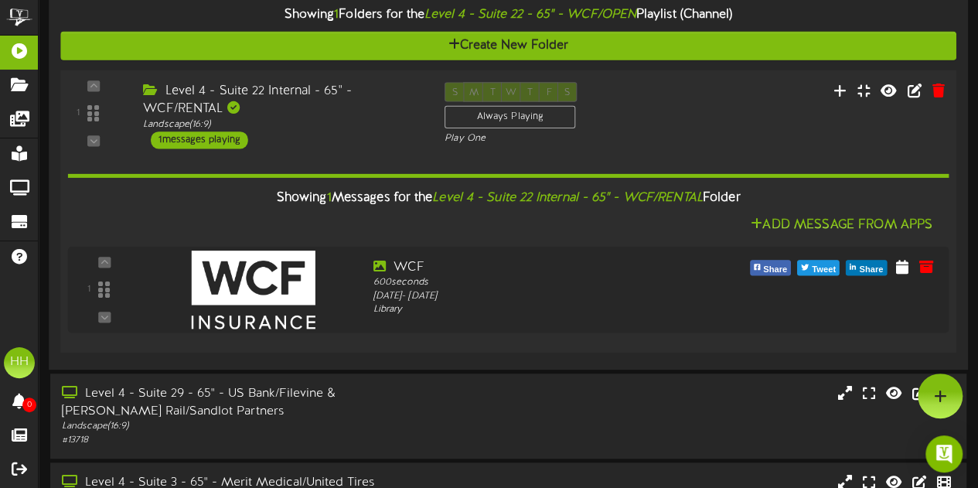
scroll to position [257, 0]
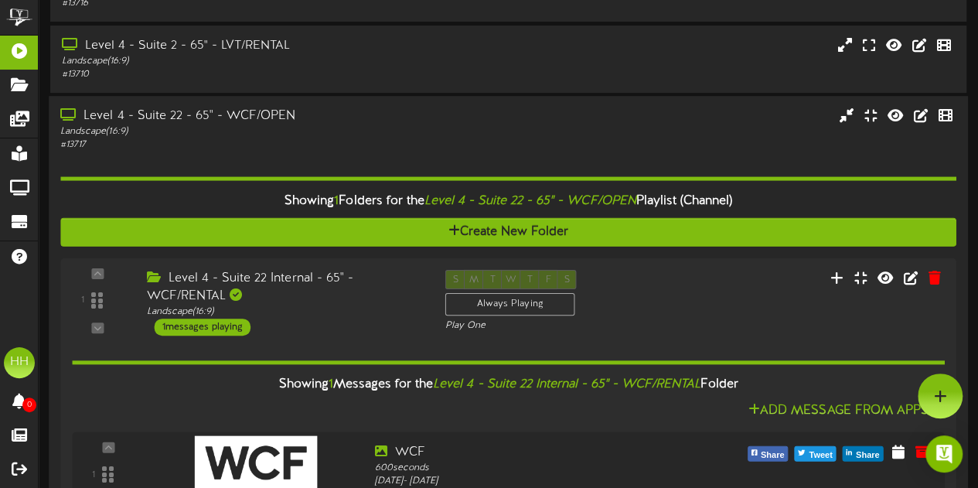
click at [319, 148] on div "# 13717" at bounding box center [240, 145] width 360 height 13
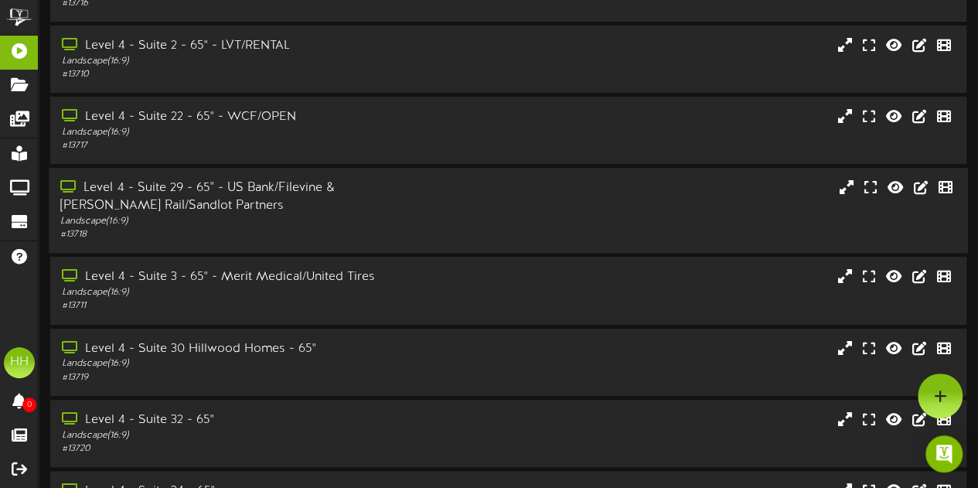
click at [310, 244] on div "Level 4 - Suite 29 - 65" - US Bank/Filevine & Stadler Rail/Sandlot Partners Lan…" at bounding box center [508, 210] width 919 height 85
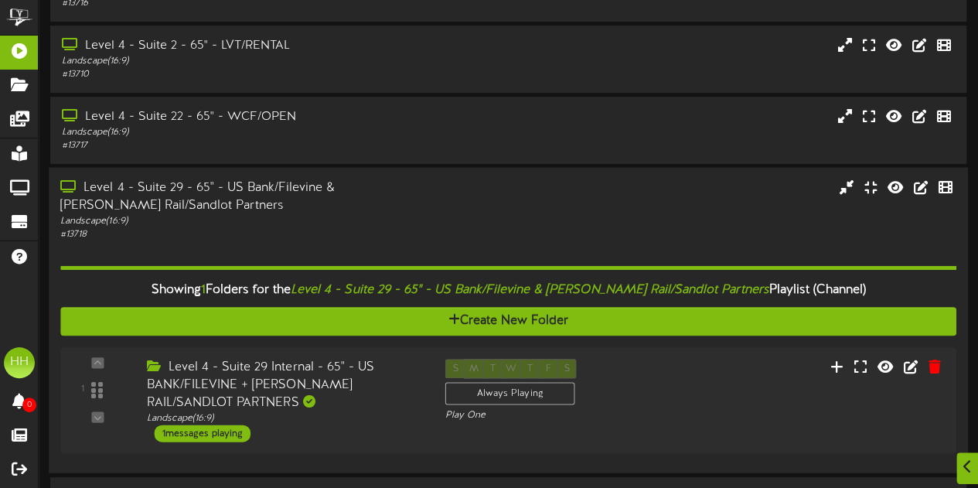
scroll to position [319, 0]
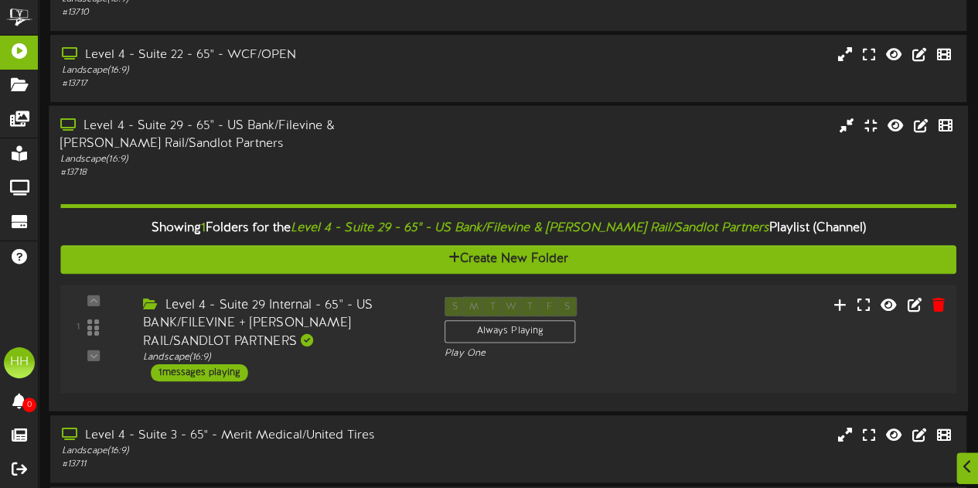
click at [331, 353] on div "Landscape ( 16:9 )" at bounding box center [282, 356] width 278 height 13
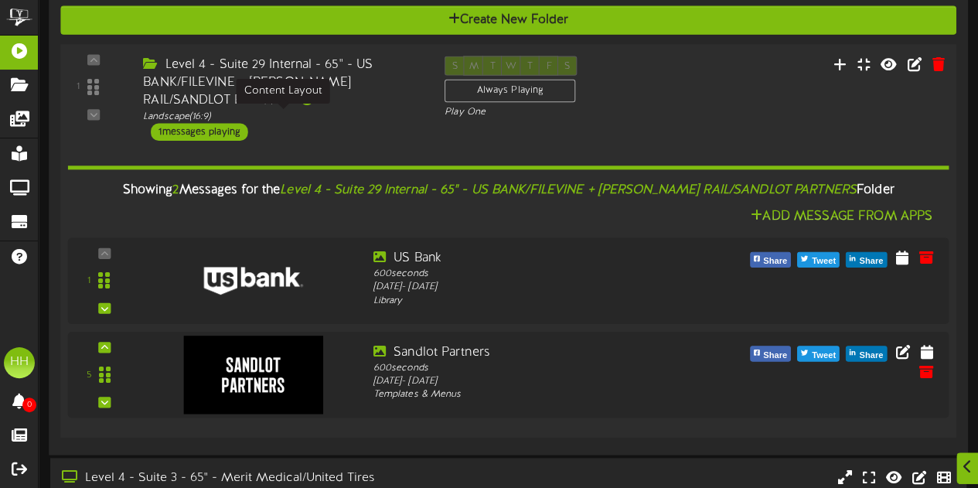
scroll to position [559, 0]
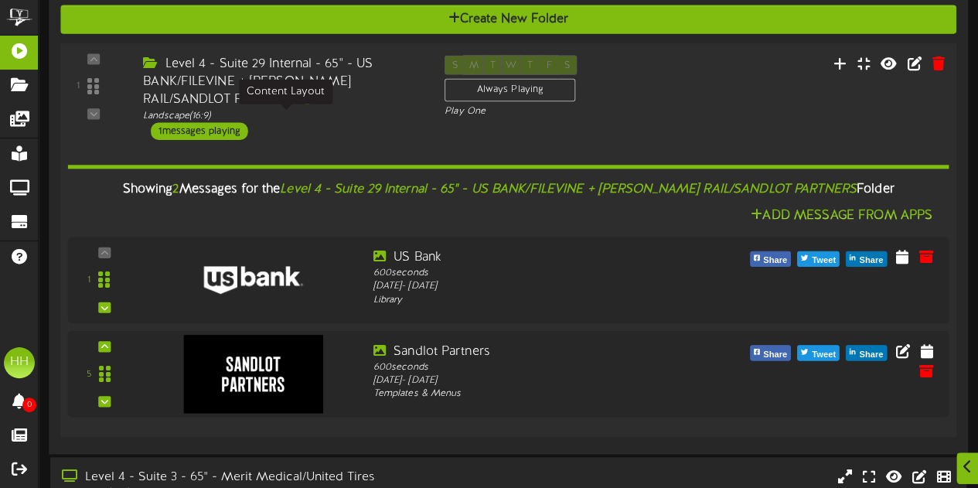
click at [408, 126] on div "Level 4 - Suite 29 Internal - 65" - US BANK/FILEVINE + STADLER RAIL/SANDLOT PAR…" at bounding box center [282, 97] width 302 height 84
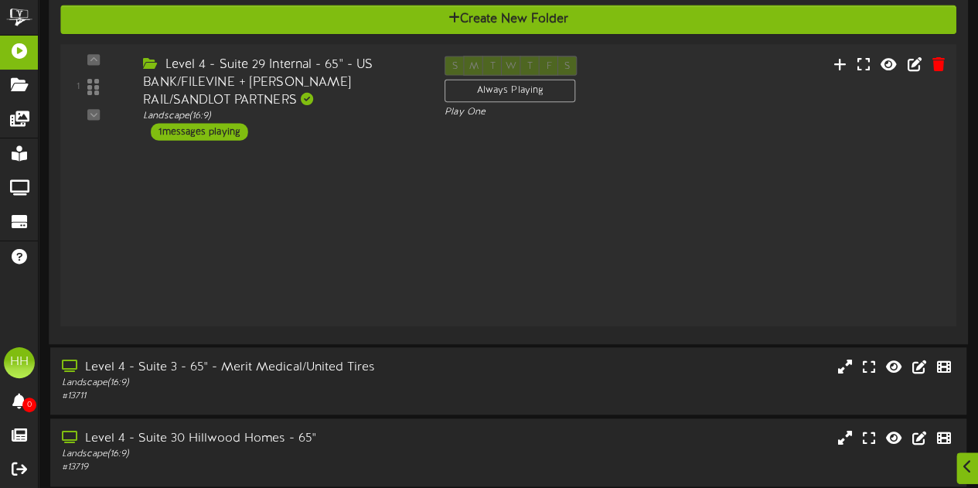
scroll to position [560, 0]
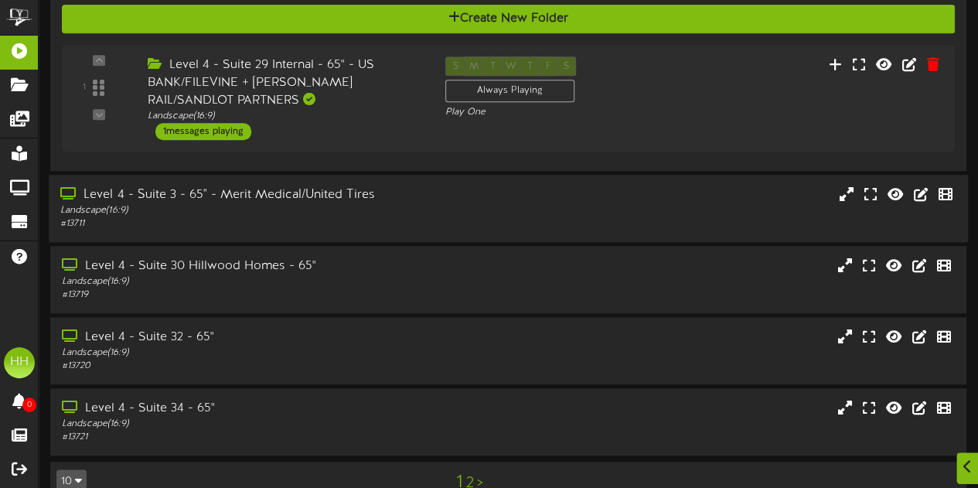
click at [354, 220] on div "# 13711" at bounding box center [240, 223] width 360 height 13
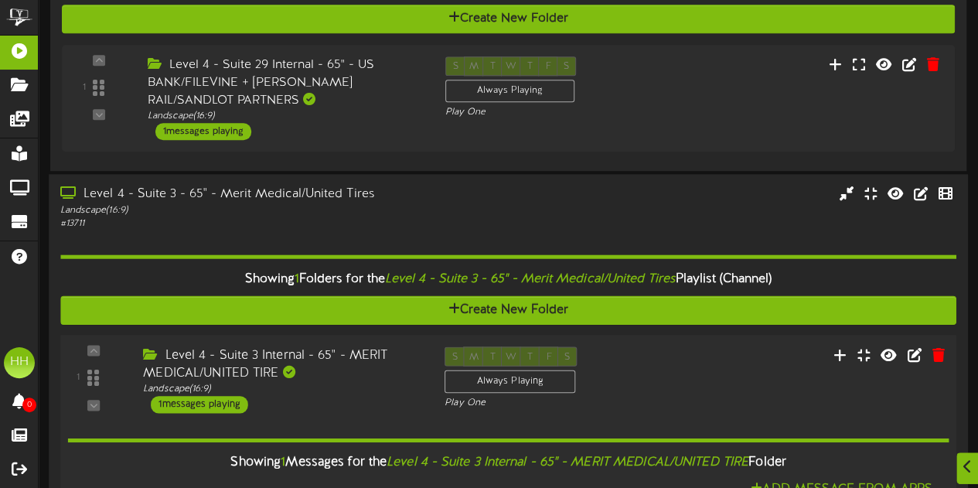
click at [357, 346] on div "Level 4 - Suite 3 Internal - 65" - MERIT MEDICAL/UNITED TIRE Landscape ( 16:9 )…" at bounding box center [282, 379] width 302 height 66
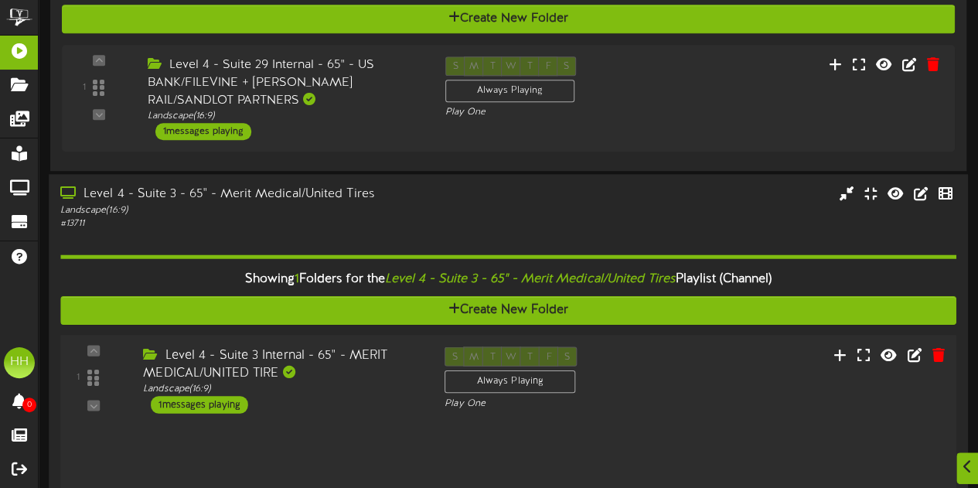
scroll to position [687, 0]
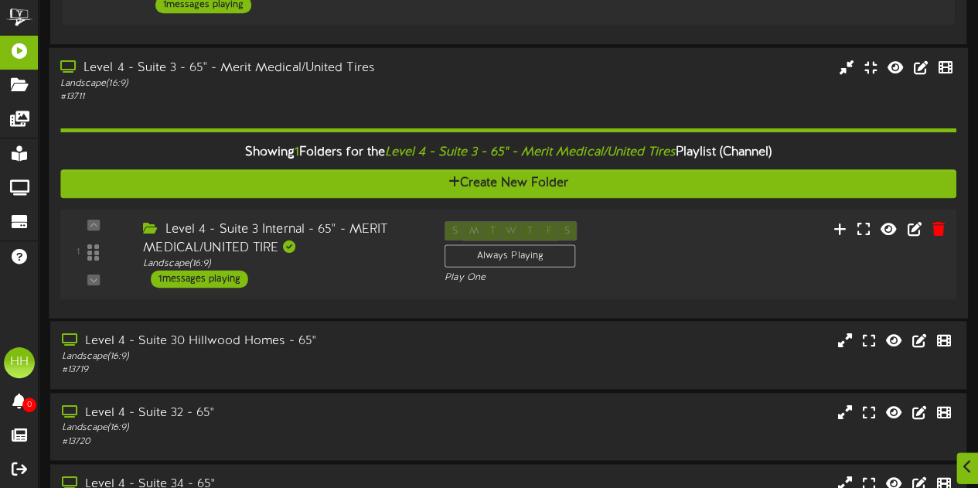
click at [357, 274] on div "Level 4 - Suite 3 Internal - 65" - MERIT MEDICAL/UNITED TIRE Landscape ( 16:9 )…" at bounding box center [282, 253] width 302 height 66
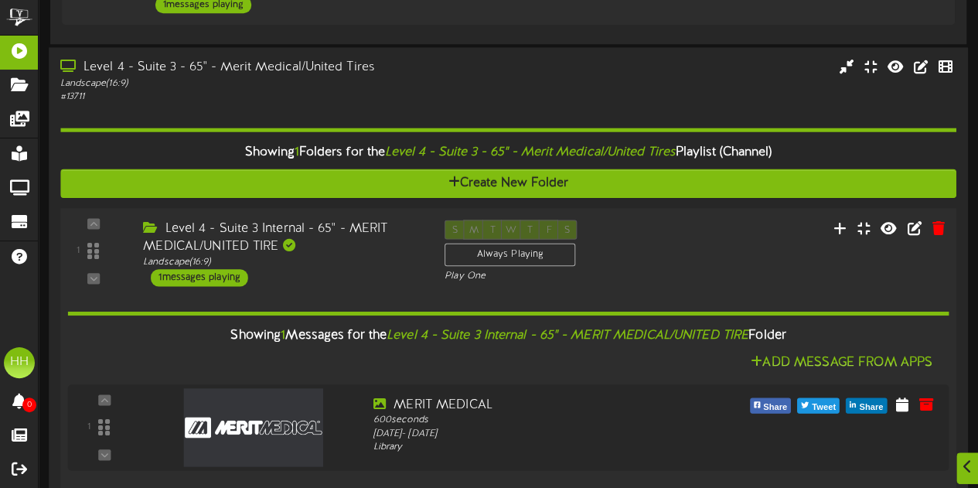
scroll to position [700, 0]
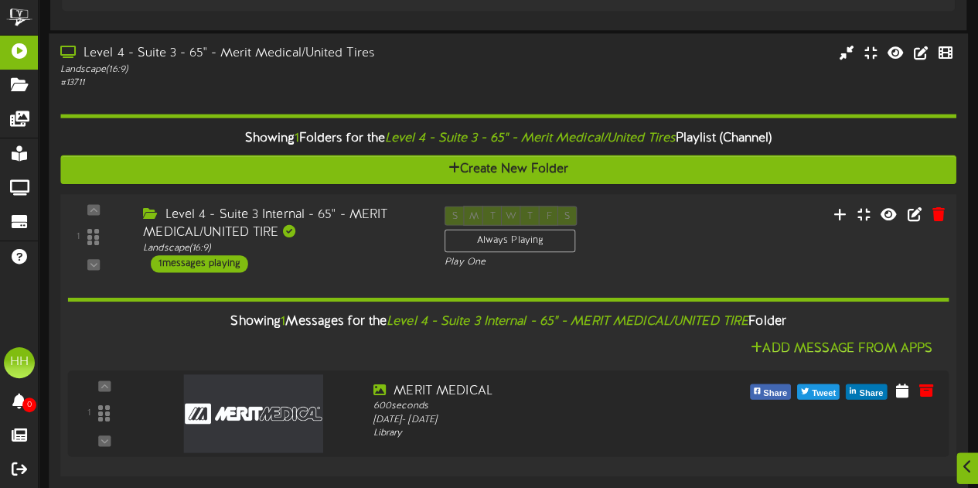
click at [357, 274] on div "Showing 1 Messages for the Level 4 - Suite 3 Internal - 65" - MERIT MEDICAL/UNI…" at bounding box center [508, 368] width 881 height 192
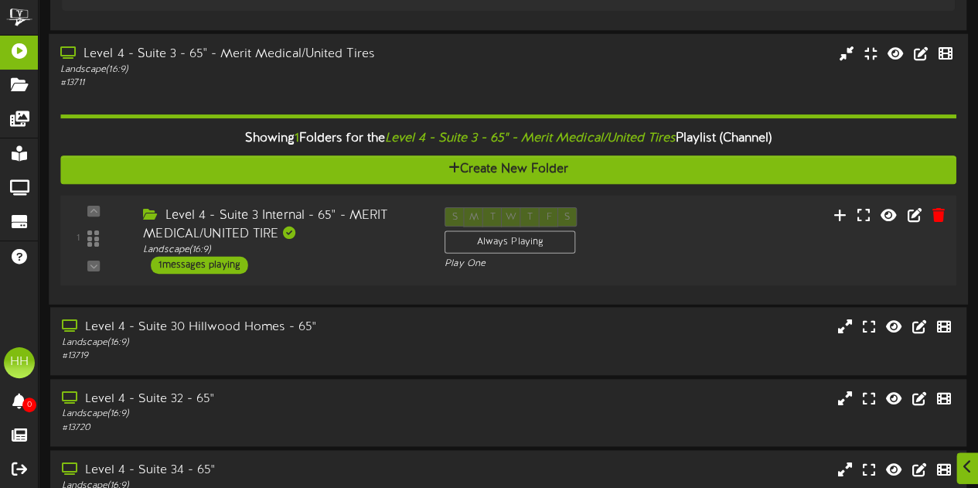
click at [350, 271] on div "Level 4 - Suite 3 Internal - 65" - MERIT MEDICAL/UNITED TIRE Landscape ( 16:9 )…" at bounding box center [282, 239] width 302 height 66
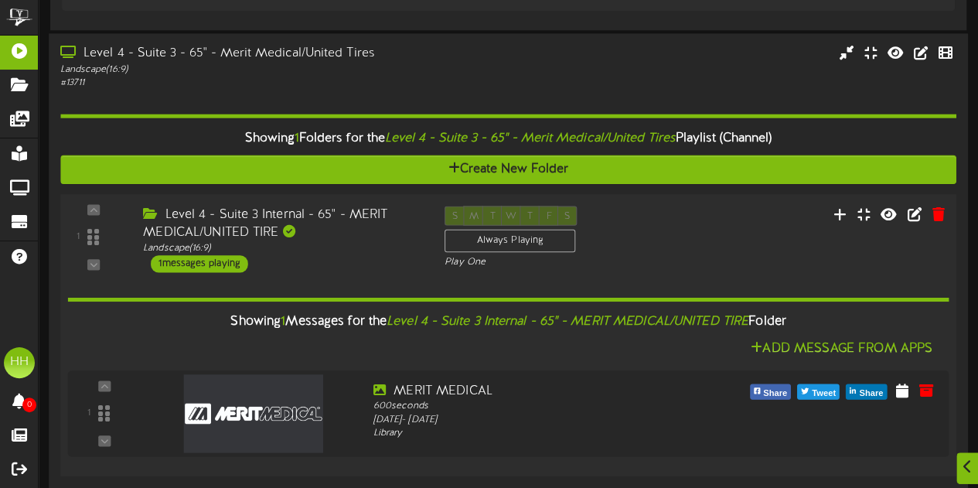
click at [350, 271] on div "Level 4 - Suite 3 Internal - 65" - MERIT MEDICAL/UNITED TIRE Landscape ( 16:9 )…" at bounding box center [282, 239] width 302 height 66
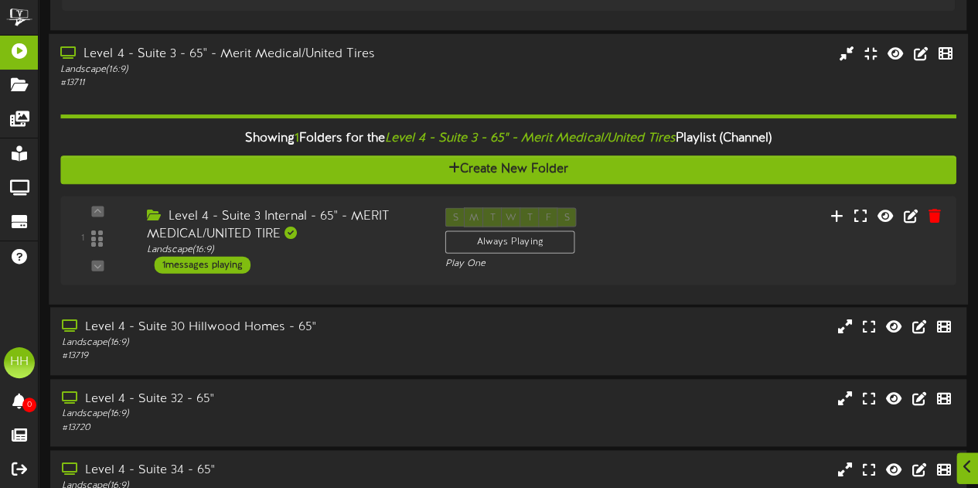
click at [315, 53] on div "Level 4 - Suite 3 - 65" - Merit Medical/United Tires" at bounding box center [240, 54] width 360 height 18
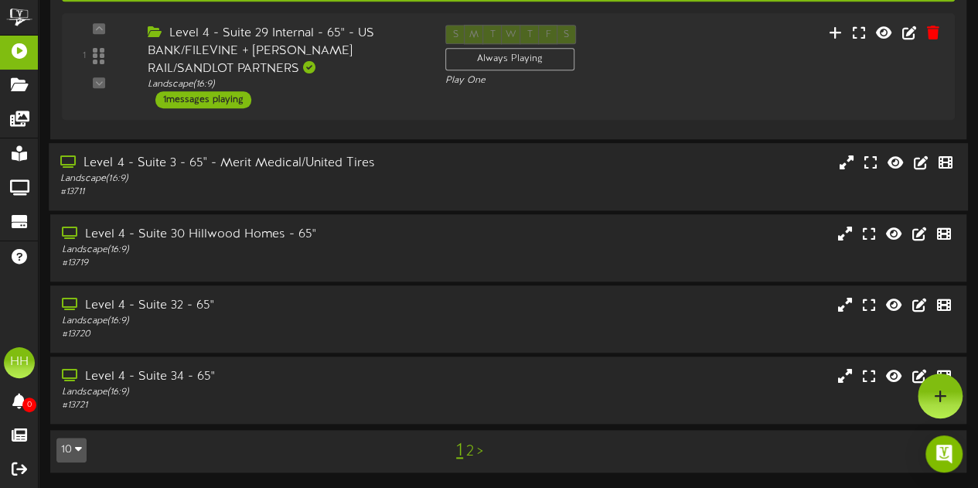
scroll to position [592, 0]
click at [267, 262] on div "# 13719" at bounding box center [240, 263] width 360 height 13
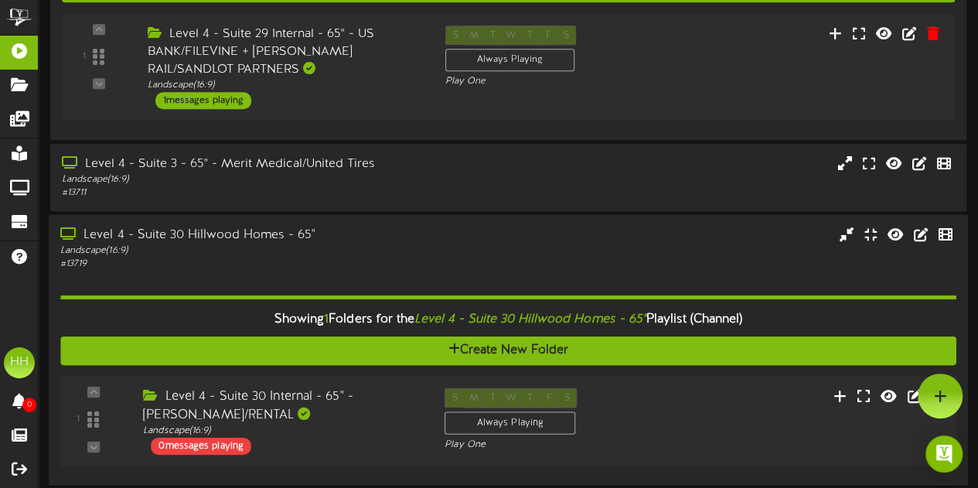
scroll to position [704, 0]
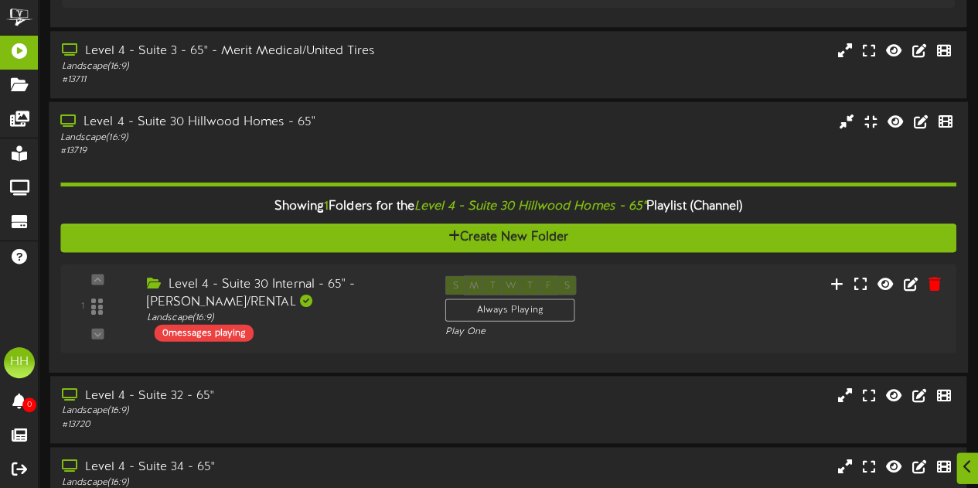
click at [269, 139] on div "Landscape ( 16:9 )" at bounding box center [240, 137] width 360 height 13
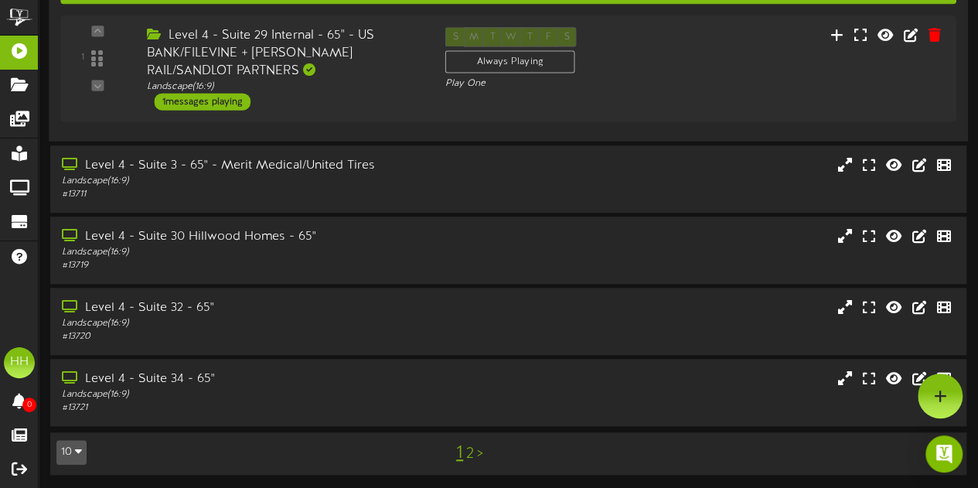
scroll to position [0, 0]
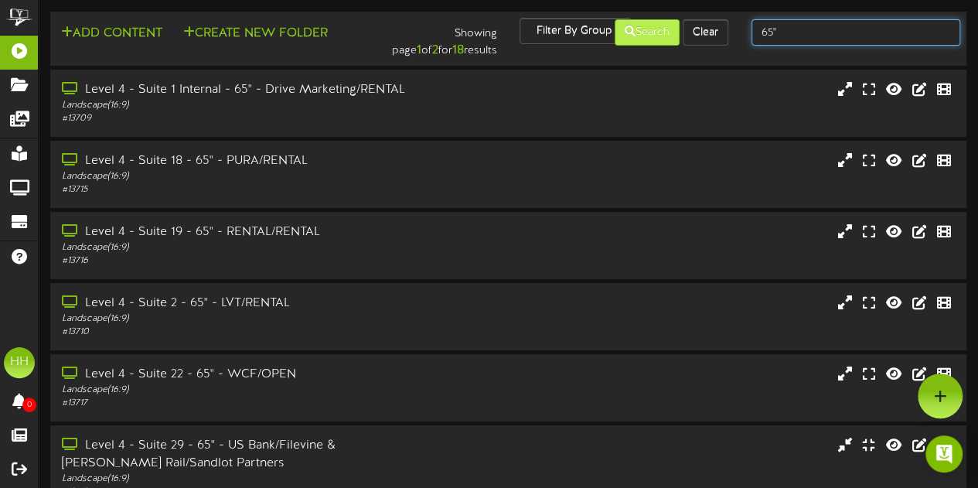
drag, startPoint x: 799, startPoint y: 26, endPoint x: 665, endPoint y: 30, distance: 133.8
click at [665, 30] on div "Add Content Create New Folder Showing page 1 of 2 for 18 results Filter By Grou…" at bounding box center [508, 39] width 927 height 42
type input "suite 44"
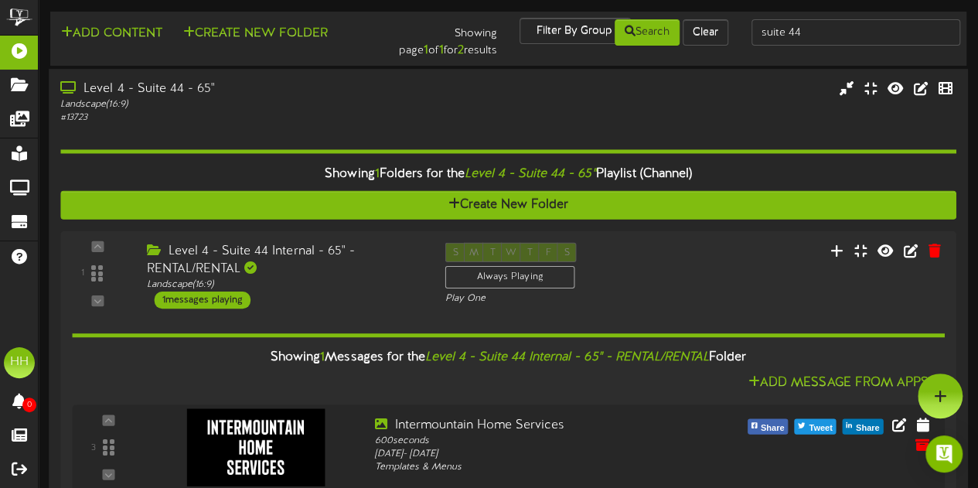
click at [268, 95] on div "Level 4 - Suite 44 - 65"" at bounding box center [240, 89] width 360 height 18
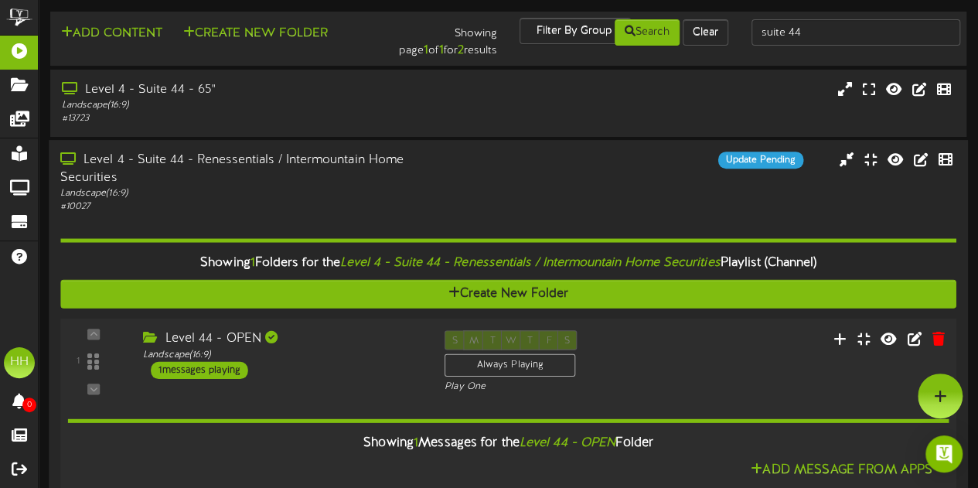
click at [347, 394] on div "Showing 1 Messages for the Level 44 - OPEN Folder Add Message From Apps 2" at bounding box center [508, 490] width 881 height 192
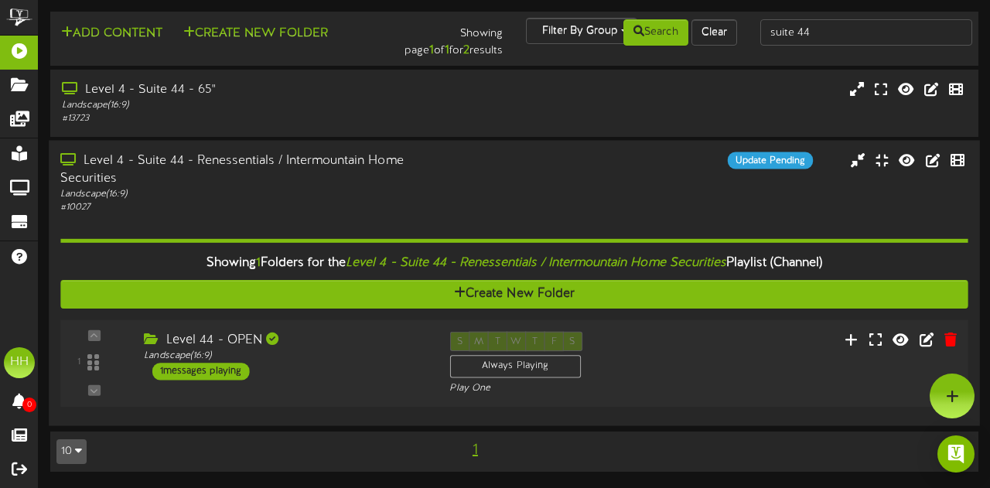
click at [347, 393] on div "1 ( 16:9" at bounding box center [514, 362] width 916 height 63
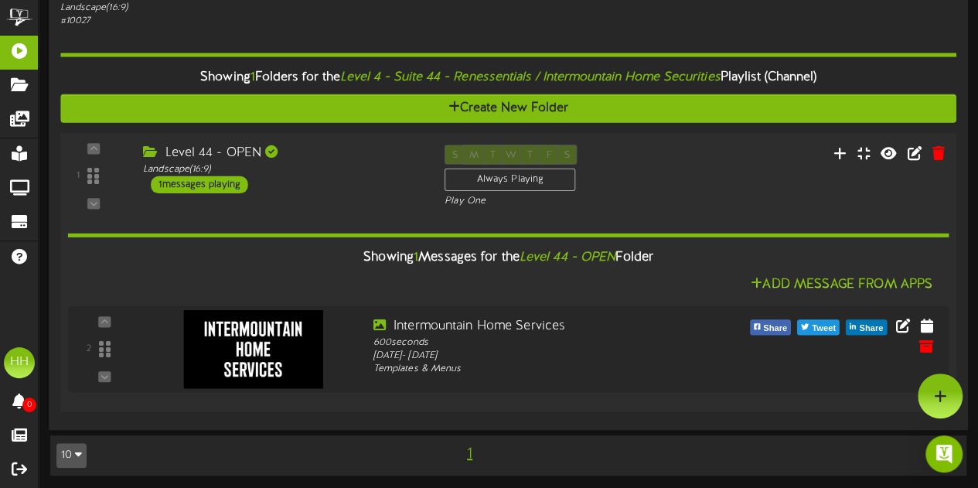
scroll to position [186, 0]
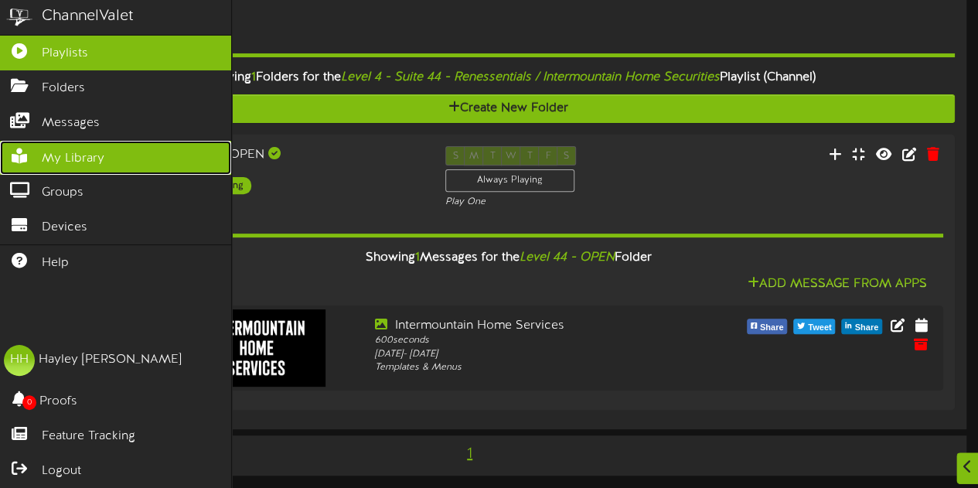
click at [79, 163] on link "My Library" at bounding box center [115, 158] width 231 height 35
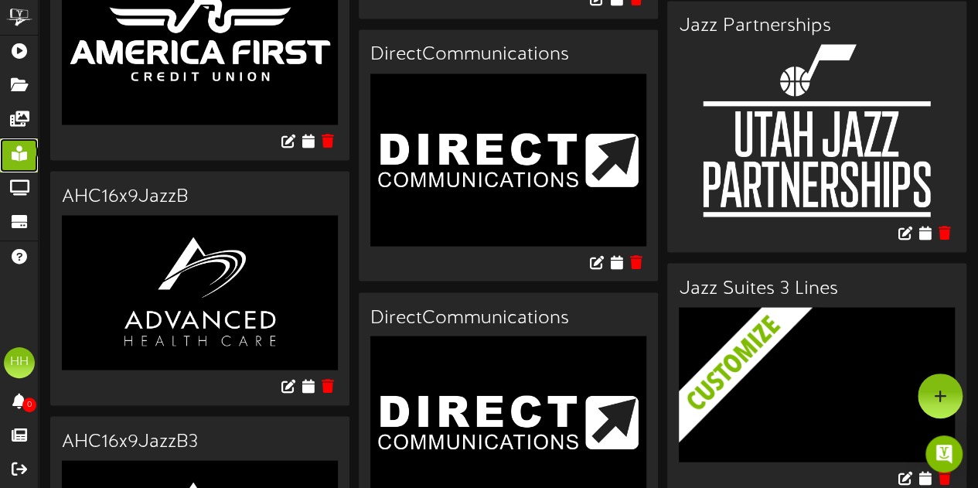
scroll to position [1392, 0]
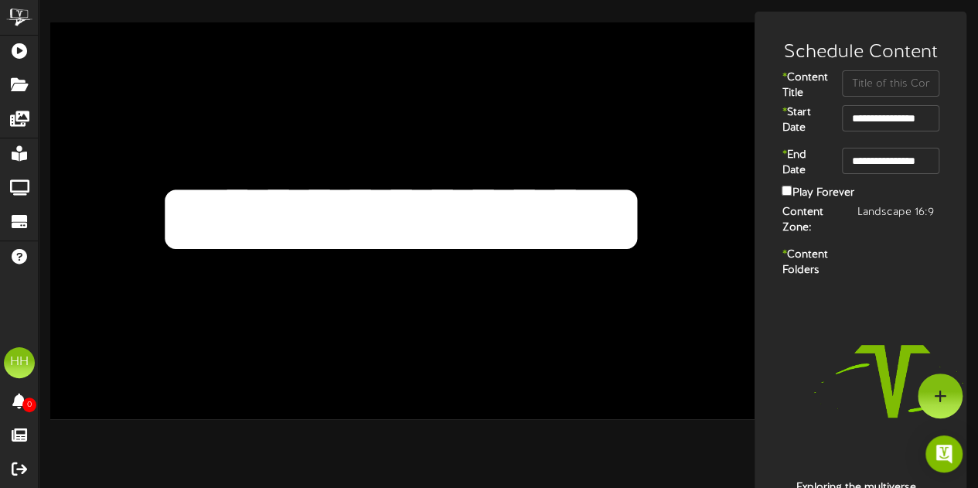
click at [513, 199] on textarea "**********" at bounding box center [400, 219] width 579 height 134
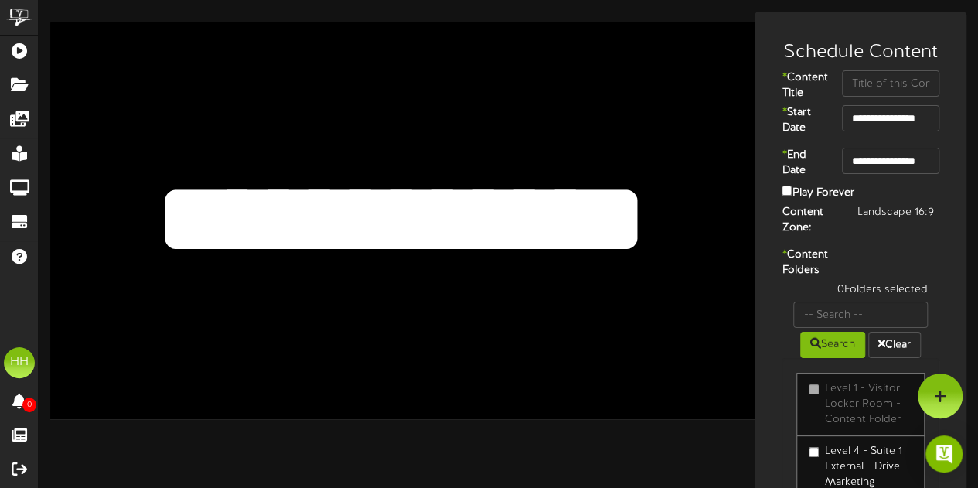
paste textarea "*"
type textarea "**********"
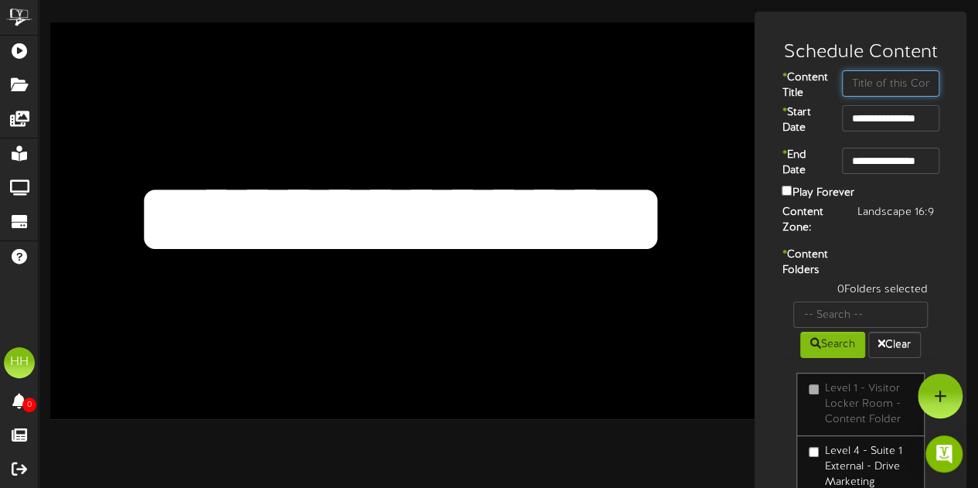
click at [907, 84] on input "text" at bounding box center [890, 83] width 97 height 26
type input "Renessentilas"
click at [895, 169] on input "**********" at bounding box center [890, 161] width 97 height 26
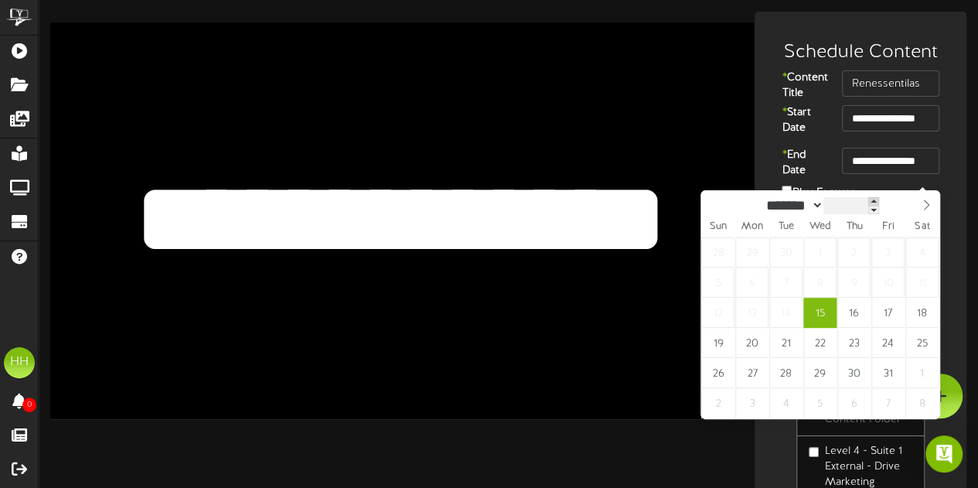
type input "****"
click at [881, 202] on span at bounding box center [876, 201] width 11 height 9
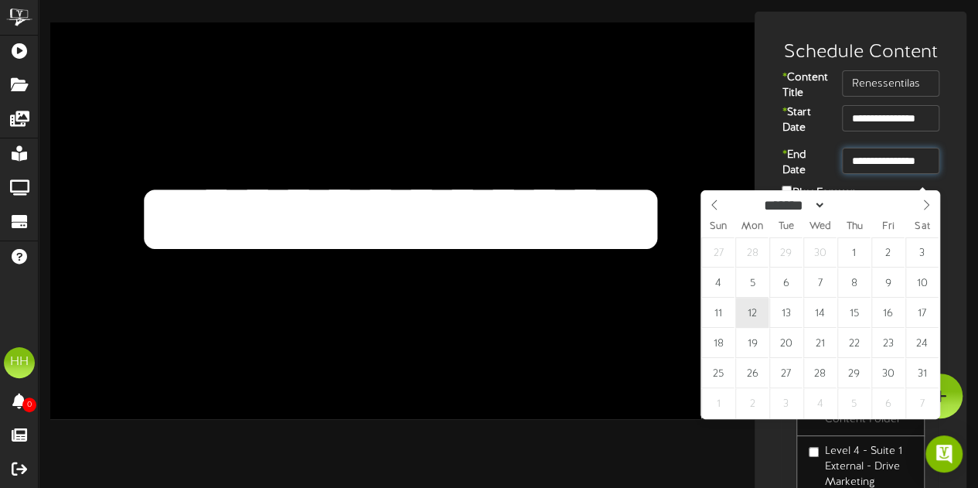
type input "**********"
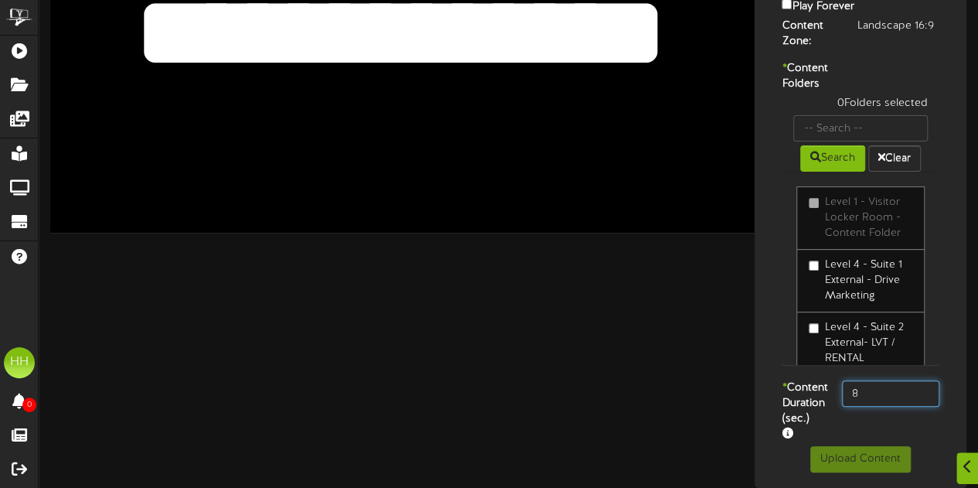
drag, startPoint x: 886, startPoint y: 378, endPoint x: 775, endPoint y: 373, distance: 111.5
click at [775, 380] on div "* Content Duration (sec.) 8" at bounding box center [860, 413] width 204 height 66
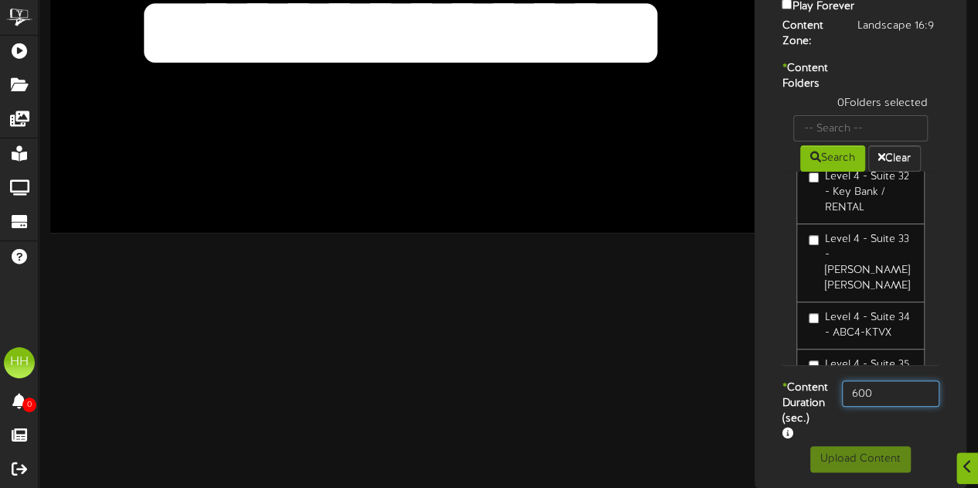
scroll to position [1699, 0]
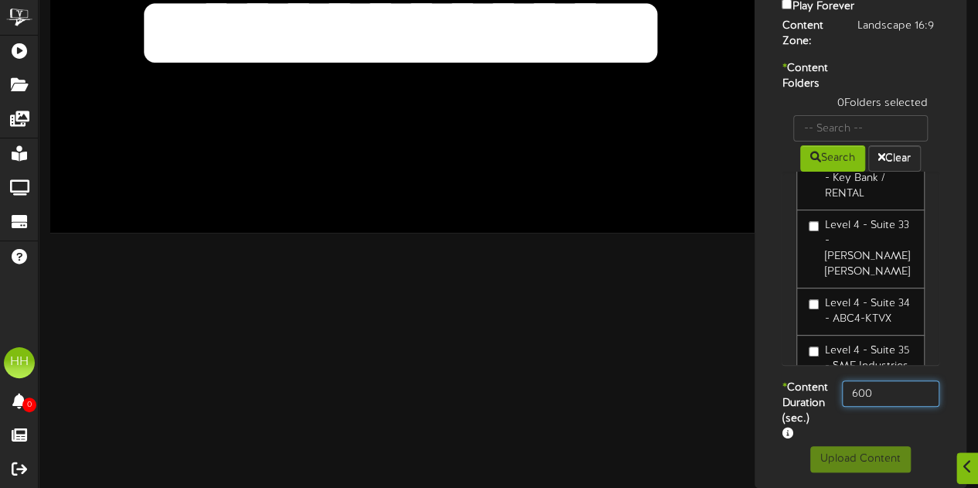
type input "600"
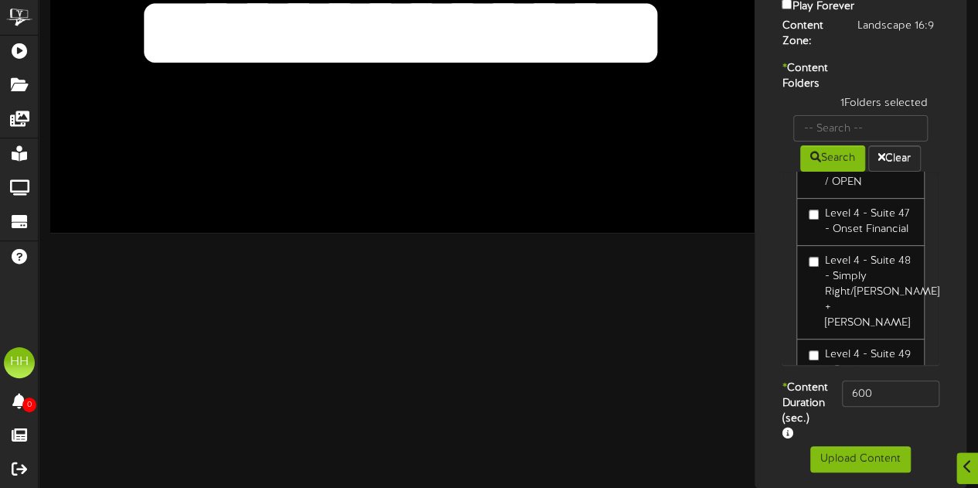
scroll to position [230, 0]
click at [860, 460] on button "Upload Content" at bounding box center [860, 459] width 101 height 26
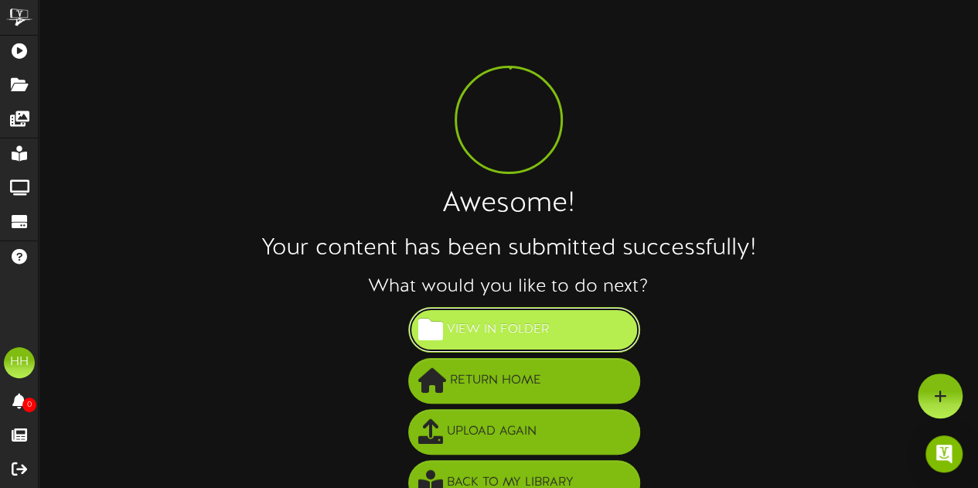
click at [564, 315] on button "View in Folder" at bounding box center [524, 330] width 232 height 46
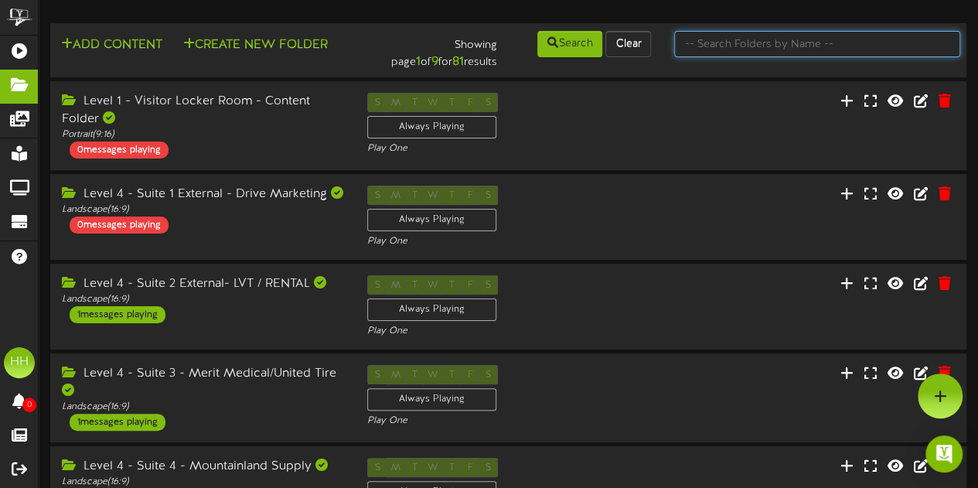
click at [714, 52] on input "text" at bounding box center [817, 44] width 286 height 26
type input "suite 44"
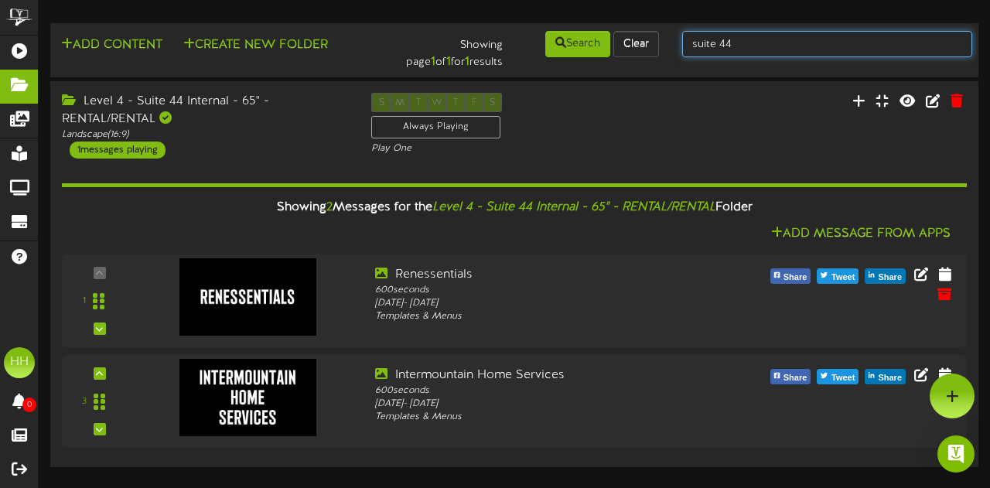
click at [765, 41] on input "suite 44" at bounding box center [827, 44] width 290 height 26
type input "suite 4"
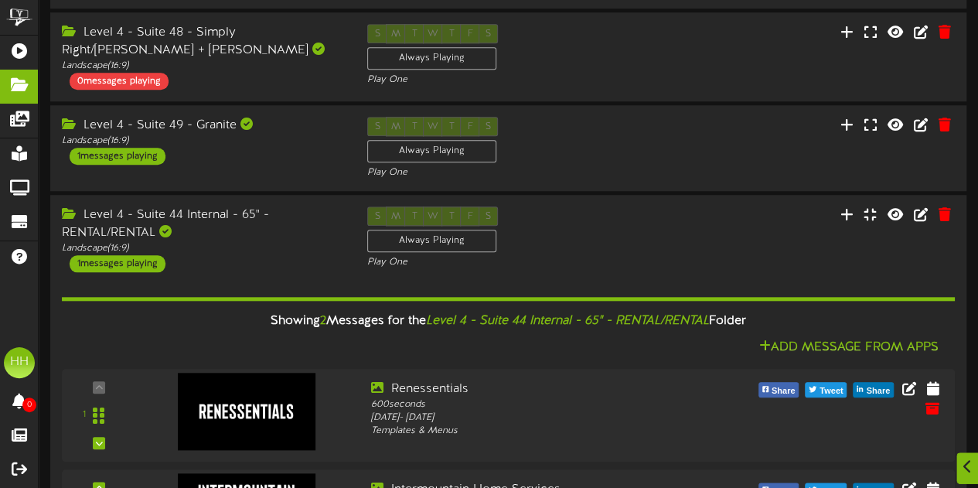
scroll to position [965, 0]
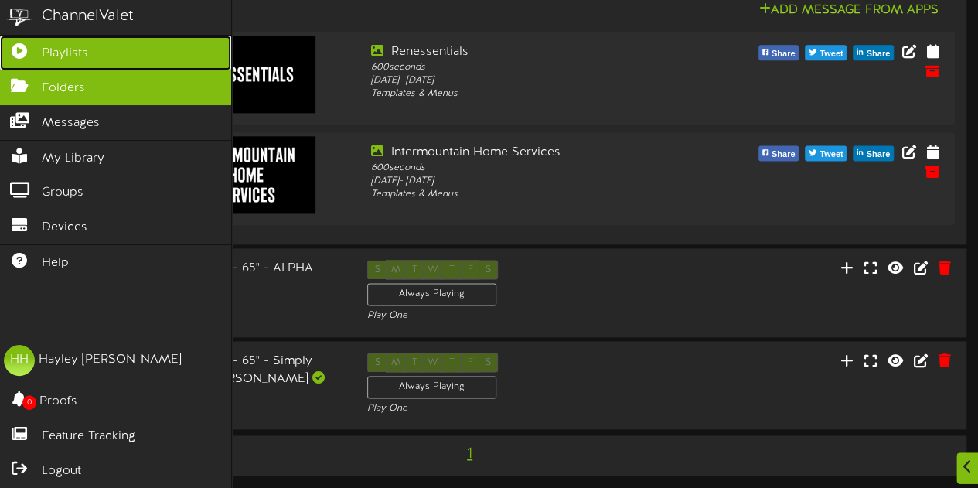
click at [98, 56] on link "Playlists" at bounding box center [115, 53] width 231 height 35
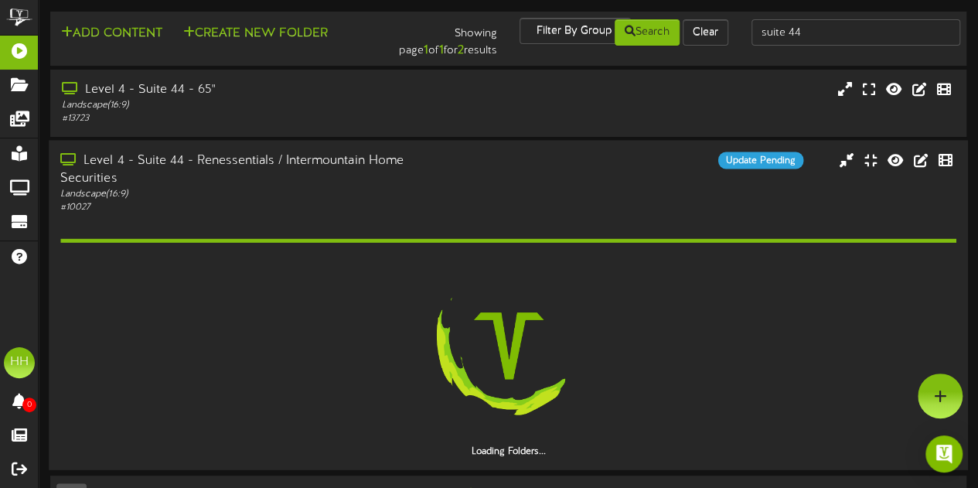
click at [237, 171] on div "Level 4 - Suite 44 - Renessentials / Intermountain Home Securities" at bounding box center [240, 170] width 360 height 36
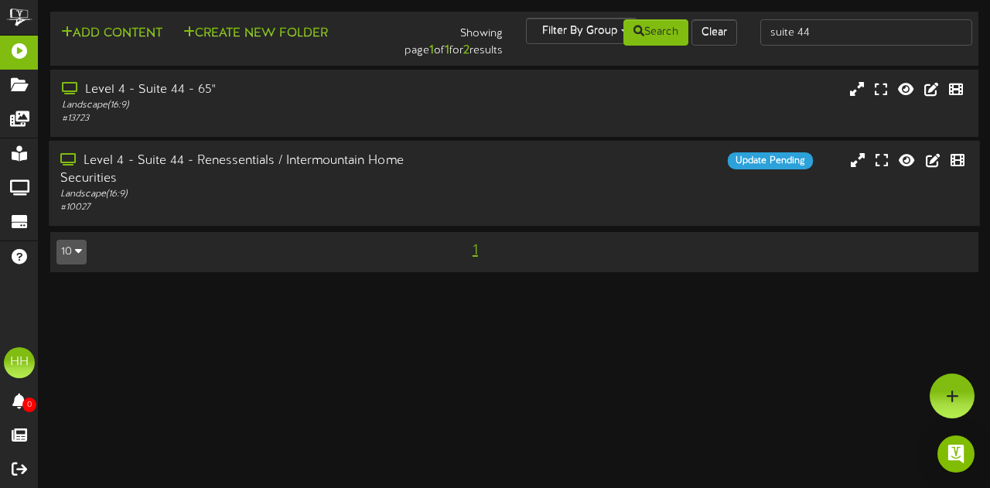
click at [408, 199] on div "Landscape ( 16:9 )" at bounding box center [242, 194] width 364 height 13
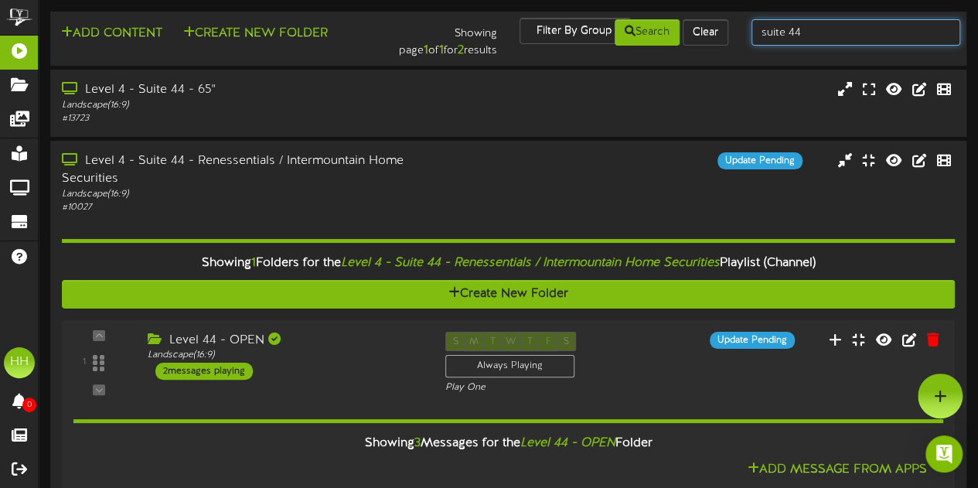
click at [822, 20] on input "suite 44" at bounding box center [855, 32] width 209 height 26
type input "suite 27"
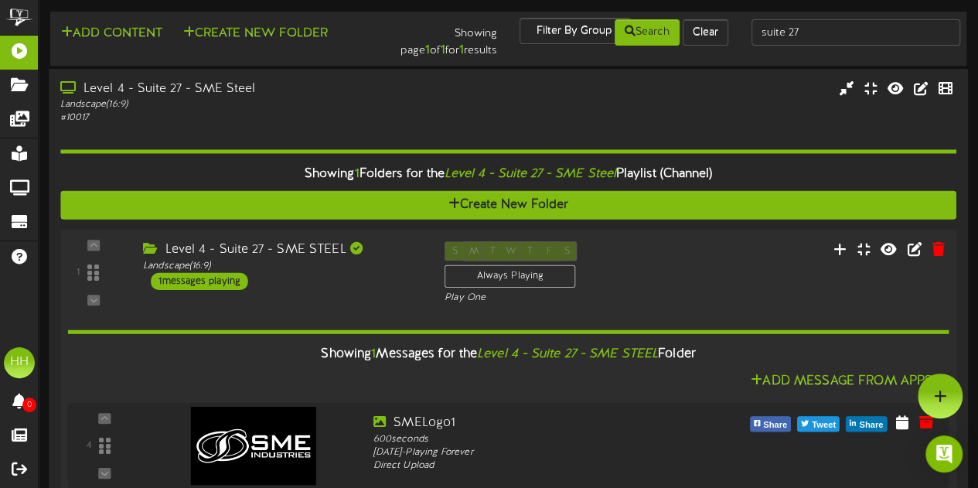
scroll to position [39, 0]
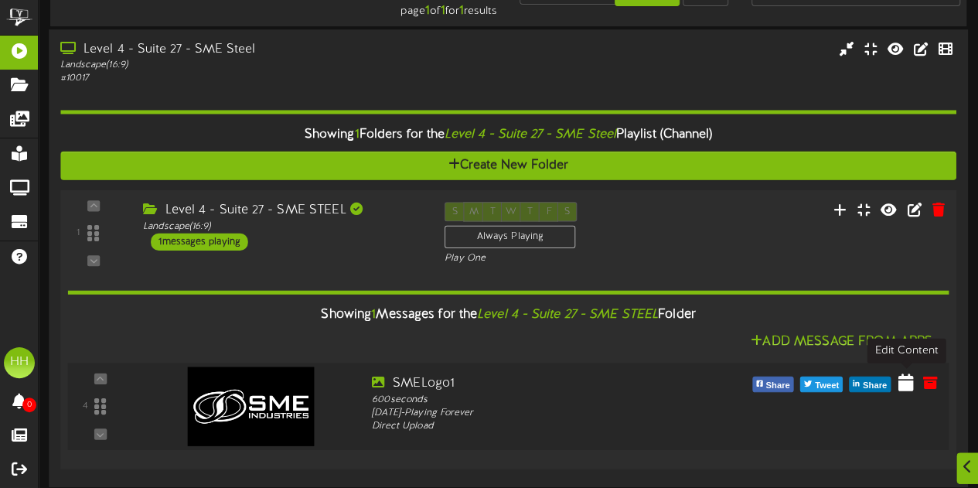
click at [908, 382] on icon at bounding box center [905, 381] width 15 height 17
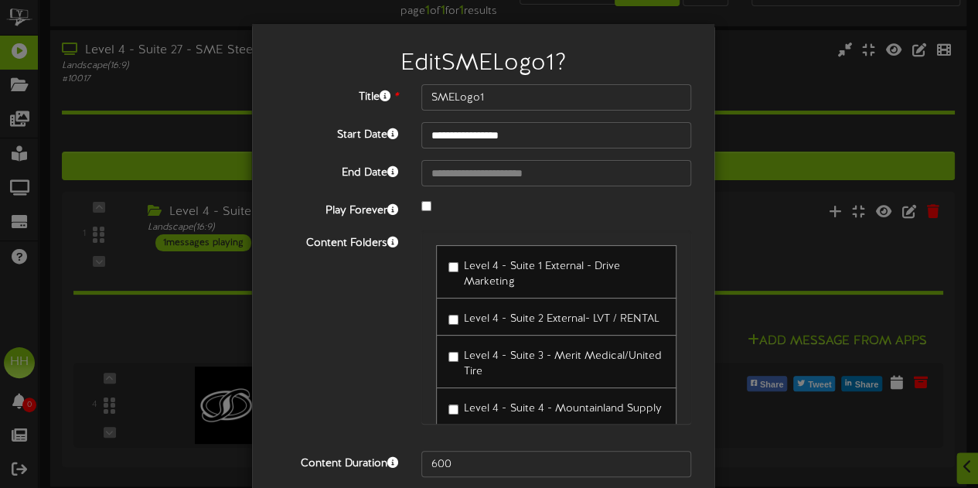
click at [765, 191] on div "**********" at bounding box center [489, 244] width 978 height 488
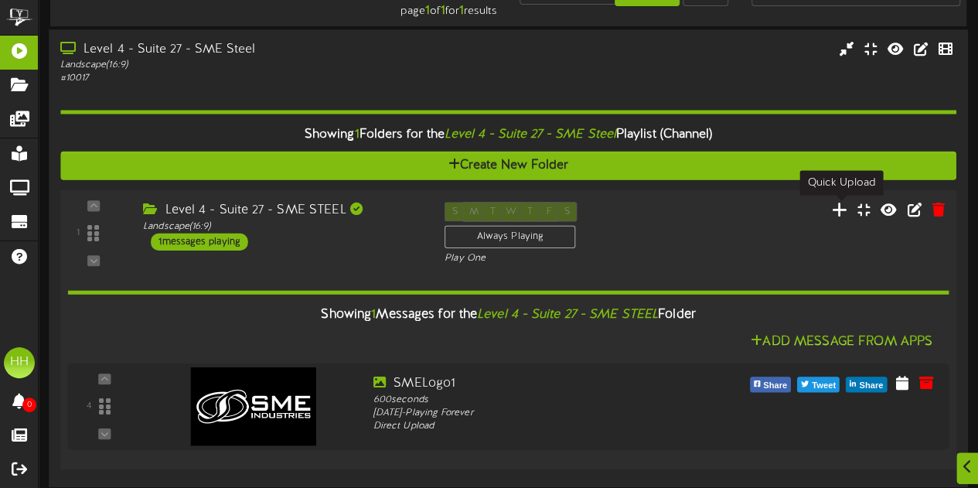
click at [835, 214] on icon at bounding box center [840, 208] width 16 height 17
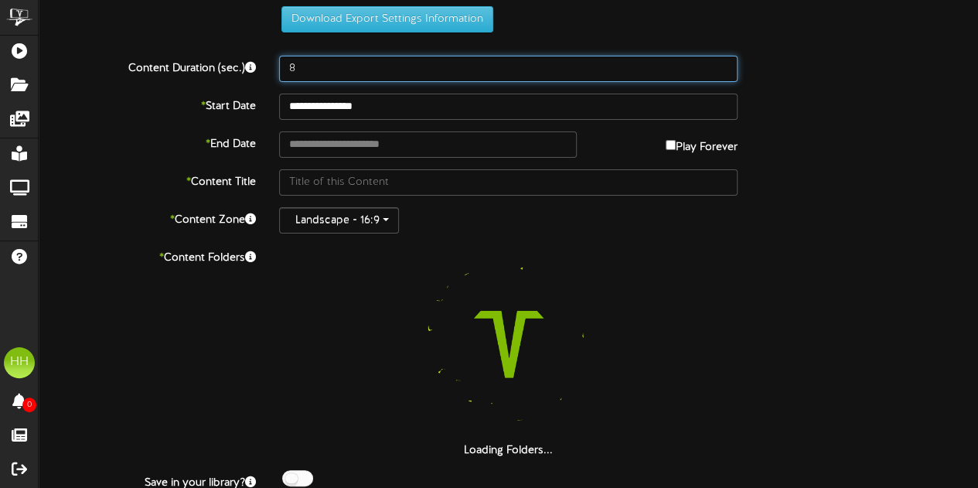
drag, startPoint x: 346, startPoint y: 66, endPoint x: 196, endPoint y: 69, distance: 150.0
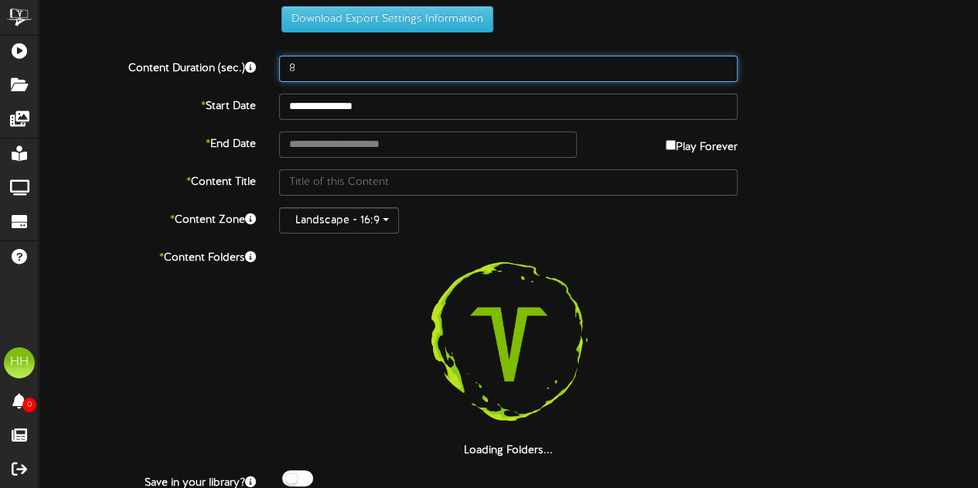
click at [196, 69] on div "Content Duration (sec.) 8" at bounding box center [508, 69] width 963 height 26
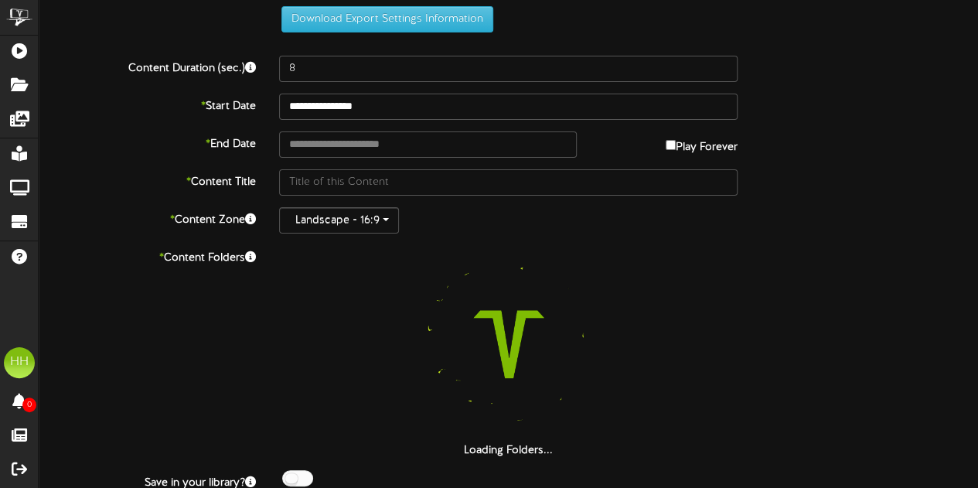
click at [196, 69] on label "Content Duration (sec.)" at bounding box center [147, 66] width 240 height 21
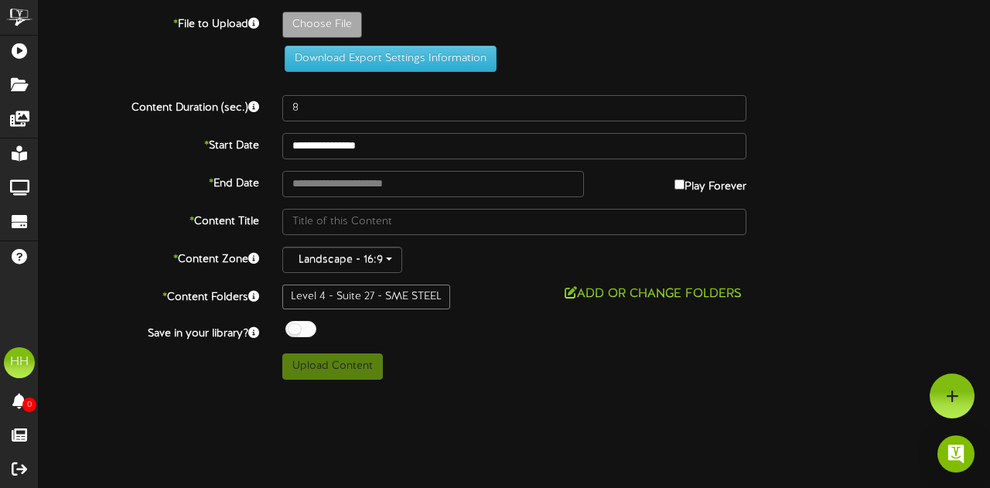
click at [337, 123] on div "**********" at bounding box center [514, 196] width 951 height 368
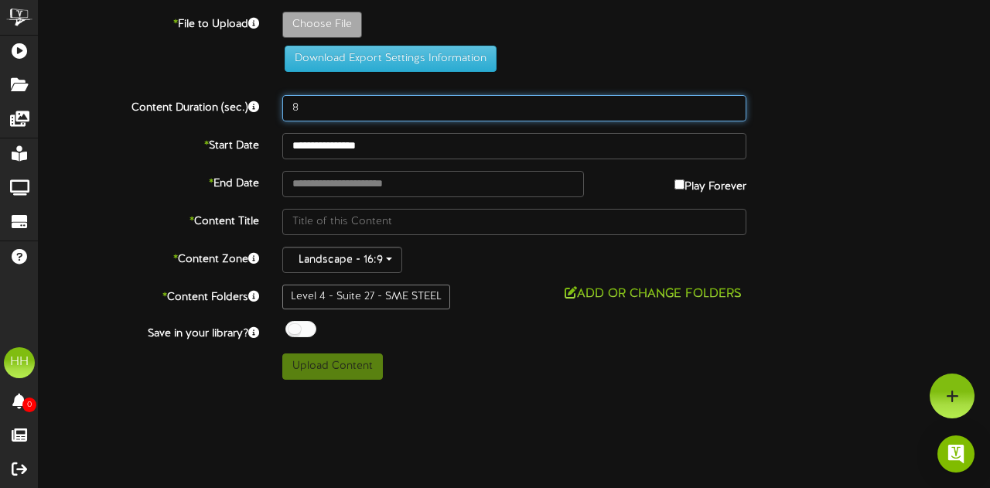
click at [337, 114] on input "8" at bounding box center [514, 108] width 464 height 26
click at [337, 114] on input "60" at bounding box center [514, 108] width 464 height 26
type input "600"
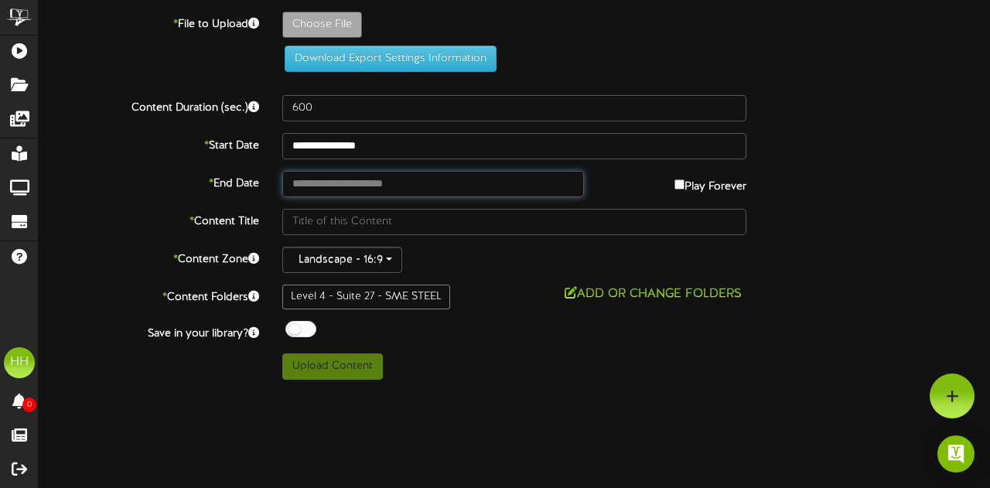
click at [354, 178] on input "text" at bounding box center [433, 184] width 302 height 26
type input "**********"
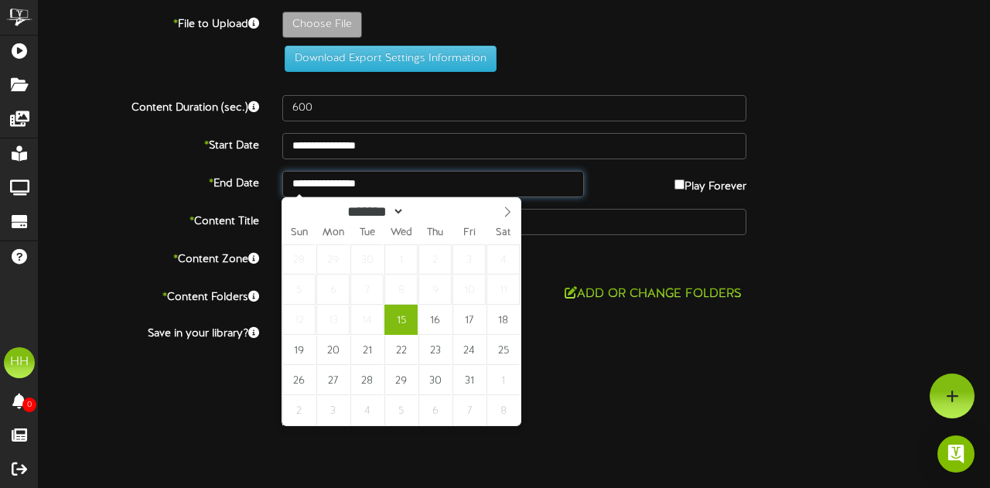
click at [582, 186] on input "**********" at bounding box center [433, 184] width 302 height 26
click at [501, 186] on input "**********" at bounding box center [433, 184] width 302 height 26
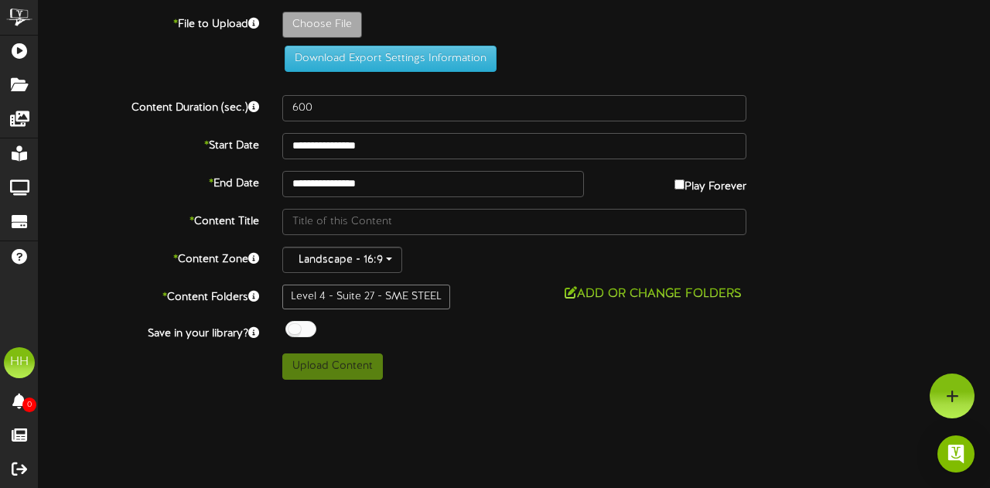
click at [608, 180] on div "Play Forever" at bounding box center [676, 183] width 162 height 24
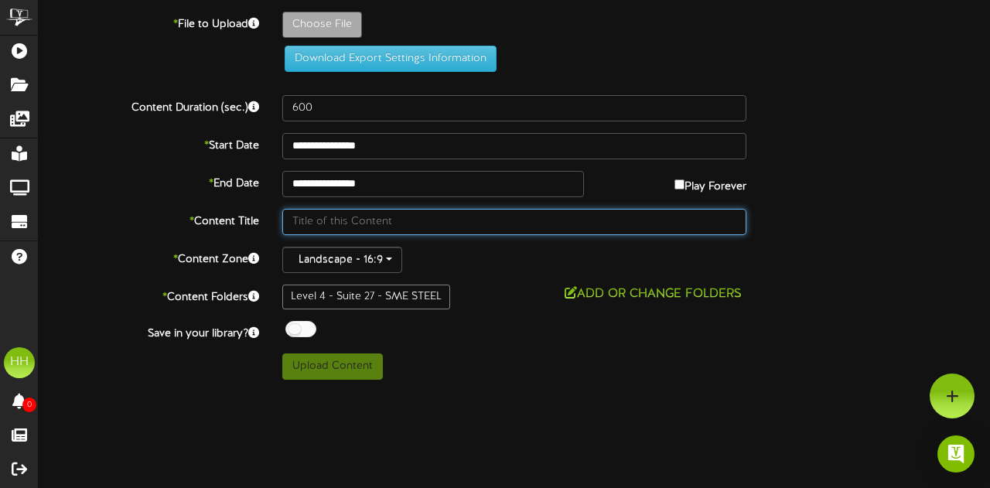
click at [376, 222] on input "text" at bounding box center [514, 222] width 464 height 26
type input "SME"
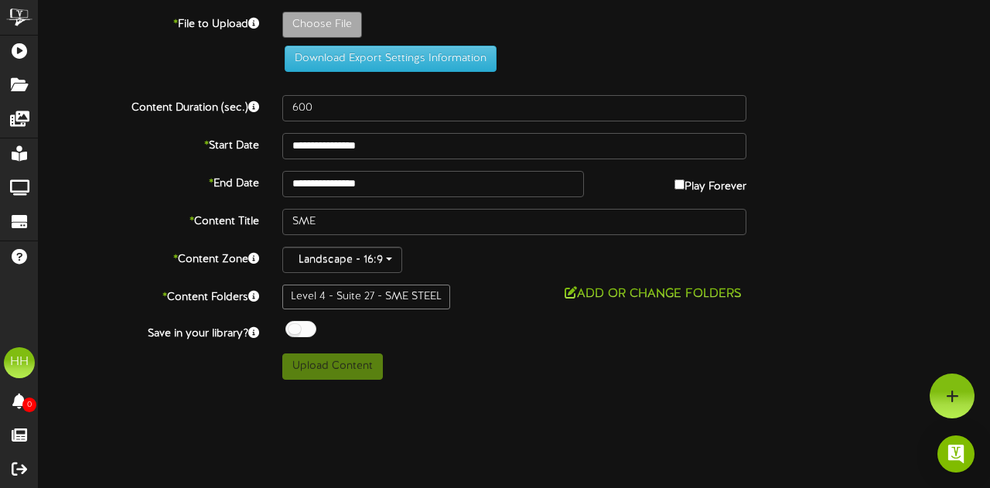
click at [476, 262] on div "Landscape - 16:9" at bounding box center [514, 260] width 464 height 26
click at [396, 205] on div "**********" at bounding box center [514, 196] width 951 height 368
click at [394, 186] on input "**********" at bounding box center [433, 184] width 302 height 26
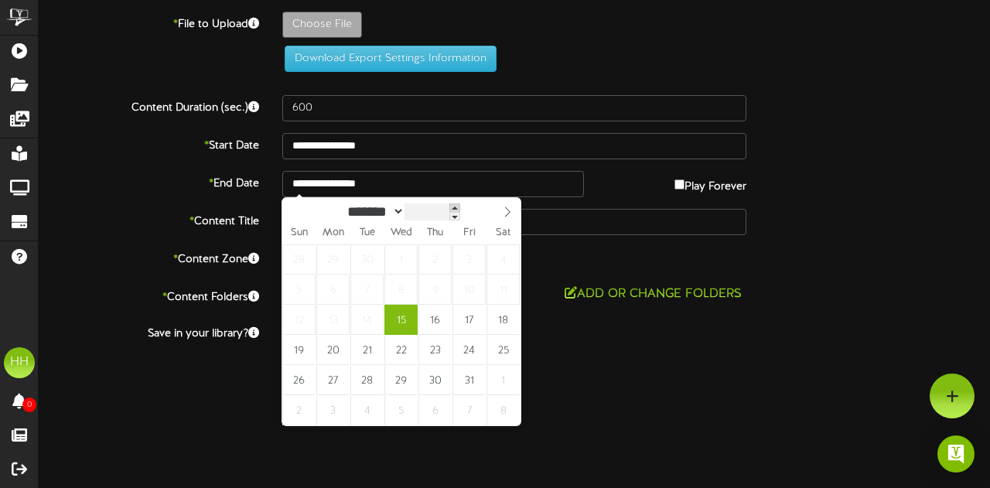
type input "****"
click at [463, 205] on span at bounding box center [457, 207] width 11 height 9
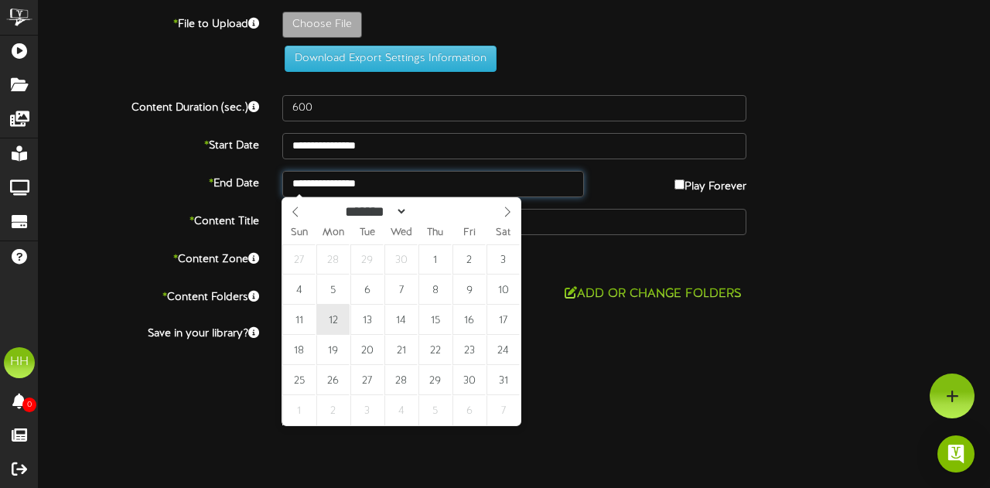
type input "**********"
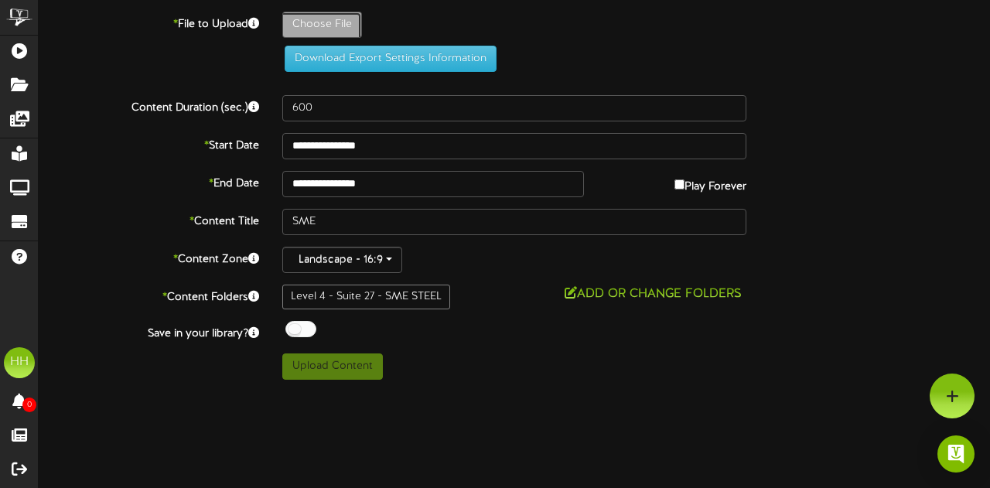
type input "**********"
type input "Untitleddesign3"
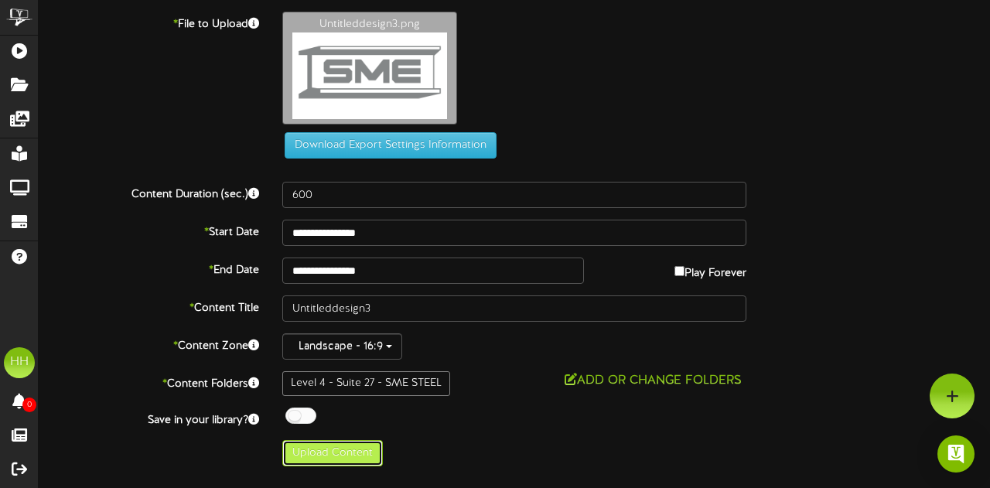
click at [328, 446] on button "Upload Content" at bounding box center [332, 453] width 101 height 26
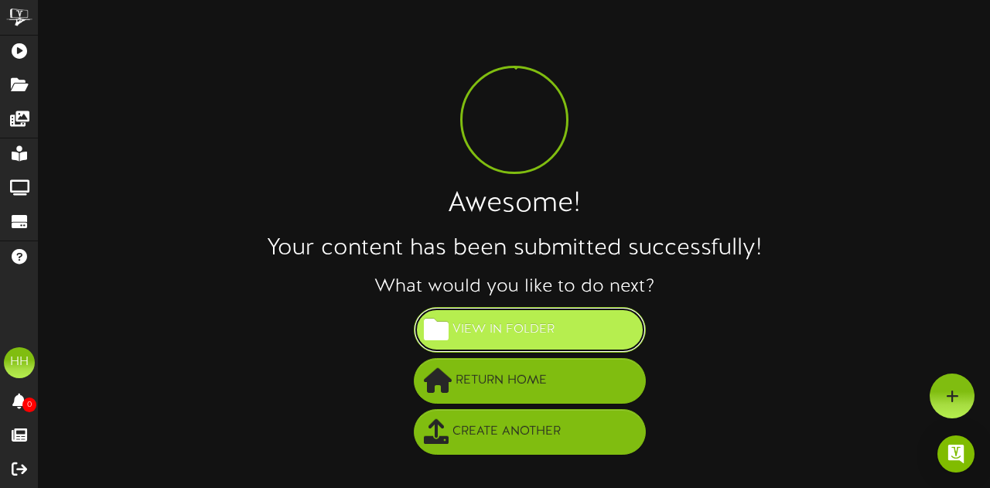
click at [550, 332] on span "View in Folder" at bounding box center [503, 330] width 110 height 26
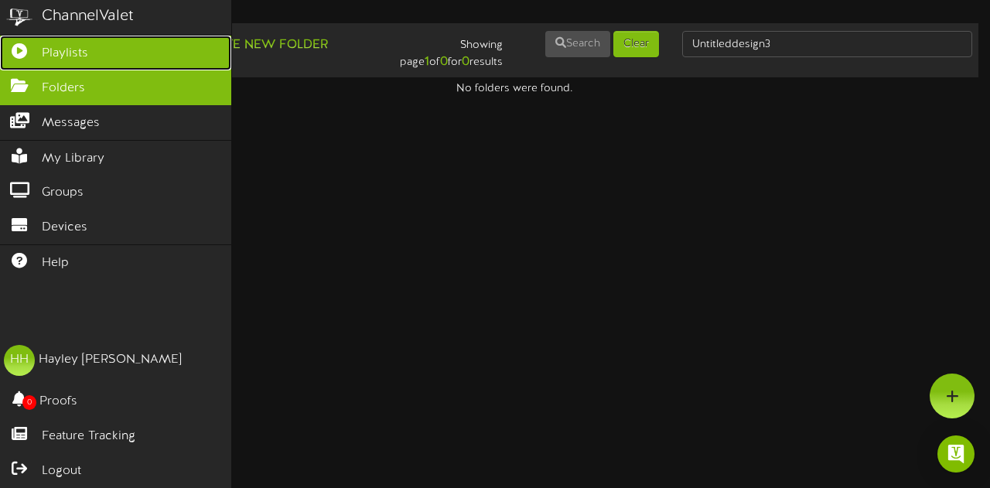
click at [71, 53] on span "Playlists" at bounding box center [65, 54] width 46 height 18
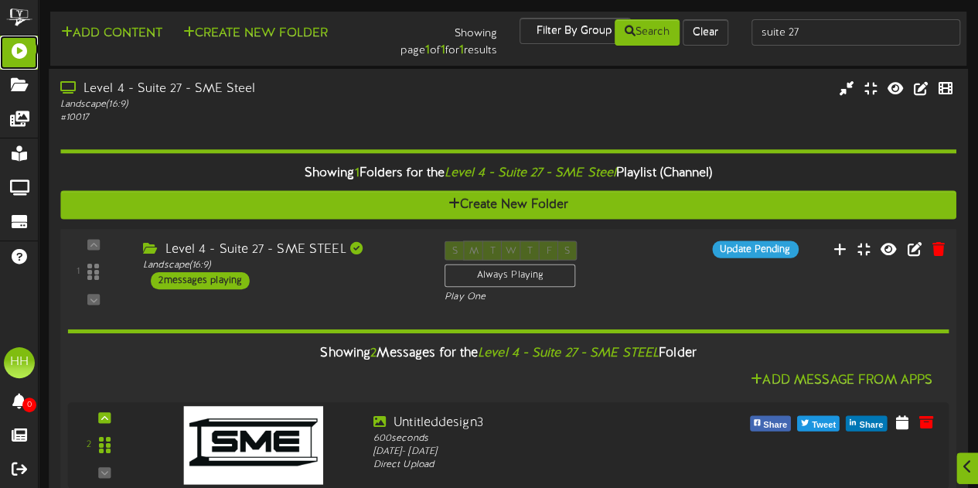
scroll to position [132, 0]
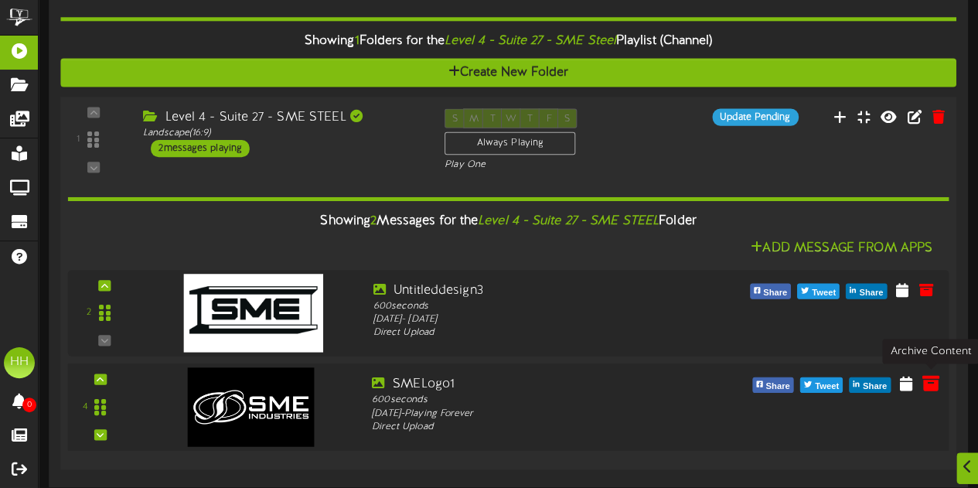
click at [929, 381] on icon at bounding box center [930, 382] width 17 height 17
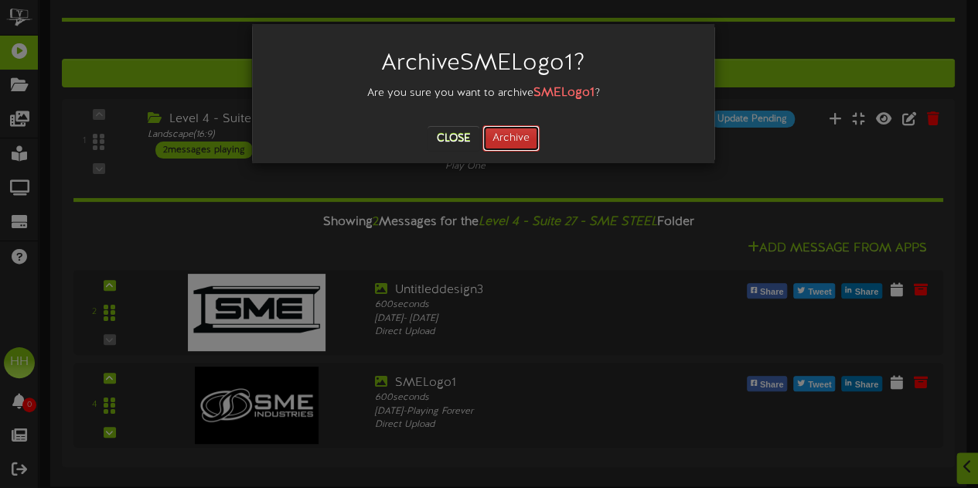
click at [514, 138] on button "Archive" at bounding box center [510, 138] width 57 height 26
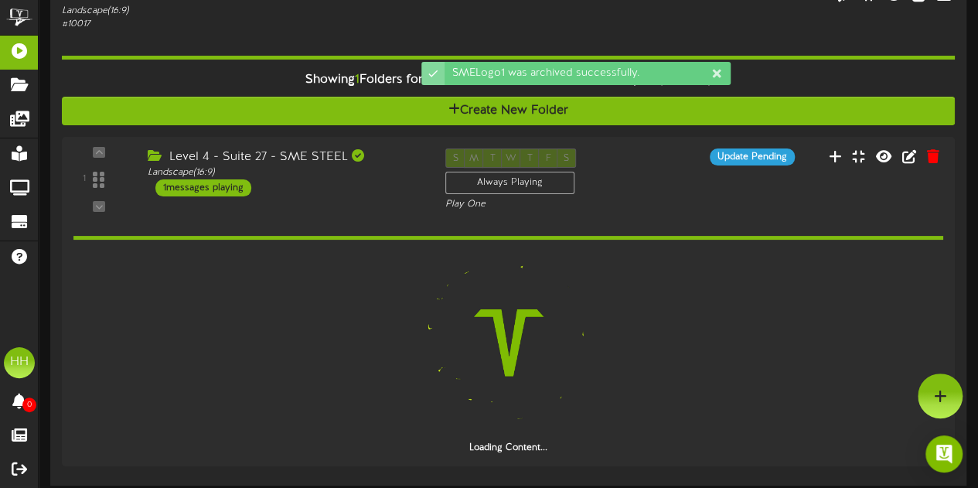
scroll to position [39, 0]
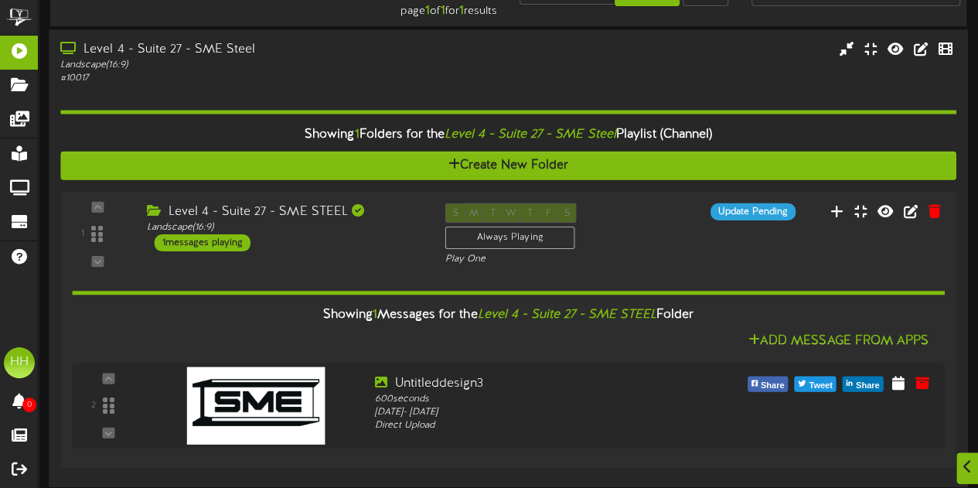
click at [391, 66] on div "Landscape ( 16:9 )" at bounding box center [240, 65] width 360 height 13
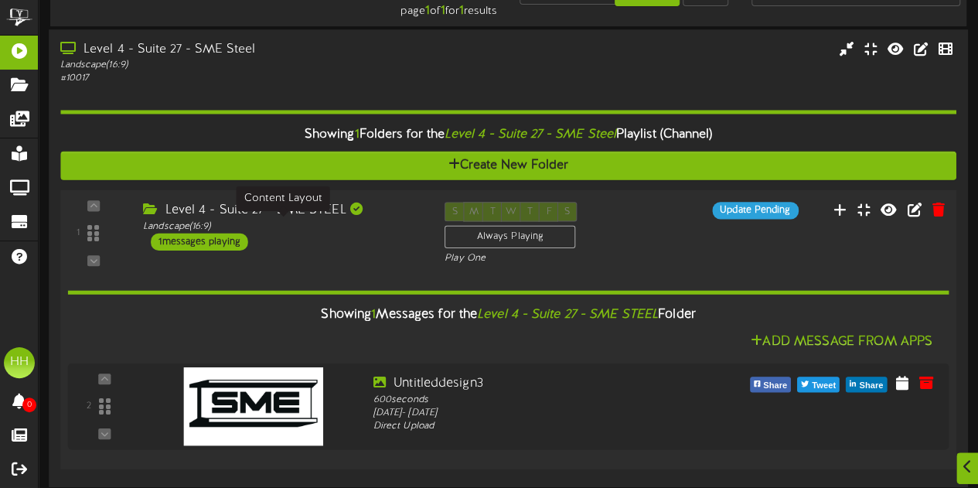
click at [377, 220] on div "Landscape ( 16:9 )" at bounding box center [282, 226] width 278 height 13
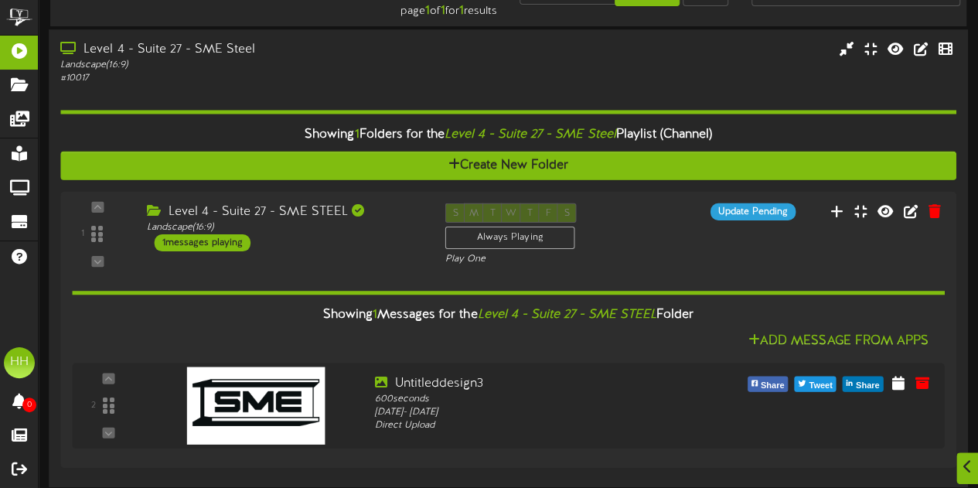
click at [283, 121] on div "Showing 1 Folders for the Level 4 - Suite 27 - SME Steel Playlist (Channel)" at bounding box center [508, 134] width 919 height 33
click at [286, 97] on div "Showing 1 Folders for the Level 4 - Suite 27 - SME Steel Playlist (Channel) Cre…" at bounding box center [507, 280] width 895 height 390
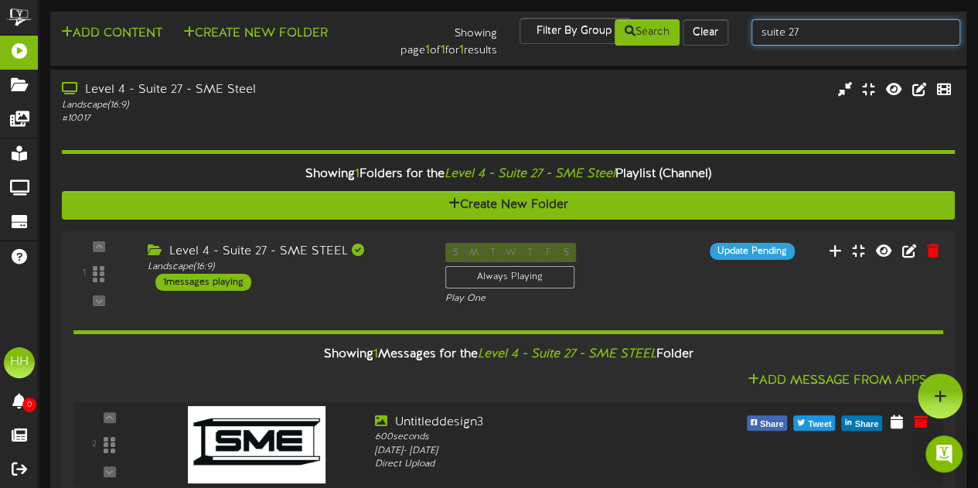
click at [854, 32] on input "suite 27" at bounding box center [855, 32] width 209 height 26
type input "suite 32"
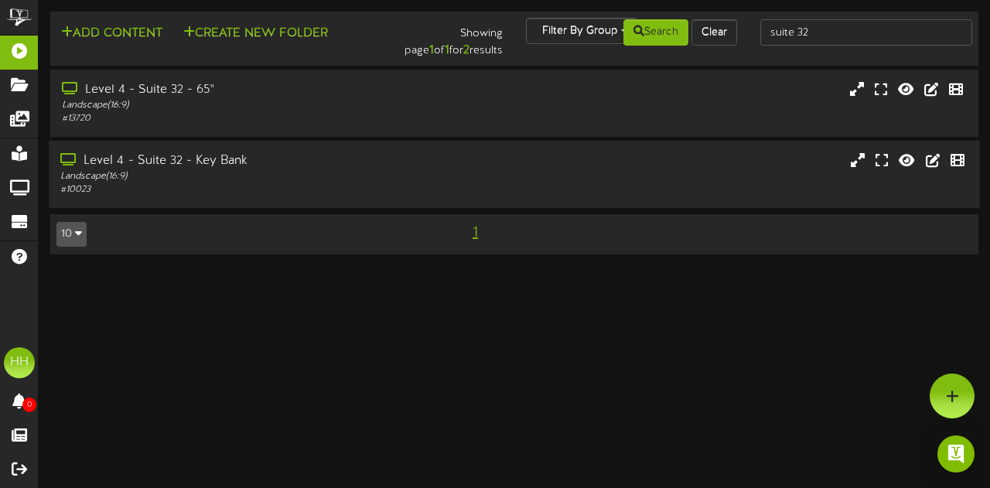
click at [338, 180] on div "Landscape ( 16:9 )" at bounding box center [242, 176] width 364 height 13
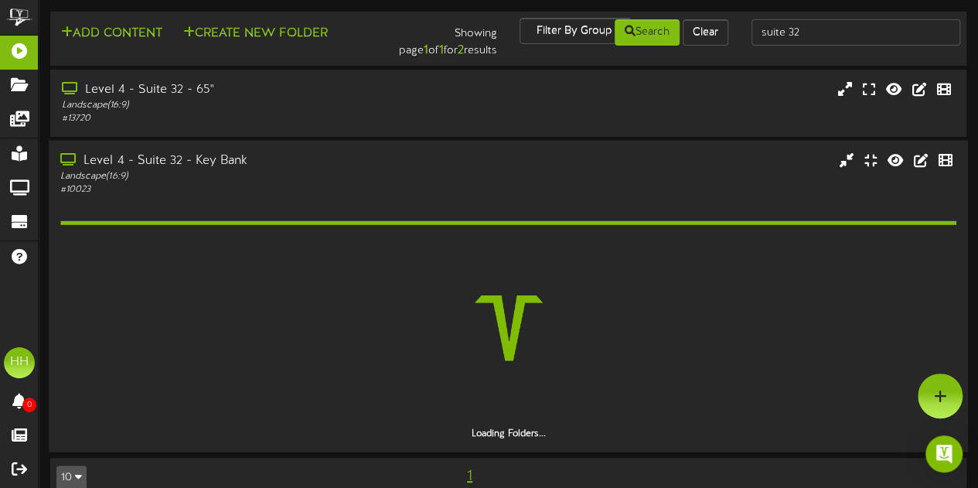
scroll to position [25, 0]
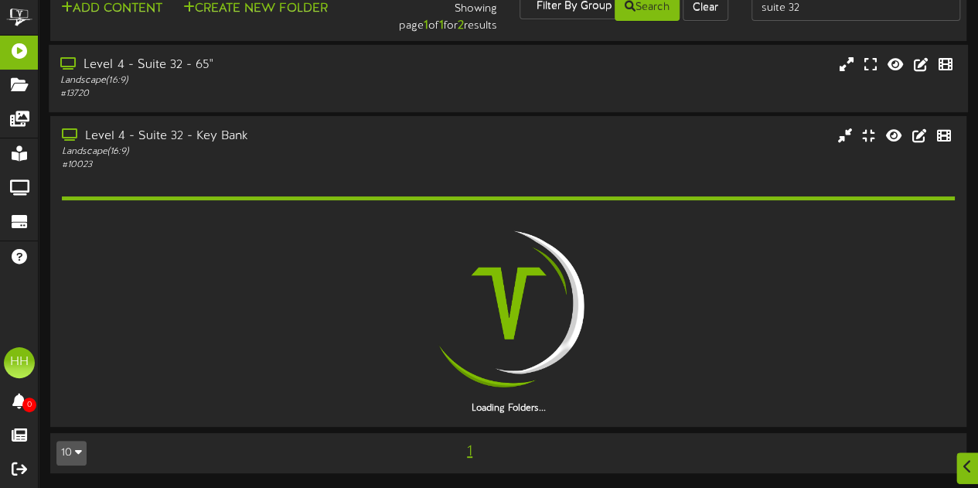
click at [282, 94] on div "# 13720" at bounding box center [240, 93] width 360 height 13
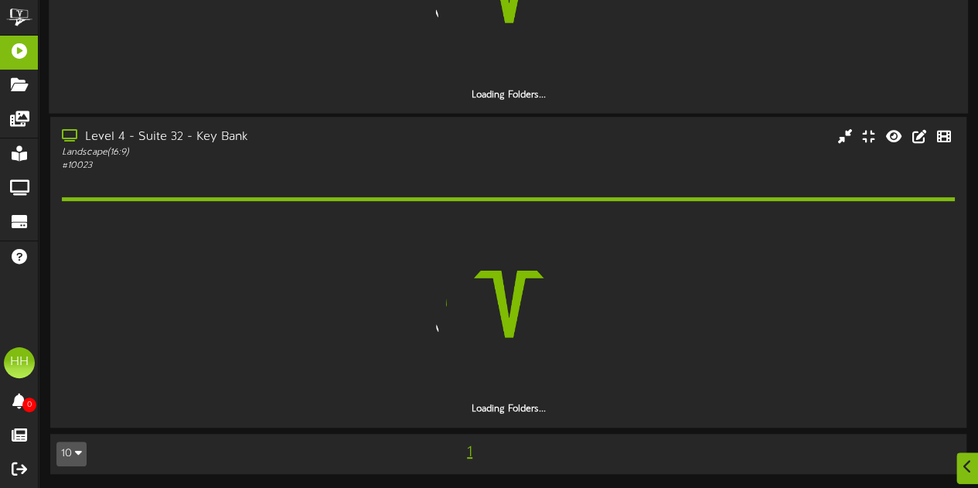
scroll to position [223, 0]
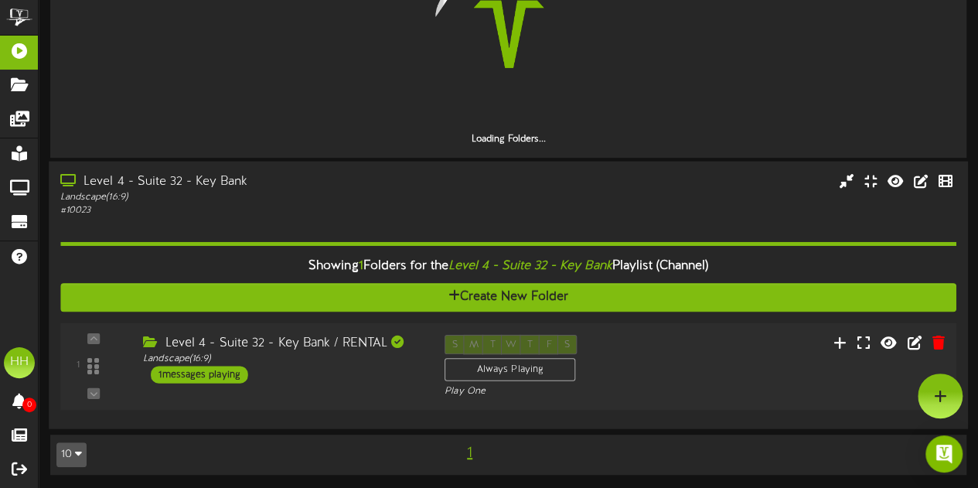
click at [333, 371] on div "Level 4 - Suite 32 - Key Bank / RENTAL Landscape ( 16:9 ) 1 messages playing" at bounding box center [282, 359] width 302 height 49
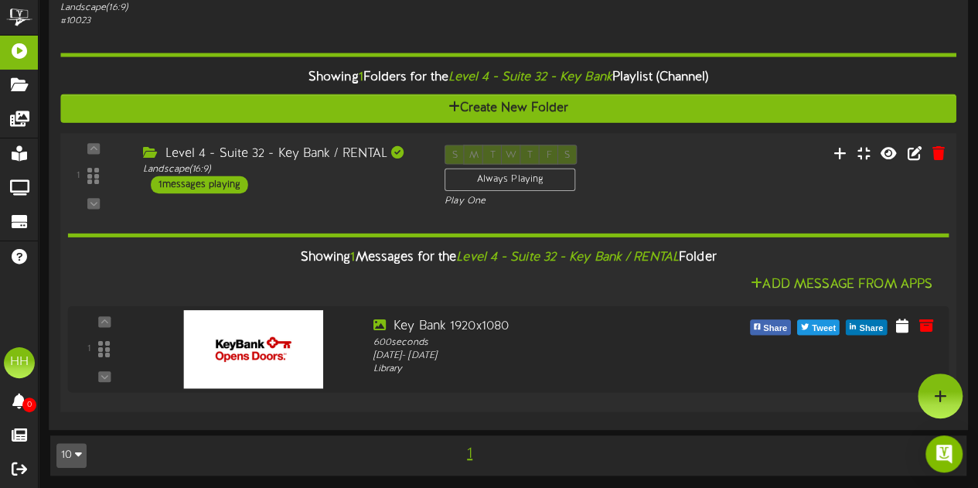
scroll to position [0, 0]
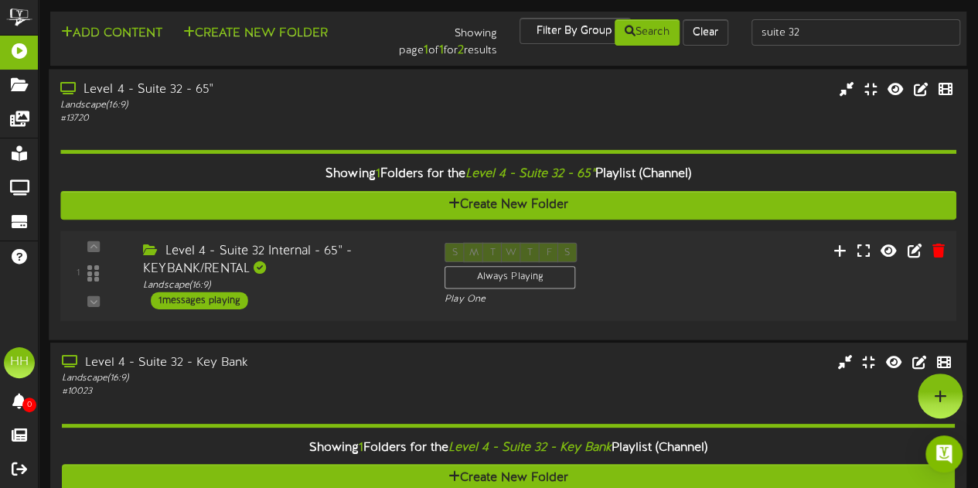
click at [336, 304] on div "Level 4 - Suite 32 Internal - 65" - KEYBANK/RENTAL Landscape ( 16:9 ) 1 message…" at bounding box center [282, 275] width 302 height 66
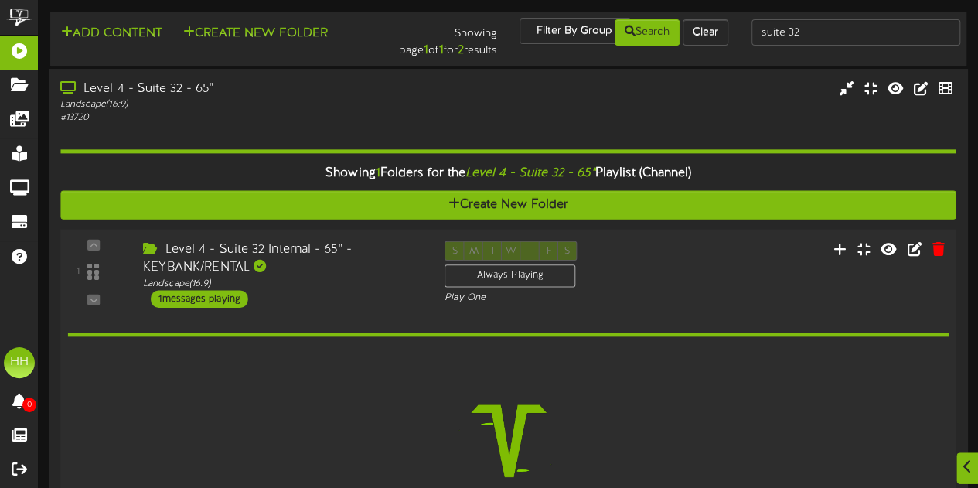
scroll to position [264, 0]
